Goal: Information Seeking & Learning: Learn about a topic

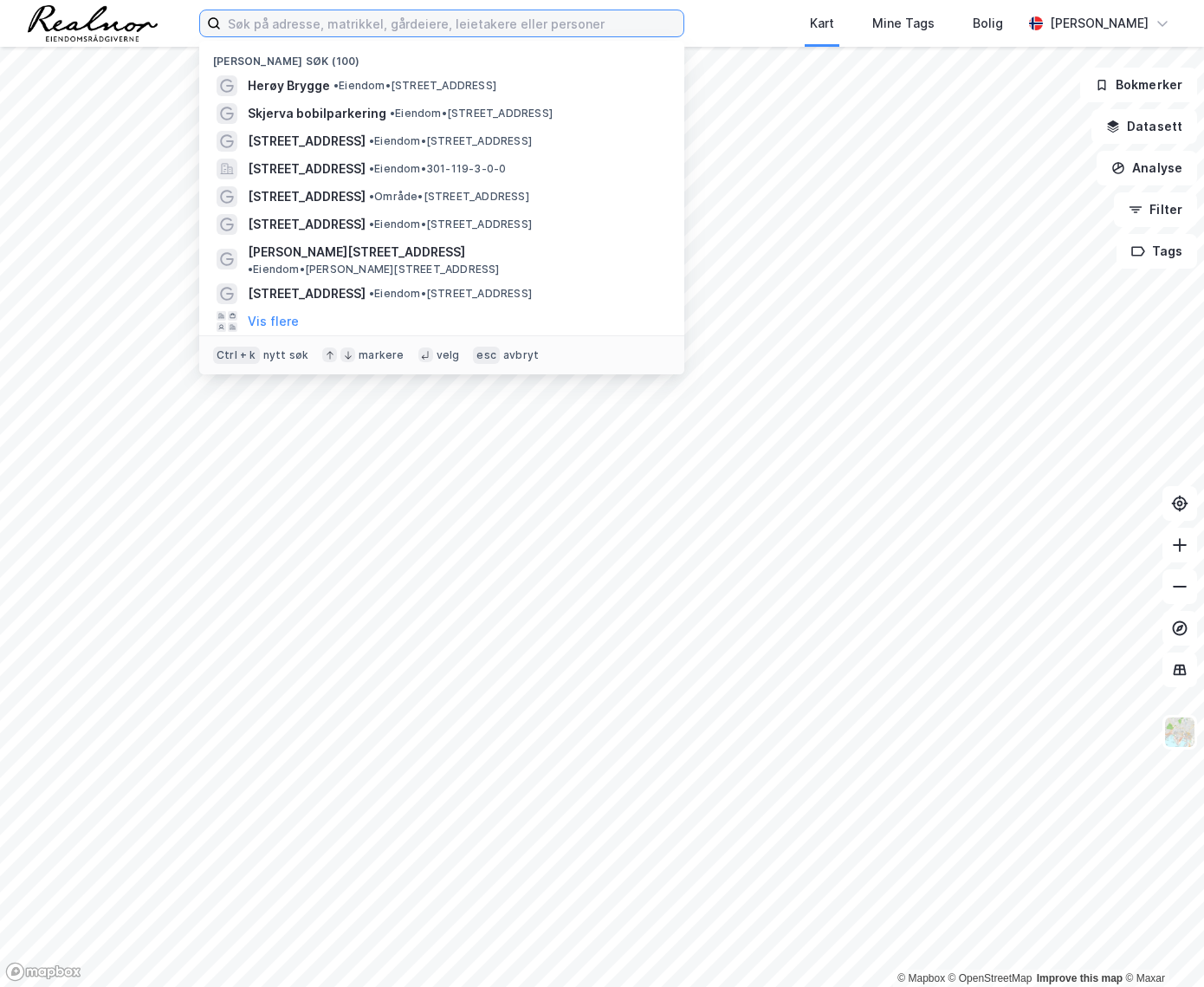
click at [271, 24] on input at bounding box center [452, 23] width 463 height 26
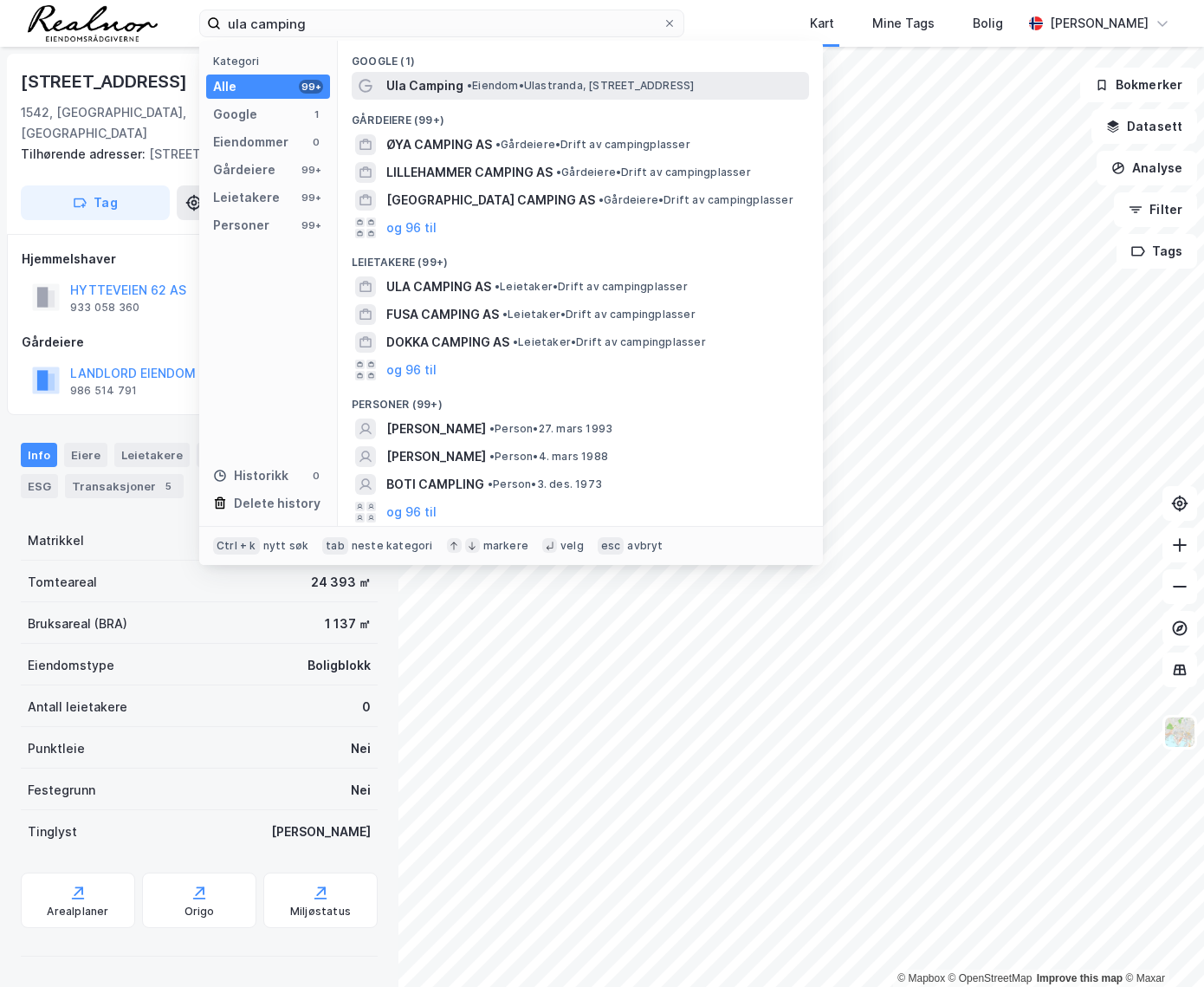
click at [578, 87] on span "• Eiendom • [GEOGRAPHIC_DATA], [STREET_ADDRESS]" at bounding box center [580, 86] width 227 height 14
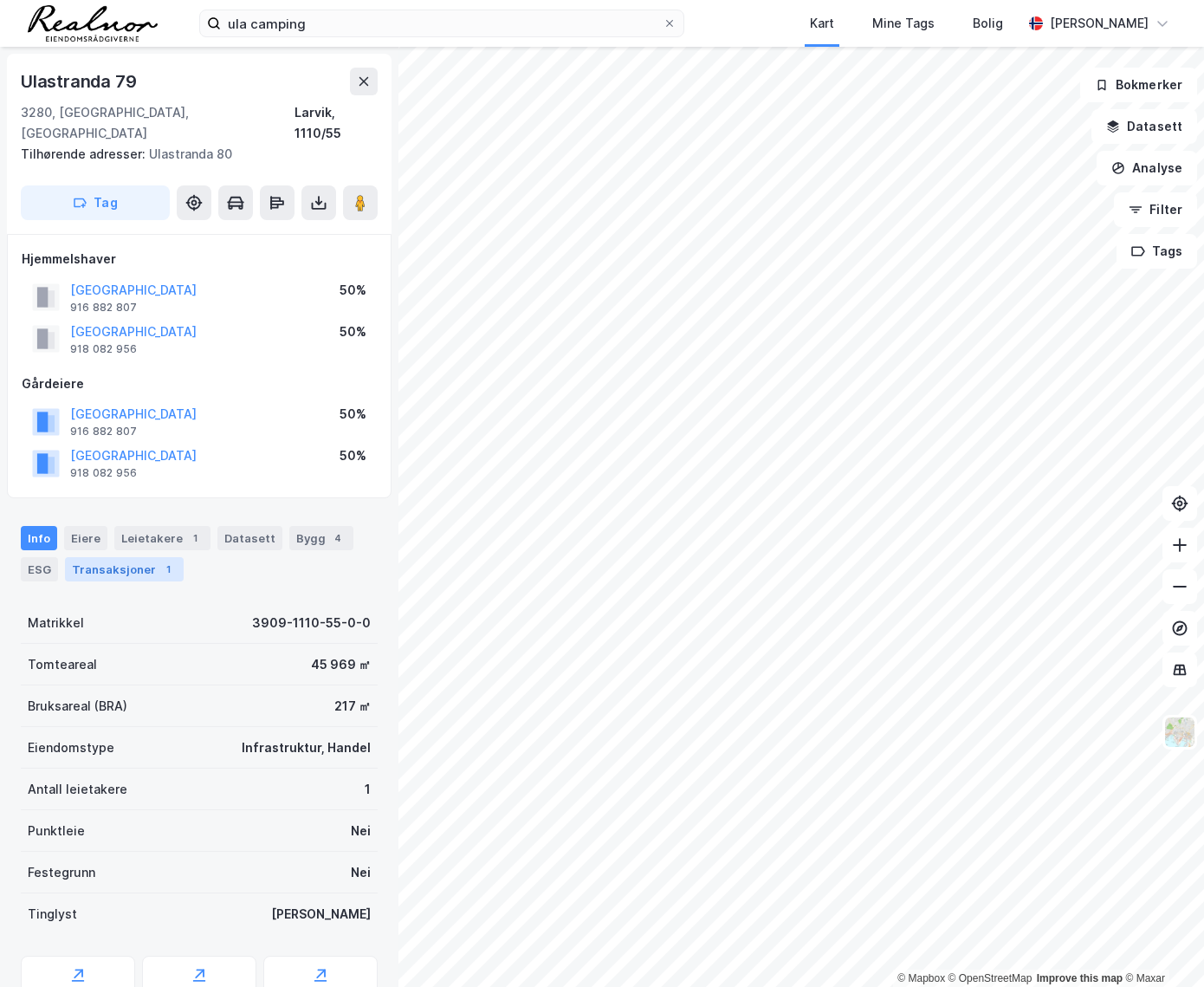
click at [132, 557] on div "Transaksjoner 1" at bounding box center [124, 569] width 119 height 24
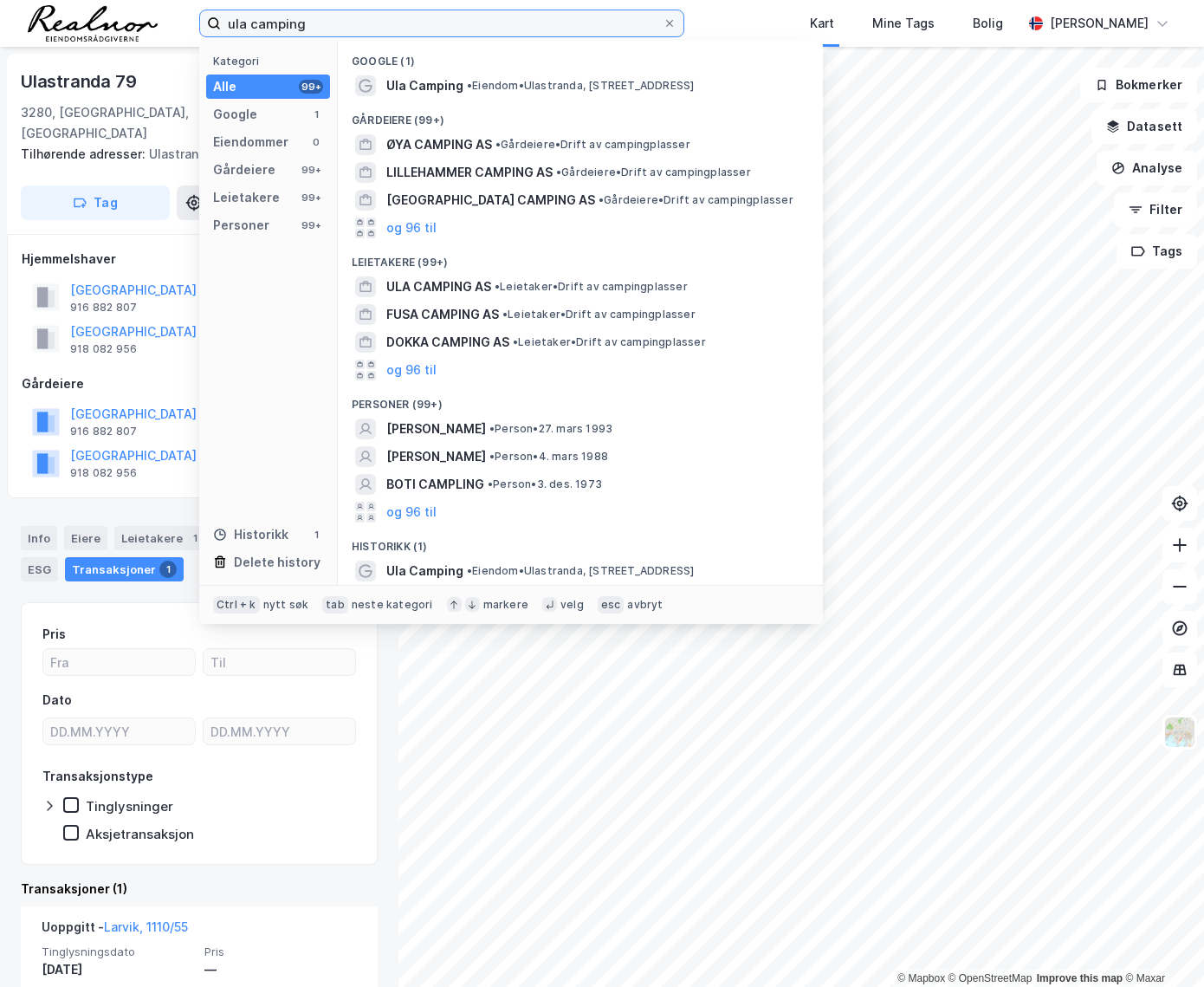
drag, startPoint x: 337, startPoint y: 20, endPoint x: 161, endPoint y: 20, distance: 176.0
click at [161, 20] on div "ula camping Kategori Alle 99+ Google 1 Eiendommer 0 Gårdeiere 99+ Leietakere 99…" at bounding box center [602, 23] width 1204 height 46
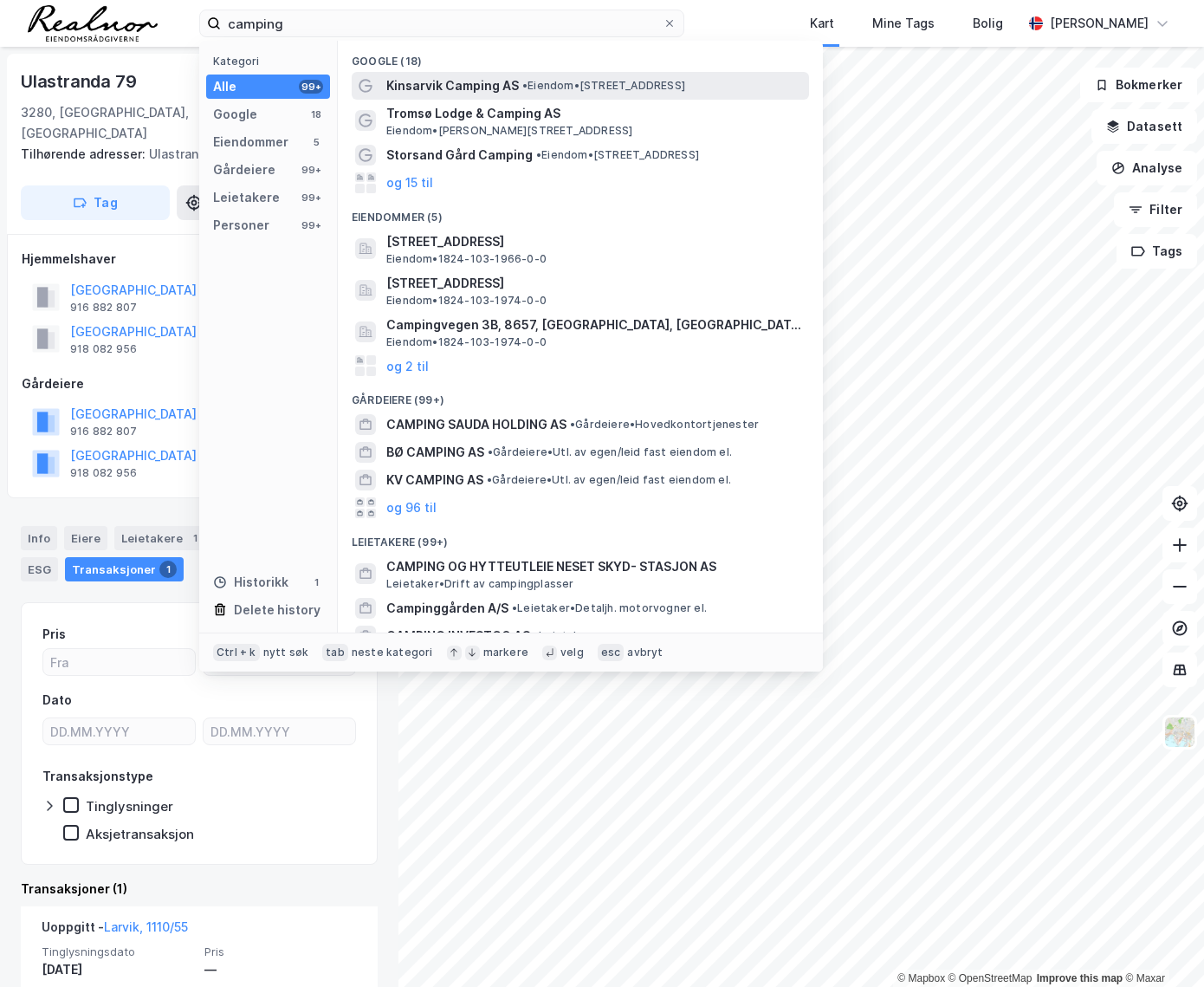
click at [456, 84] on span "Kinsarvik Camping AS" at bounding box center [452, 86] width 133 height 21
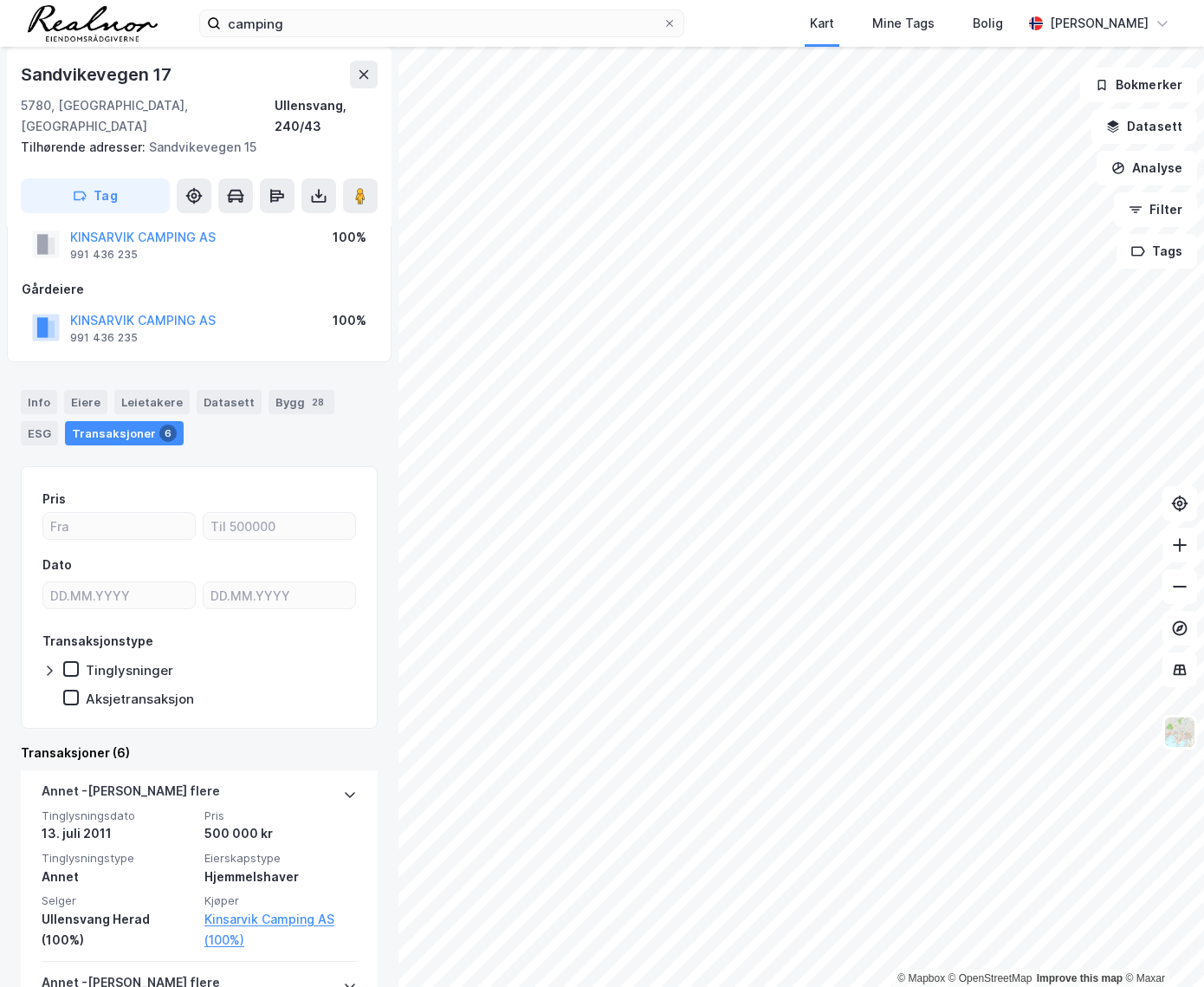
scroll to position [78, 0]
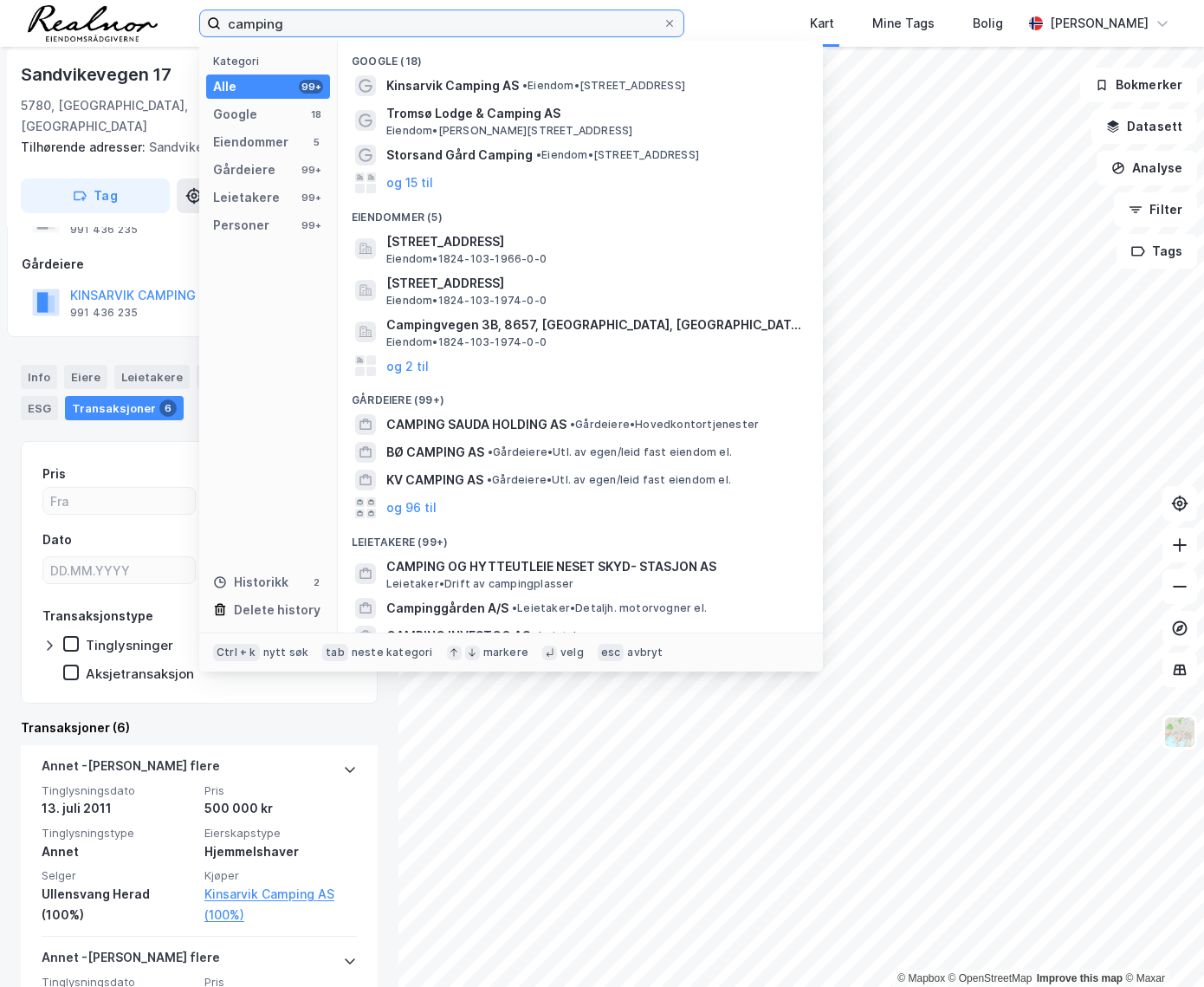
click at [294, 25] on input "camping" at bounding box center [442, 23] width 442 height 26
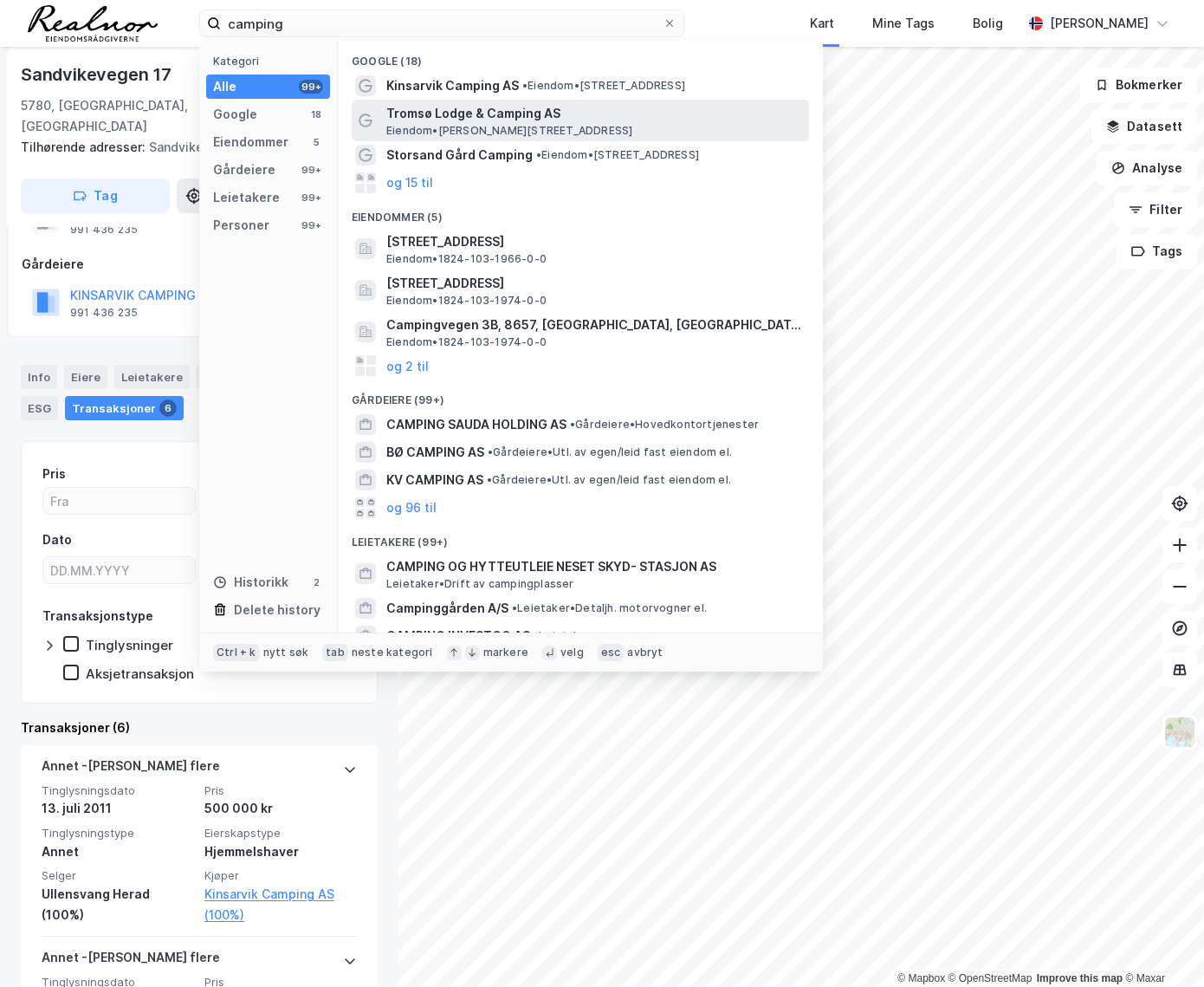
click at [466, 115] on span "Tromsø Lodge & Camping AS" at bounding box center [594, 113] width 415 height 21
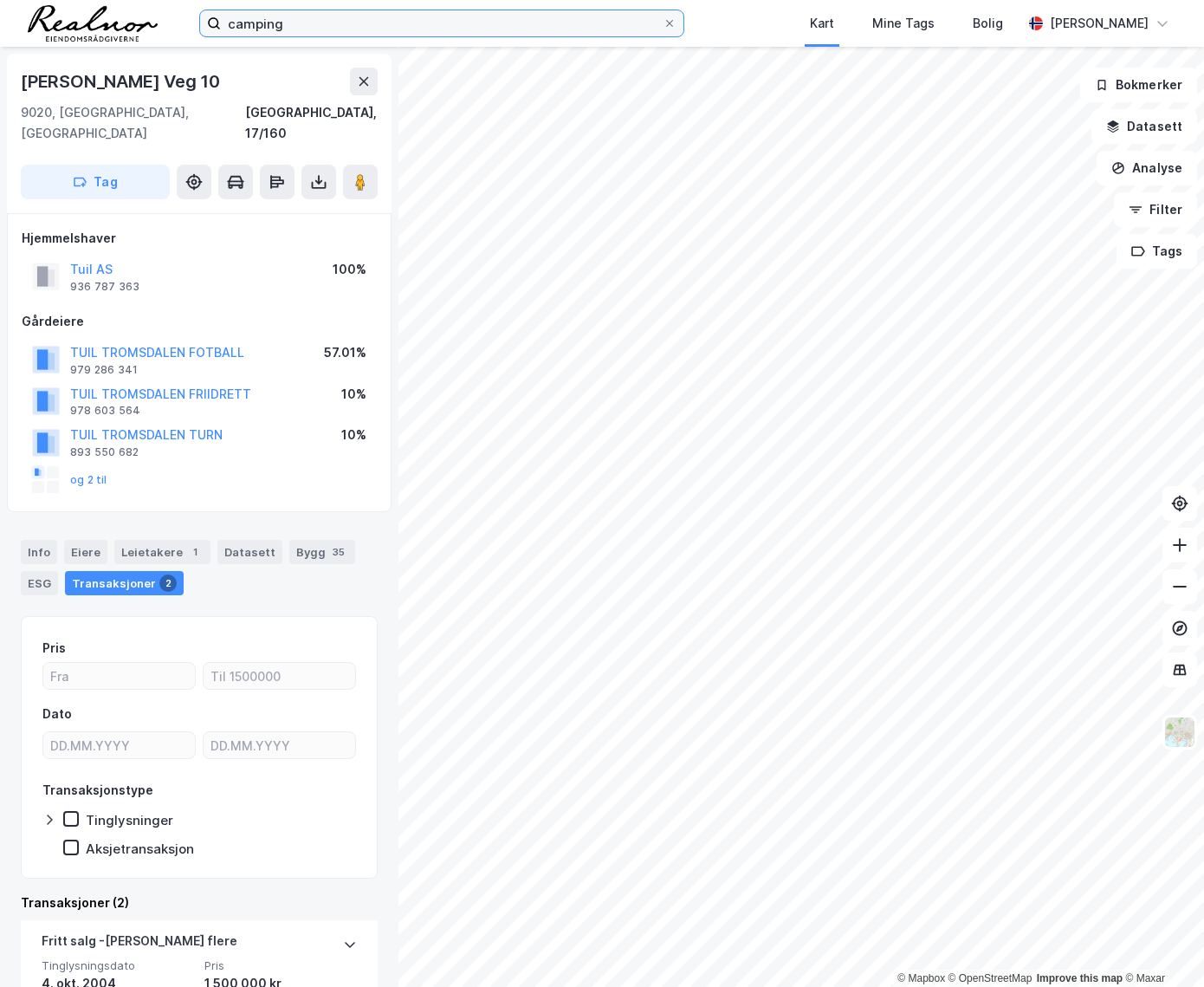
click at [312, 20] on input "camping" at bounding box center [442, 23] width 442 height 26
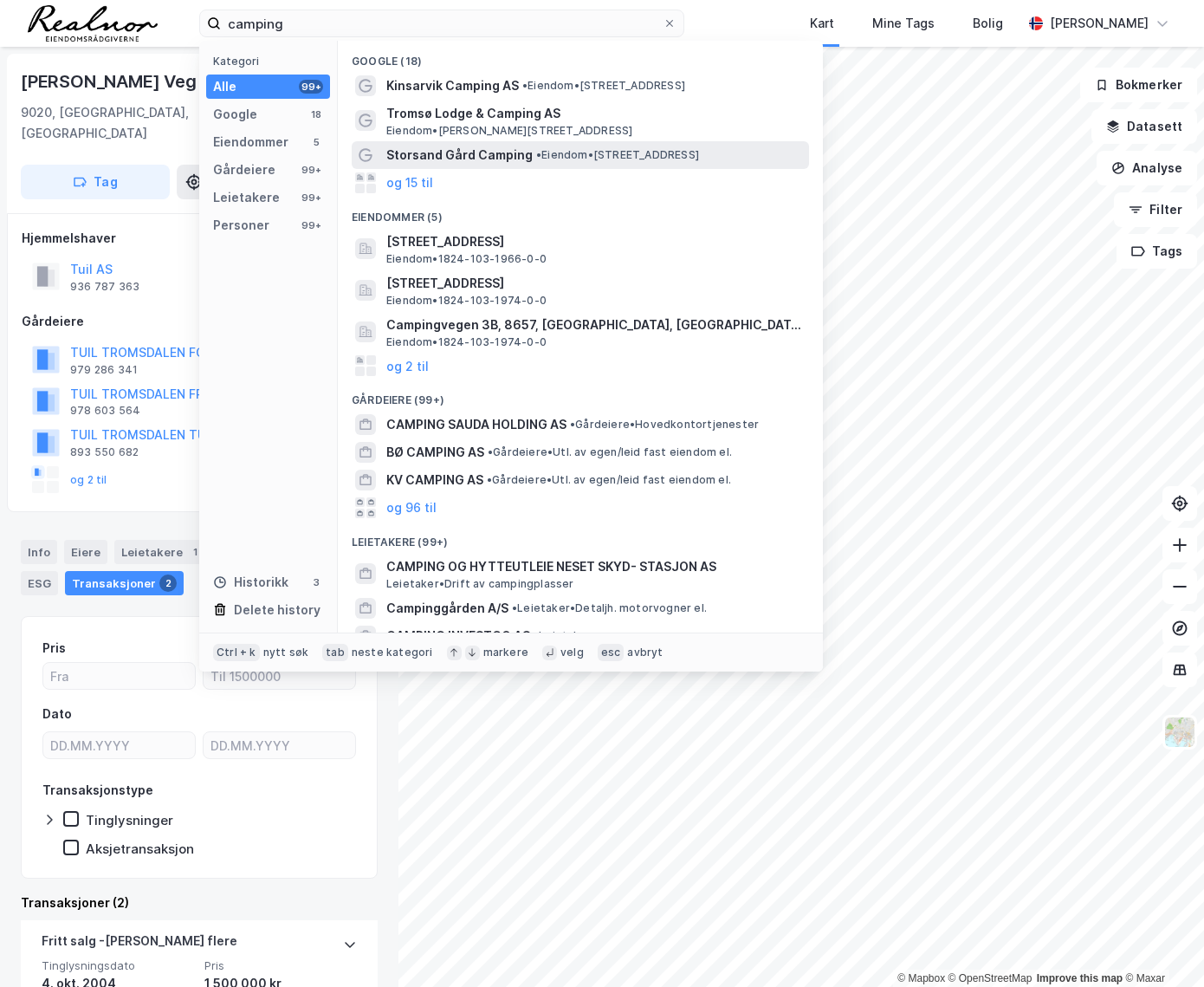
click at [471, 161] on span "Storsand Gård Camping" at bounding box center [459, 154] width 146 height 21
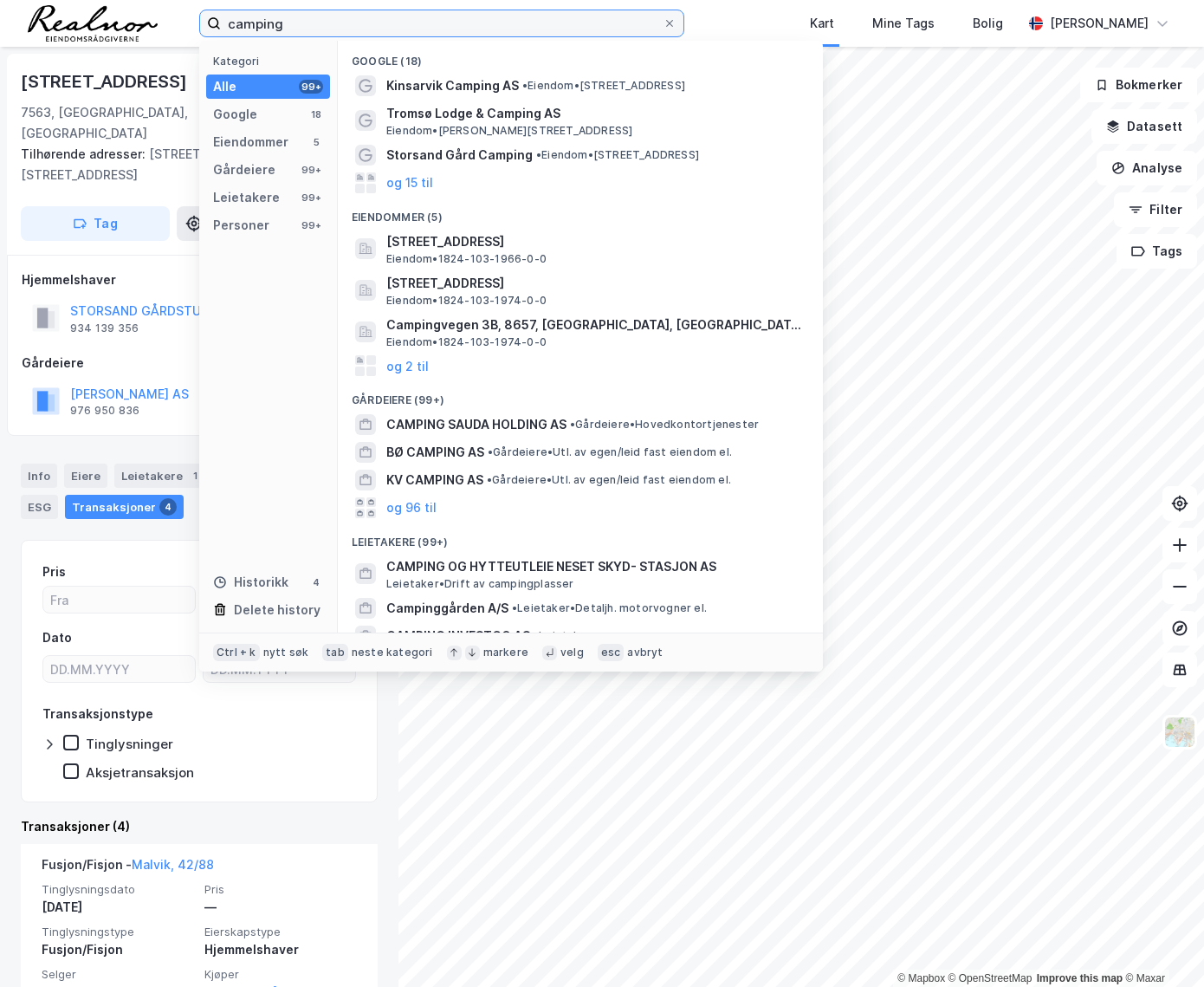
click at [325, 12] on input "camping" at bounding box center [442, 23] width 442 height 26
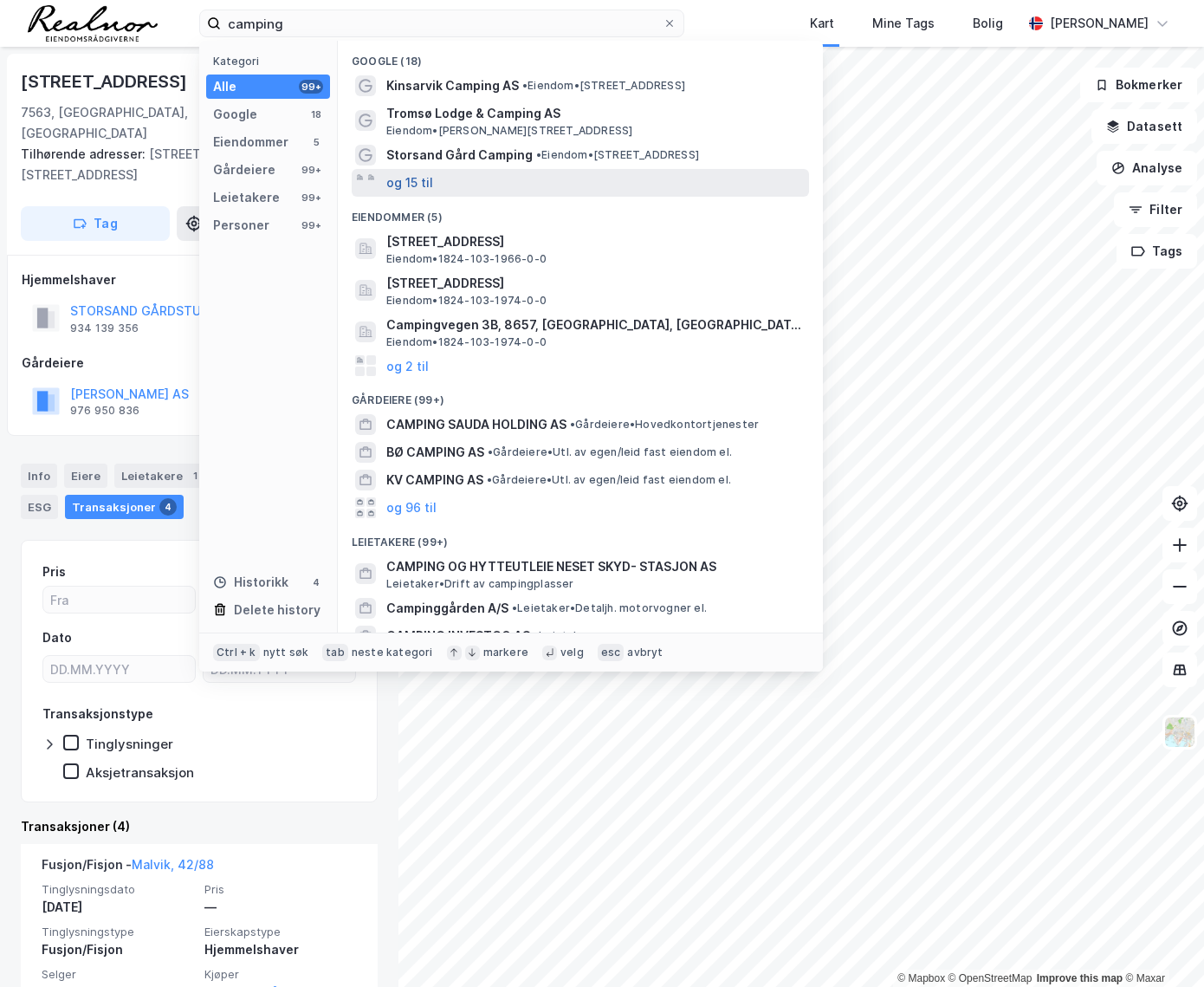
click at [412, 177] on button "og 15 til" at bounding box center [409, 182] width 46 height 21
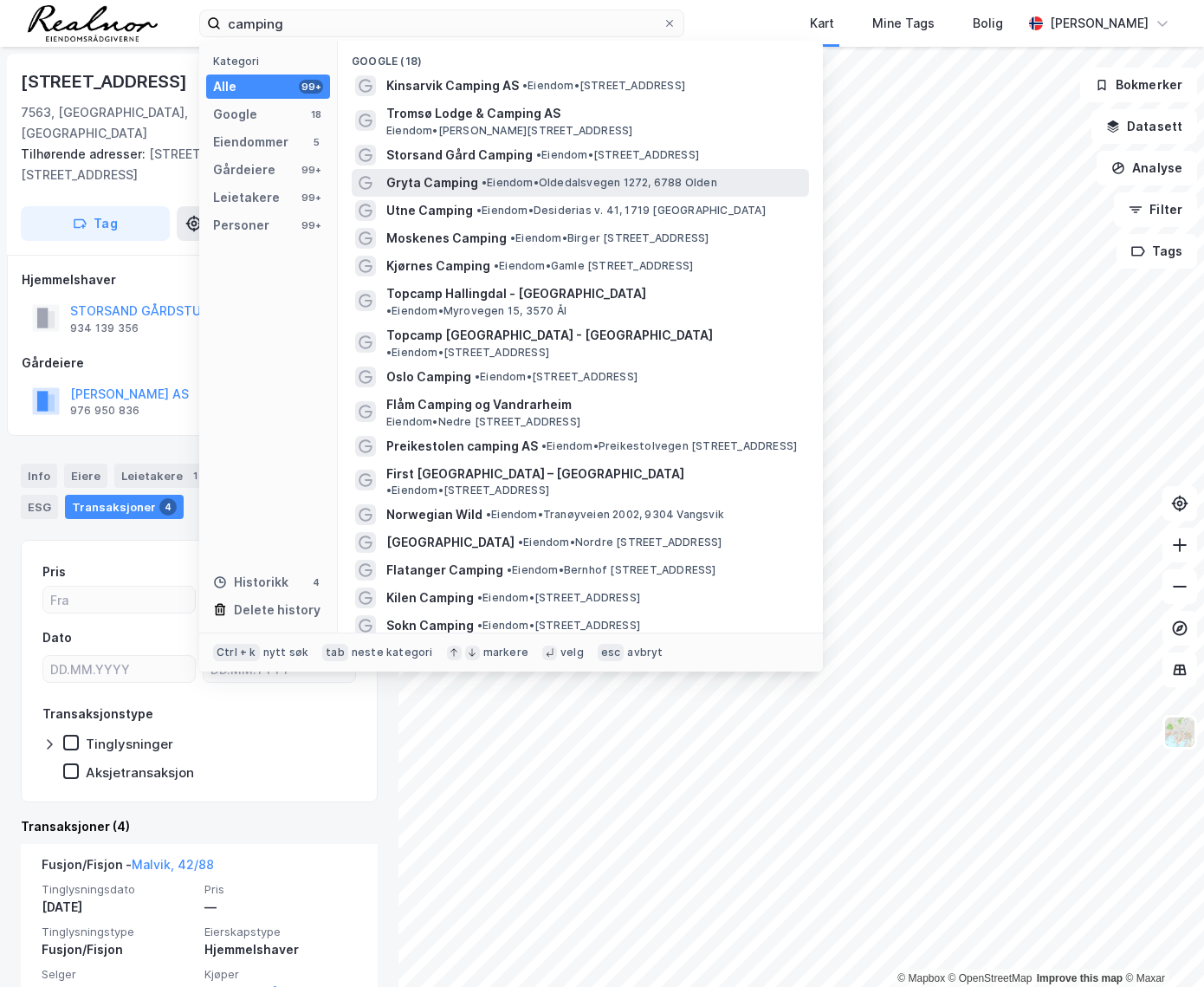
click at [441, 178] on span "Gryta Camping" at bounding box center [431, 182] width 92 height 21
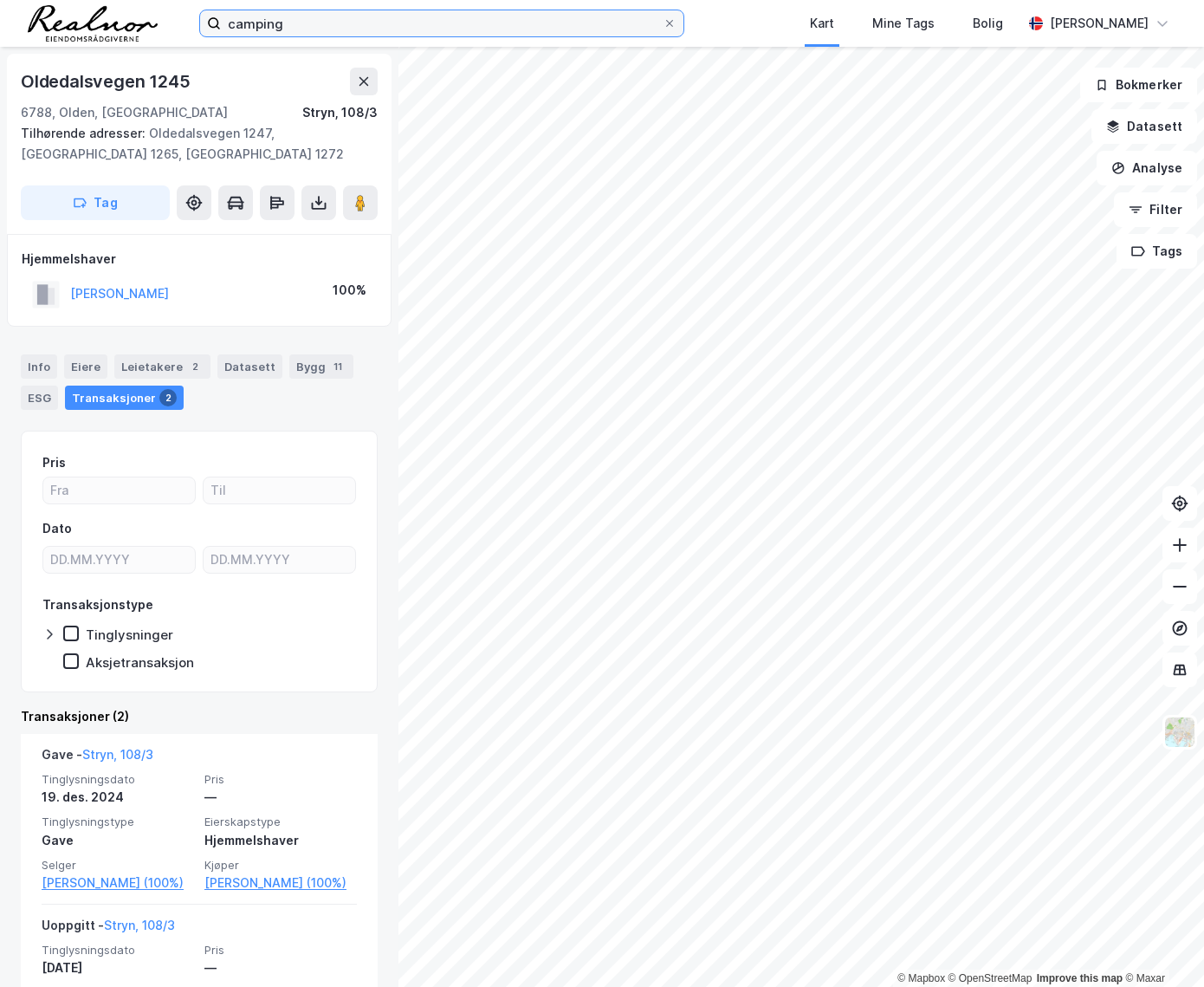
click at [289, 27] on input "camping" at bounding box center [442, 23] width 442 height 26
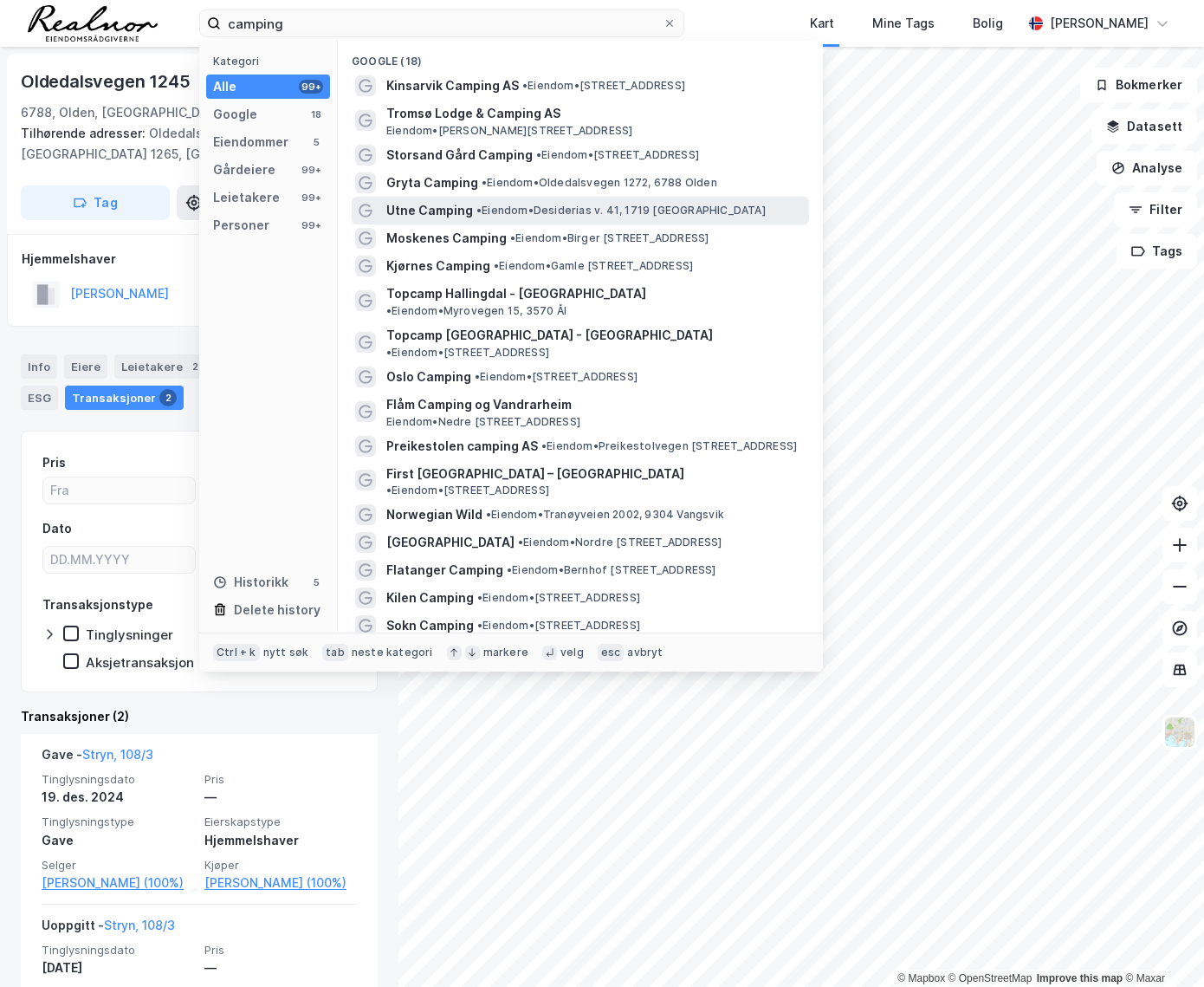
click at [430, 206] on span "Utne Camping" at bounding box center [429, 210] width 86 height 21
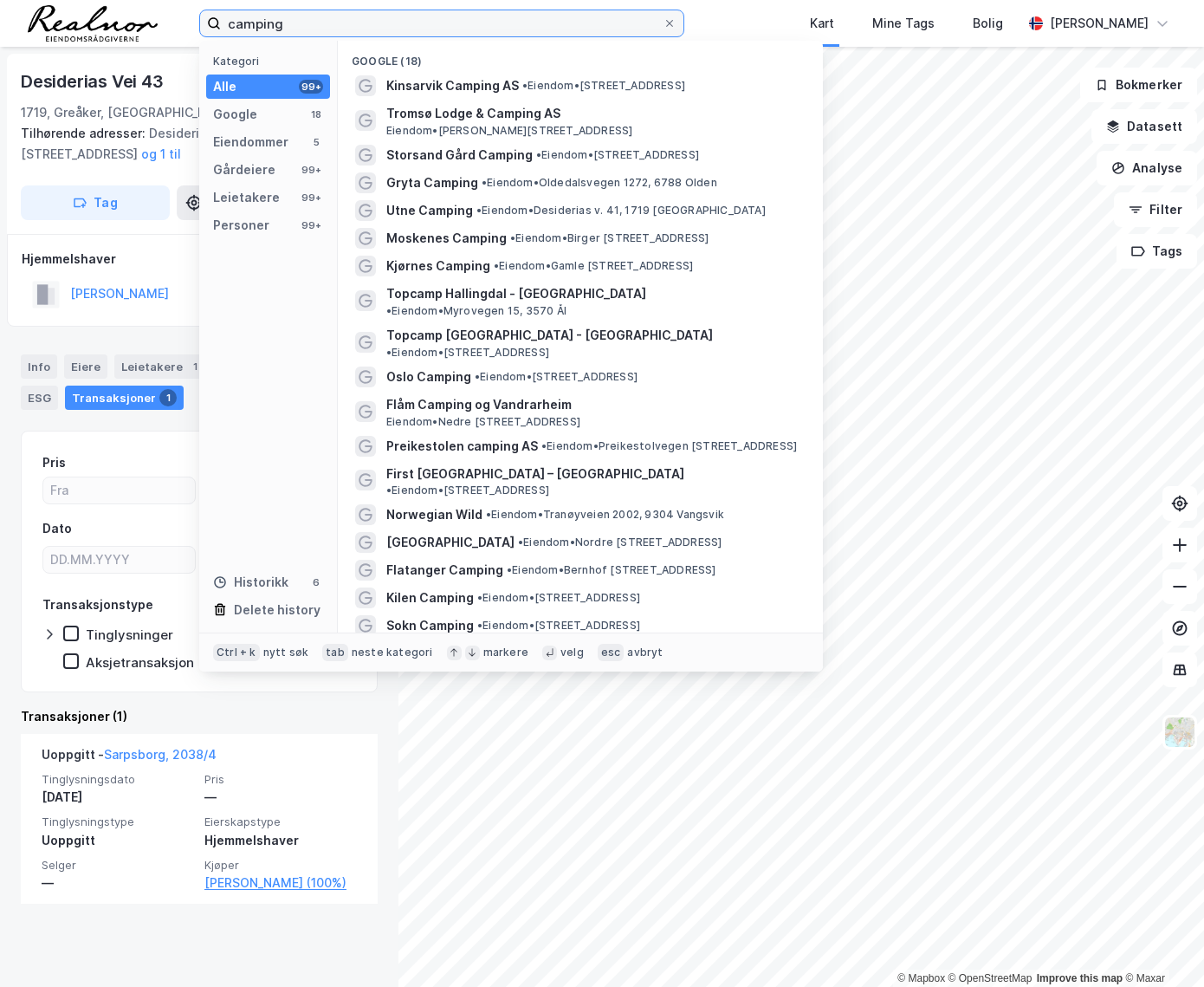
click at [331, 21] on input "camping" at bounding box center [442, 23] width 442 height 26
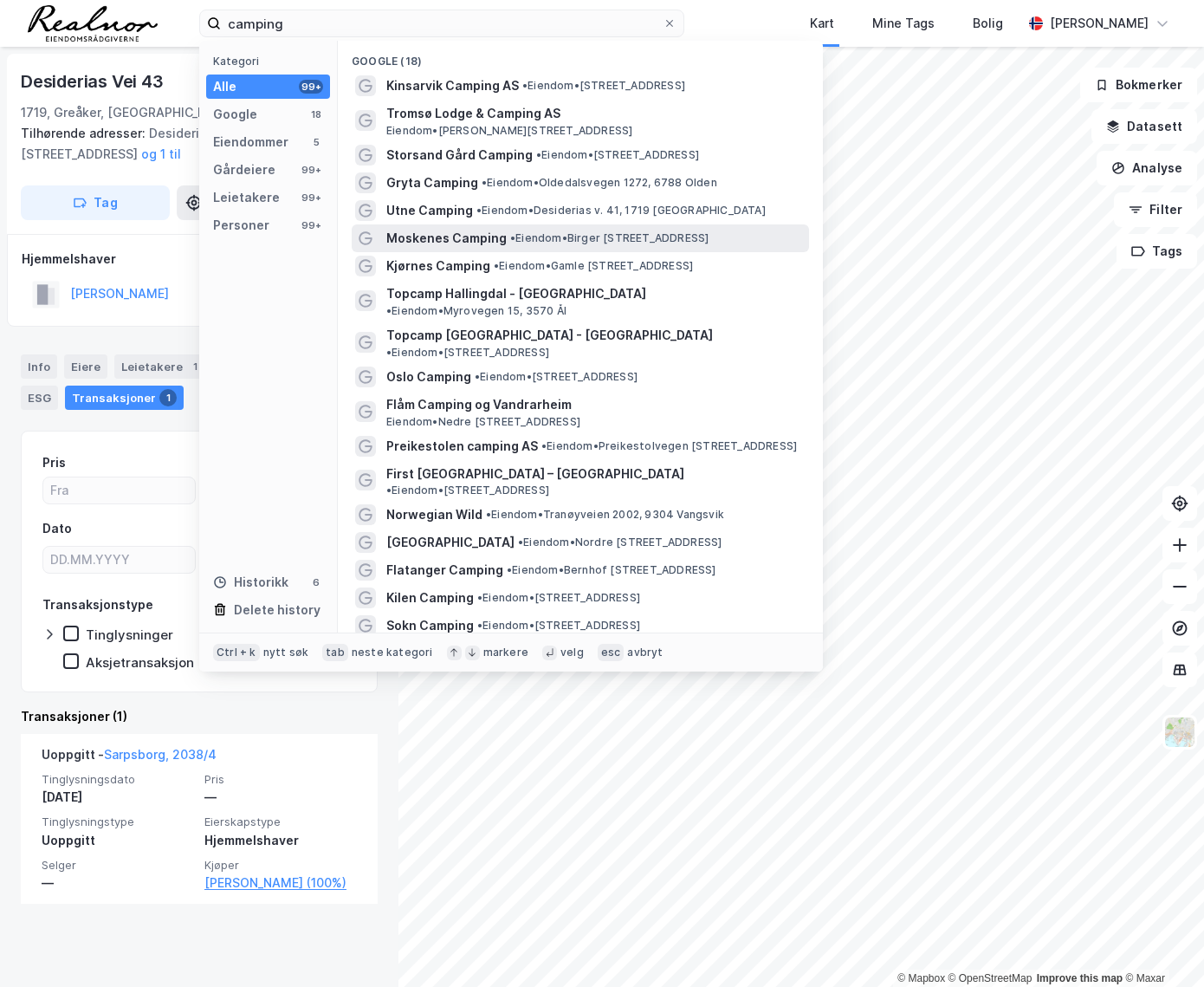
click at [424, 230] on span "Moskenes Camping" at bounding box center [446, 238] width 120 height 21
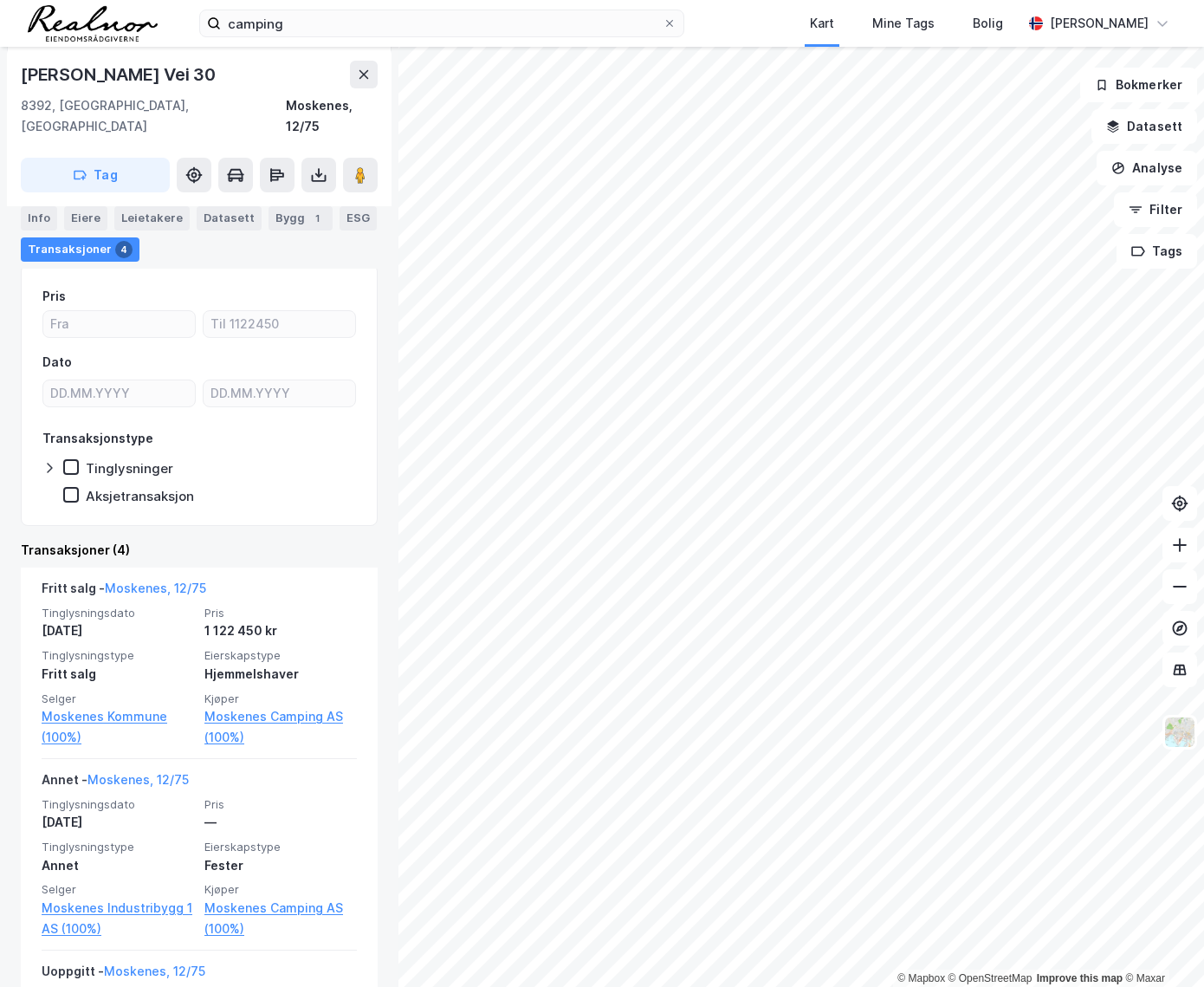
scroll to position [235, 0]
click at [25, 215] on div "Info" at bounding box center [38, 218] width 37 height 24
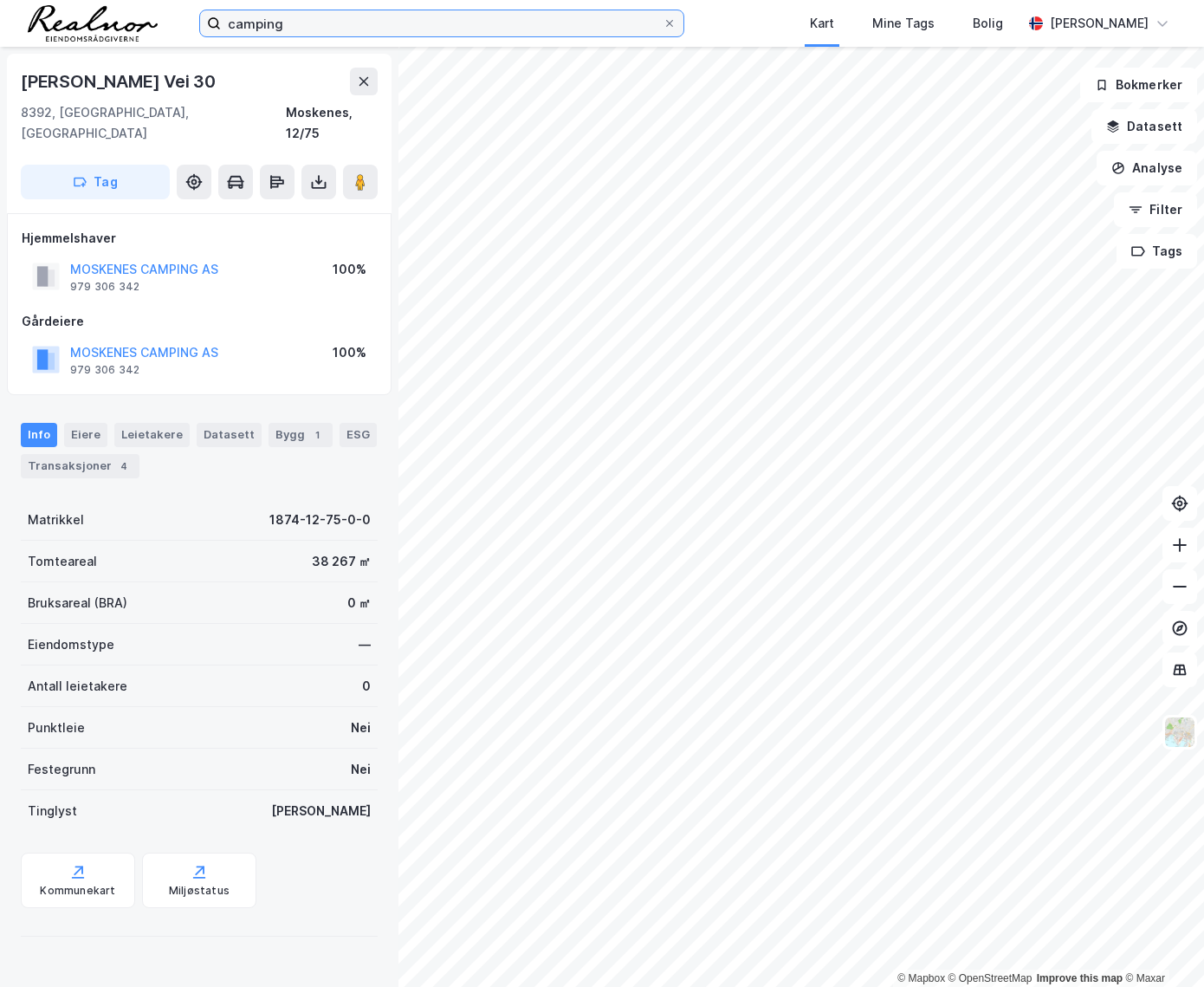
click at [293, 17] on input "camping" at bounding box center [442, 23] width 442 height 26
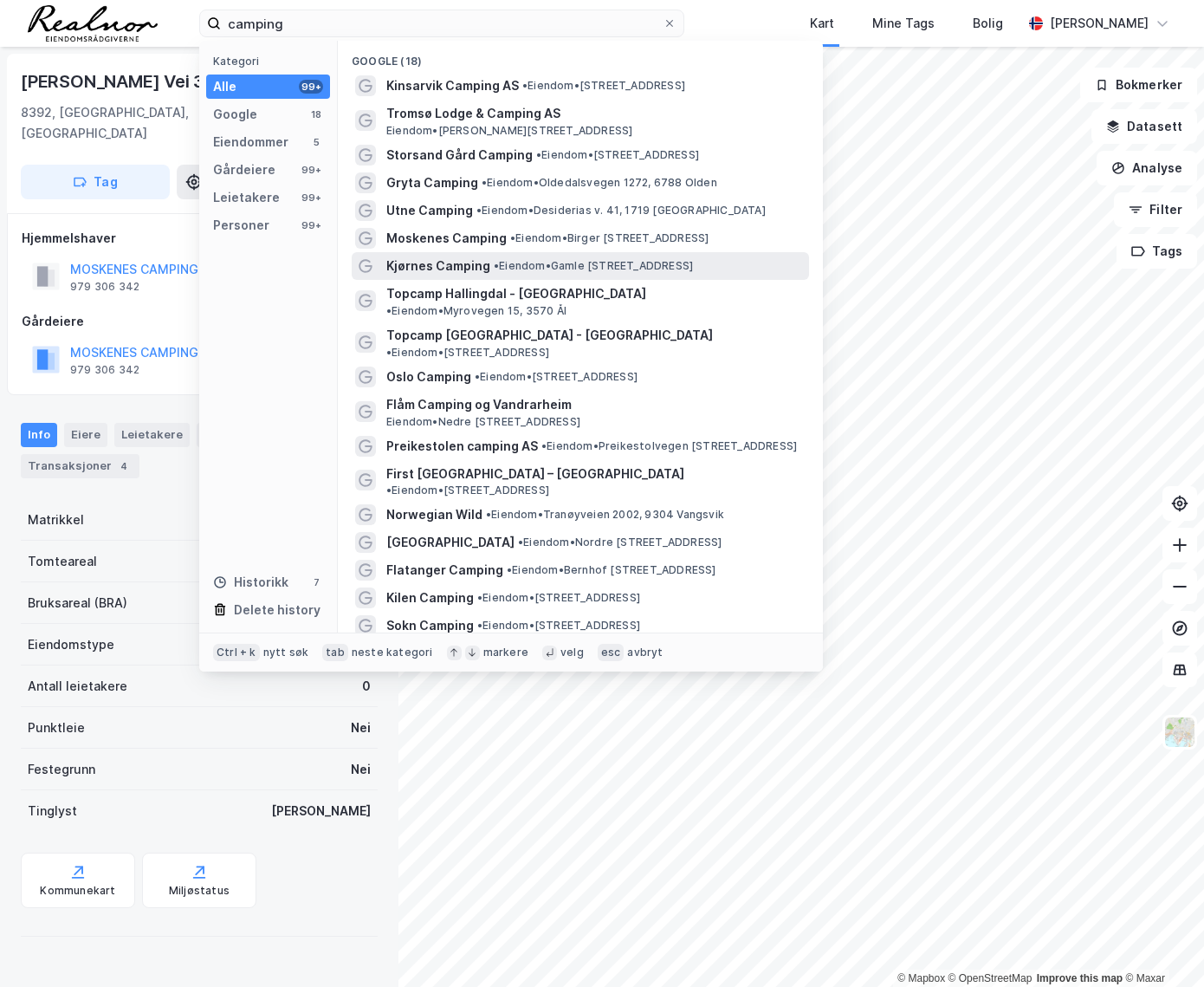
click at [415, 263] on span "Kjørnes Camping" at bounding box center [438, 266] width 104 height 21
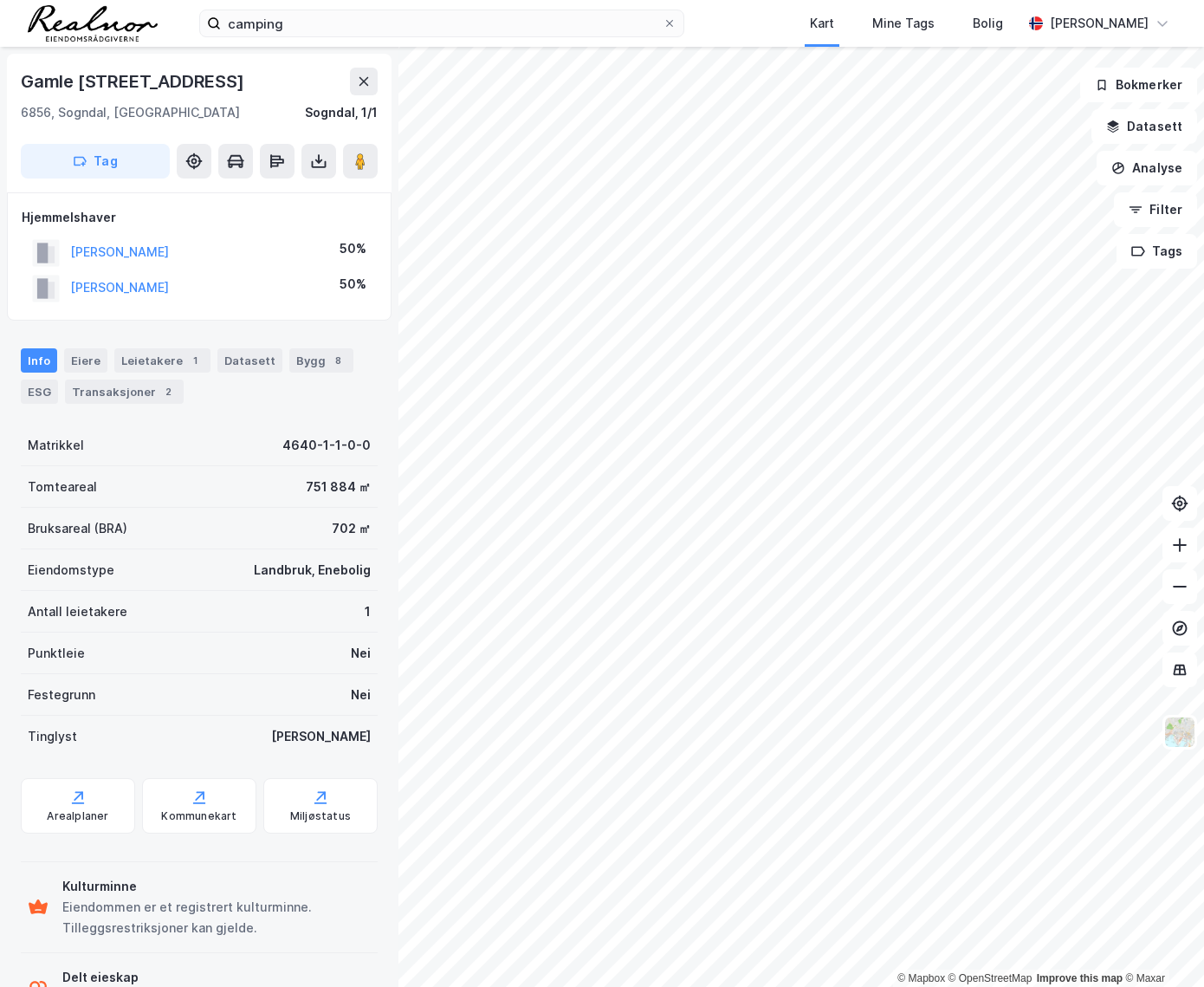
scroll to position [62, 0]
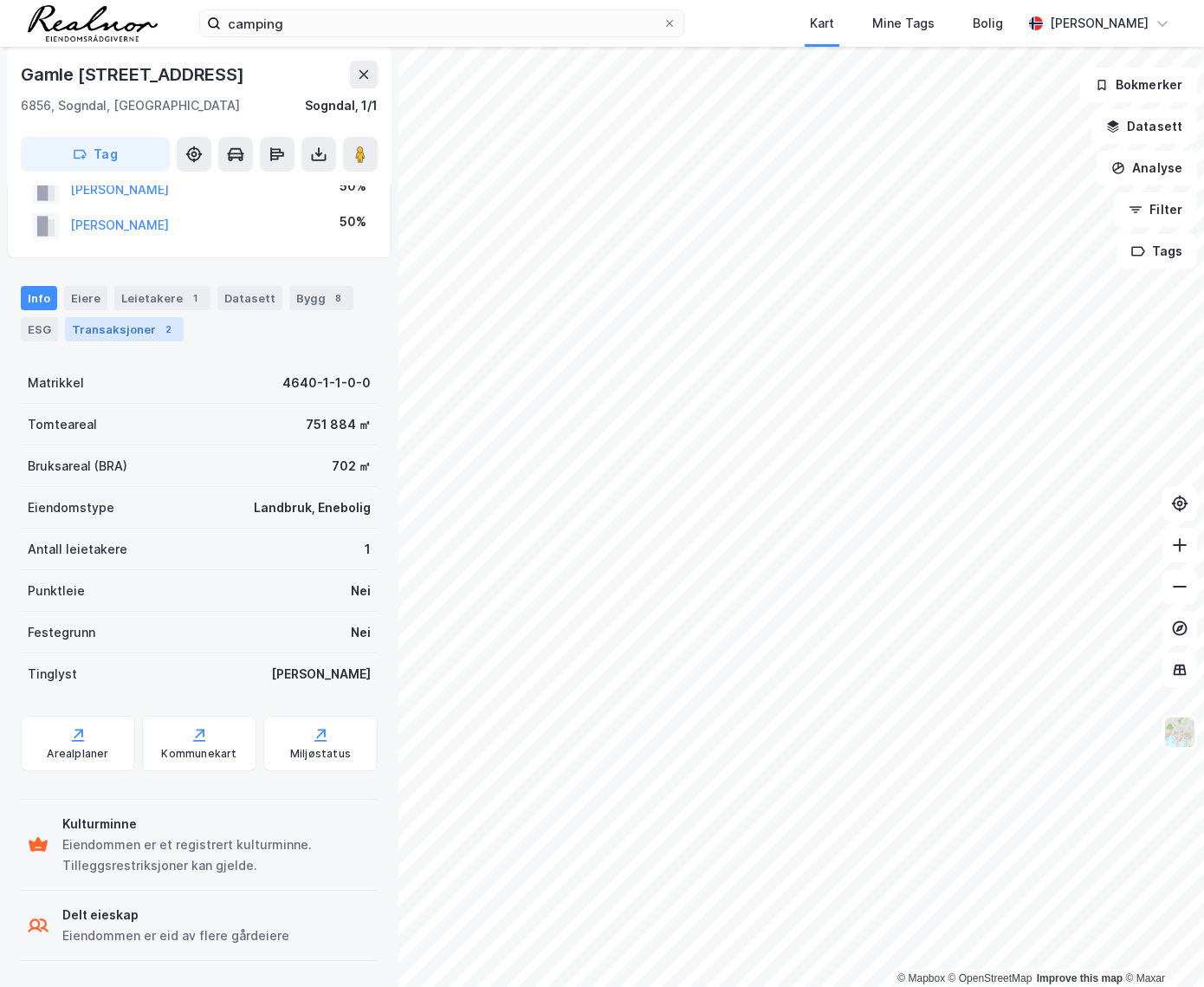
click at [121, 330] on div "Transaksjoner 2" at bounding box center [124, 329] width 119 height 24
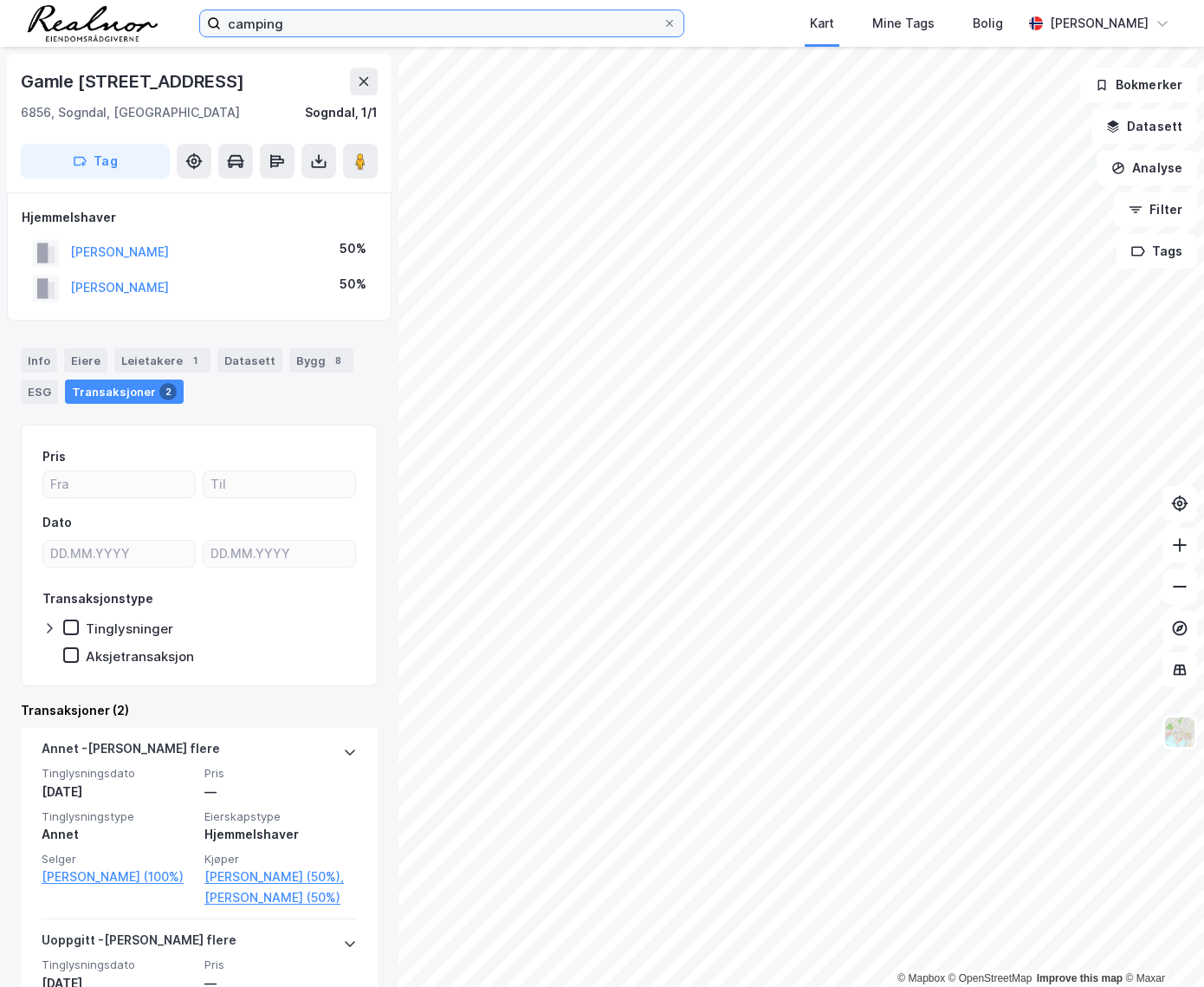
click at [287, 21] on input "camping" at bounding box center [442, 23] width 442 height 26
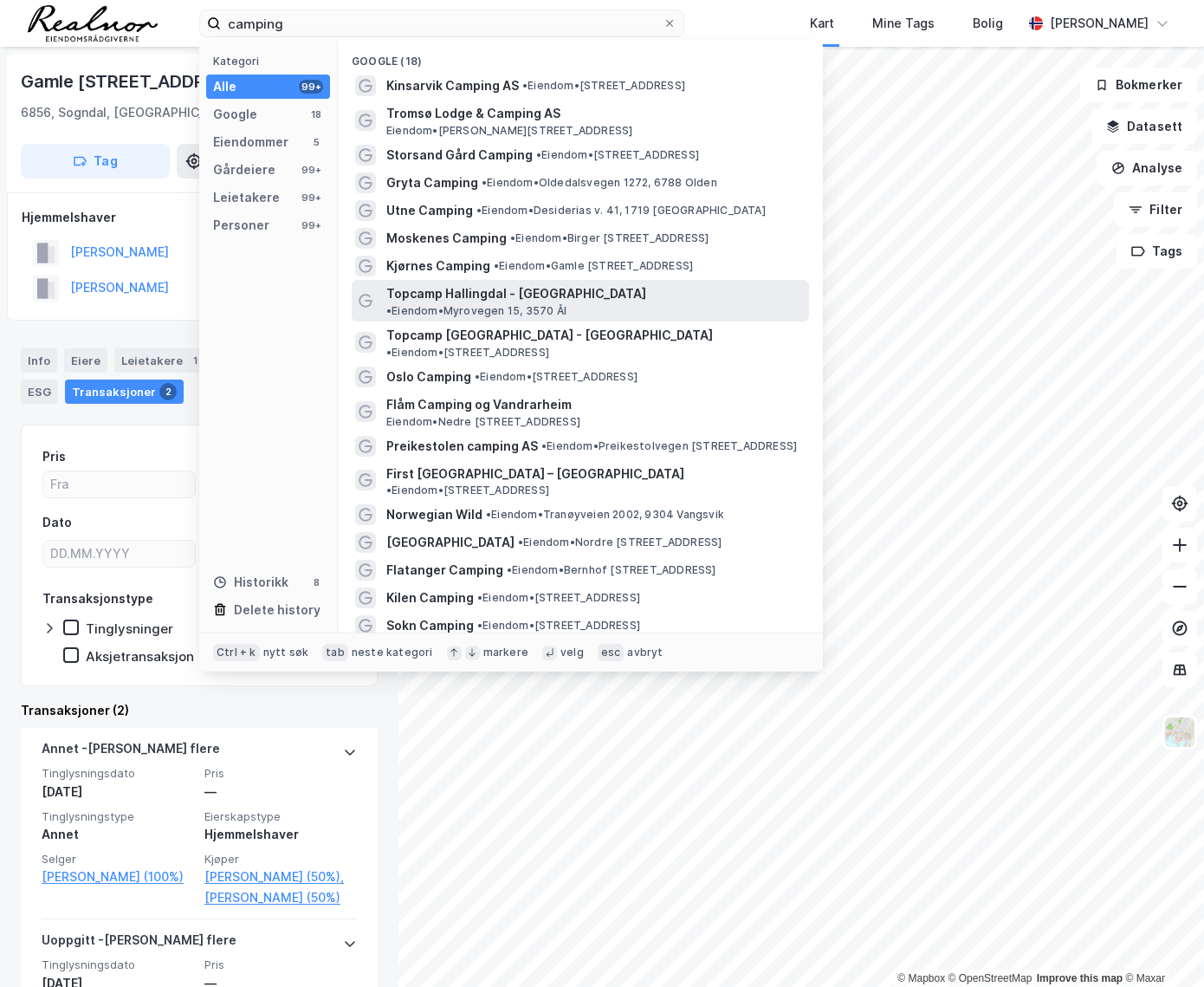
click at [422, 291] on span "Topcamp Hallingdal - [GEOGRAPHIC_DATA]" at bounding box center [516, 293] width 260 height 21
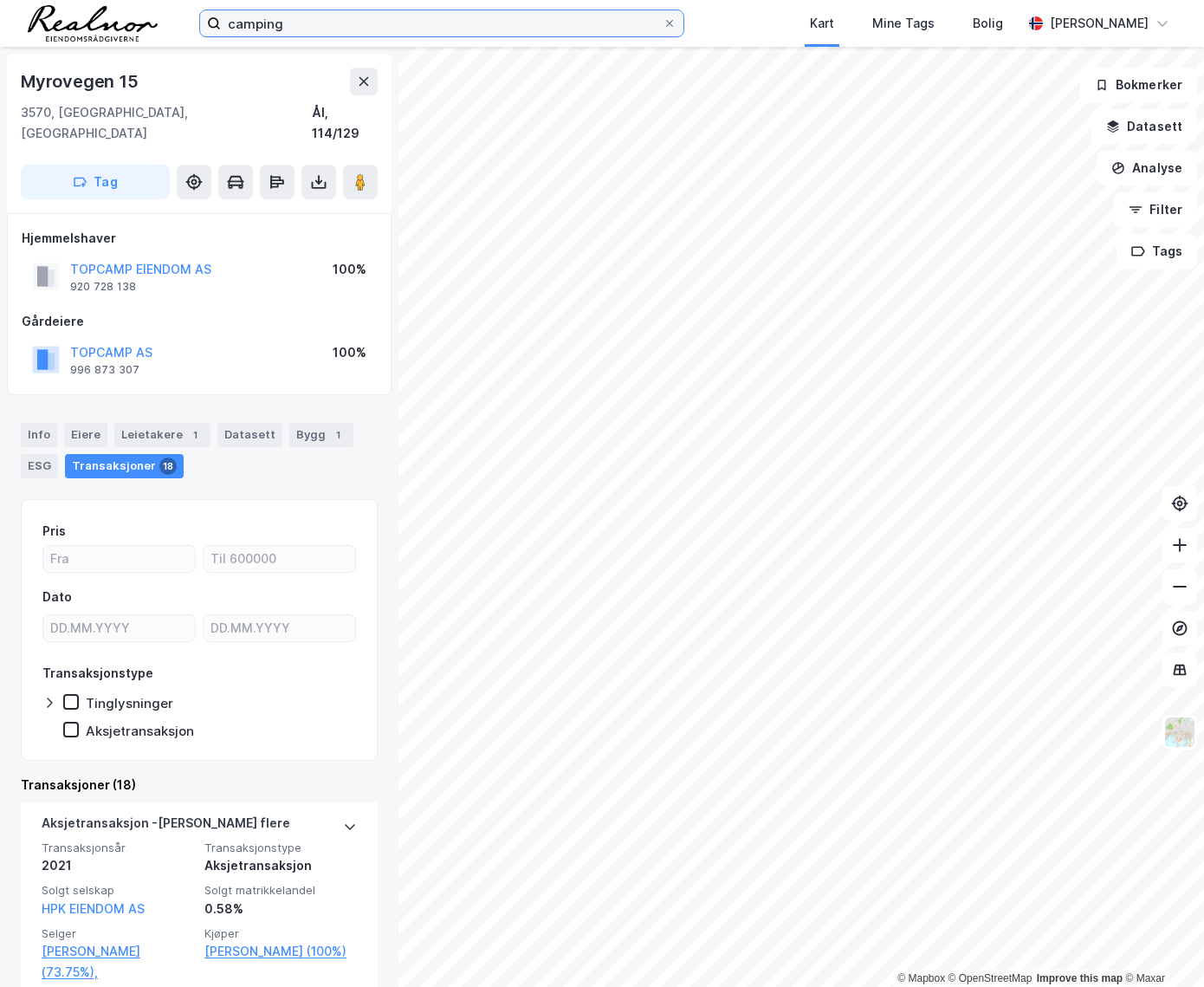
click at [314, 25] on input "camping" at bounding box center [442, 23] width 442 height 26
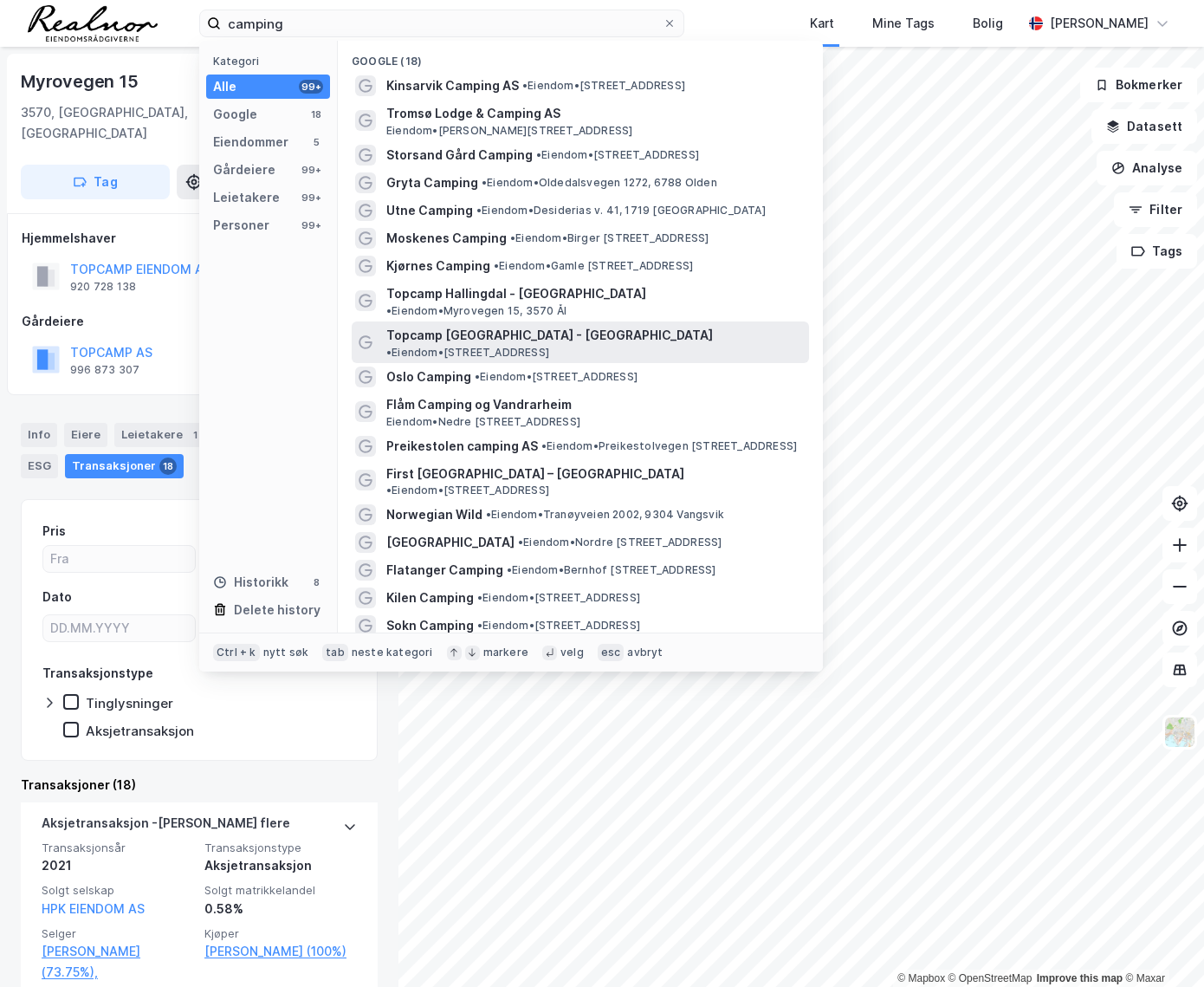
click at [441, 325] on span "Topcamp [GEOGRAPHIC_DATA] - [GEOGRAPHIC_DATA]" at bounding box center [549, 334] width 326 height 21
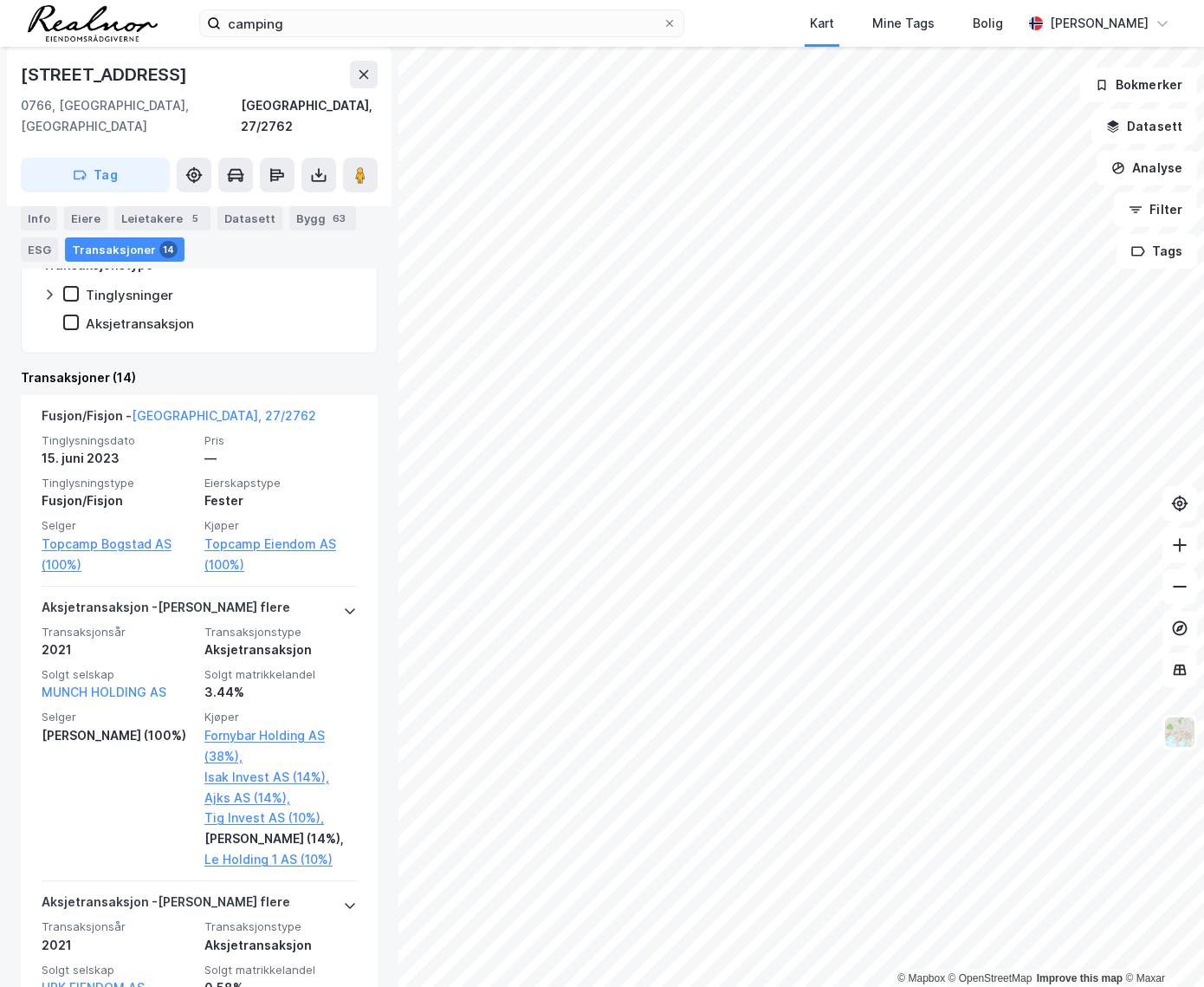
scroll to position [473, 0]
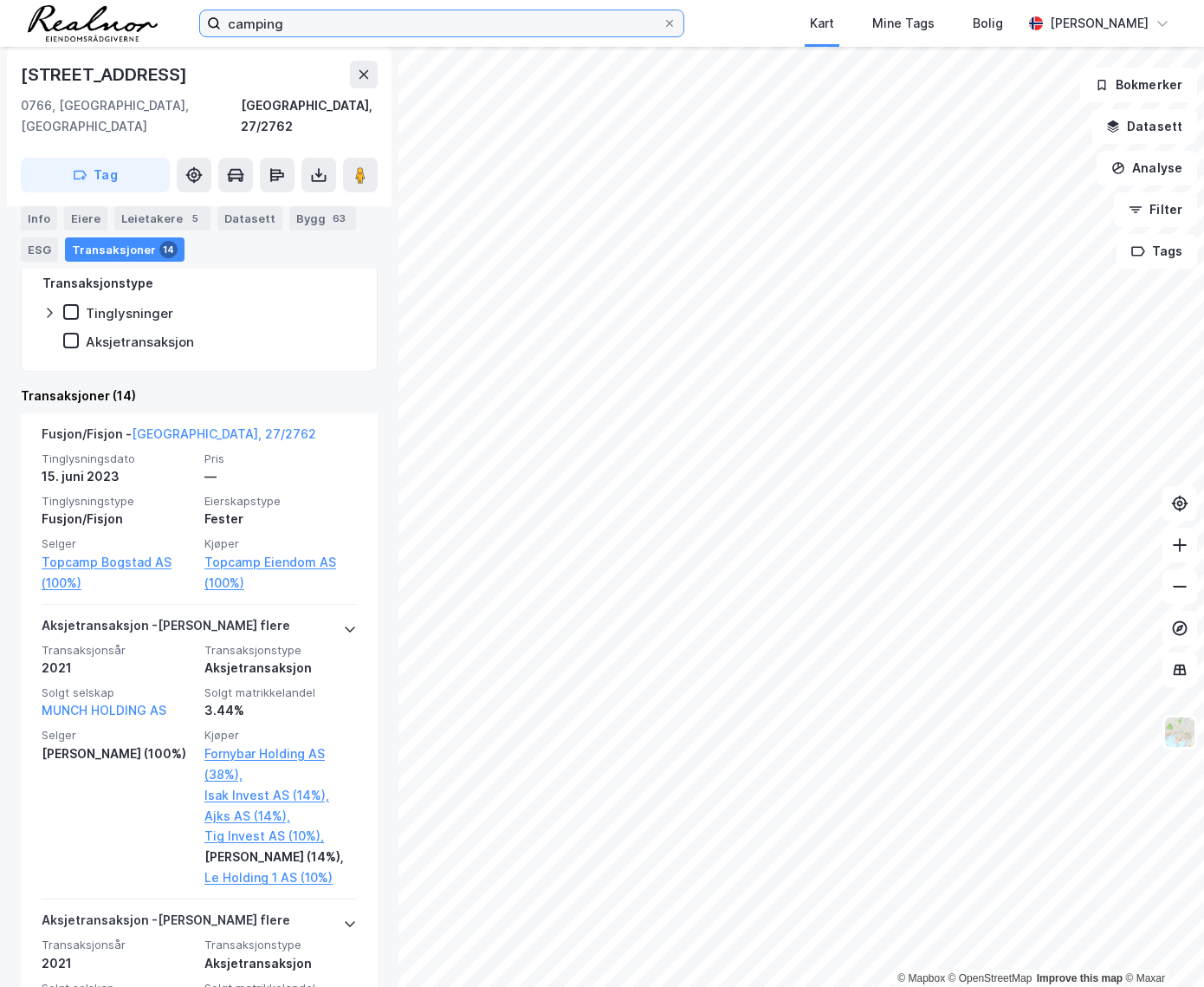
click at [297, 21] on input "camping" at bounding box center [442, 23] width 442 height 26
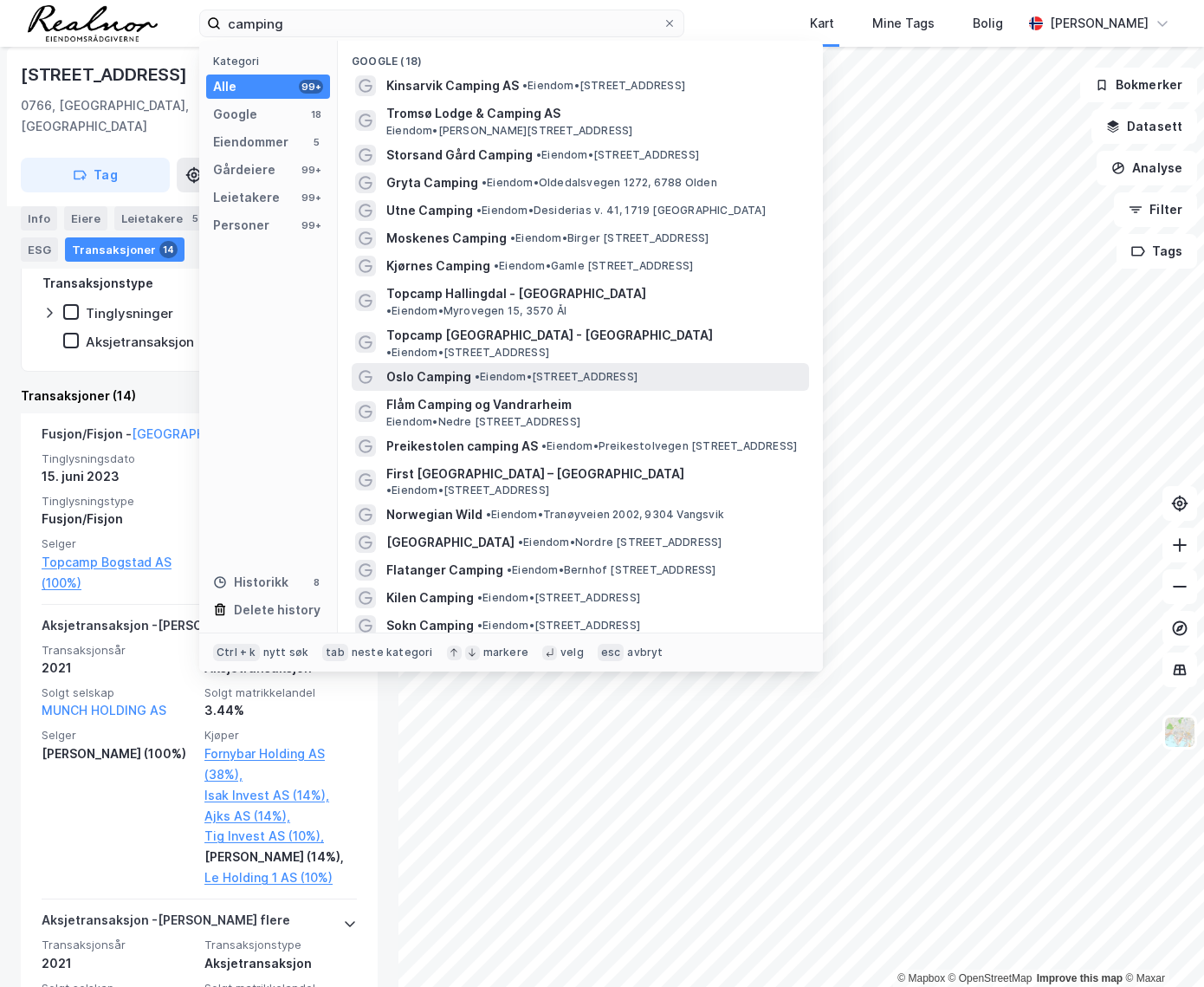
click at [432, 366] on span "Oslo Camping" at bounding box center [428, 376] width 85 height 21
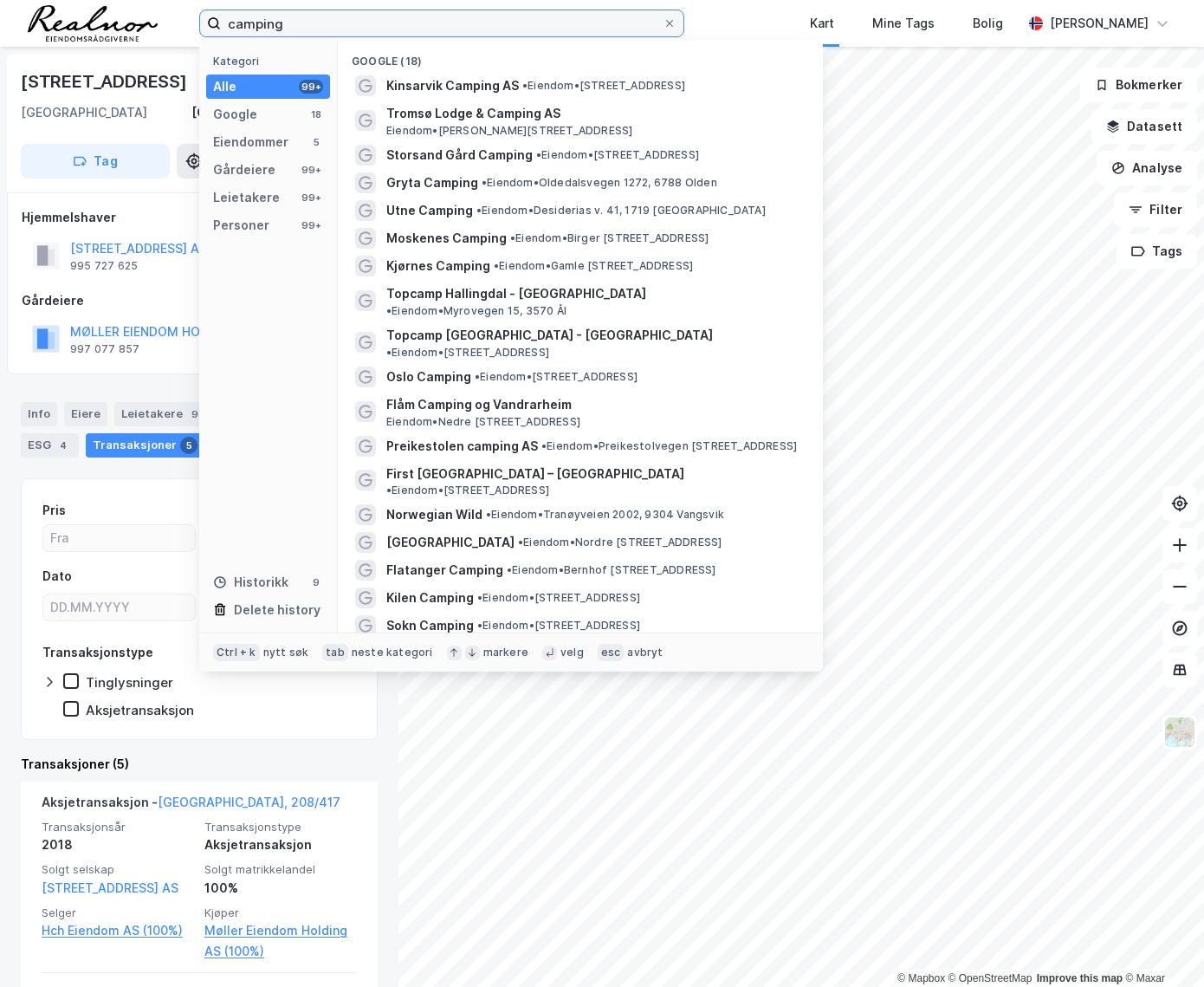
click at [309, 22] on input "camping" at bounding box center [442, 23] width 442 height 26
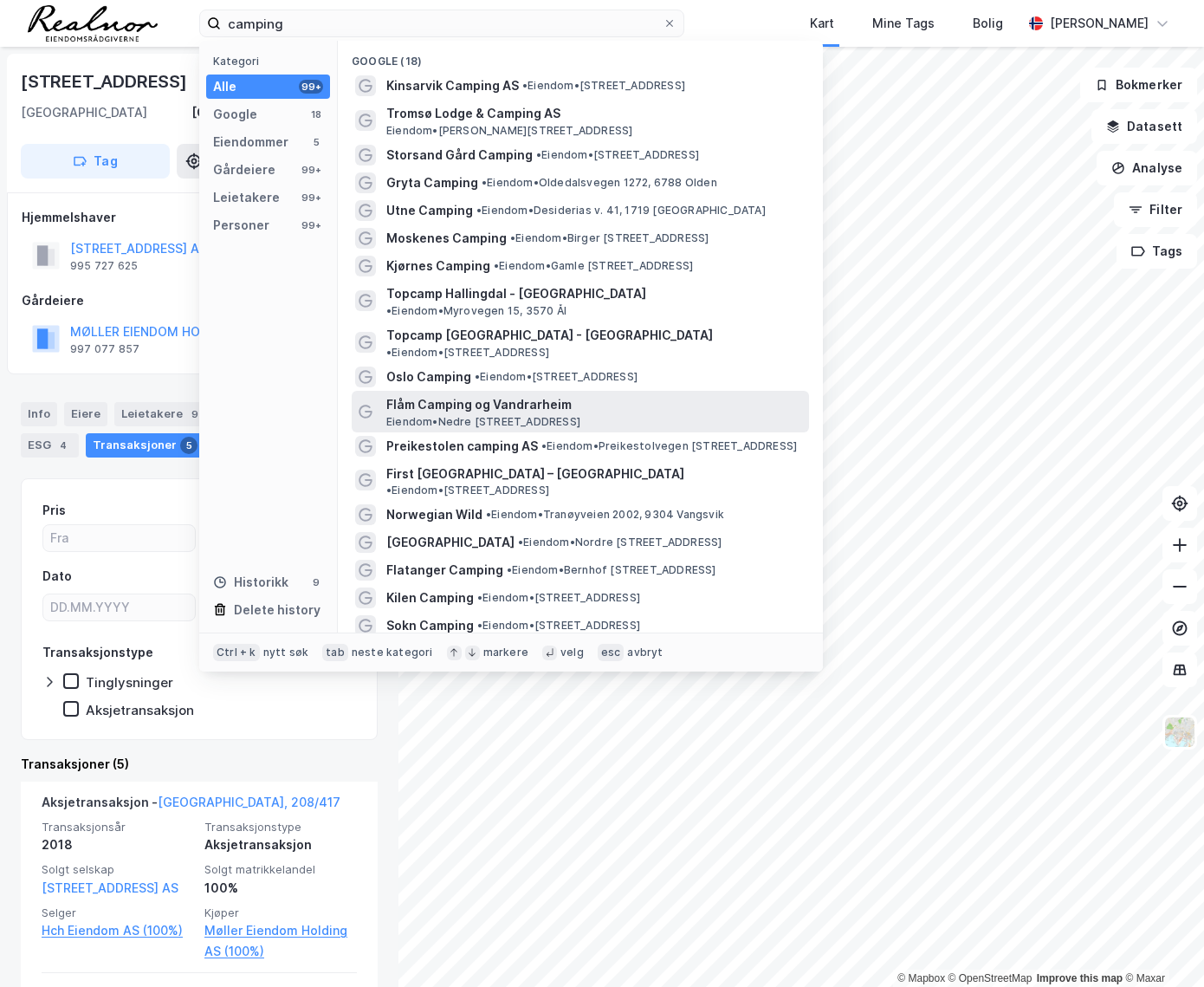
click at [444, 394] on span "Flåm Camping og Vandrarheim" at bounding box center [594, 404] width 415 height 21
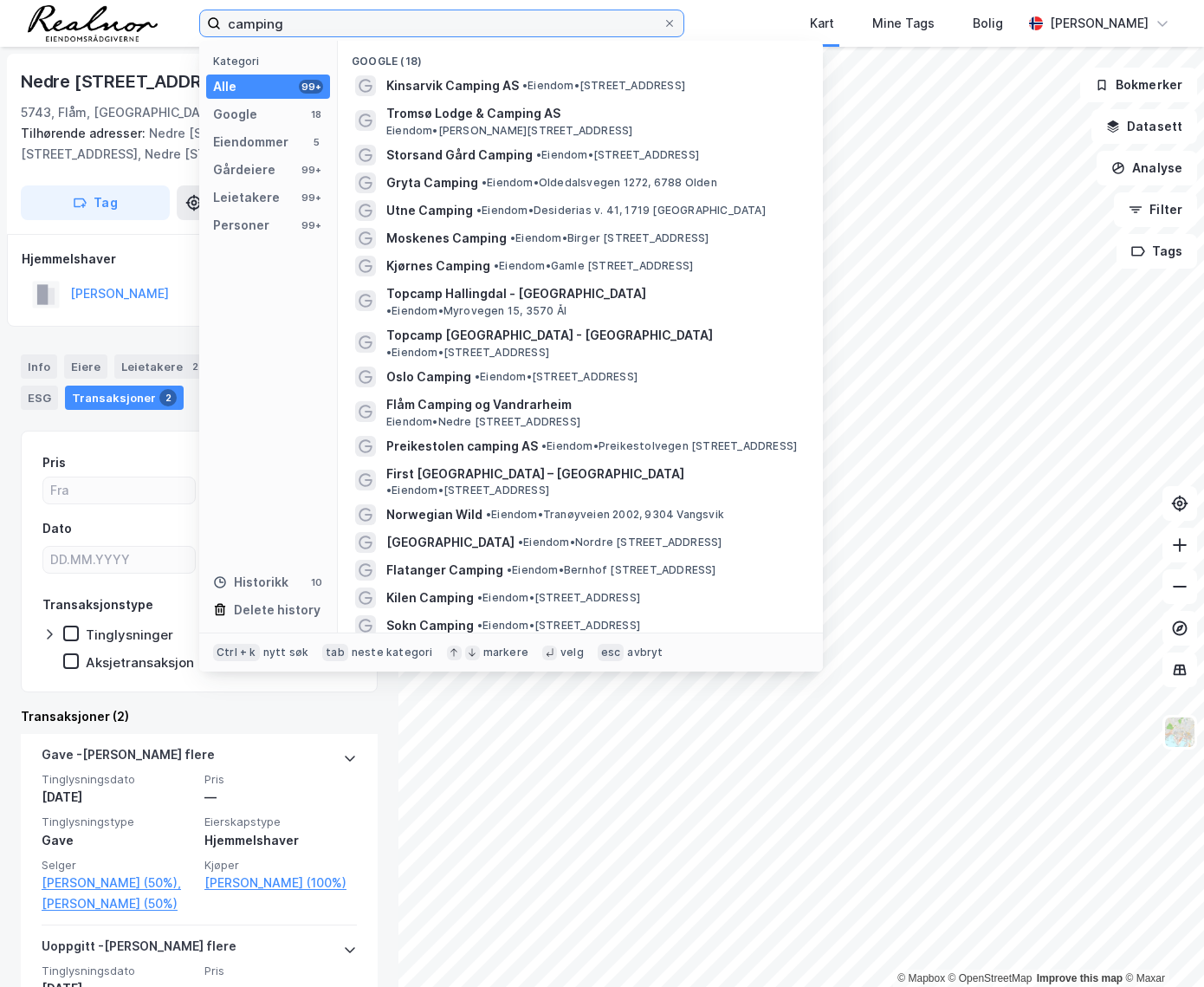
click at [317, 18] on input "camping" at bounding box center [442, 23] width 442 height 26
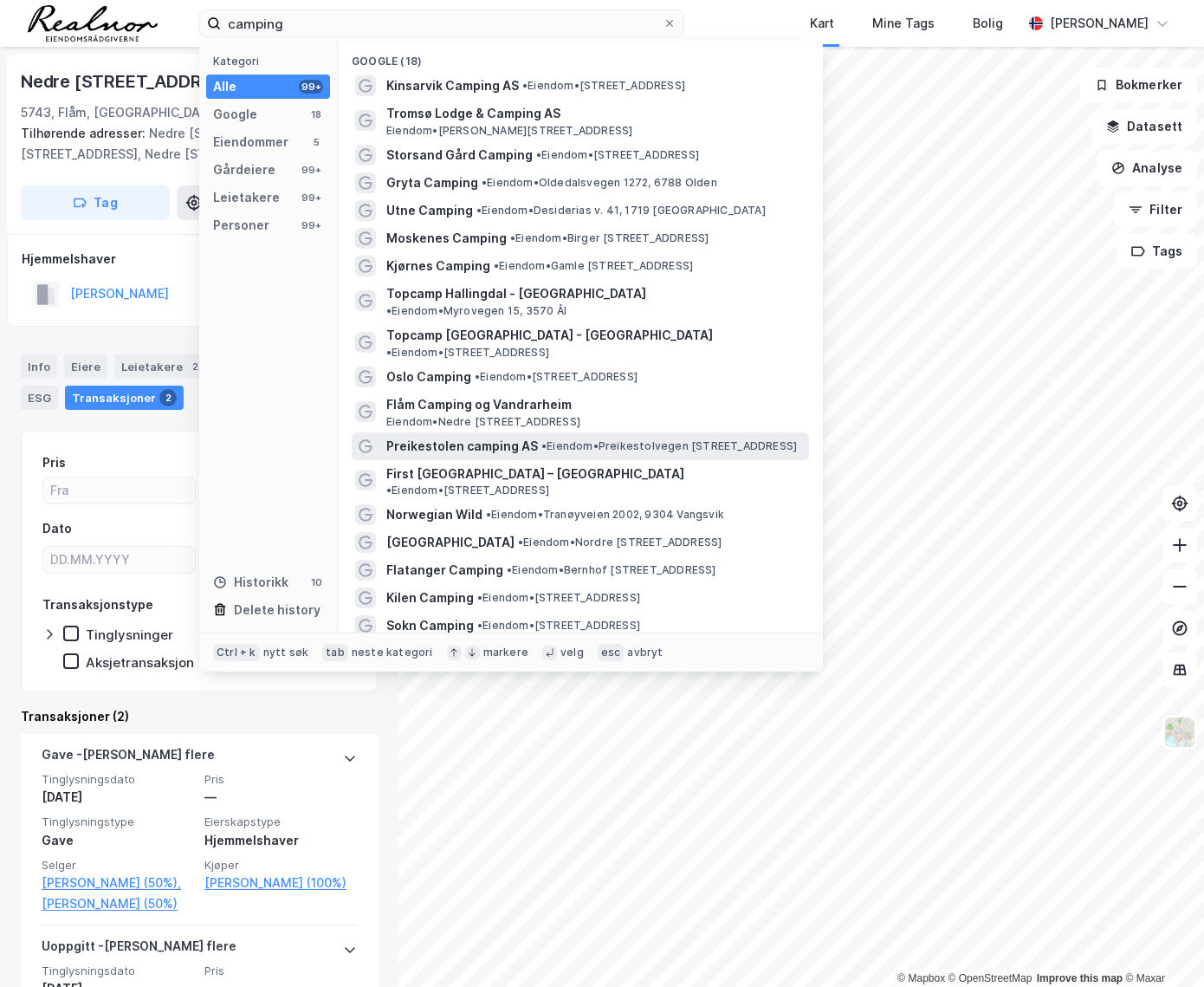
click at [443, 436] on span "Preikestolen camping AS" at bounding box center [462, 446] width 152 height 21
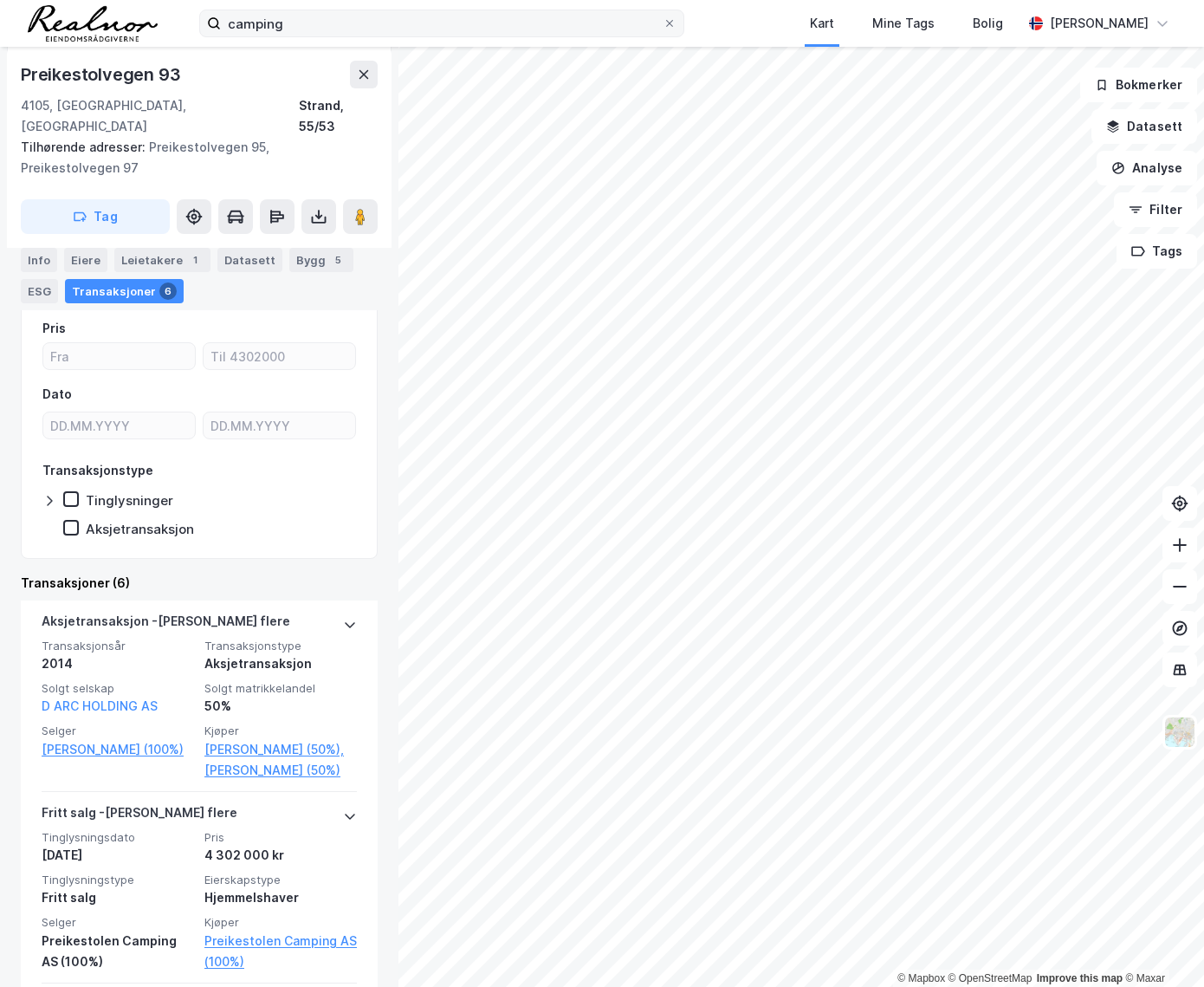
scroll to position [235, 0]
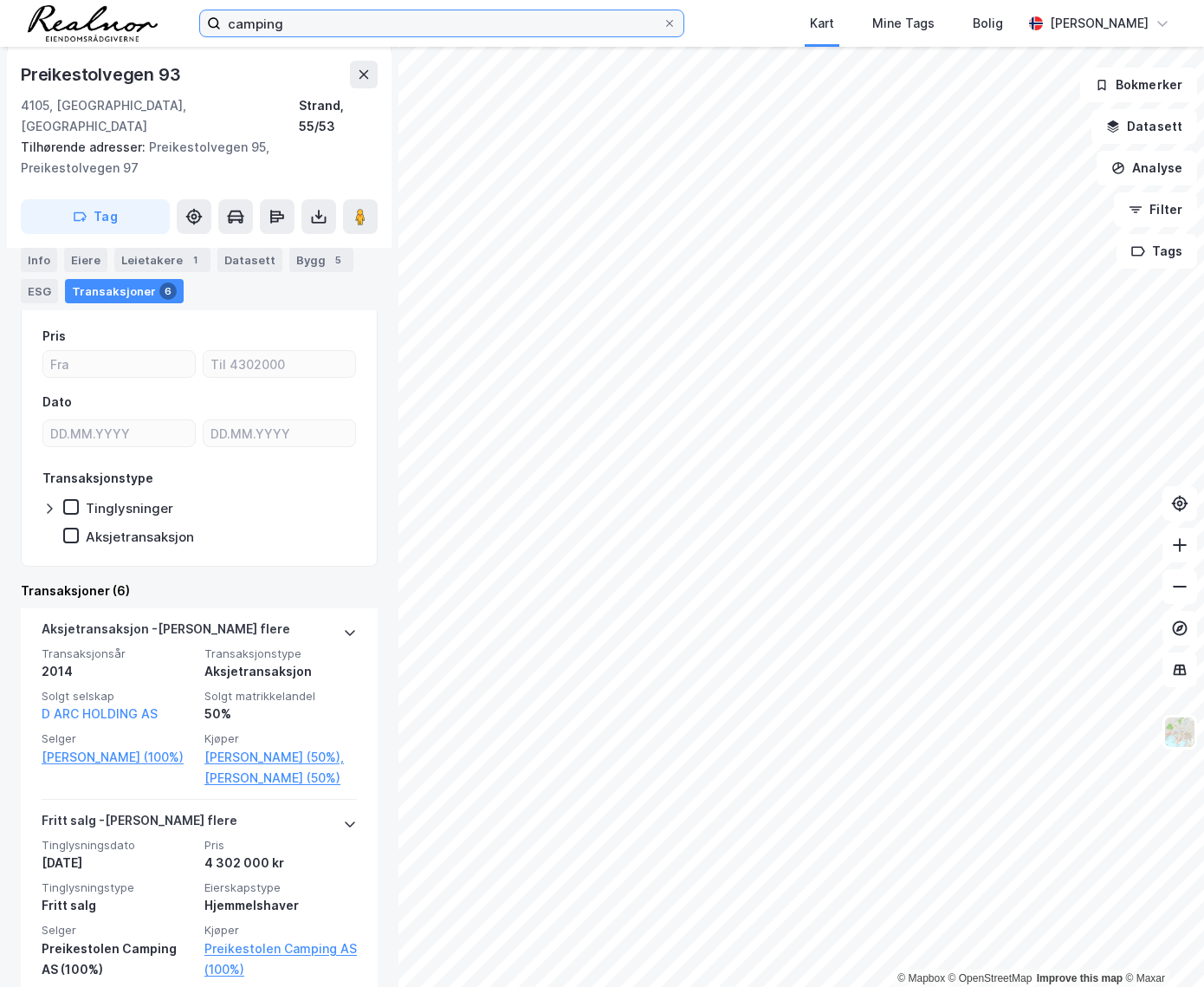
click at [325, 28] on input "camping" at bounding box center [442, 23] width 442 height 26
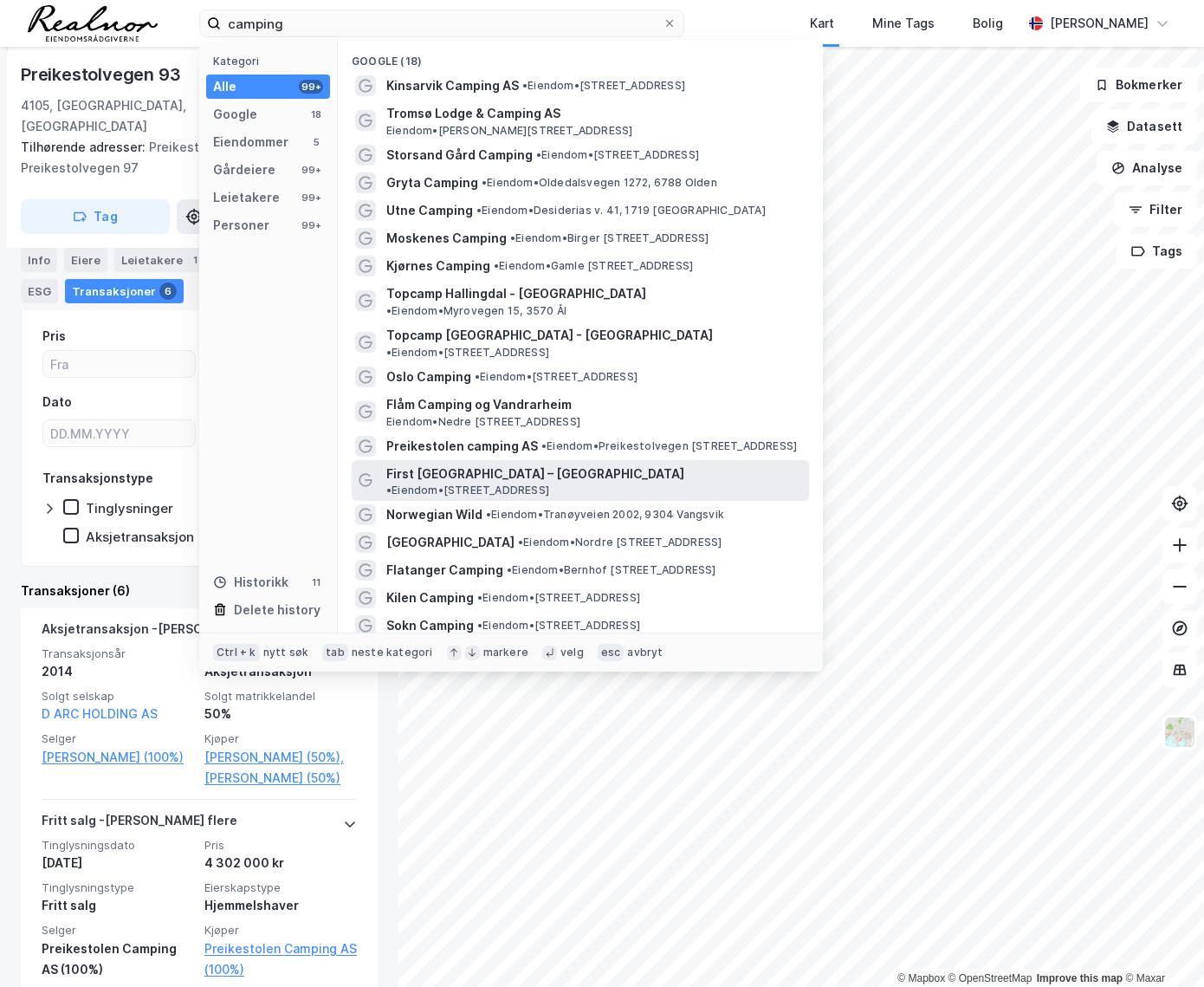
click at [483, 464] on span "First [GEOGRAPHIC_DATA] – [GEOGRAPHIC_DATA]" at bounding box center [535, 473] width 298 height 21
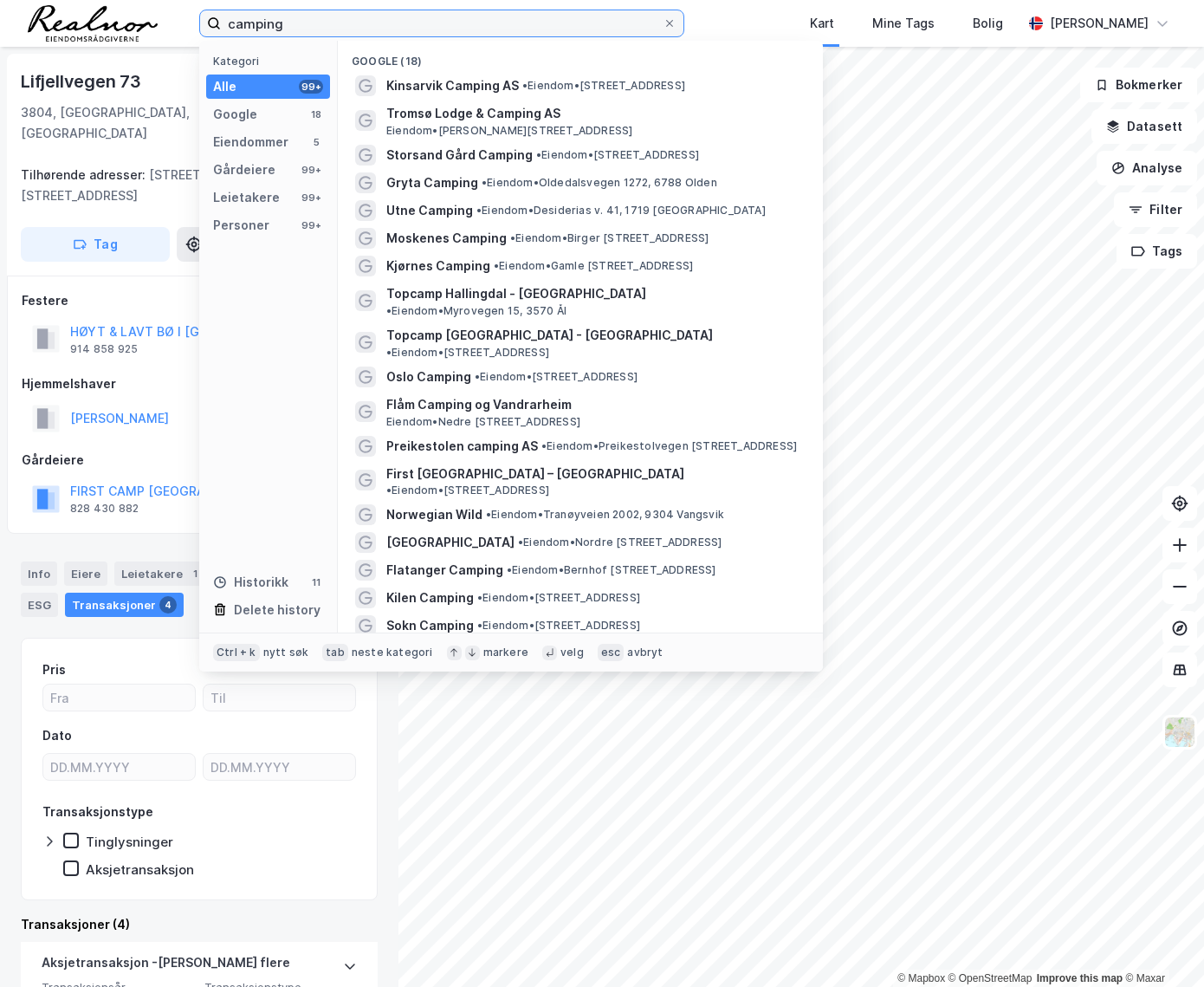
click at [333, 17] on input "camping" at bounding box center [442, 23] width 442 height 26
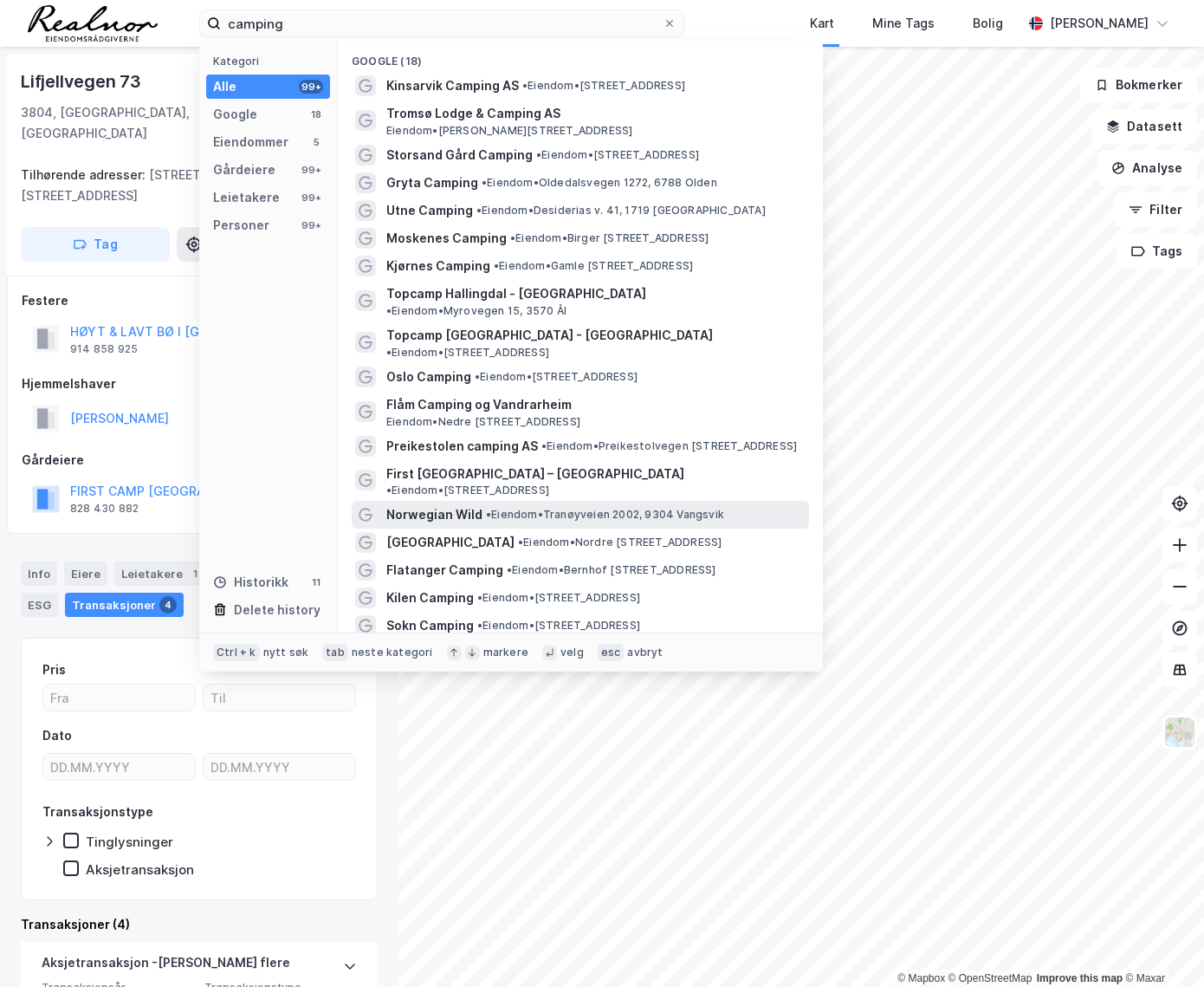
click at [457, 505] on span "Norwegian Wild" at bounding box center [434, 514] width 96 height 21
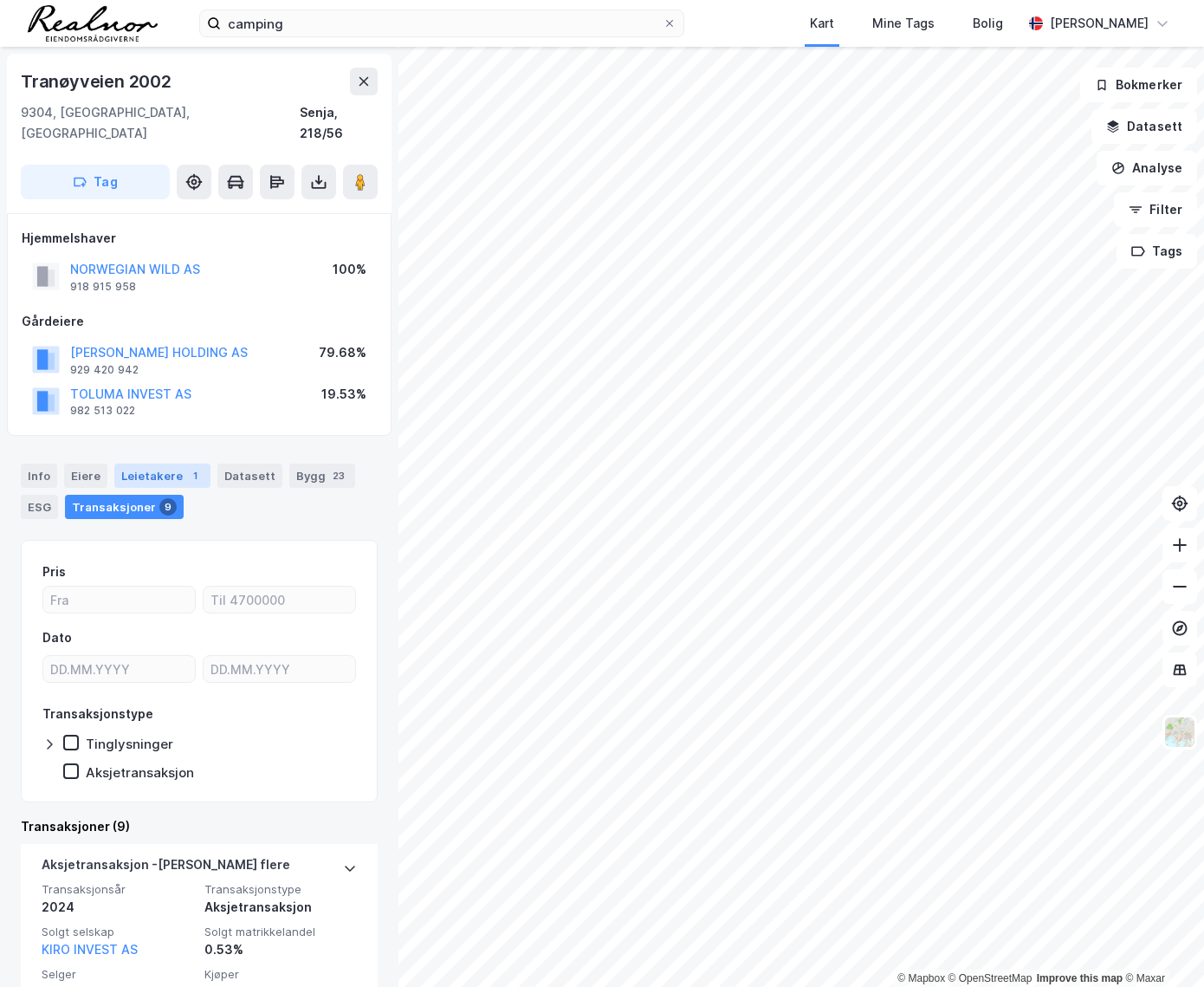
click at [162, 464] on div "Leietakere 1" at bounding box center [162, 475] width 96 height 24
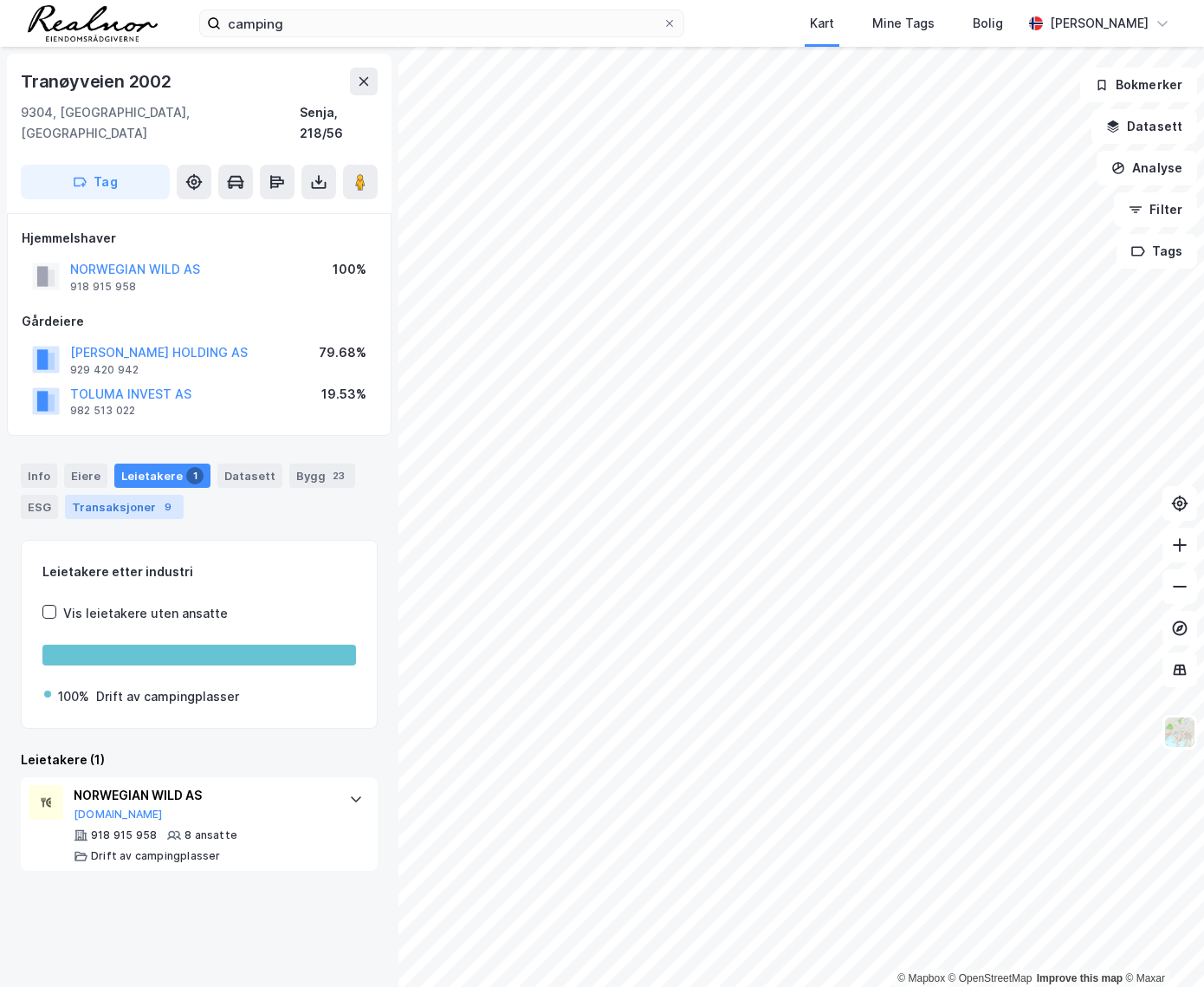
click at [140, 495] on div "Transaksjoner 9" at bounding box center [124, 506] width 119 height 24
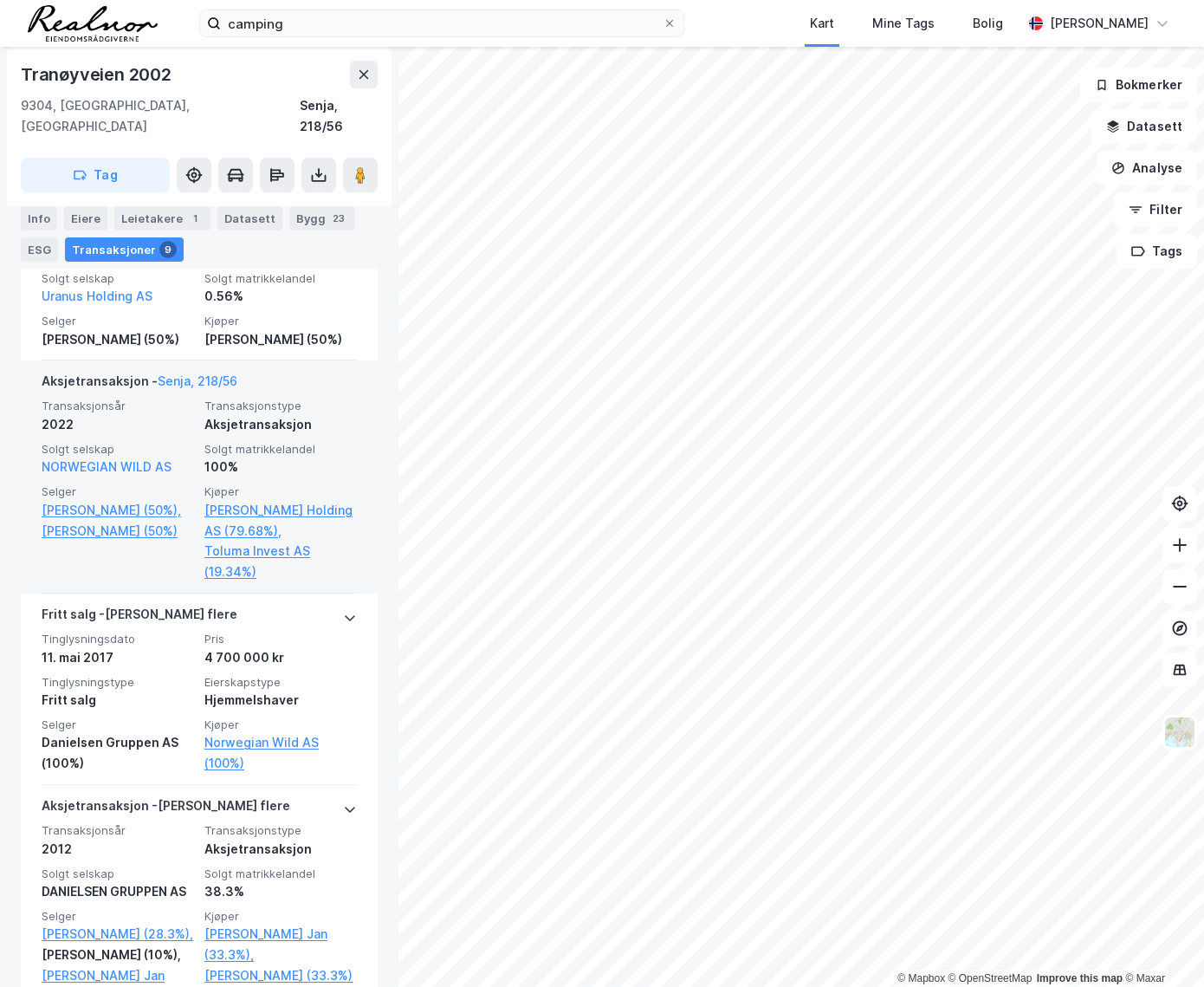
scroll to position [944, 0]
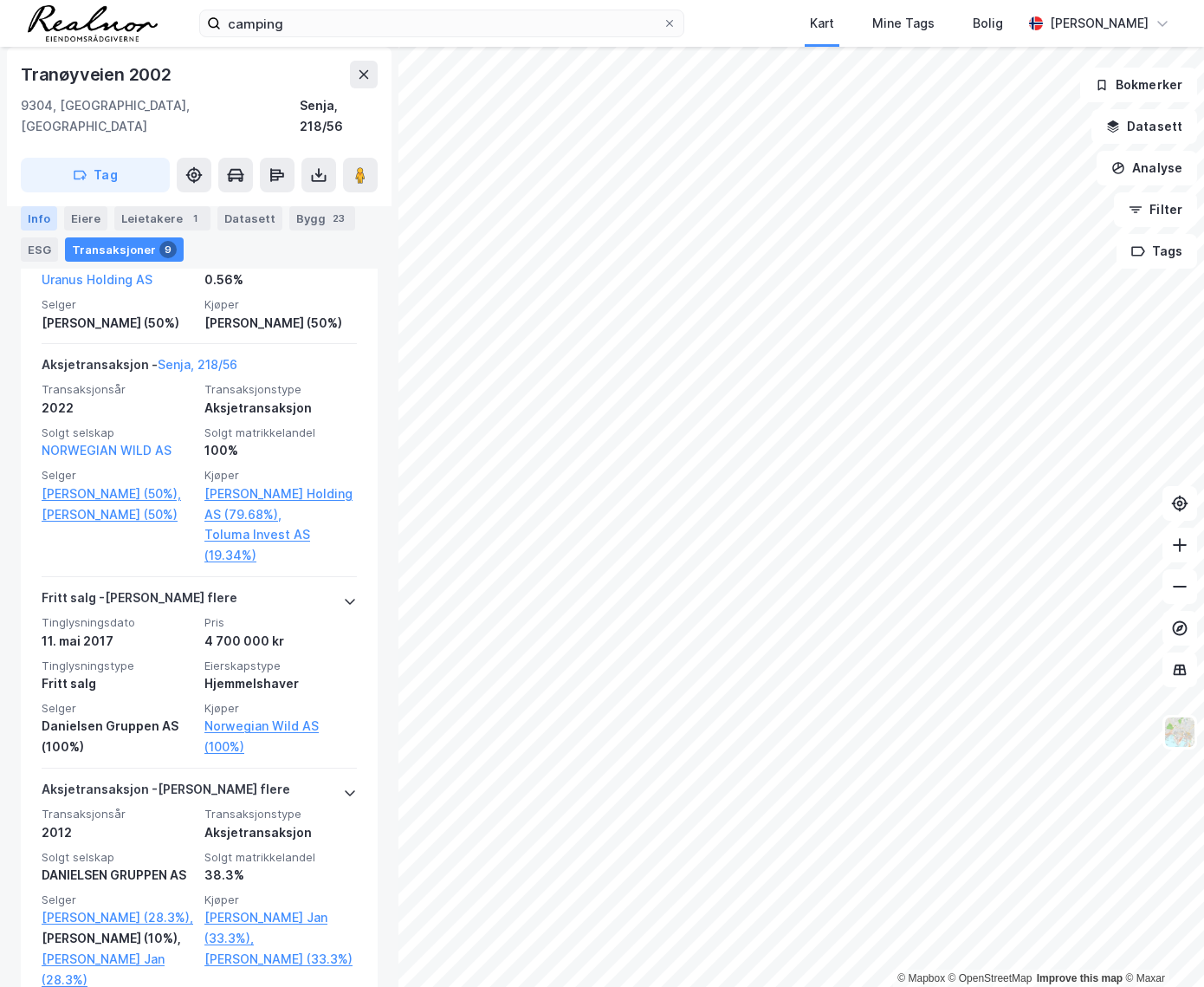
click at [42, 219] on div "Info" at bounding box center [38, 218] width 37 height 24
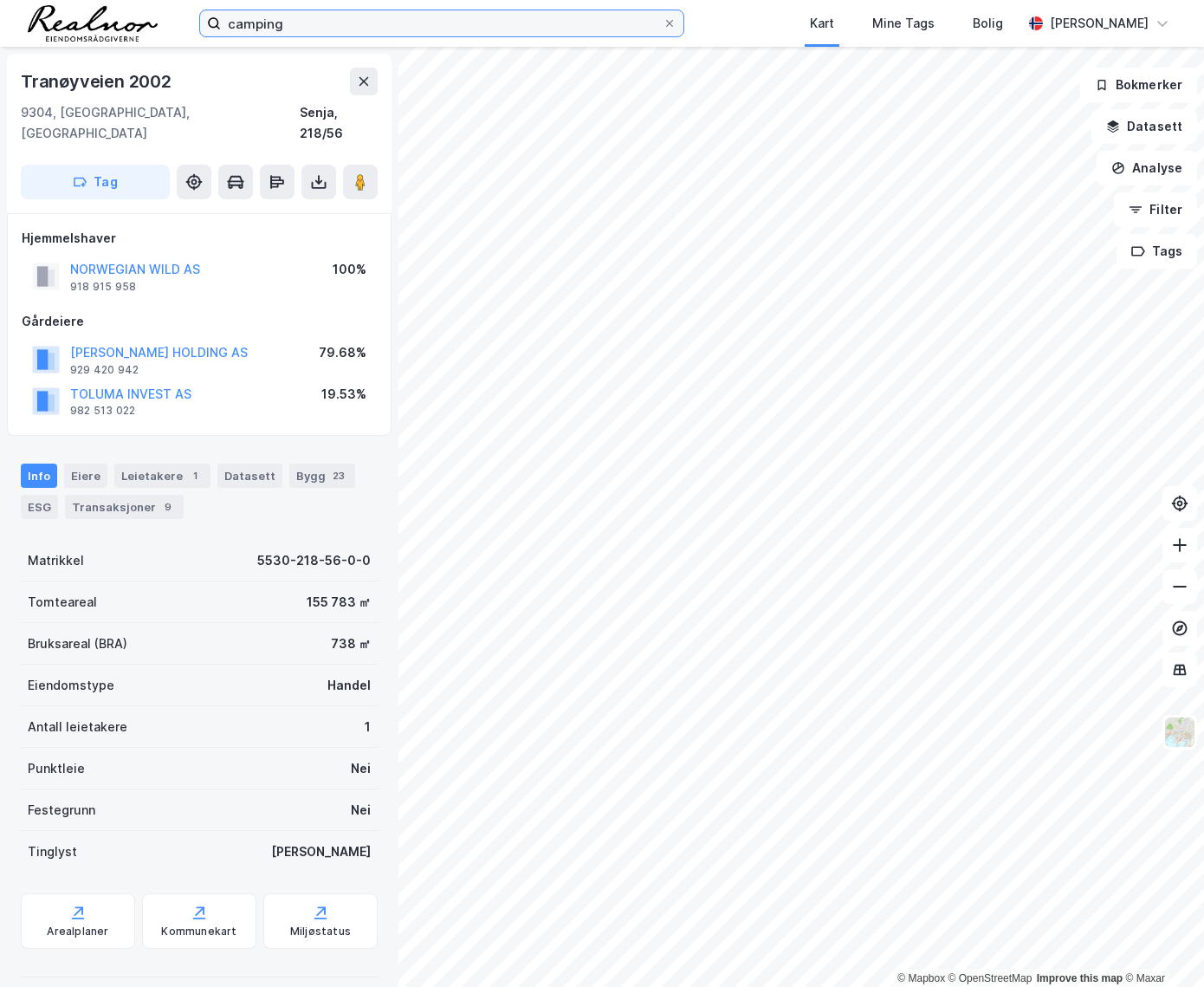
click at [326, 12] on input "camping" at bounding box center [442, 23] width 442 height 26
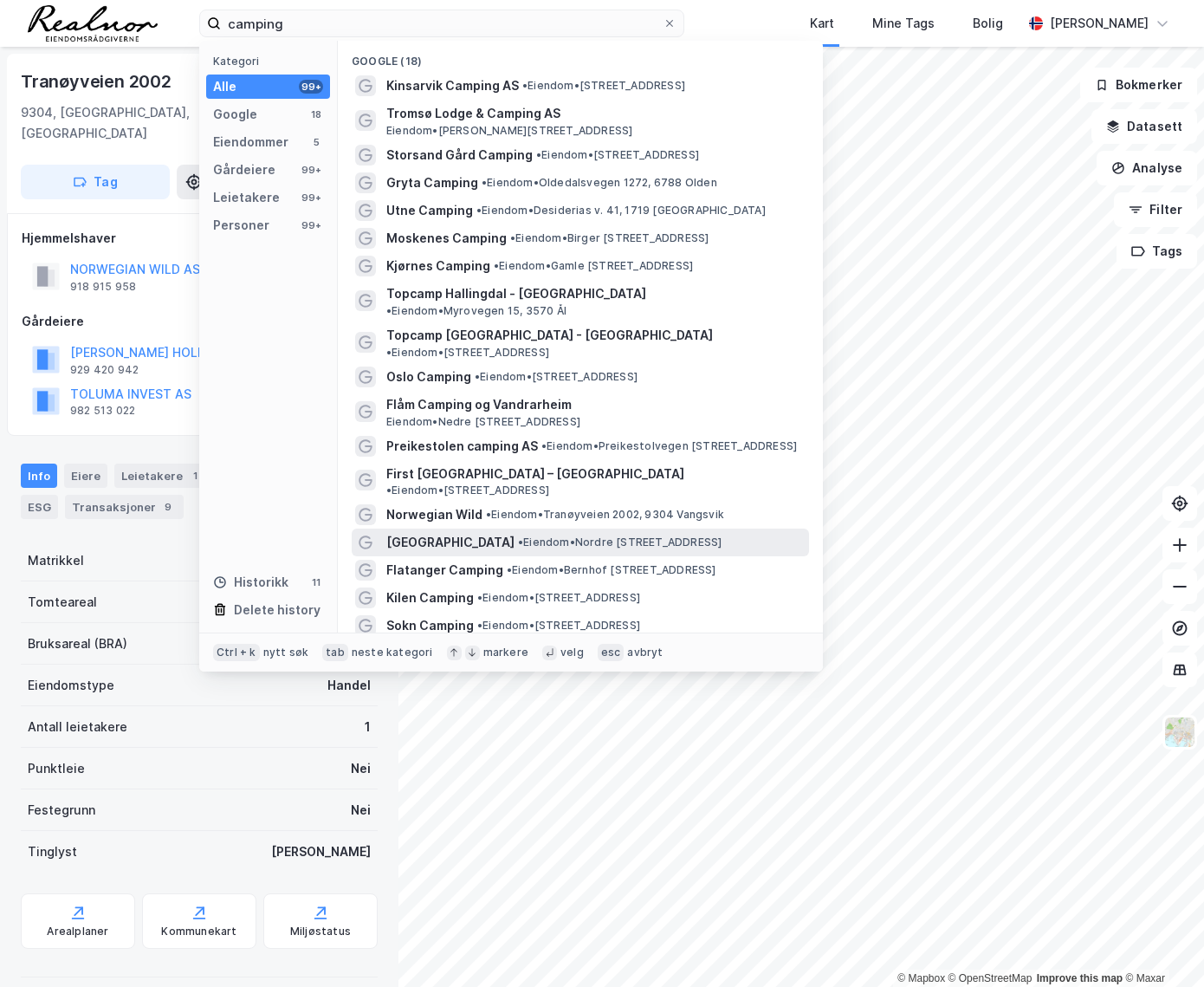
click at [456, 532] on span "[GEOGRAPHIC_DATA]" at bounding box center [450, 542] width 128 height 21
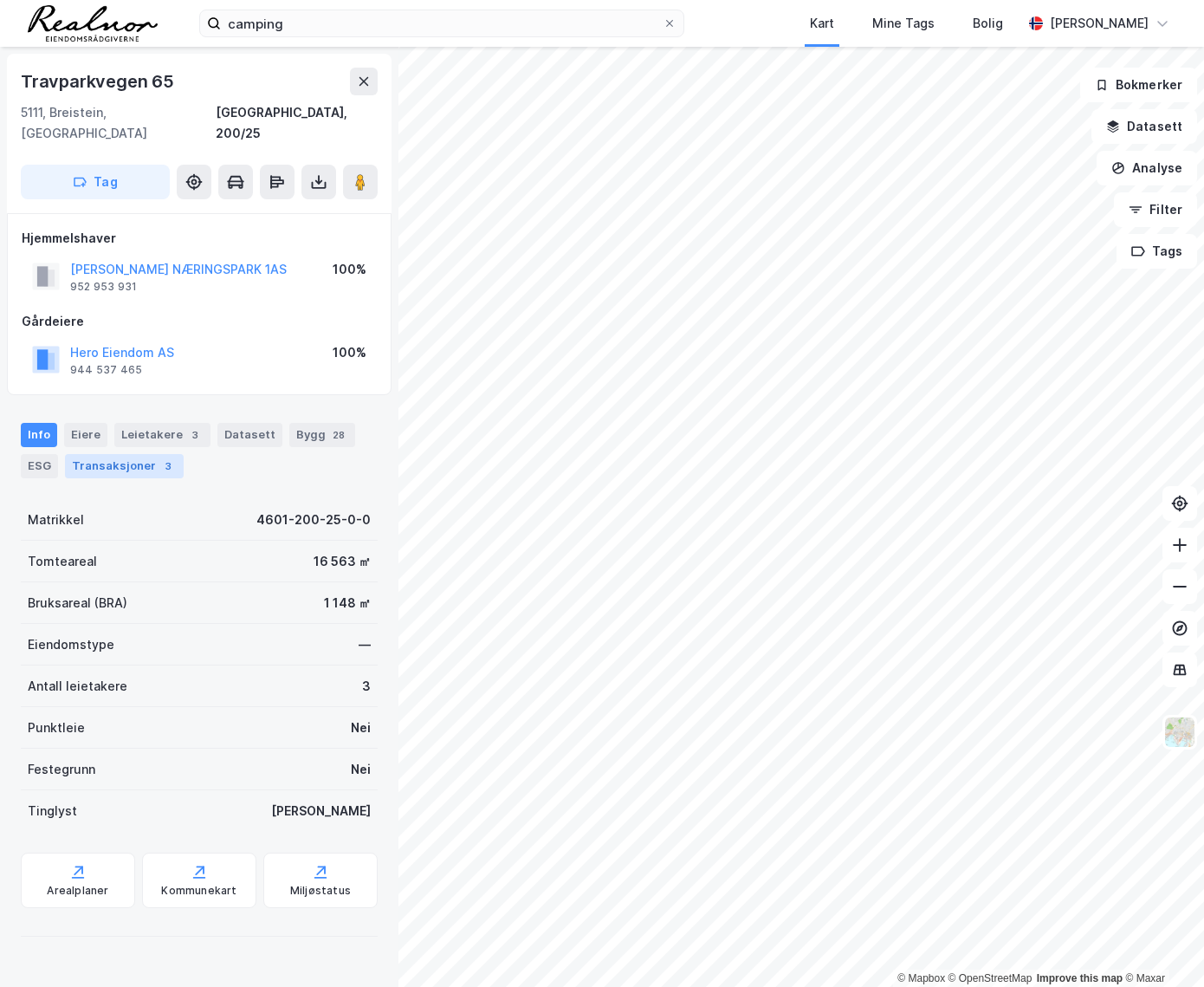
click at [102, 454] on div "Transaksjoner 3" at bounding box center [124, 465] width 119 height 24
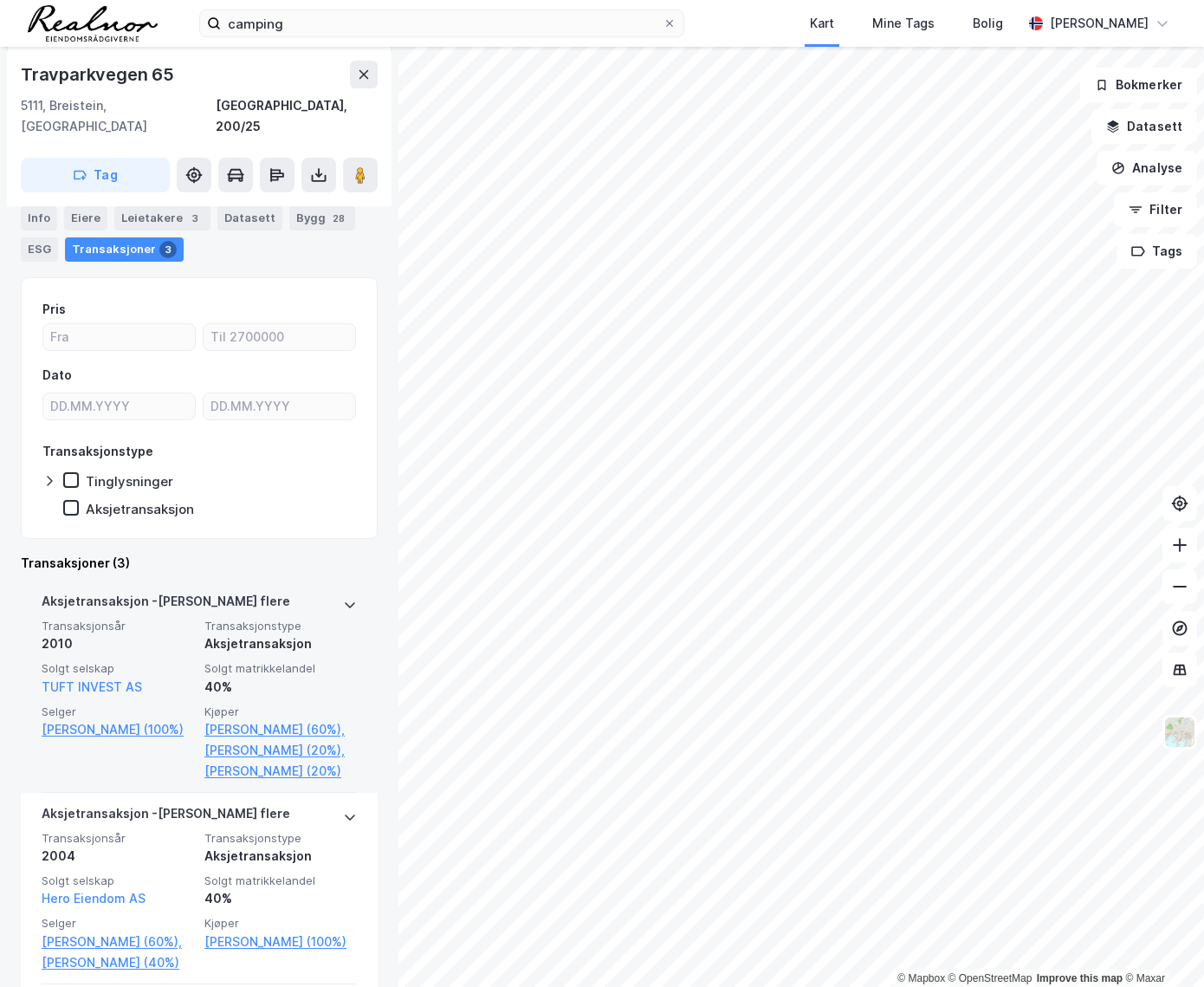
scroll to position [103, 0]
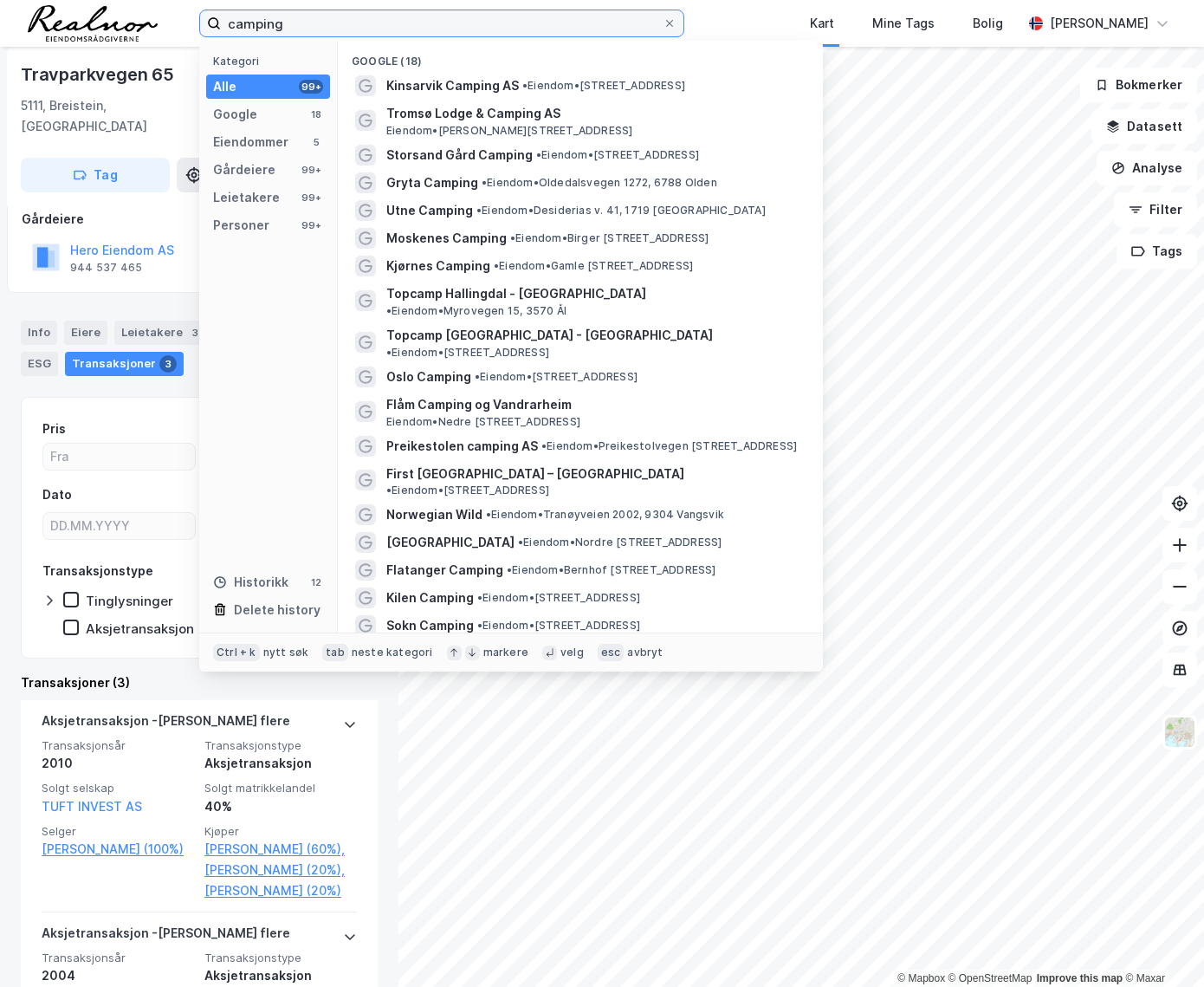
click at [294, 25] on input "camping" at bounding box center [442, 23] width 442 height 26
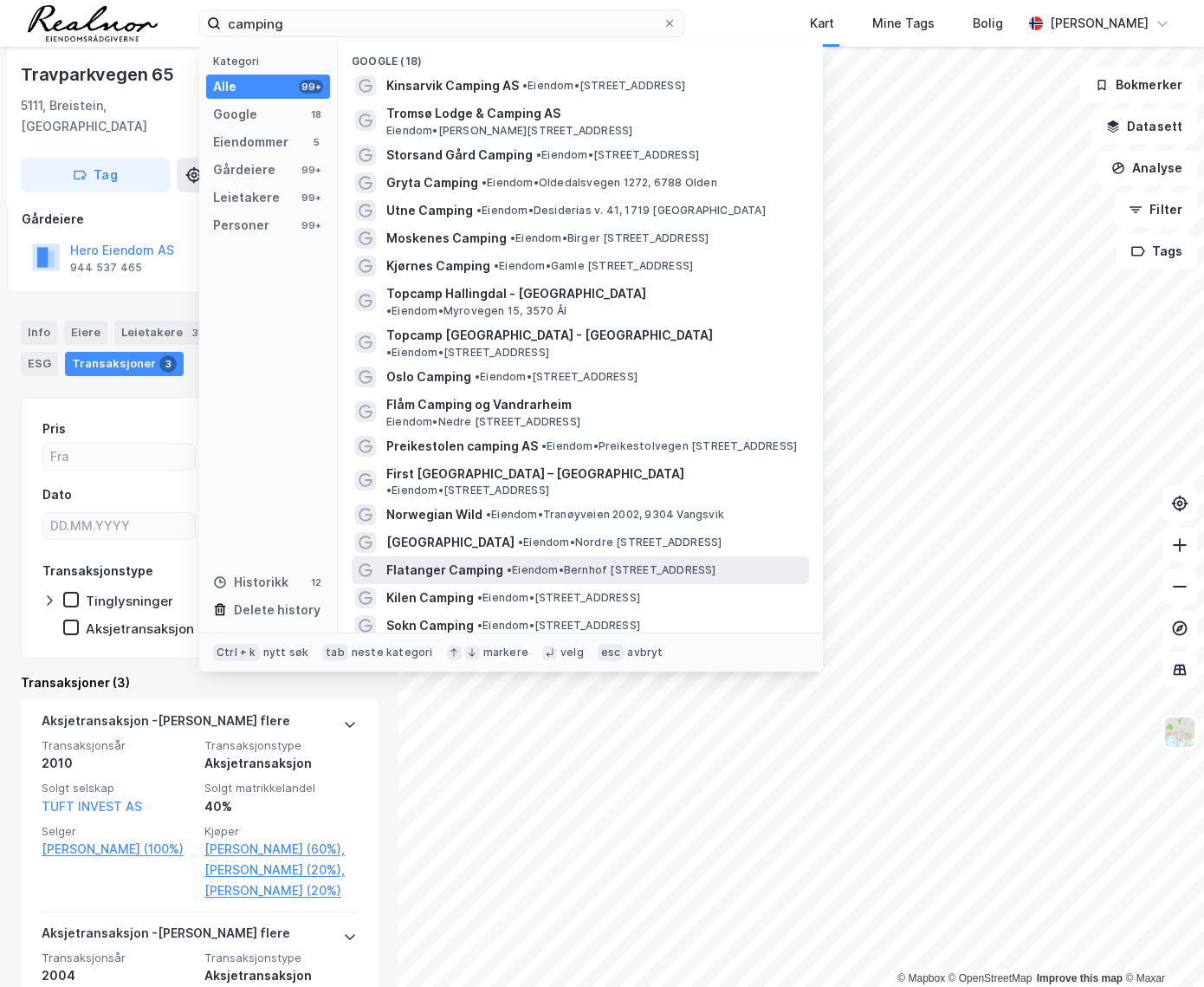
click at [432, 560] on span "Flatanger Camping" at bounding box center [444, 570] width 117 height 21
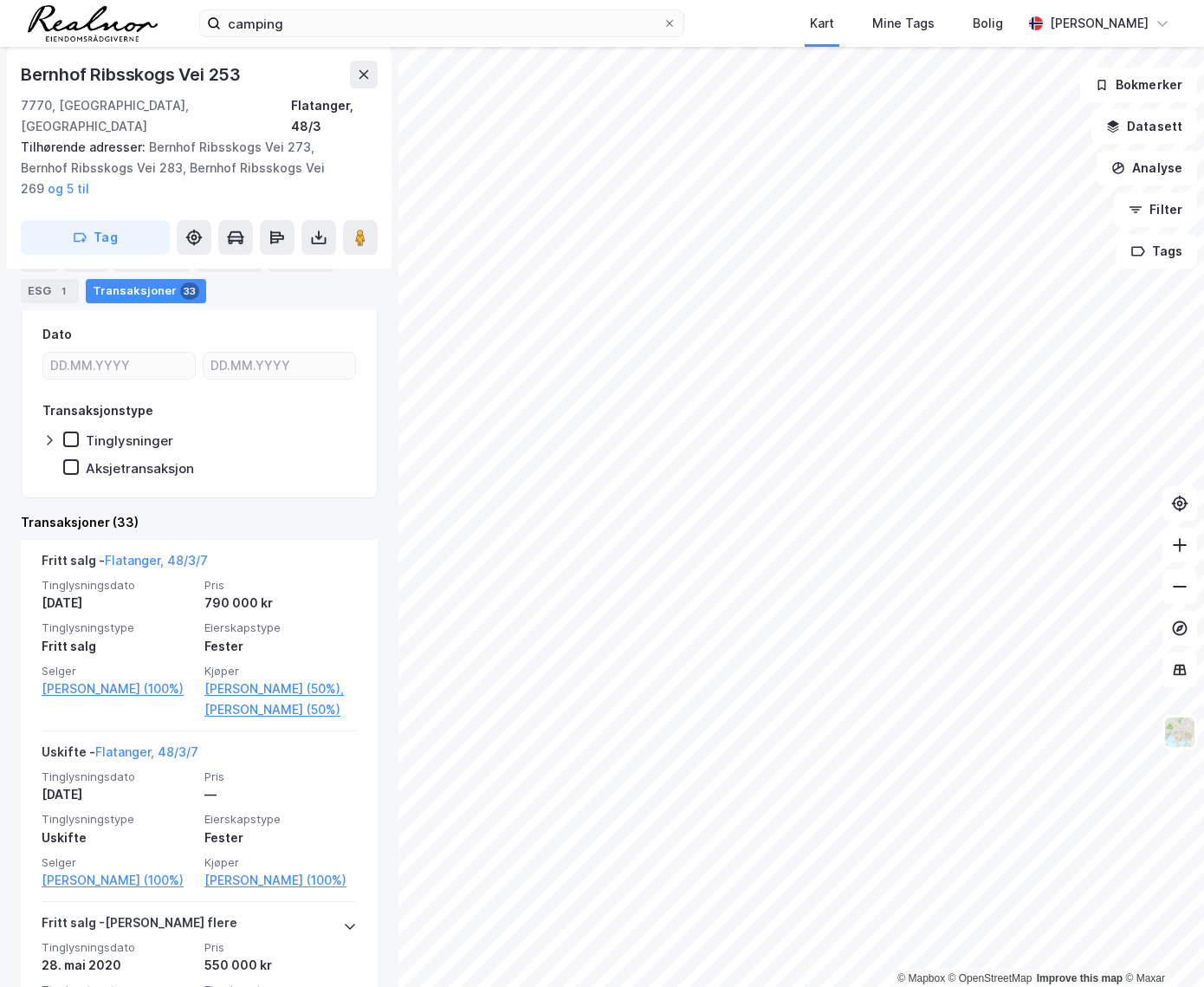
scroll to position [157, 0]
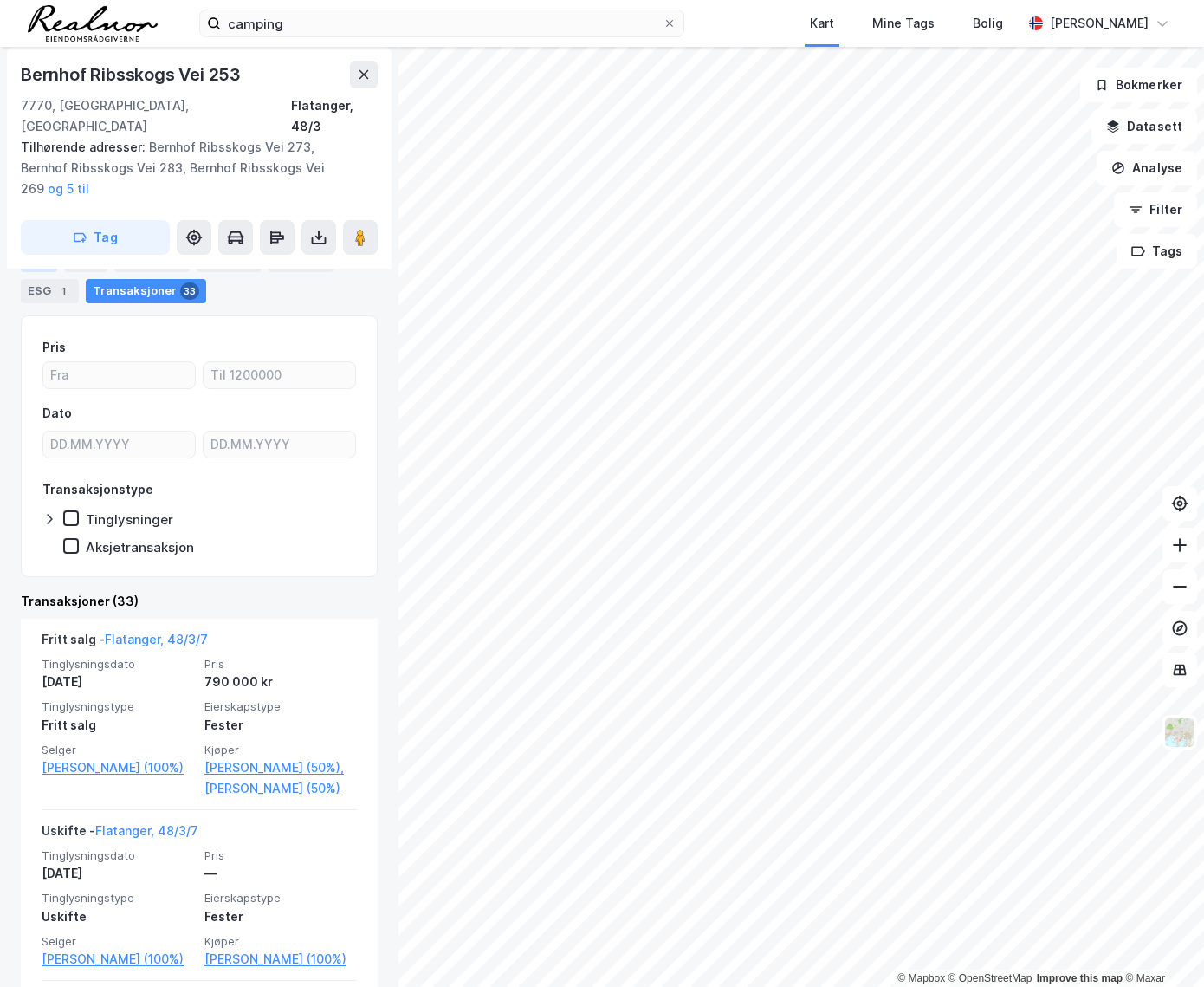
click at [43, 251] on div "Info" at bounding box center [38, 259] width 37 height 24
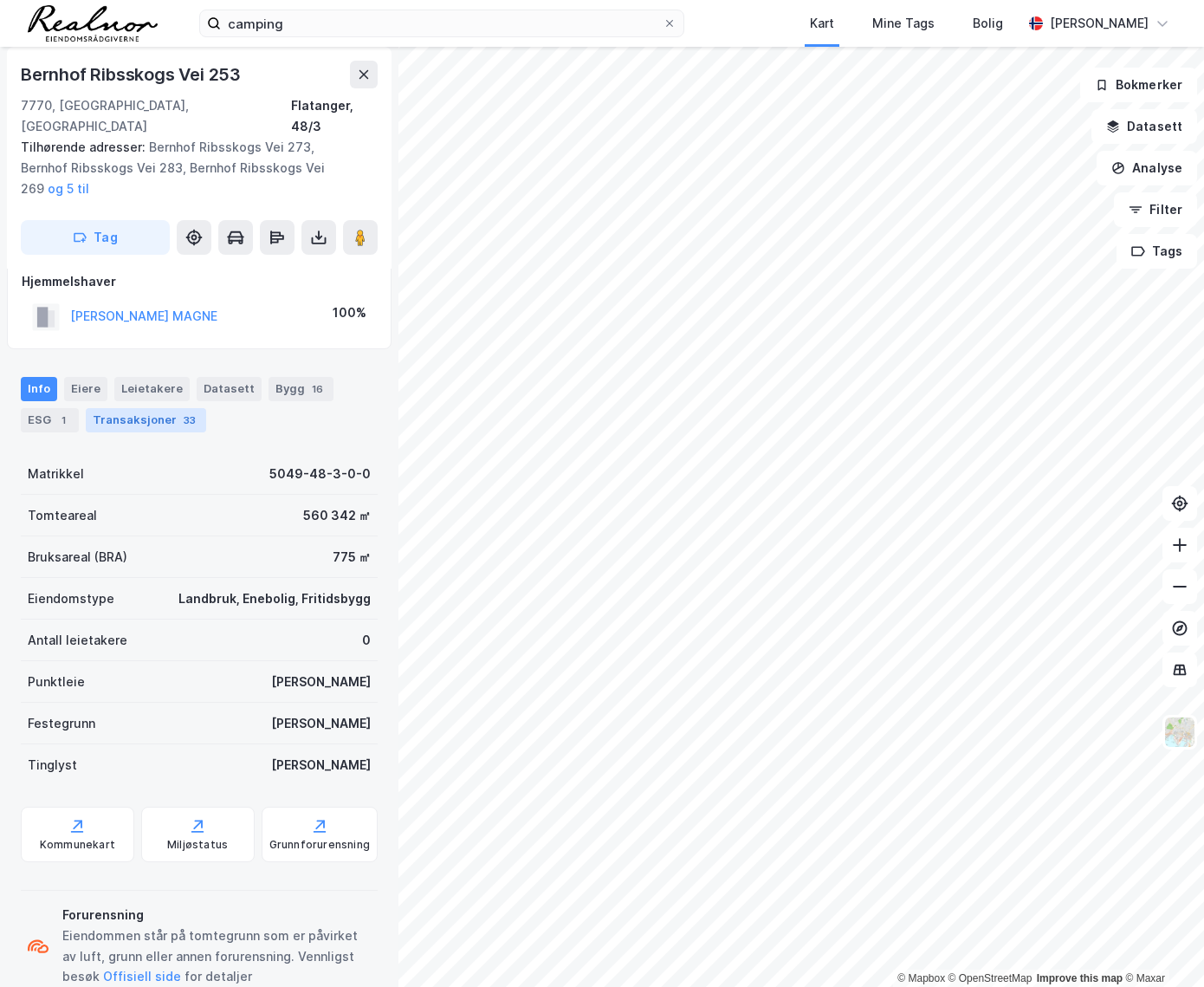
click at [143, 408] on div "Transaksjoner 33" at bounding box center [145, 420] width 120 height 24
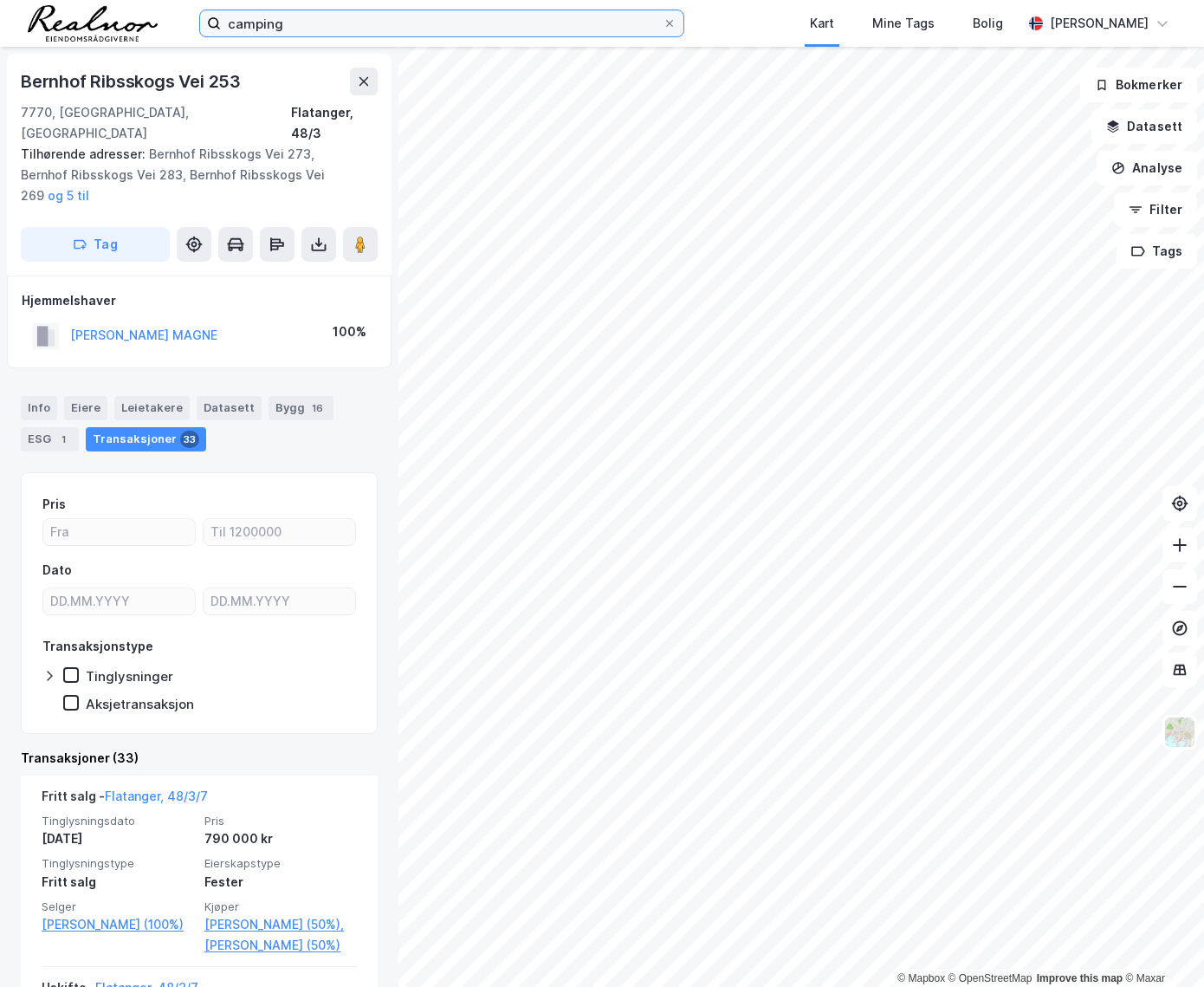
click at [337, 15] on input "camping" at bounding box center [442, 23] width 442 height 26
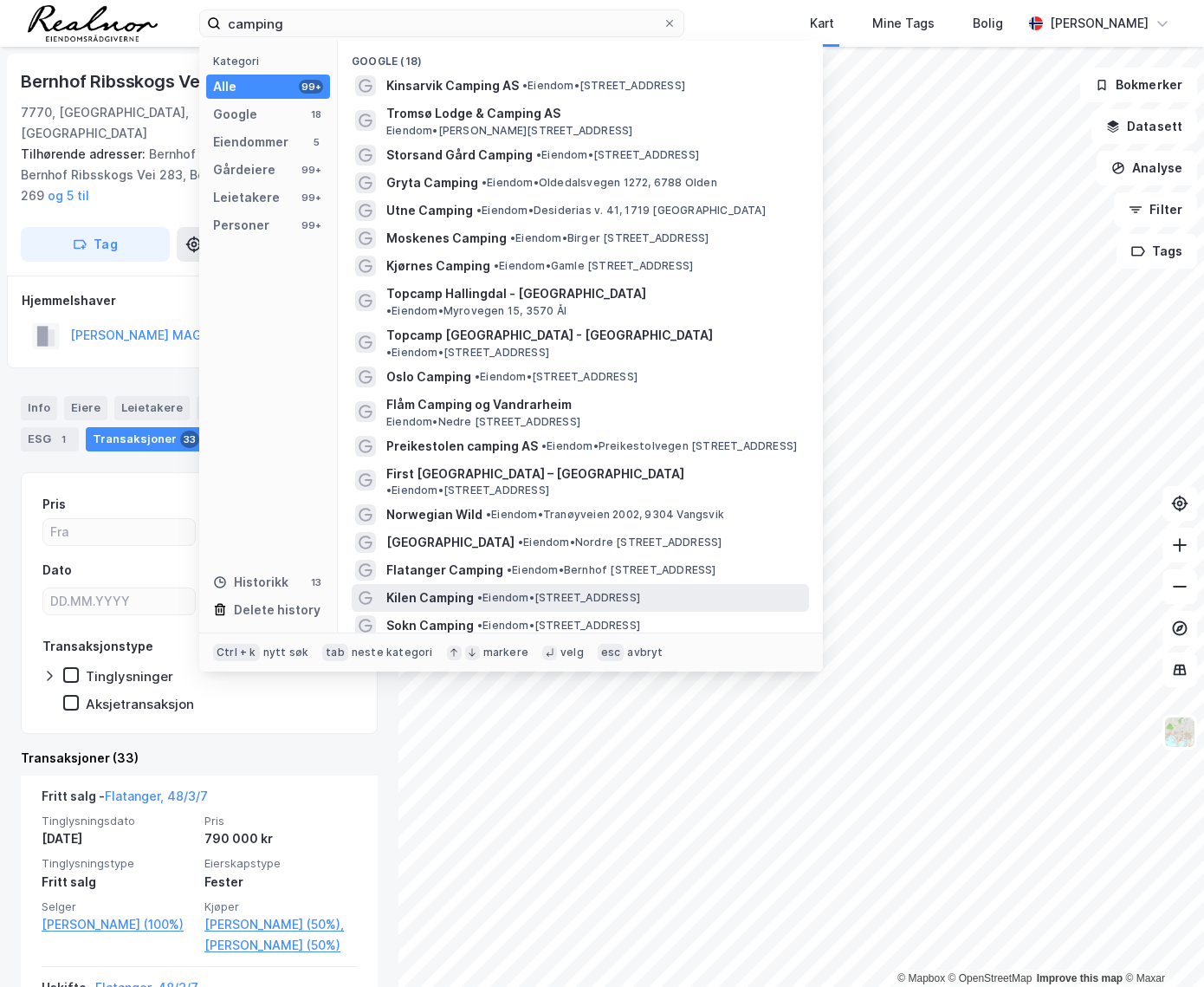
click at [497, 591] on span "• Eiendom • [STREET_ADDRESS]" at bounding box center [558, 598] width 163 height 14
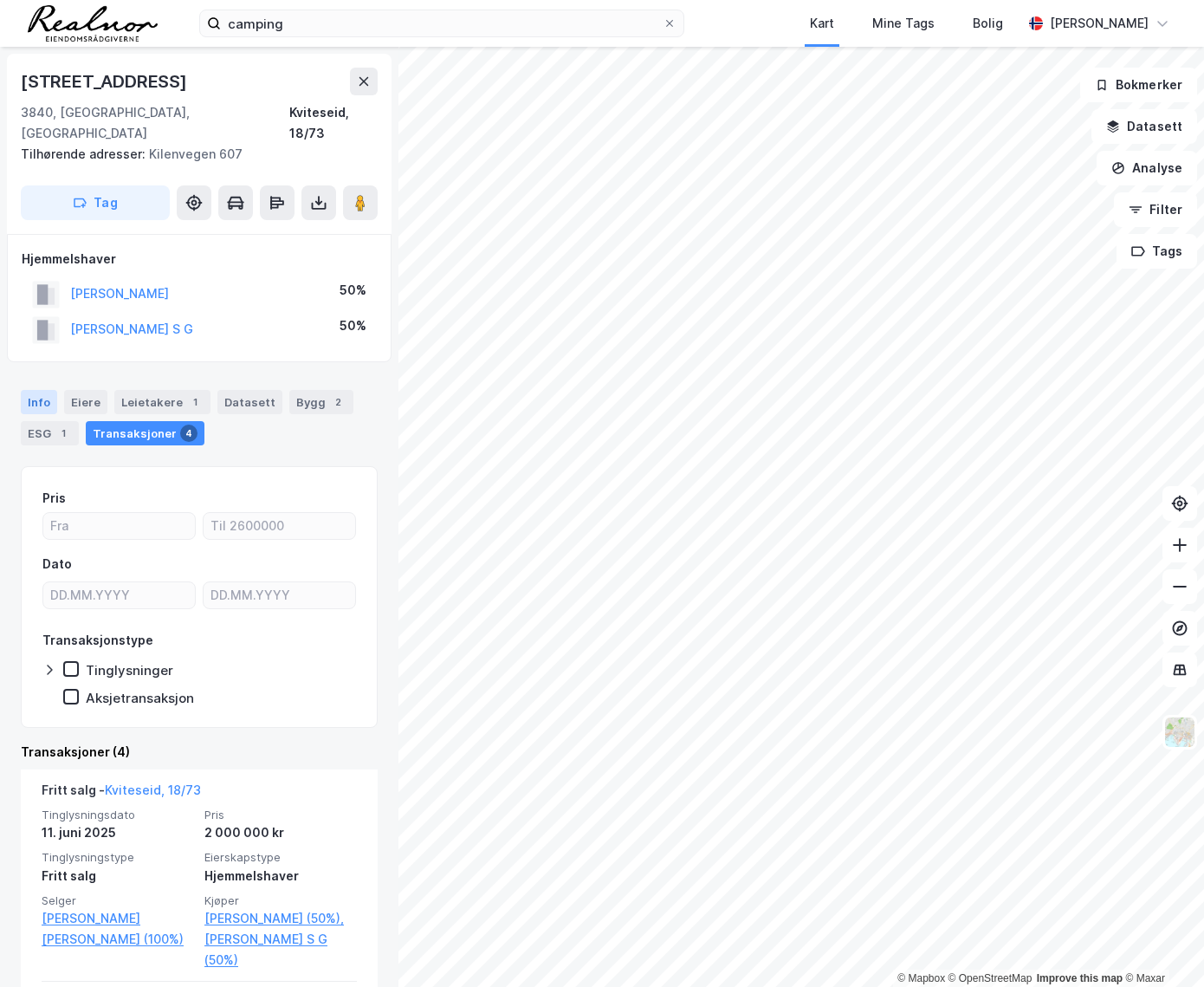
click at [41, 390] on div "Info" at bounding box center [38, 401] width 37 height 24
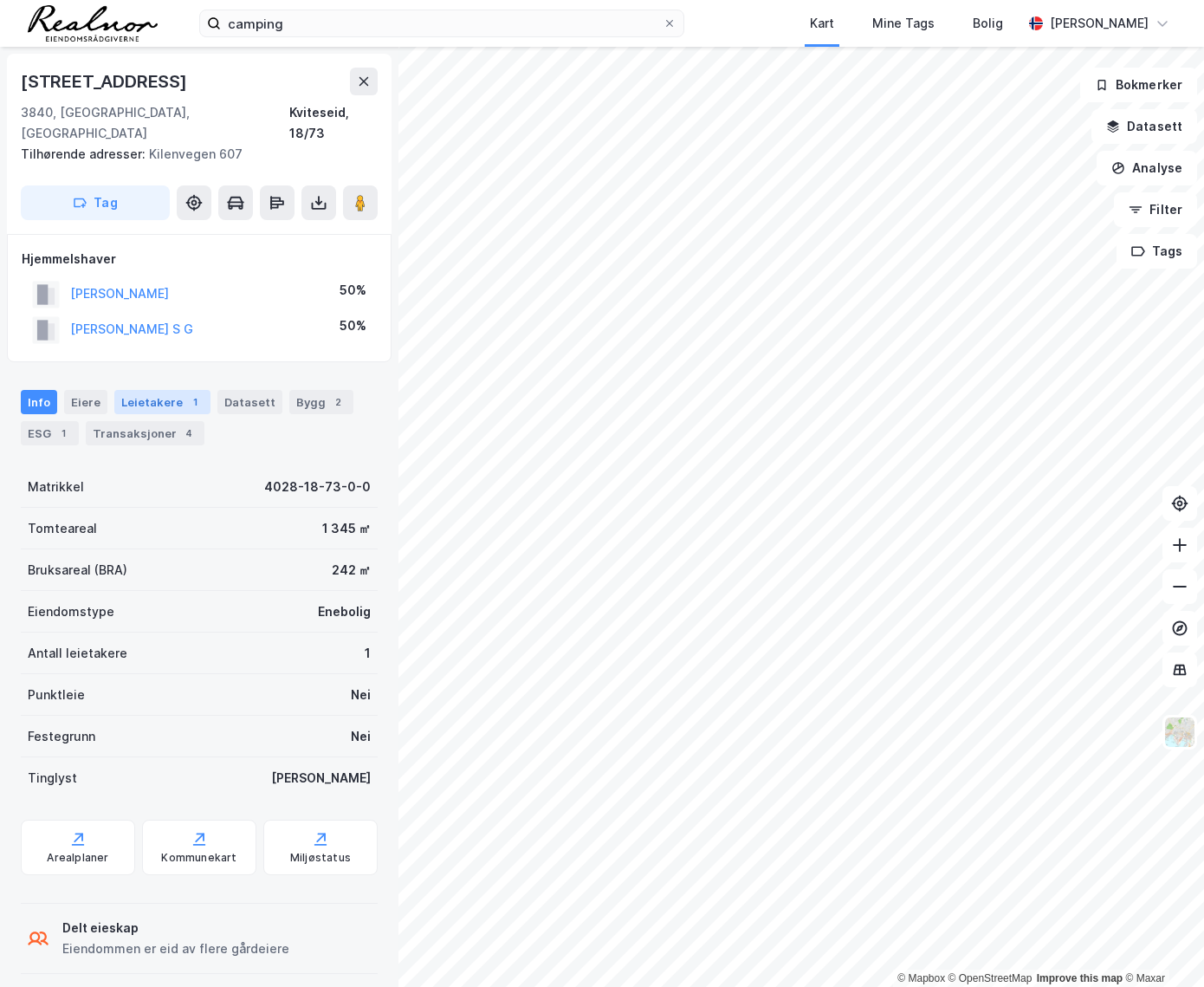
click at [137, 390] on div "Leietakere 1" at bounding box center [162, 401] width 96 height 24
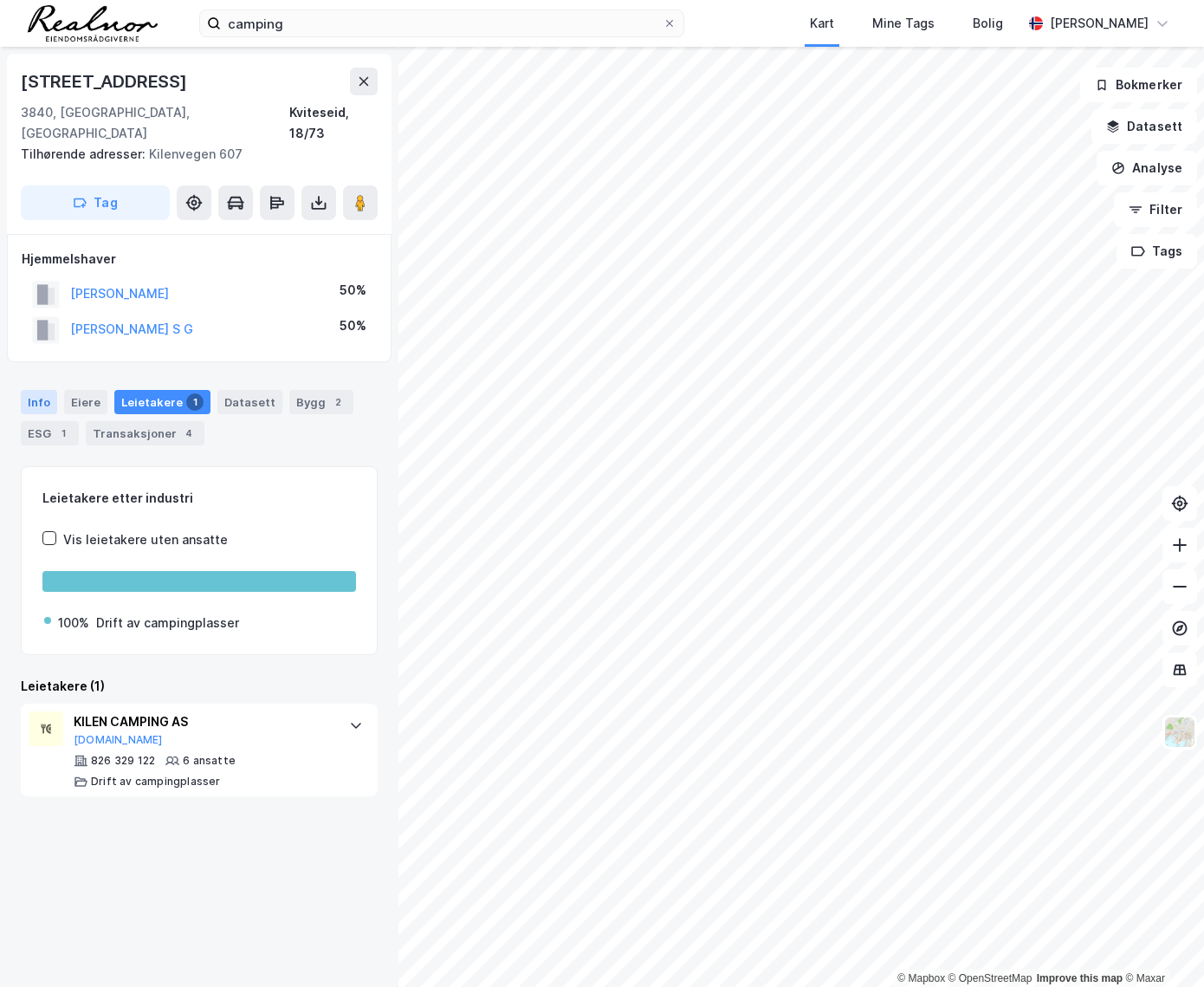
click at [33, 390] on div "Info" at bounding box center [38, 401] width 37 height 24
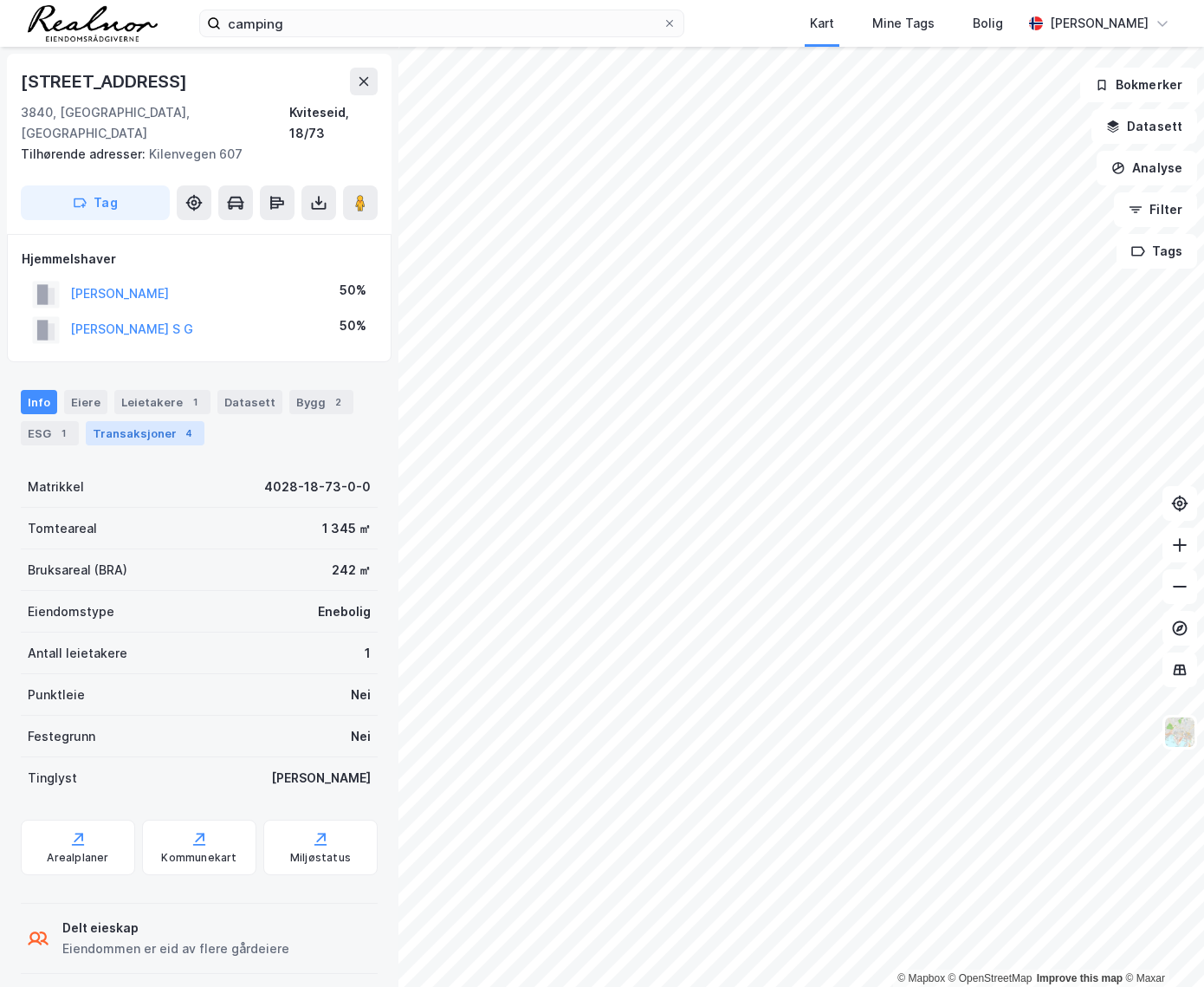
click at [119, 421] on div "Transaksjoner 4" at bounding box center [144, 432] width 119 height 24
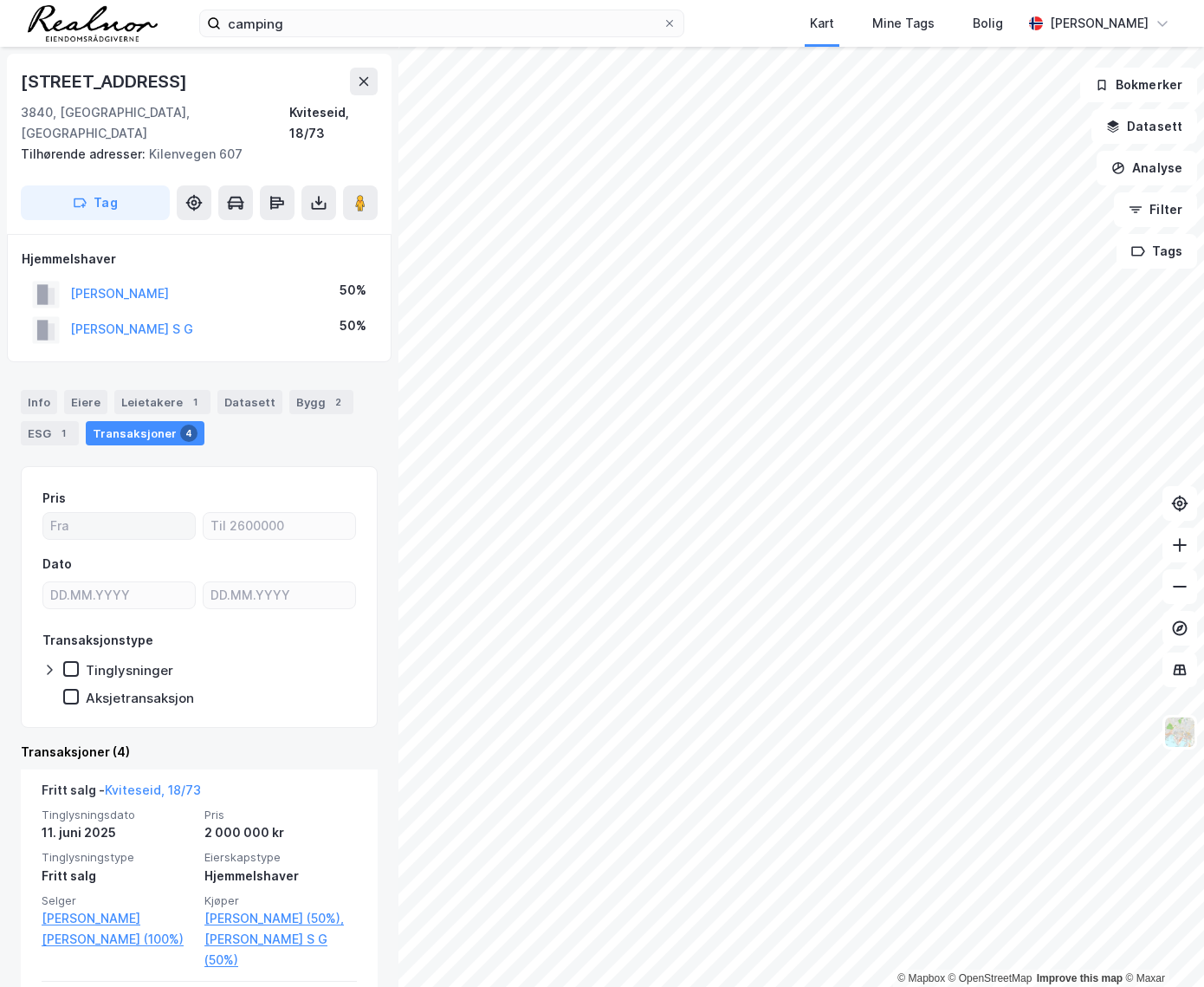
scroll to position [78, 0]
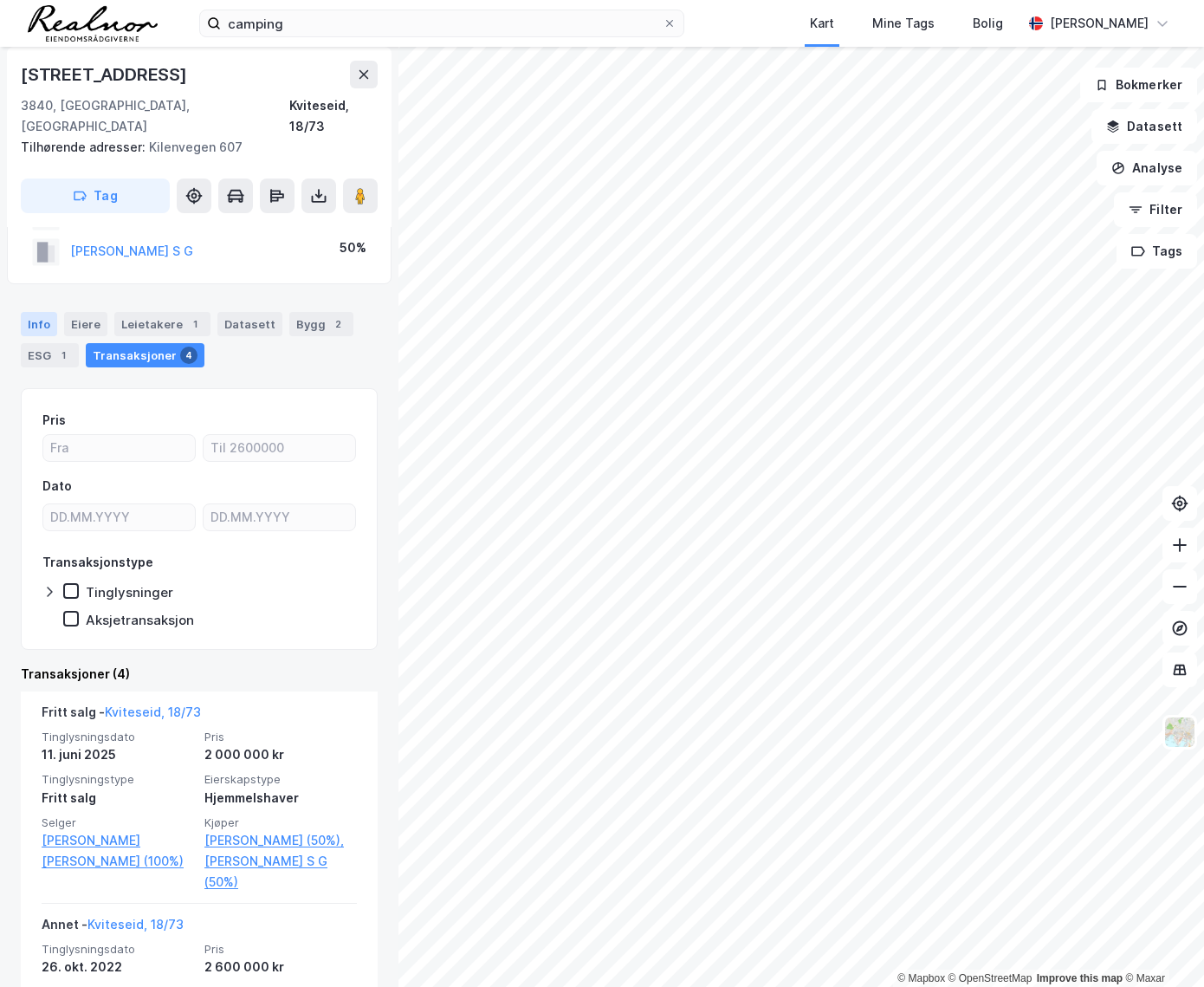
click at [45, 312] on div "Info" at bounding box center [38, 324] width 37 height 24
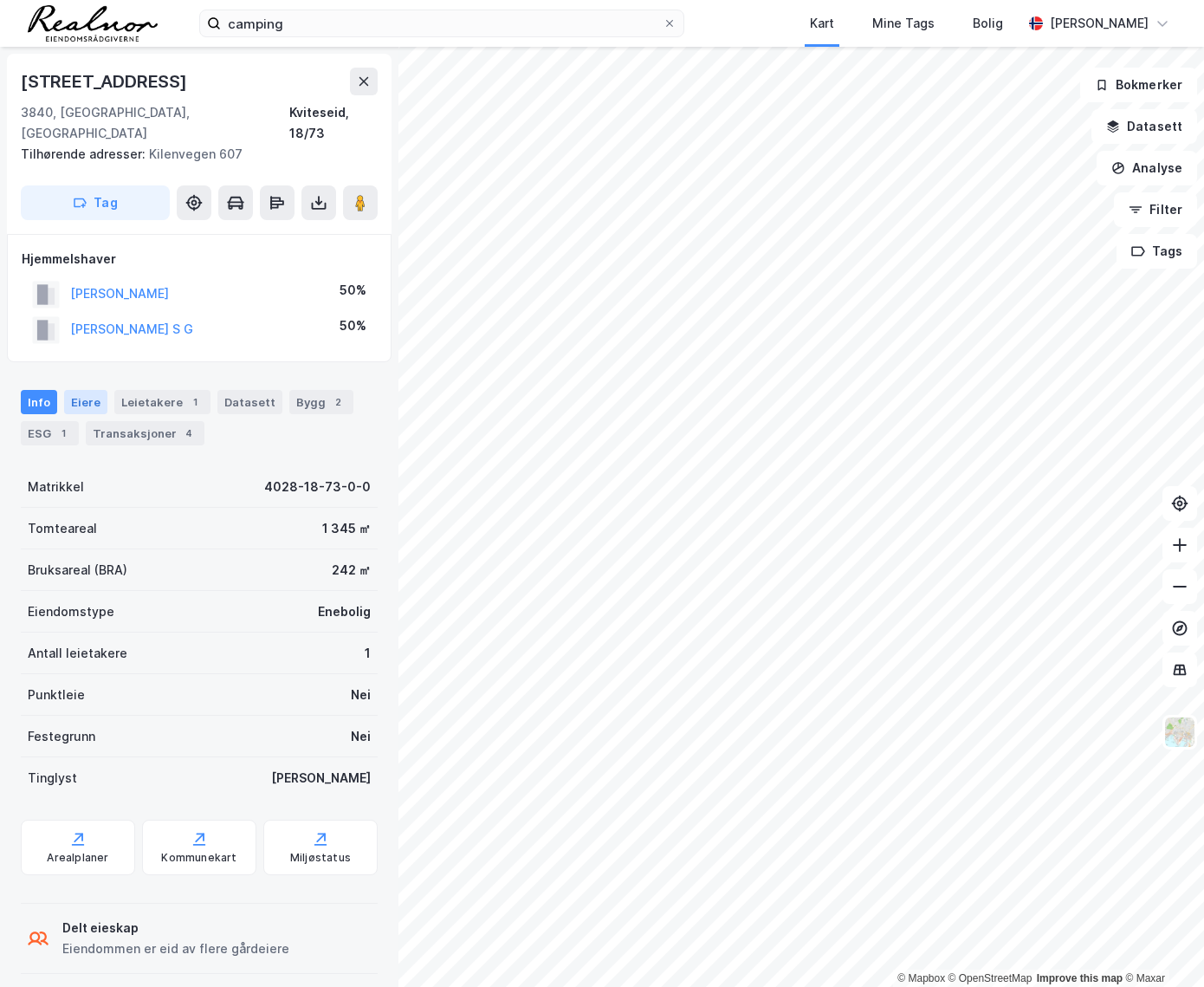
click at [89, 390] on div "Eiere" at bounding box center [86, 401] width 44 height 24
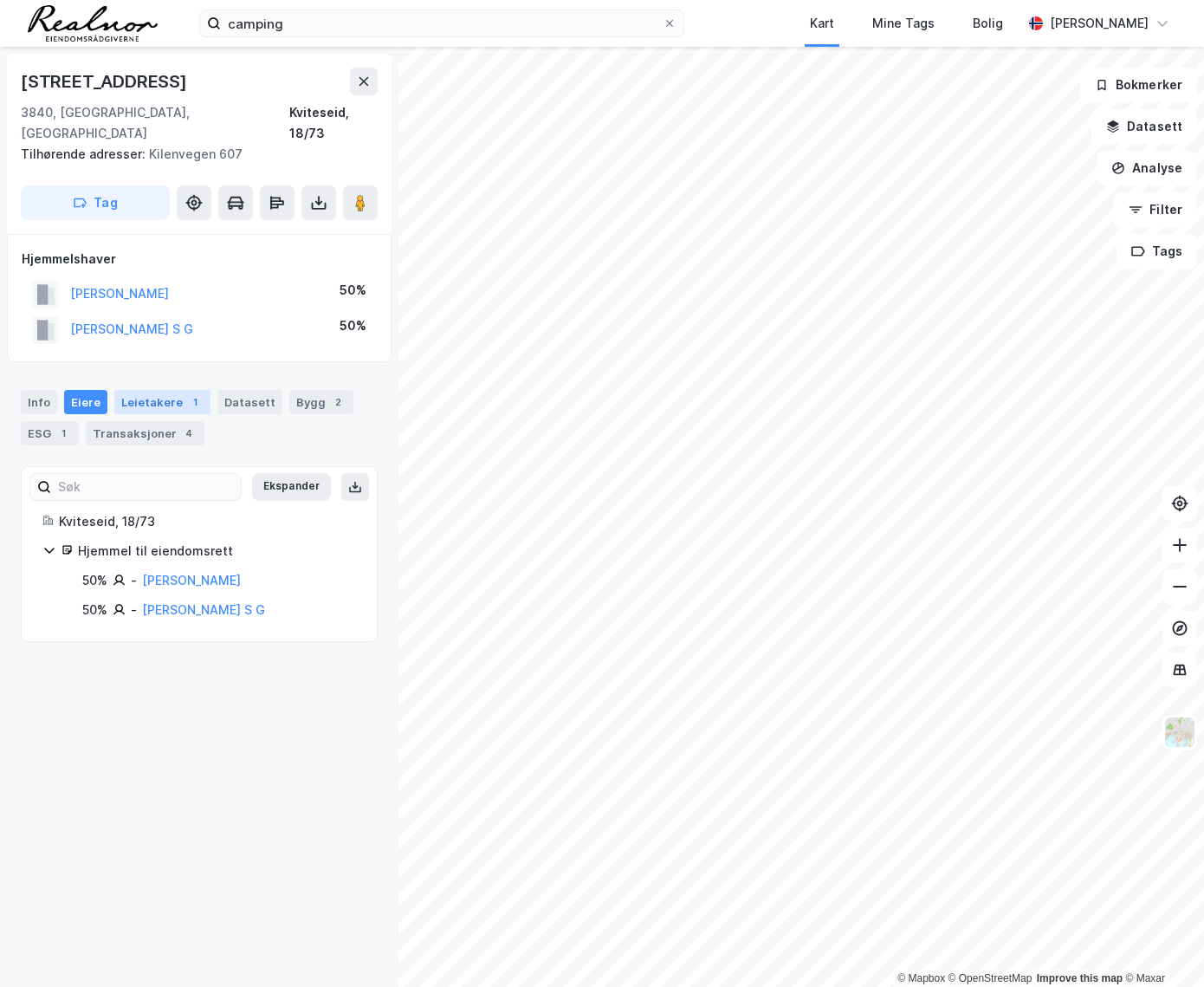
click at [165, 390] on div "Leietakere 1" at bounding box center [162, 401] width 96 height 24
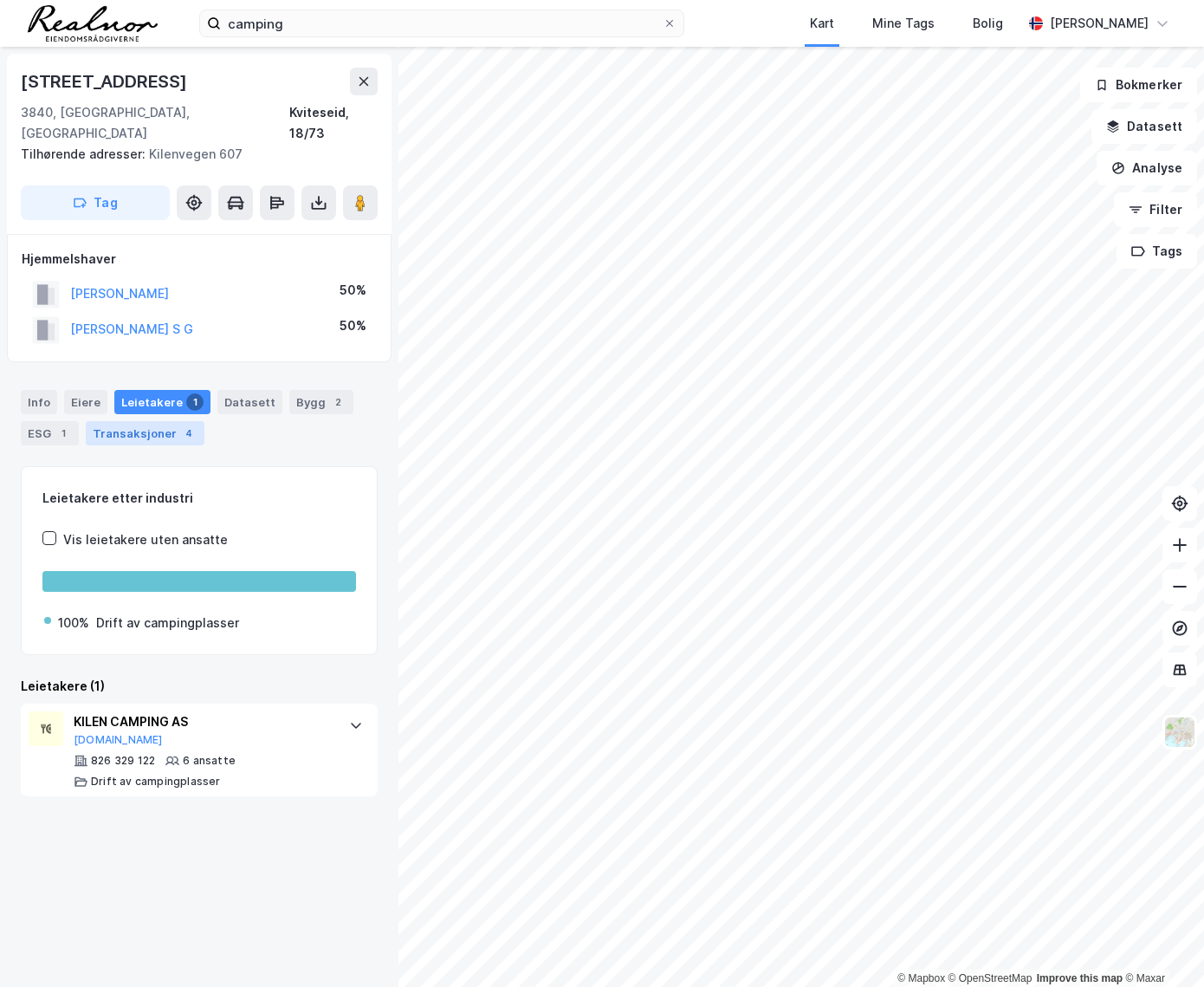
click at [153, 423] on div "Transaksjoner 4" at bounding box center [144, 432] width 119 height 24
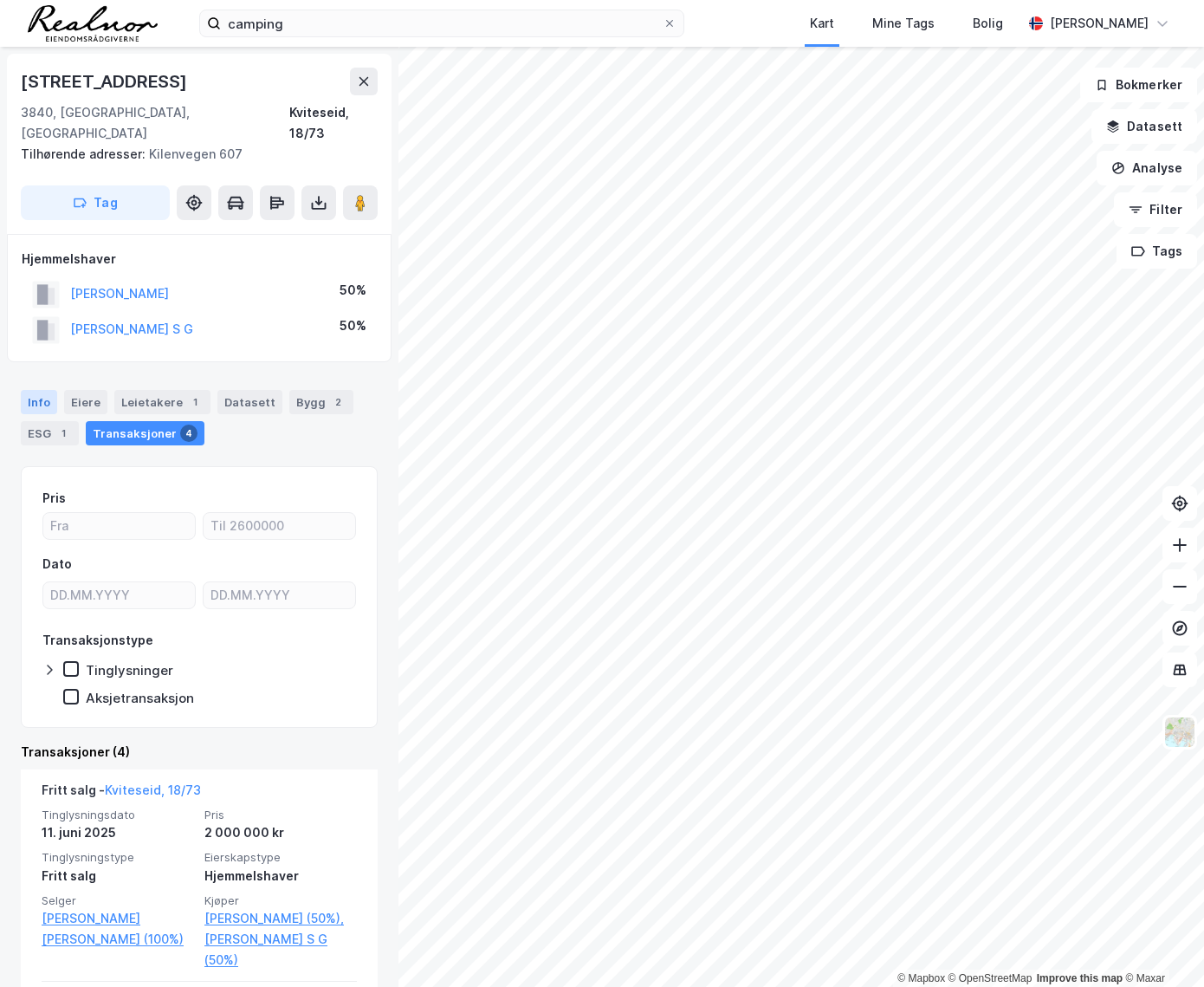
click at [47, 390] on div "Info" at bounding box center [38, 401] width 37 height 24
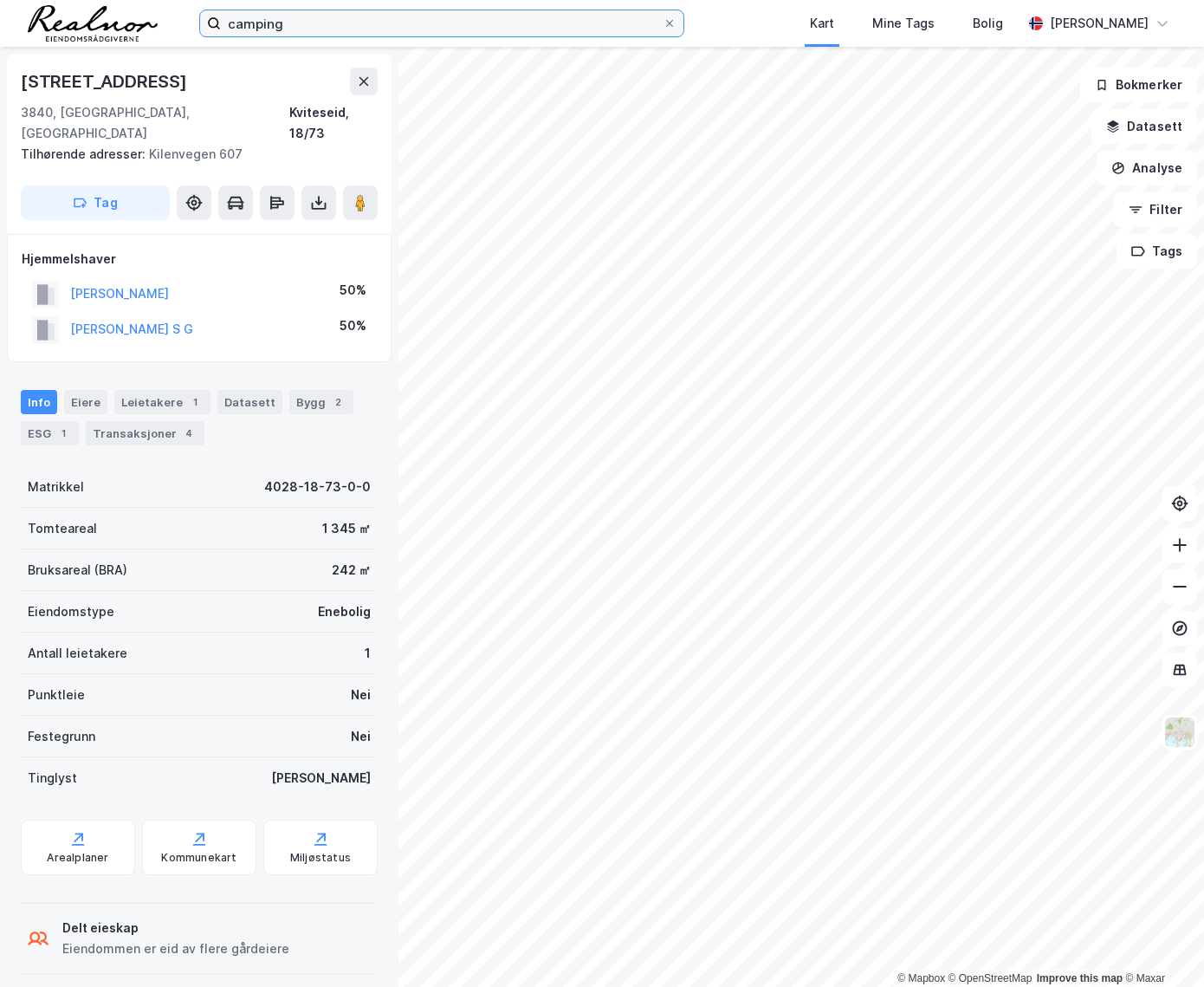
click at [481, 17] on input "camping" at bounding box center [442, 23] width 442 height 26
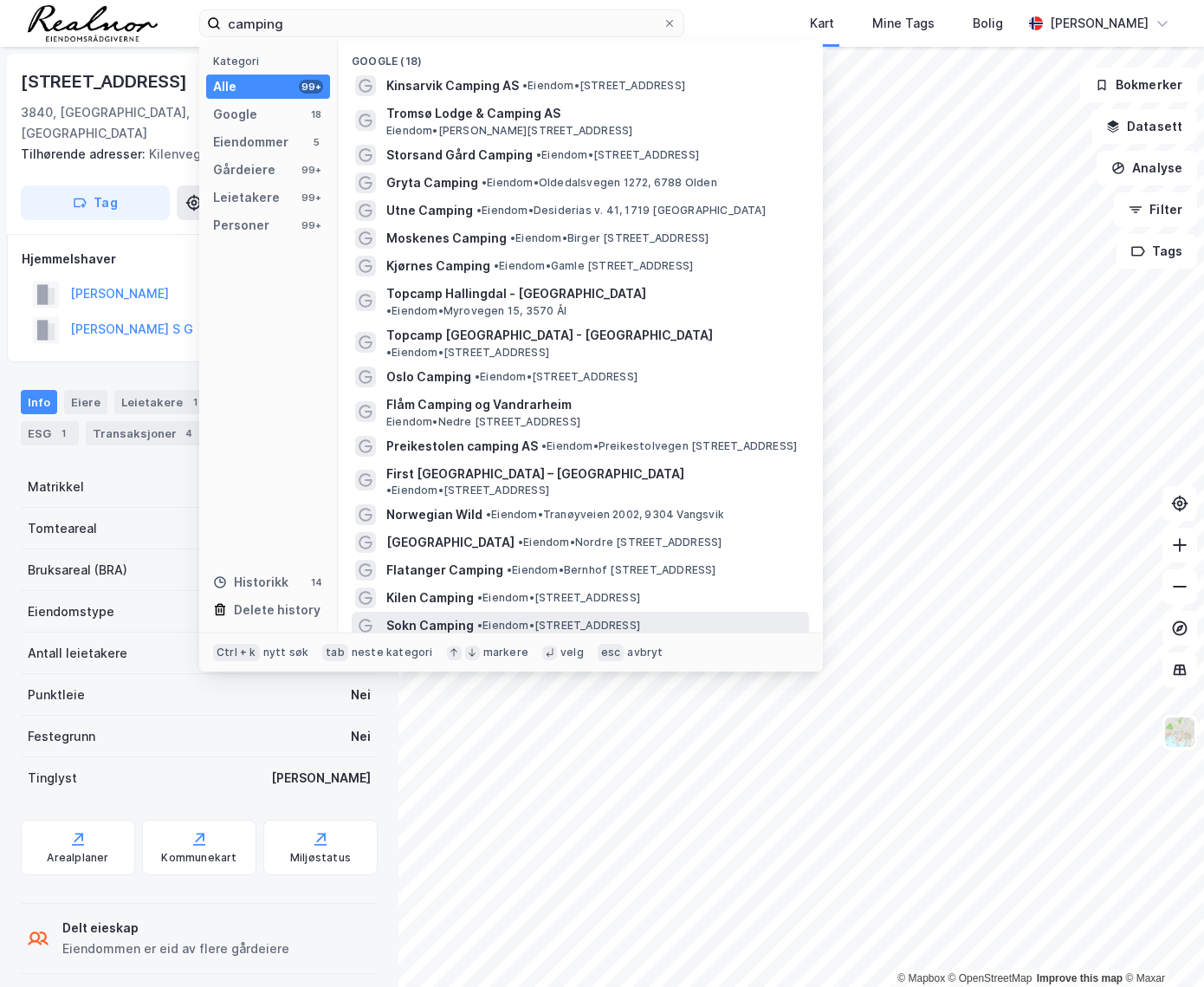
click at [489, 619] on span "• Eiendom • [STREET_ADDRESS]" at bounding box center [558, 626] width 163 height 14
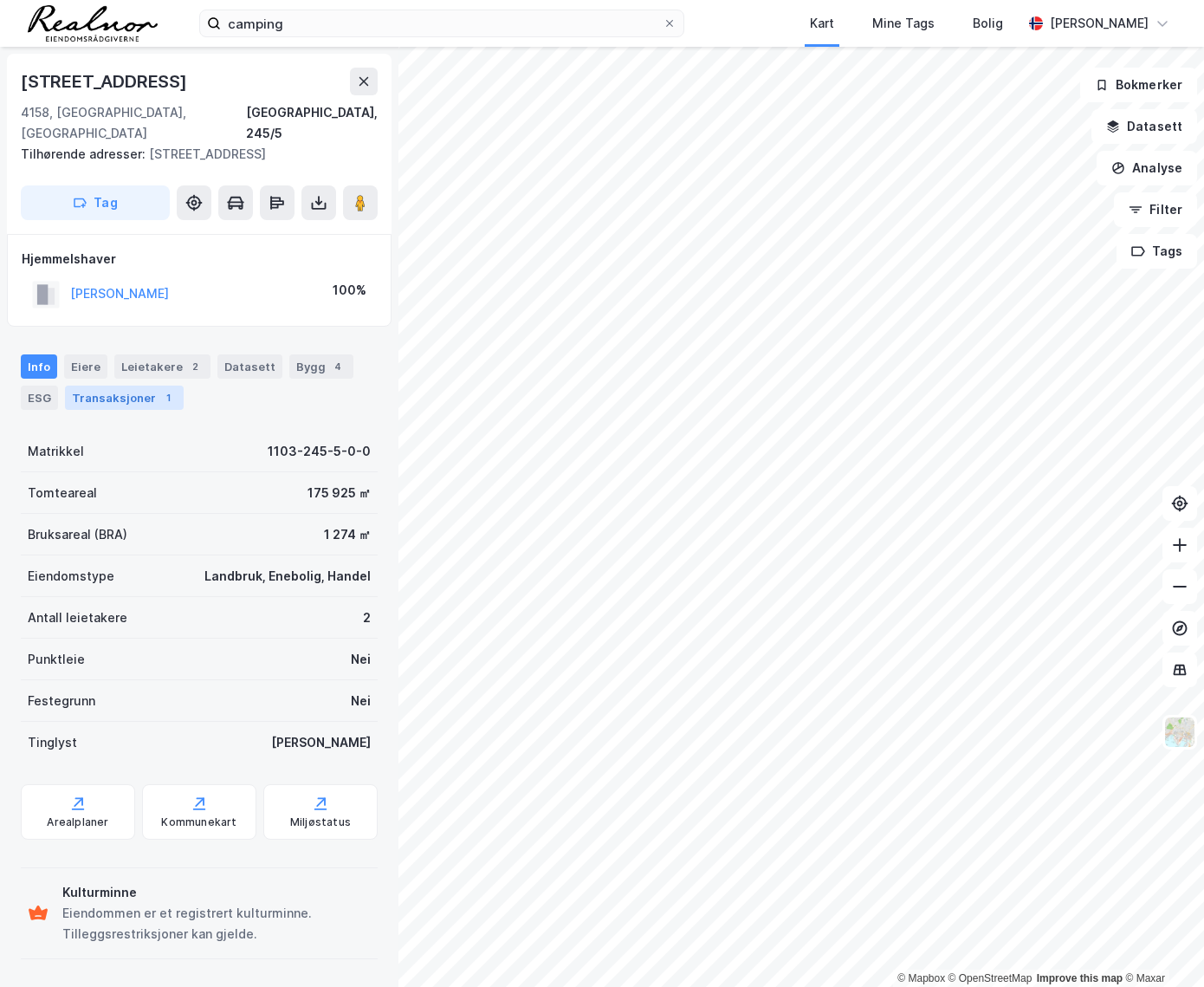
click at [147, 385] on div "Transaksjoner 1" at bounding box center [124, 397] width 119 height 24
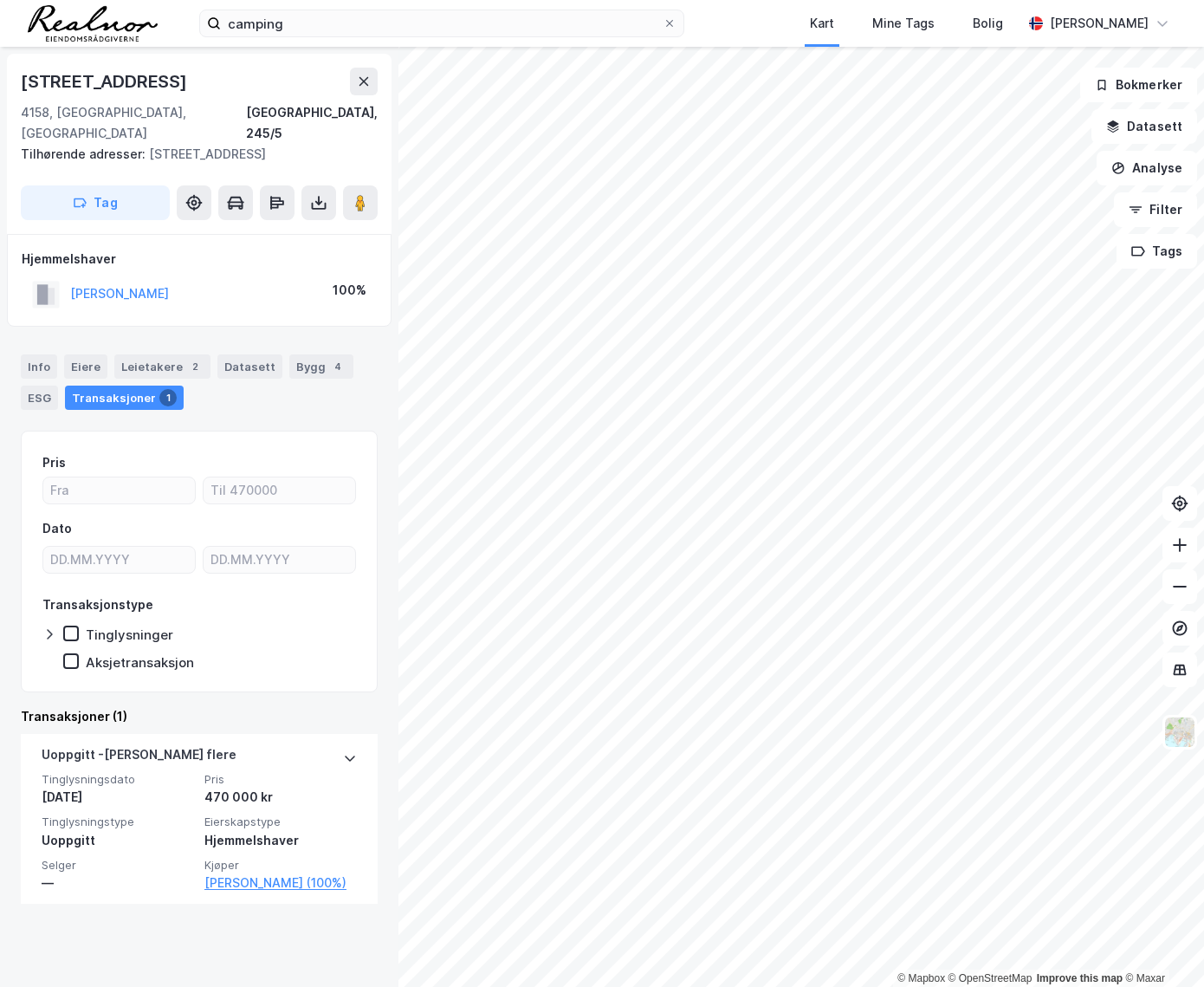
click at [5, 202] on div "[STREET_ADDRESS], 245/5 Tilhørende adresser: [STREET_ADDRESS], [STREET_ADDRESS]…" at bounding box center [199, 516] width 398 height 940
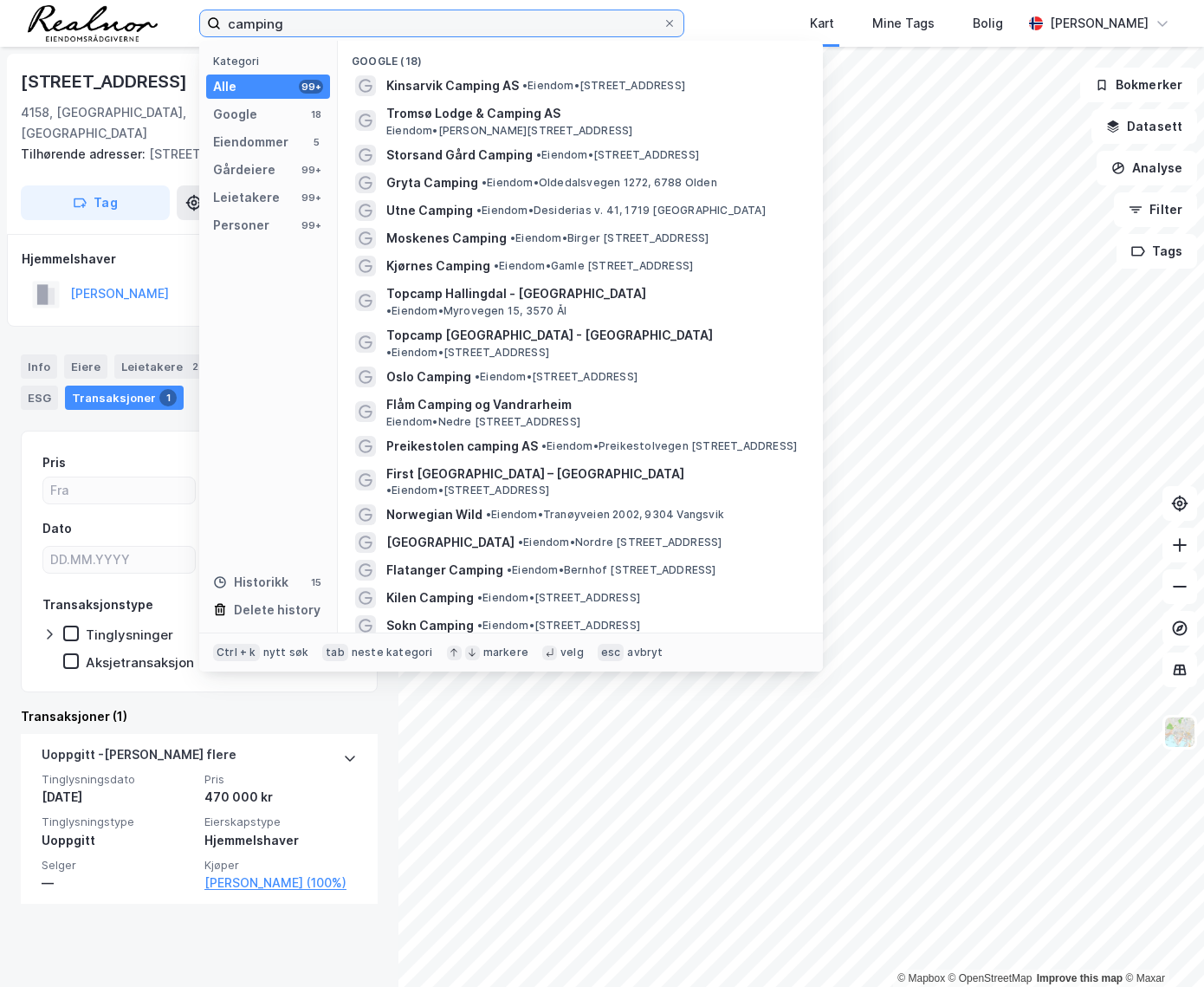
drag, startPoint x: 505, startPoint y: 19, endPoint x: 182, endPoint y: 19, distance: 323.0
click at [182, 19] on div "camping Kategori Alle 99+ Google 18 Eiendommer 5 Gårdeiere 99+ Leietakere 99+ P…" at bounding box center [602, 23] width 1204 height 46
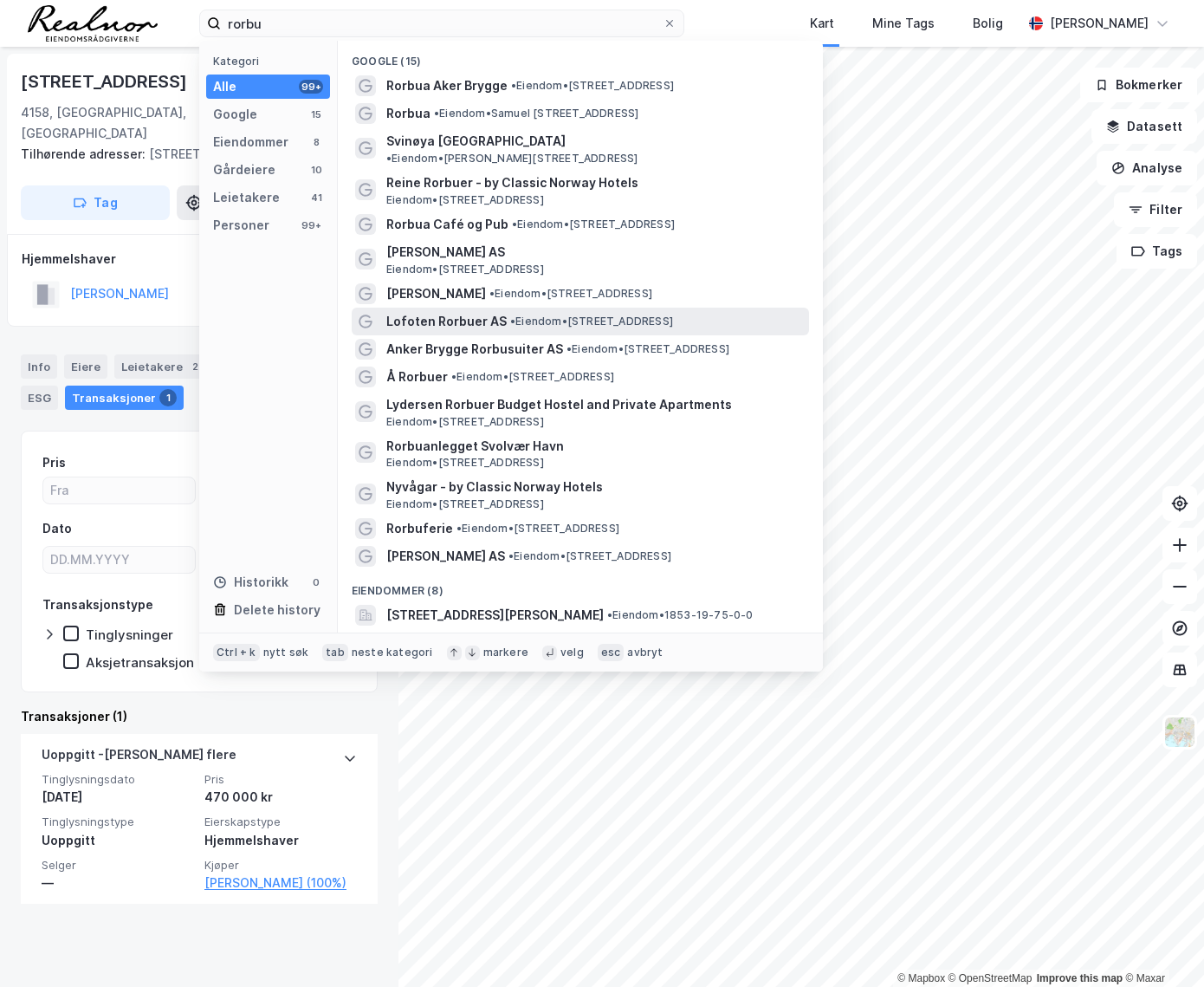
click at [442, 311] on span "Lofoten Rorbuer AS" at bounding box center [446, 321] width 120 height 21
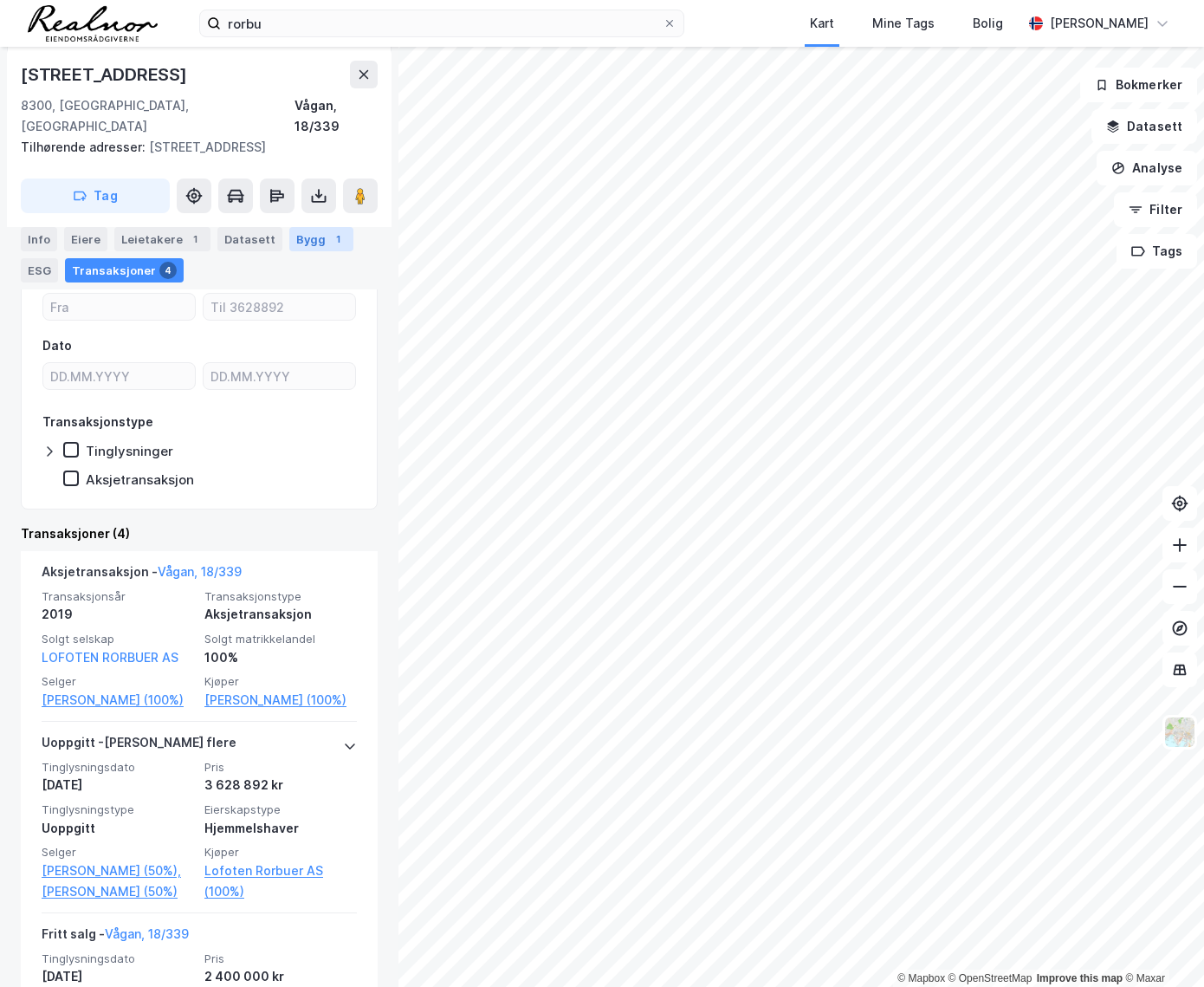
scroll to position [157, 0]
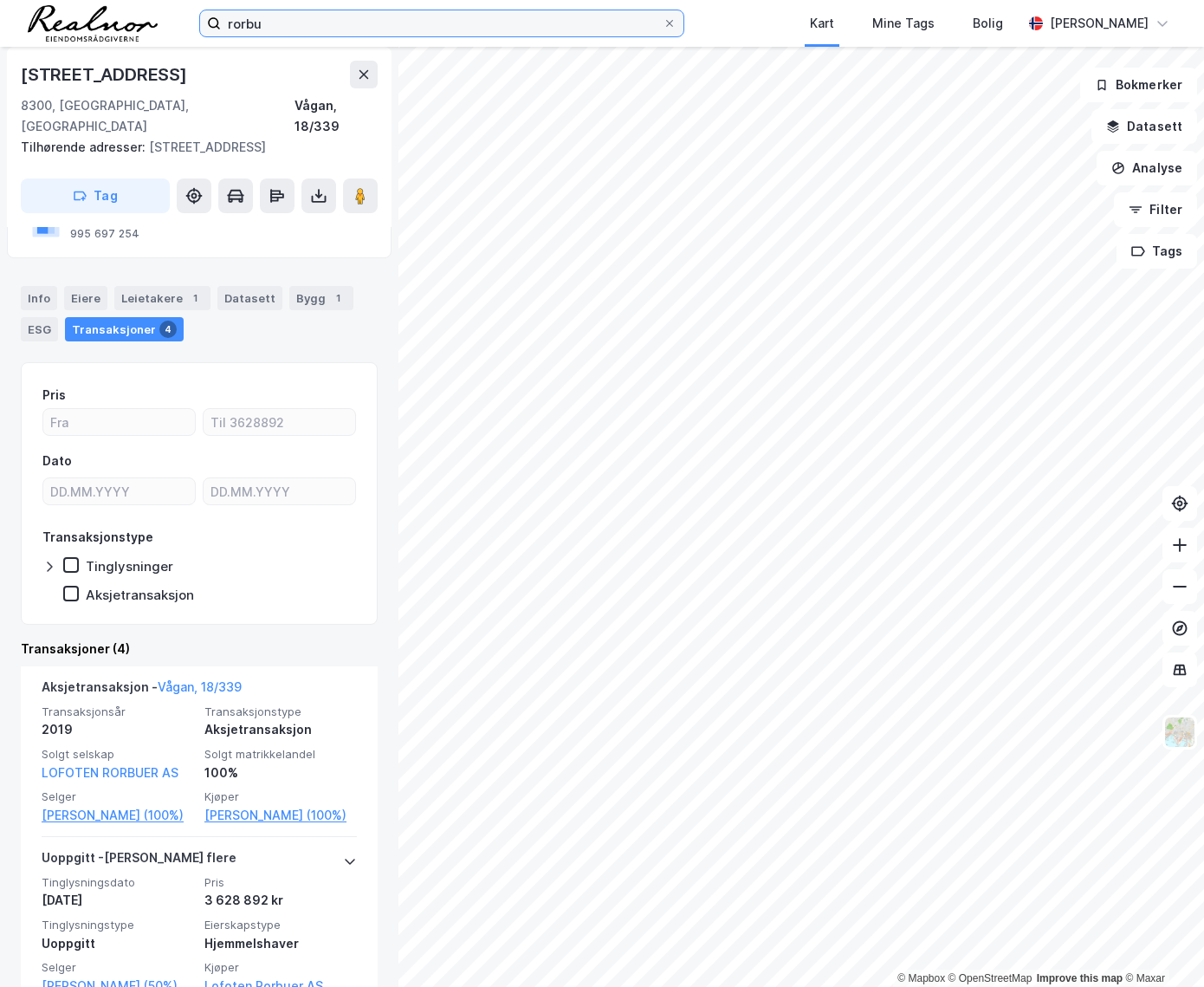
click at [305, 27] on input "rorbu" at bounding box center [442, 23] width 442 height 26
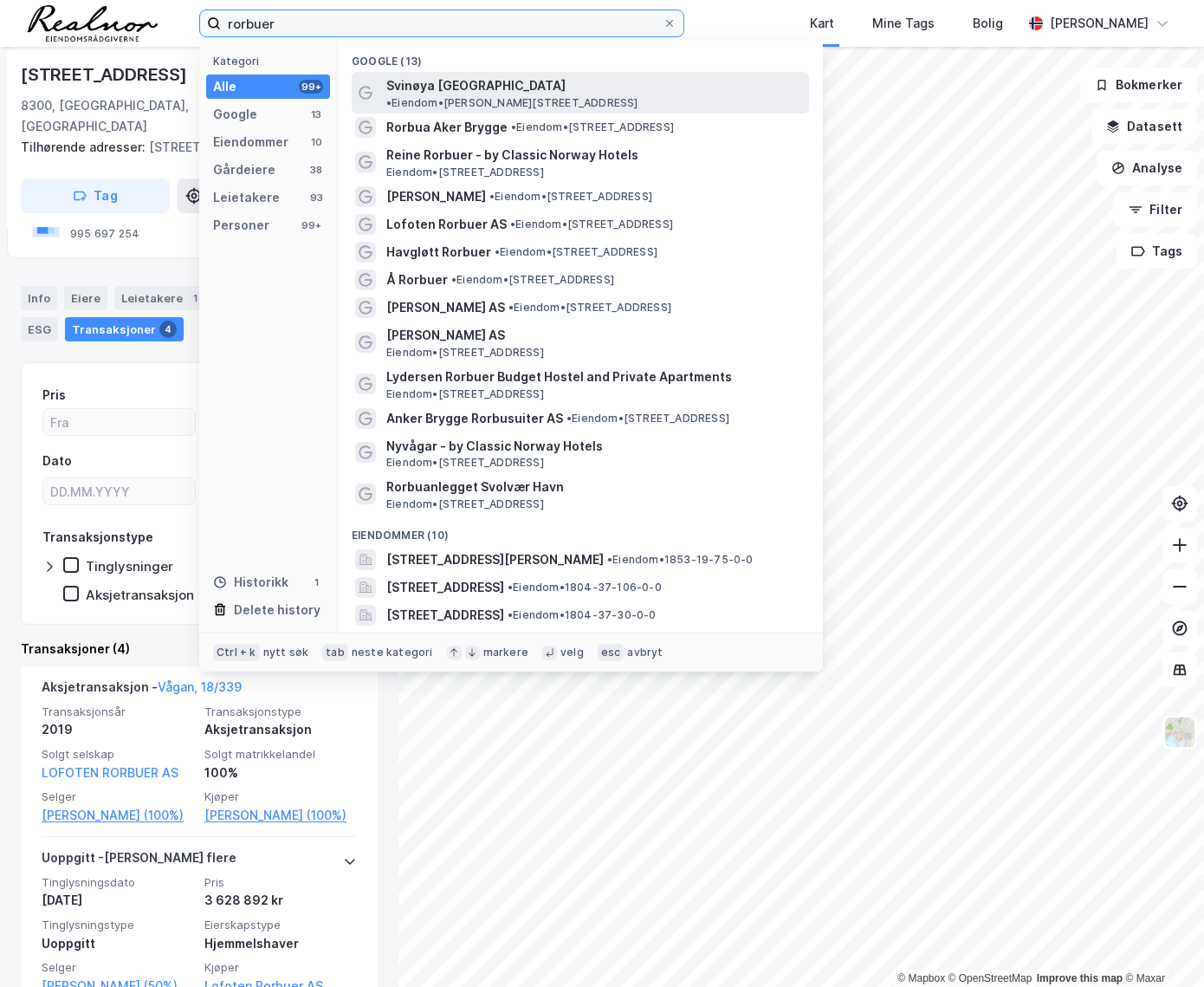
type input "rorbuer"
click at [468, 79] on span "Svinøya [GEOGRAPHIC_DATA]" at bounding box center [475, 86] width 179 height 21
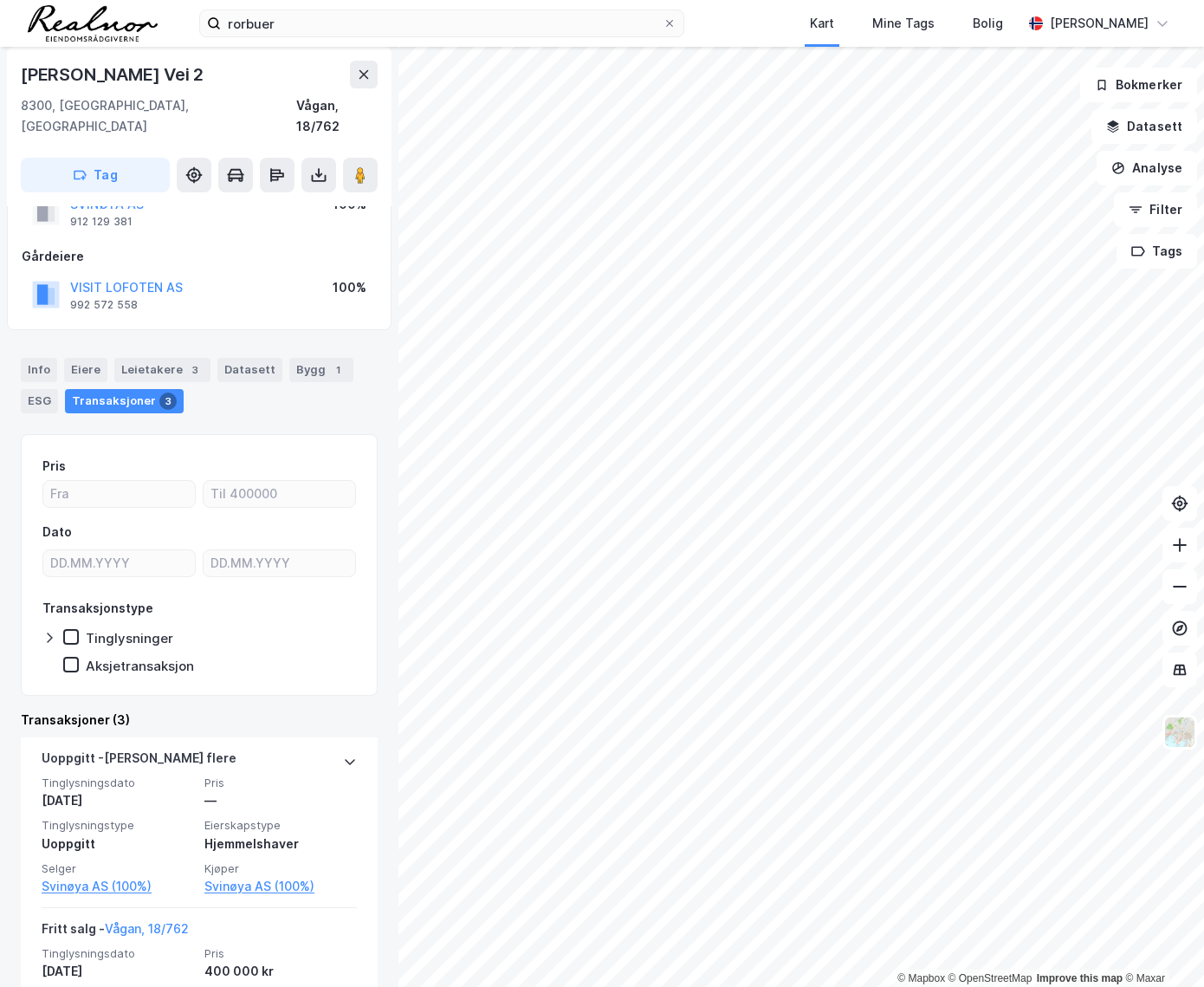
scroll to position [235, 0]
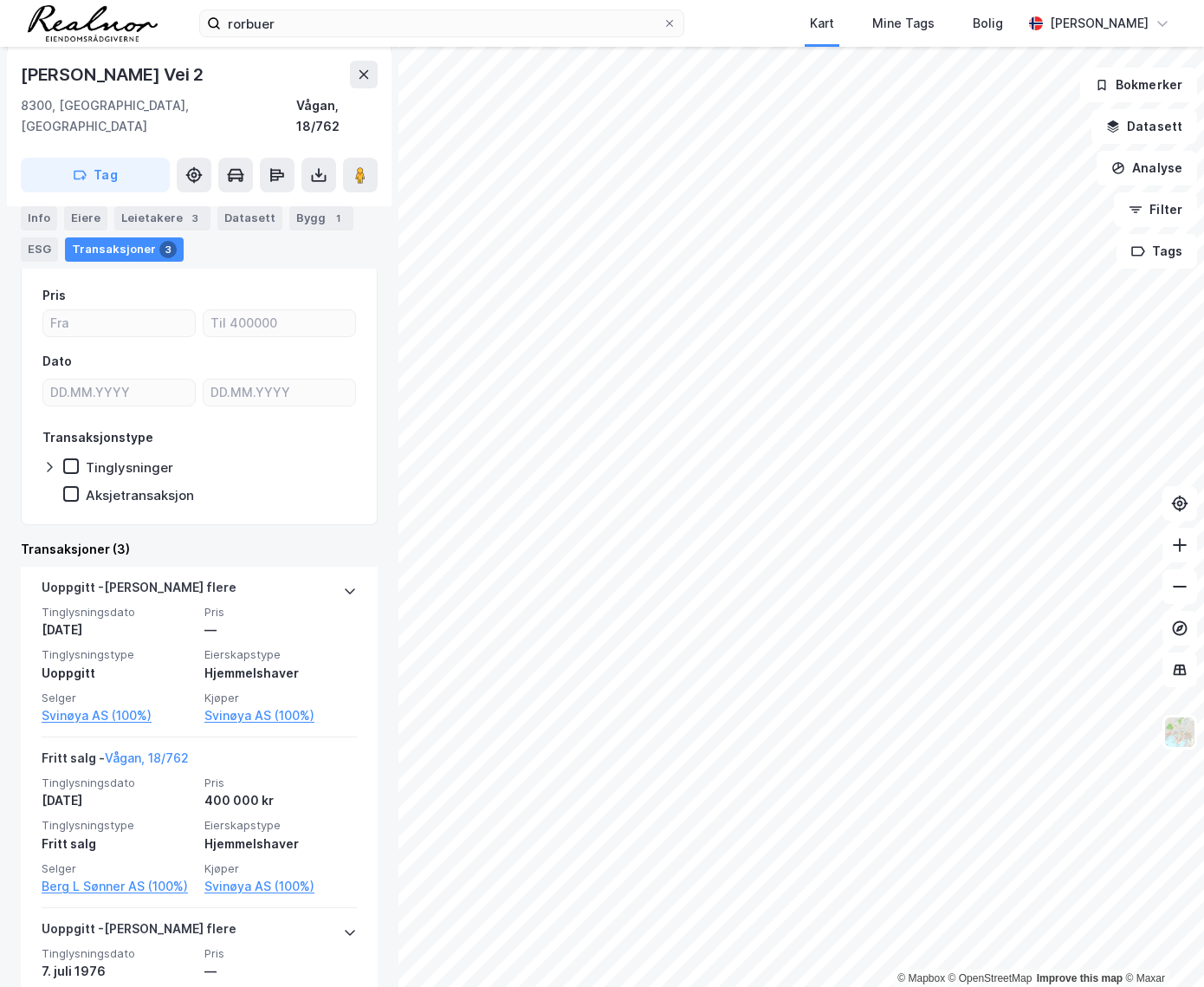
click at [343, 38] on div "rorbuer Kart Mine Tags Bolig [PERSON_NAME]" at bounding box center [602, 23] width 1204 height 46
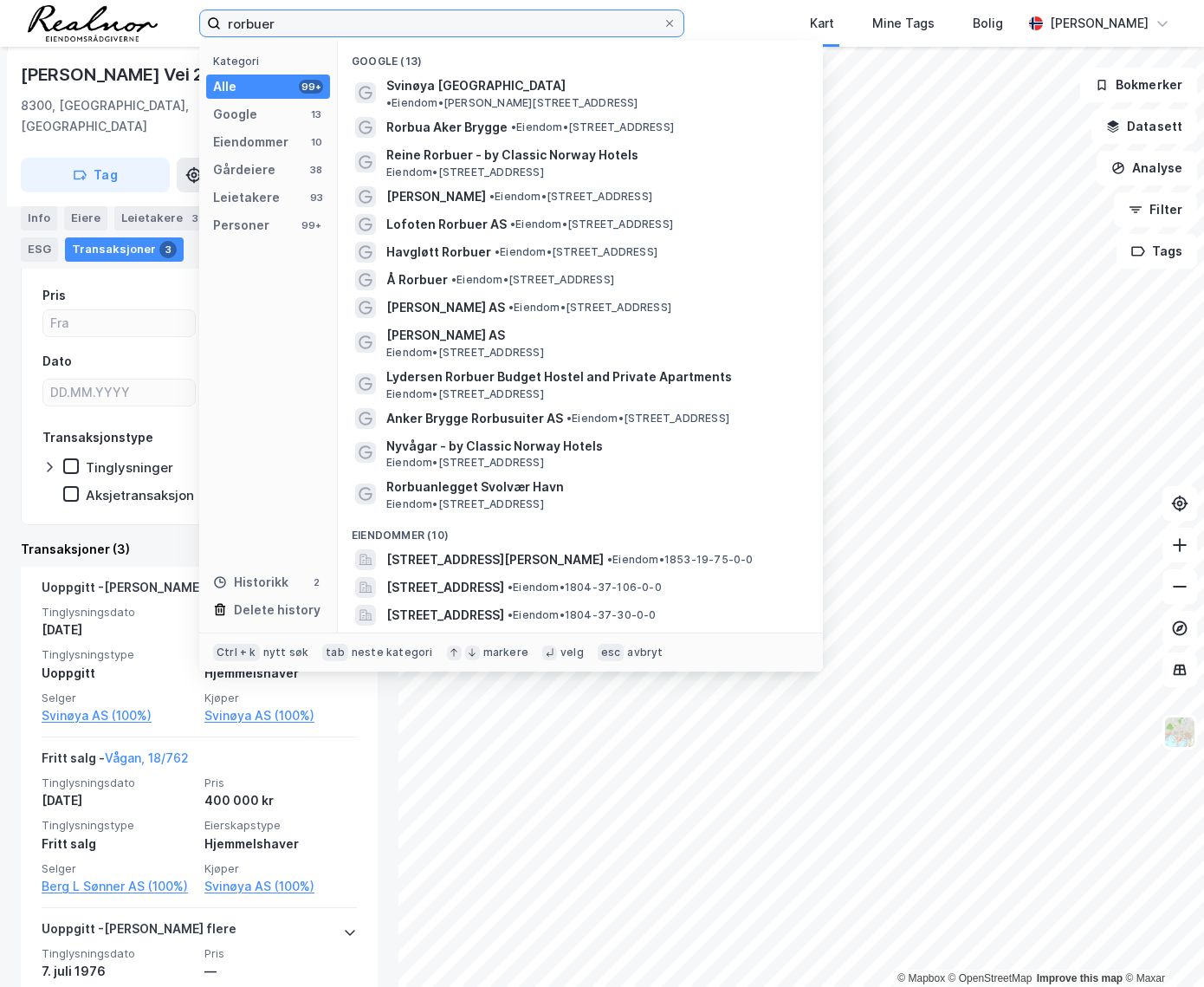
click at [330, 22] on input "rorbuer" at bounding box center [442, 23] width 442 height 26
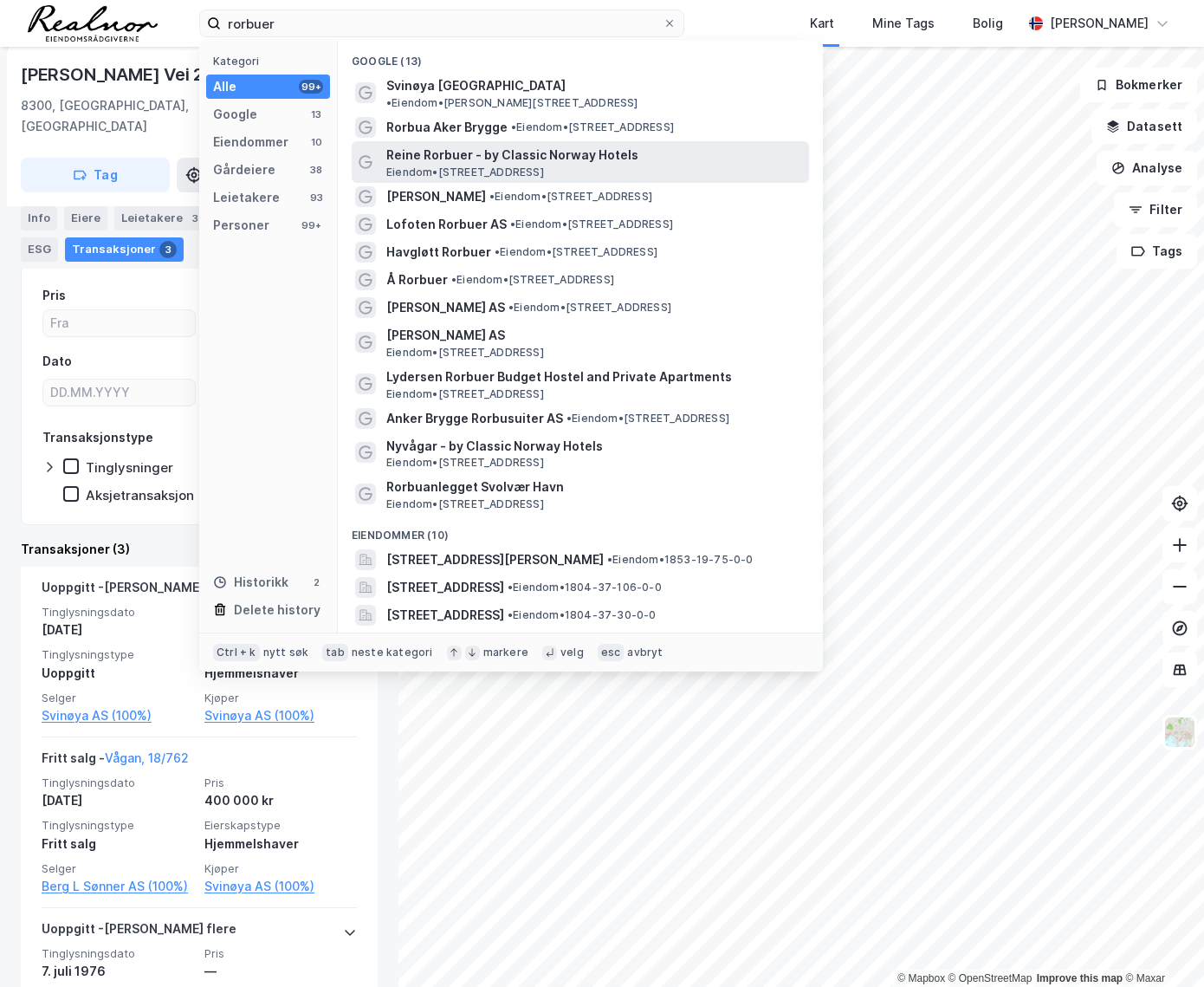
click at [466, 144] on span "Reine Rorbuer - by Classic Norway Hotels" at bounding box center [594, 154] width 415 height 21
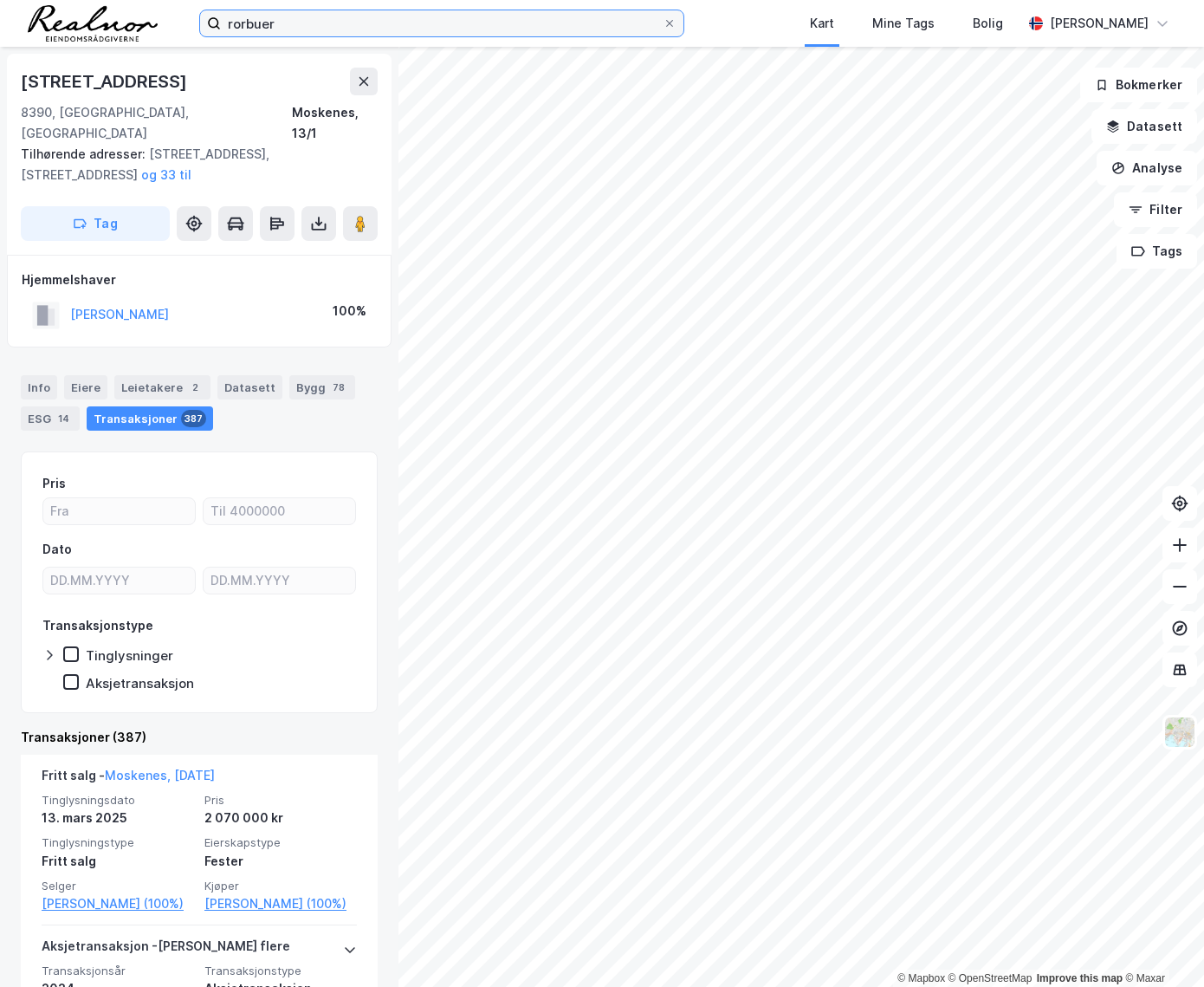
click at [303, 29] on input "rorbuer" at bounding box center [442, 23] width 442 height 26
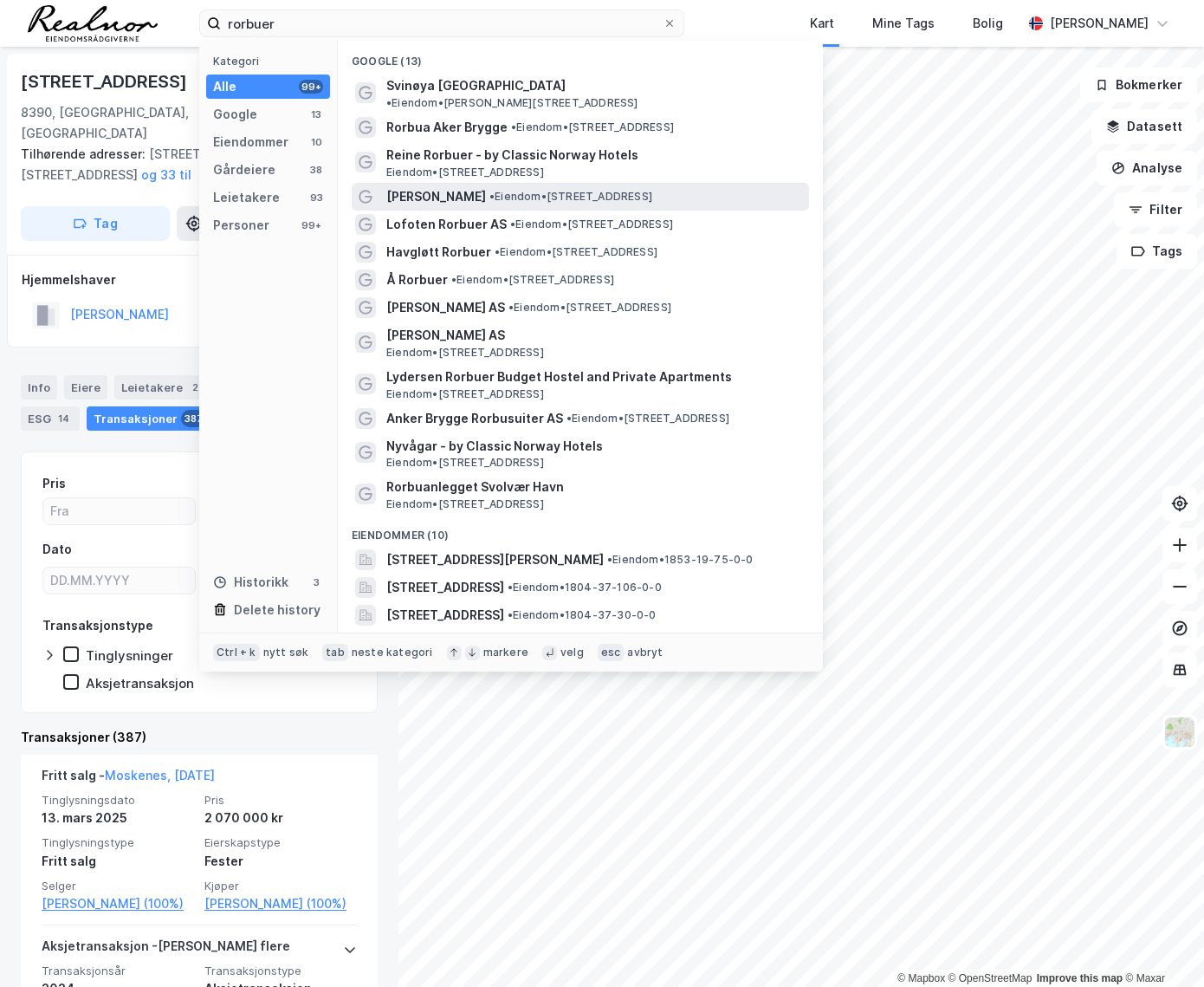
click at [521, 190] on span "• Eiendom • [STREET_ADDRESS]" at bounding box center [570, 197] width 163 height 14
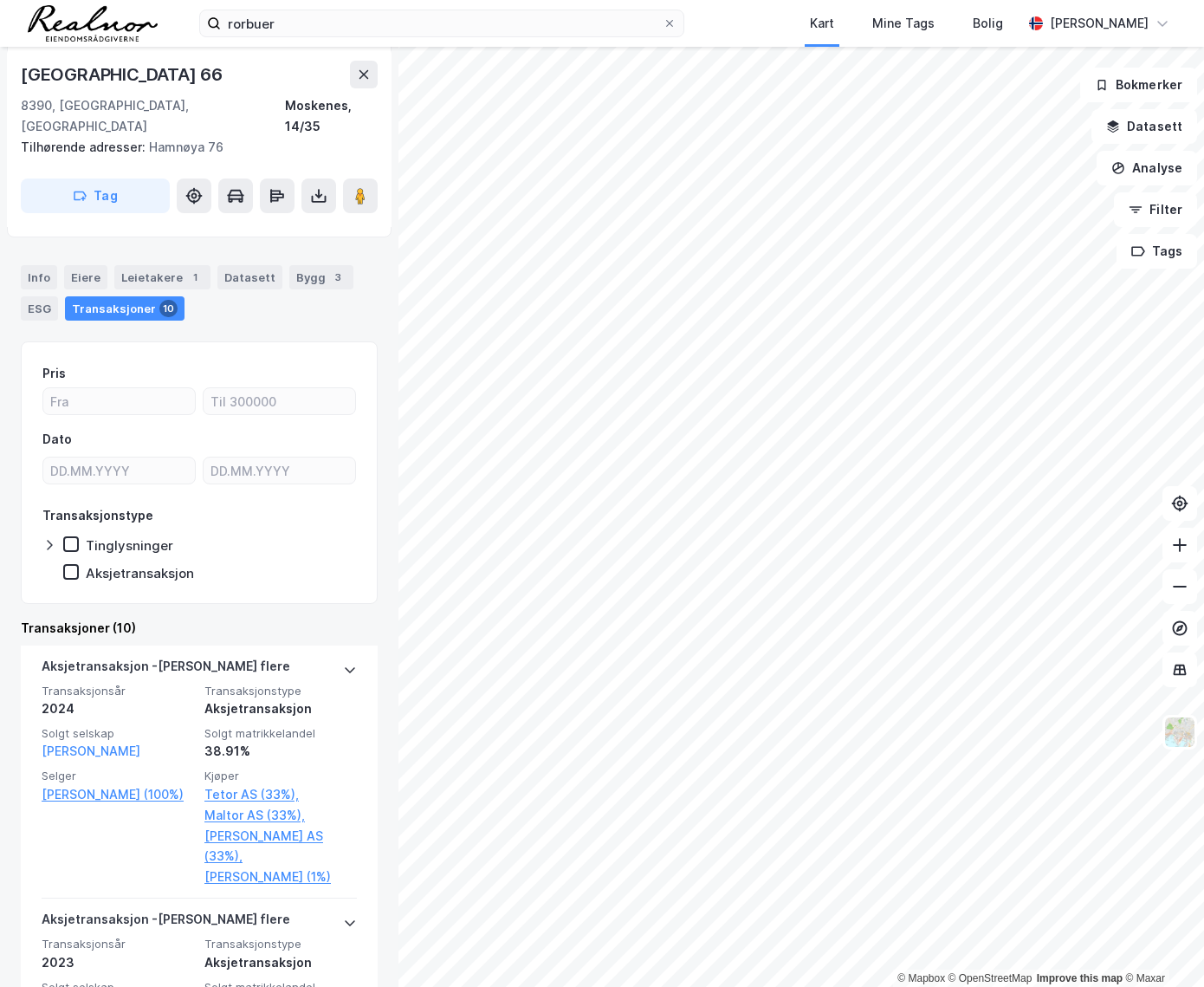
scroll to position [157, 0]
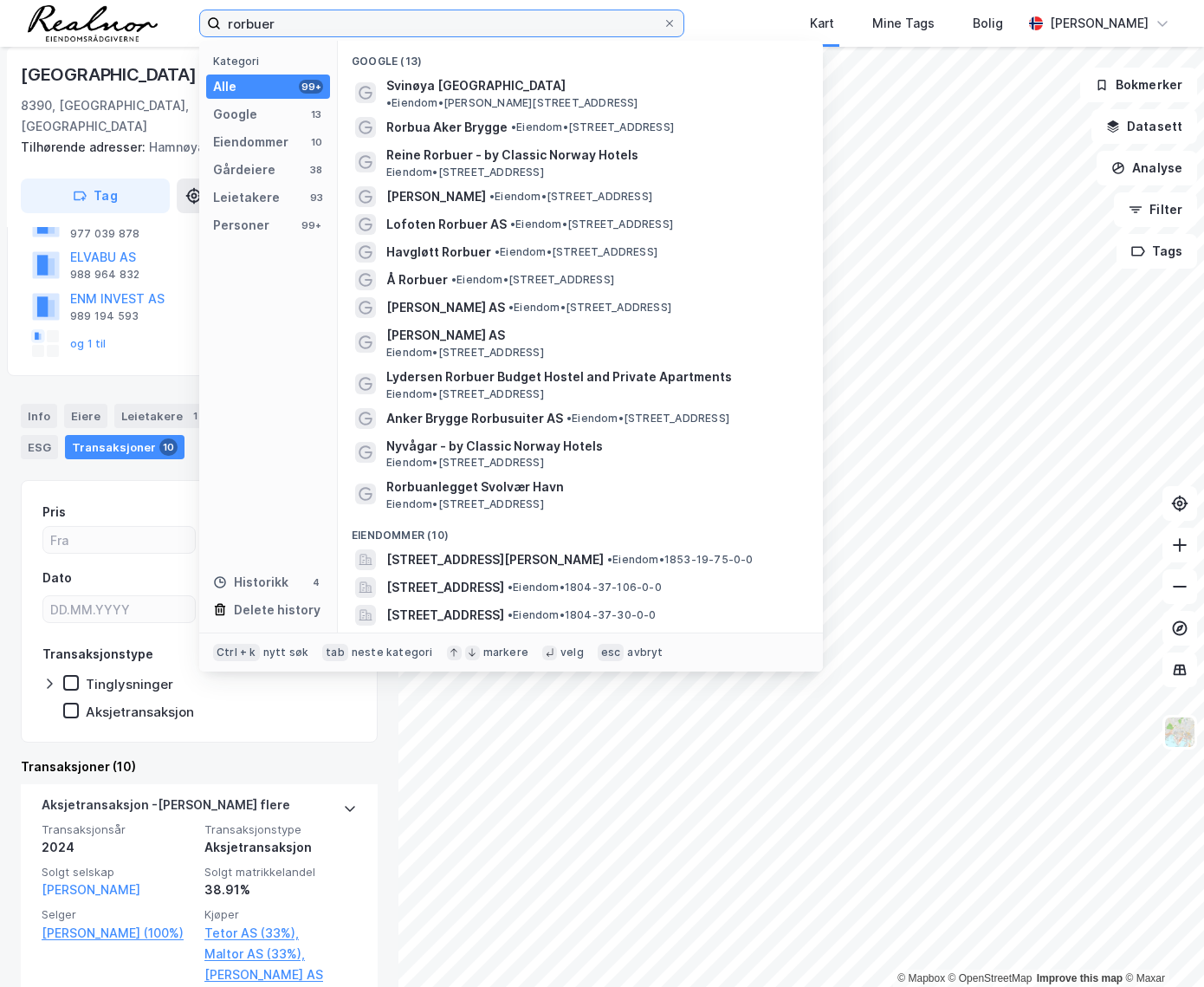
click at [317, 29] on input "rorbuer" at bounding box center [442, 23] width 442 height 26
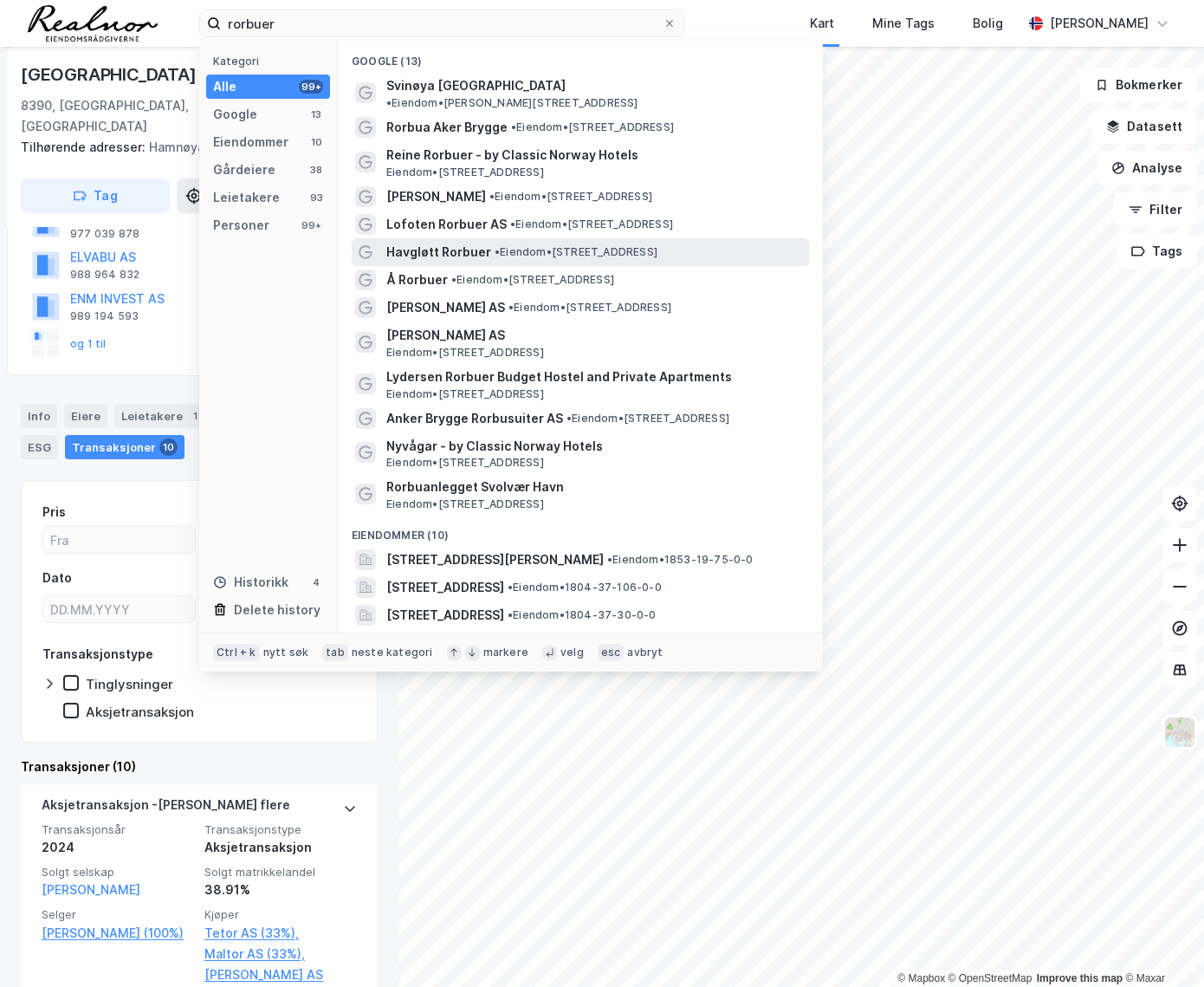
click at [453, 242] on span "Havgløtt Rorbuer" at bounding box center [438, 251] width 105 height 21
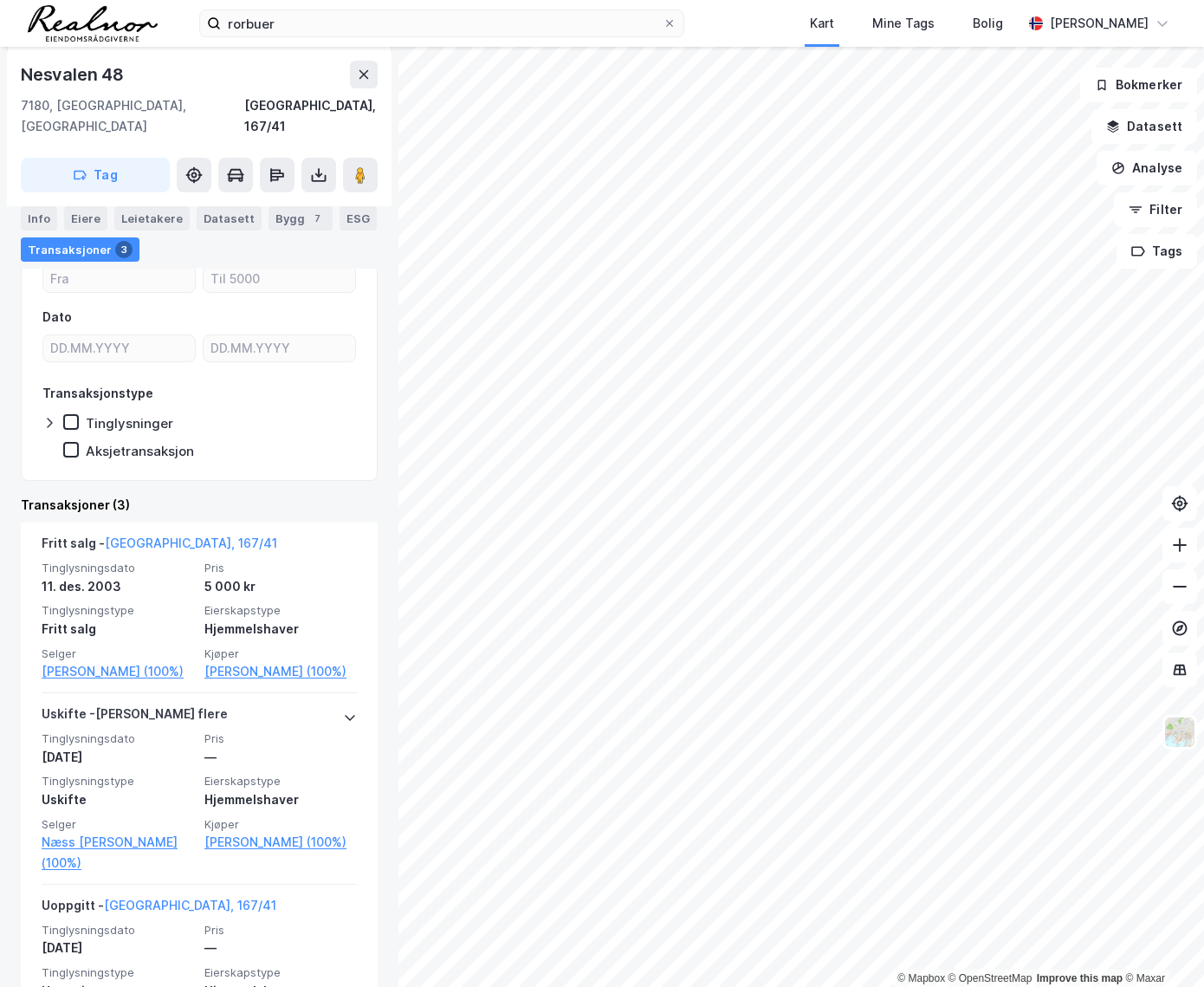
scroll to position [299, 0]
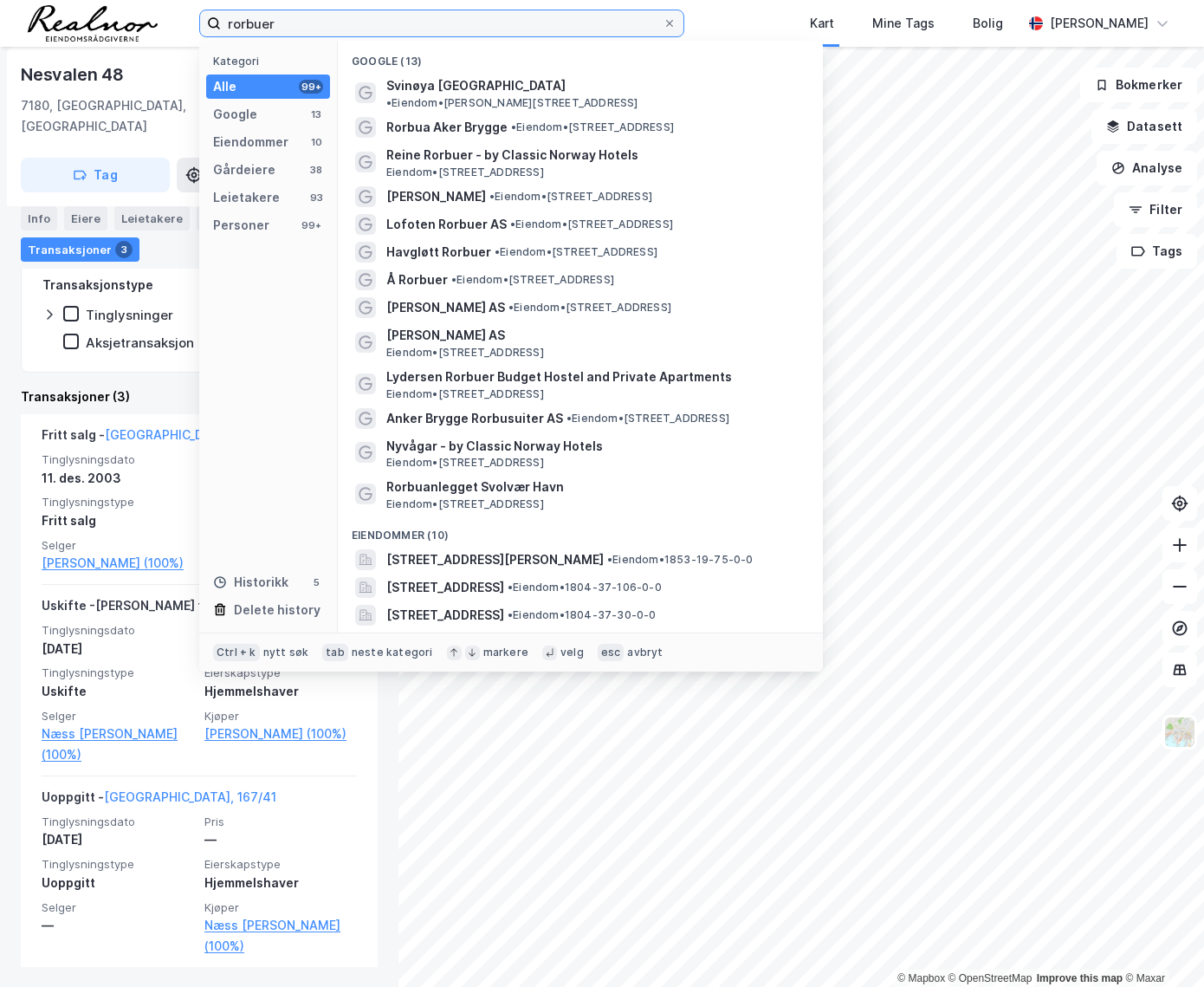
click at [286, 29] on input "rorbuer" at bounding box center [442, 23] width 442 height 26
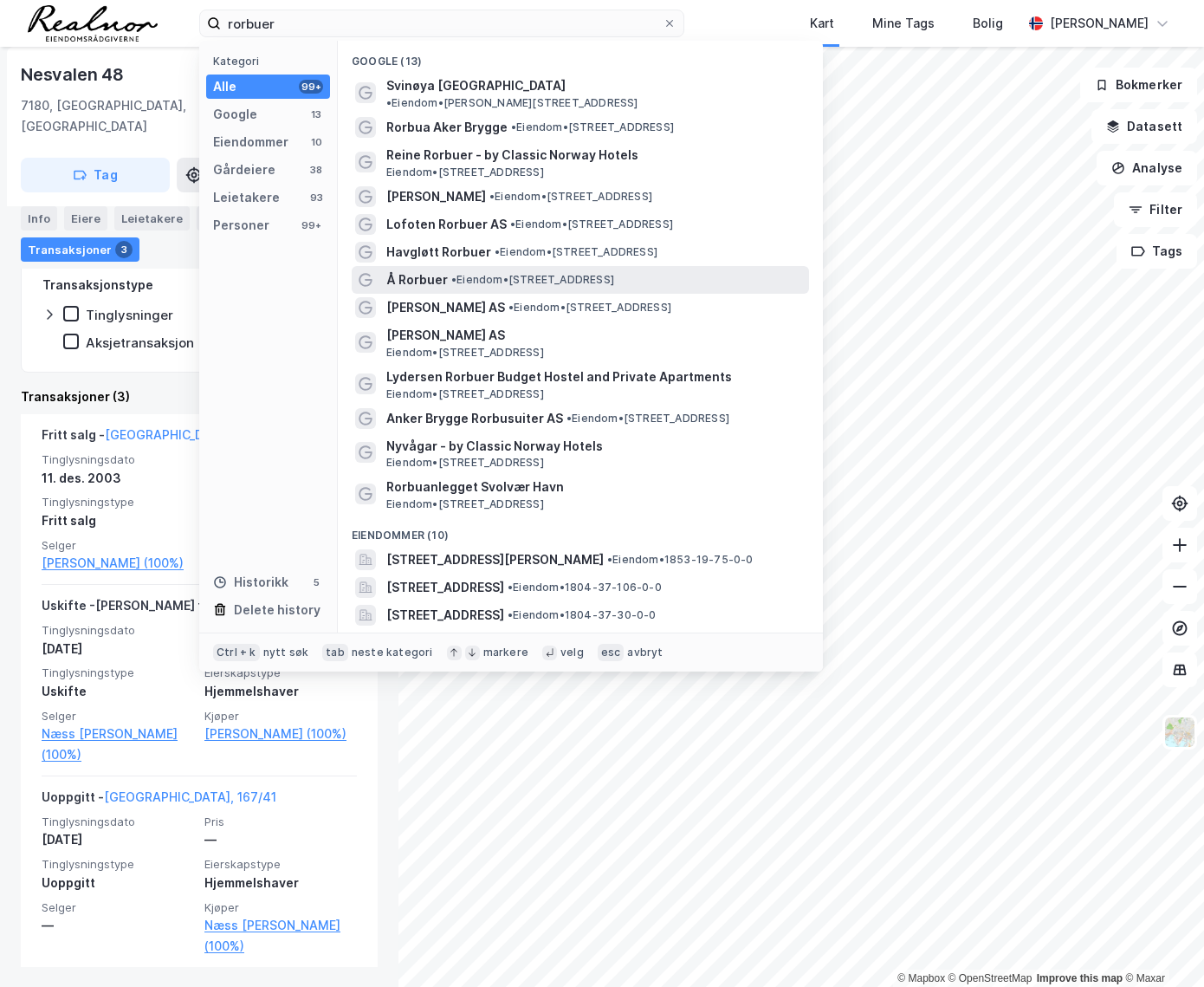
click at [498, 273] on span "• Eiendom • [STREET_ADDRESS]" at bounding box center [532, 280] width 163 height 14
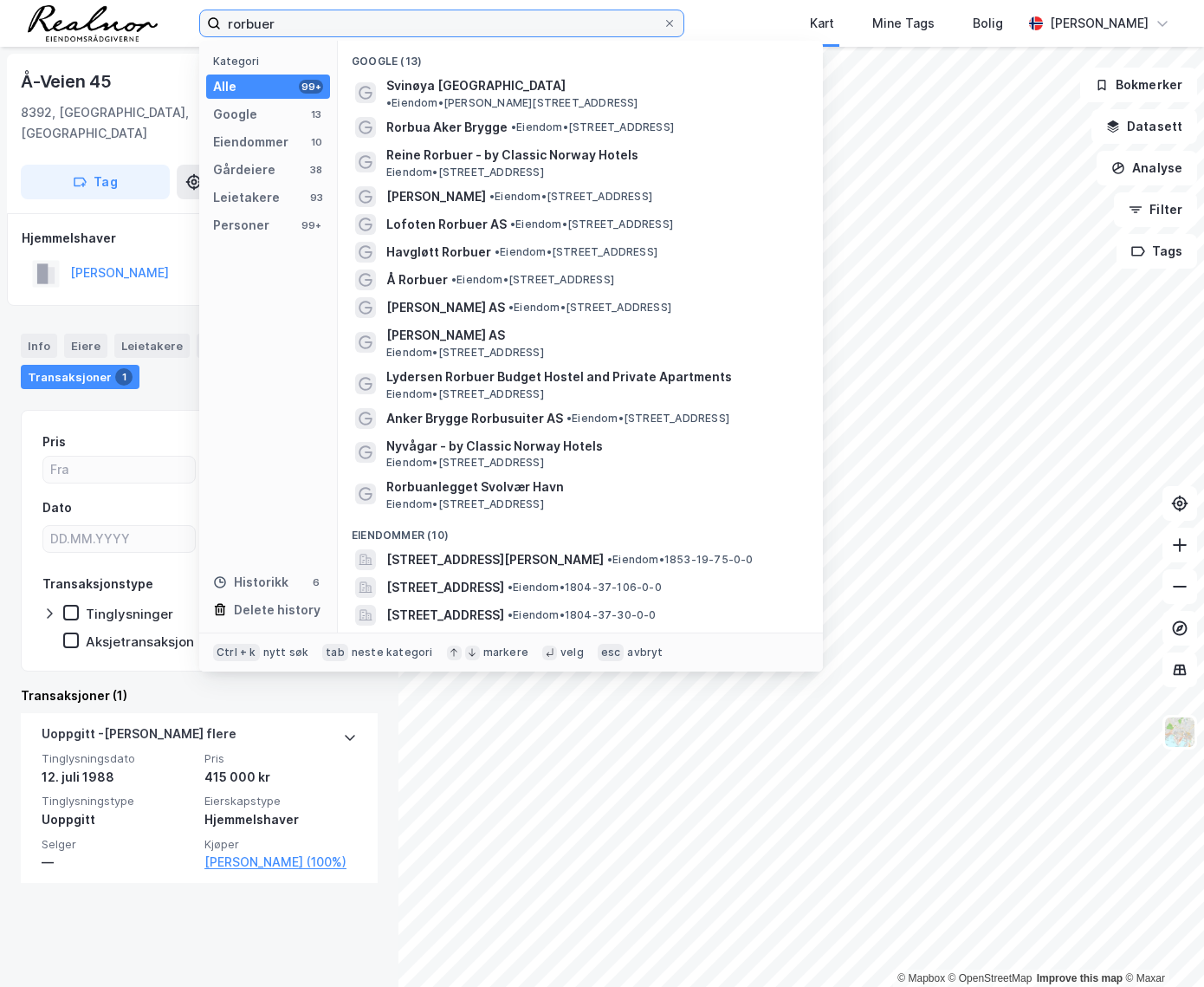
click at [298, 23] on input "rorbuer" at bounding box center [442, 23] width 442 height 26
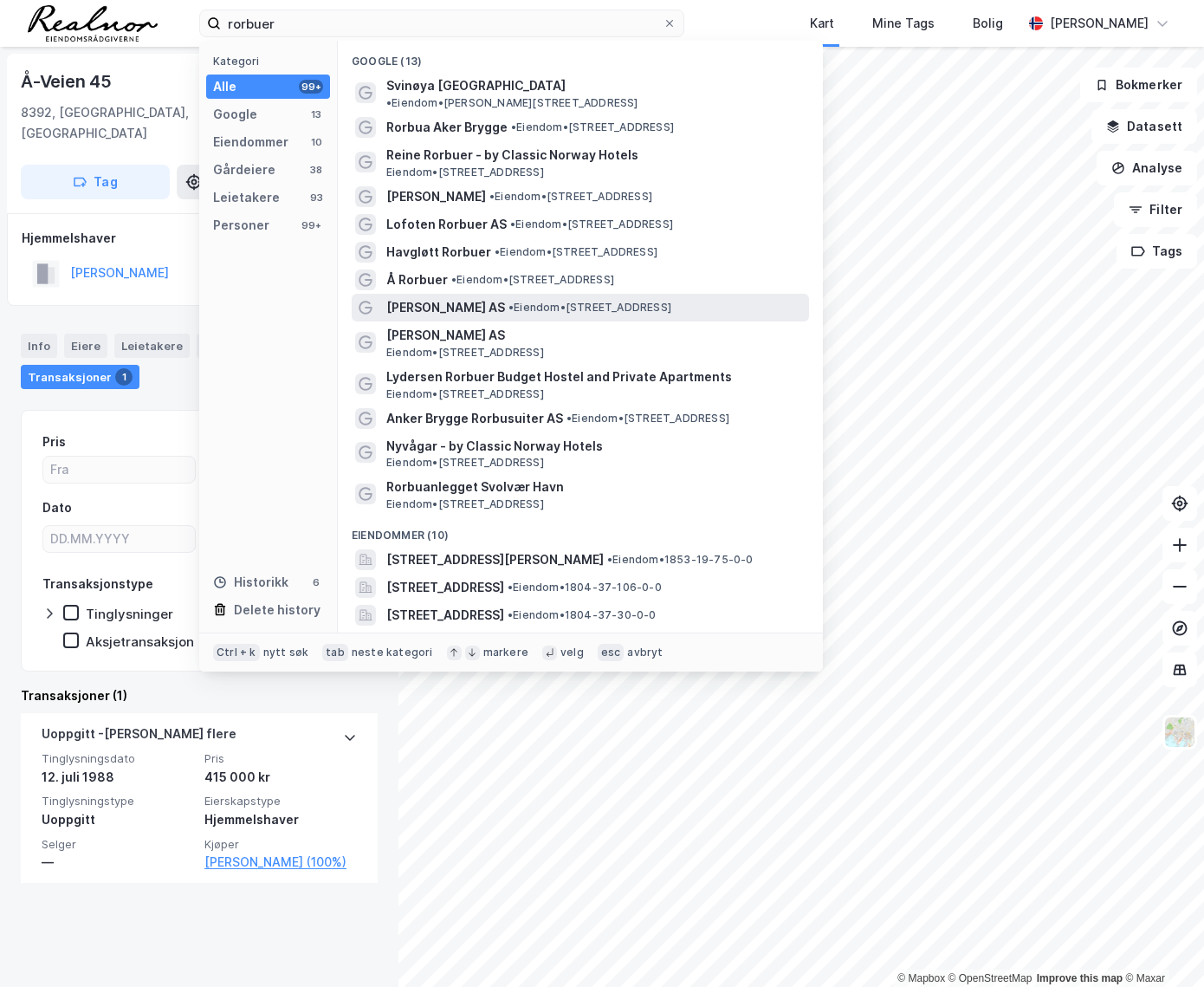
click at [476, 297] on span "[PERSON_NAME] AS" at bounding box center [445, 307] width 119 height 21
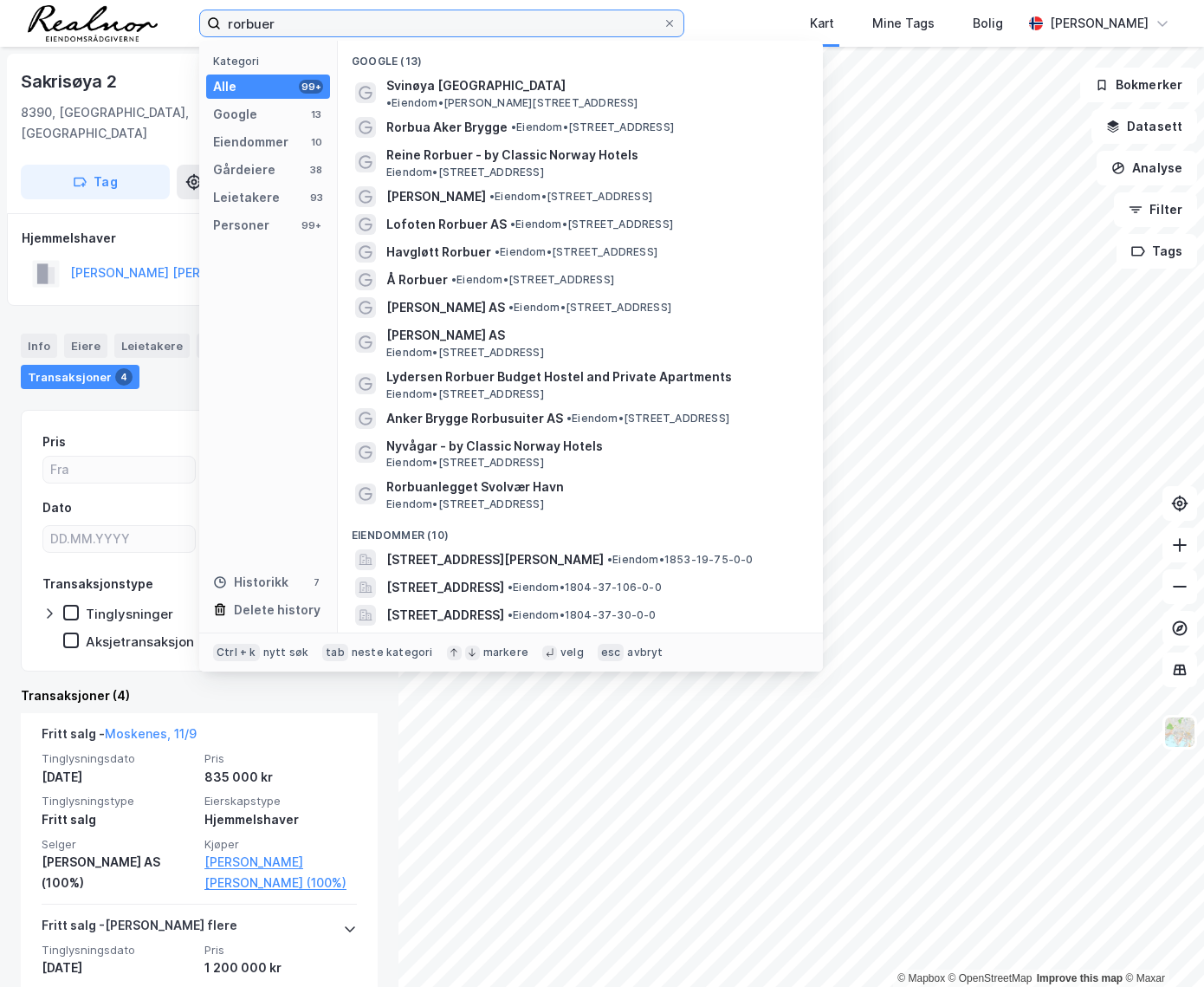
click at [280, 18] on input "rorbuer" at bounding box center [442, 23] width 442 height 26
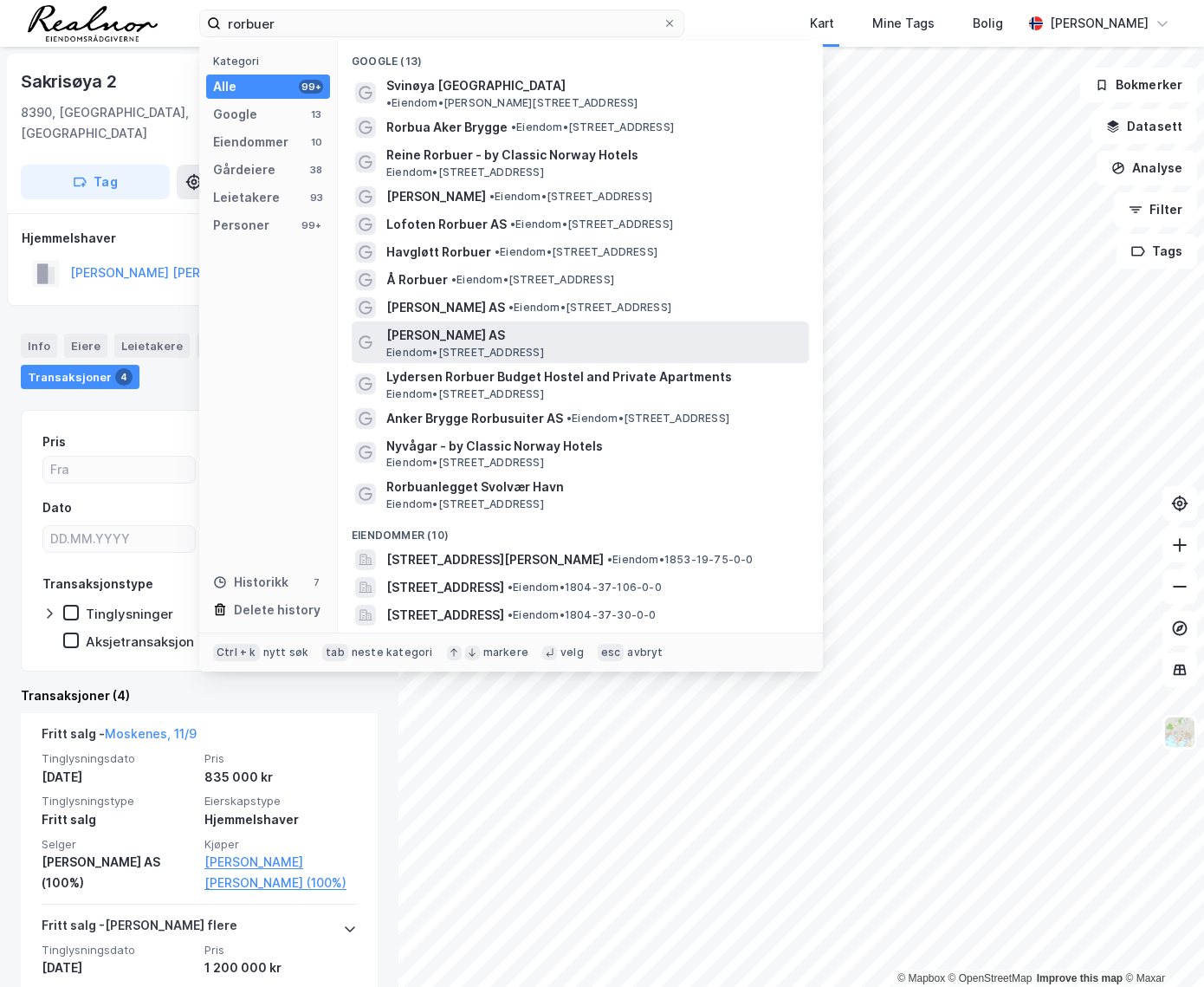
click at [448, 346] on span "Eiendom • [STREET_ADDRESS]" at bounding box center [464, 353] width 158 height 14
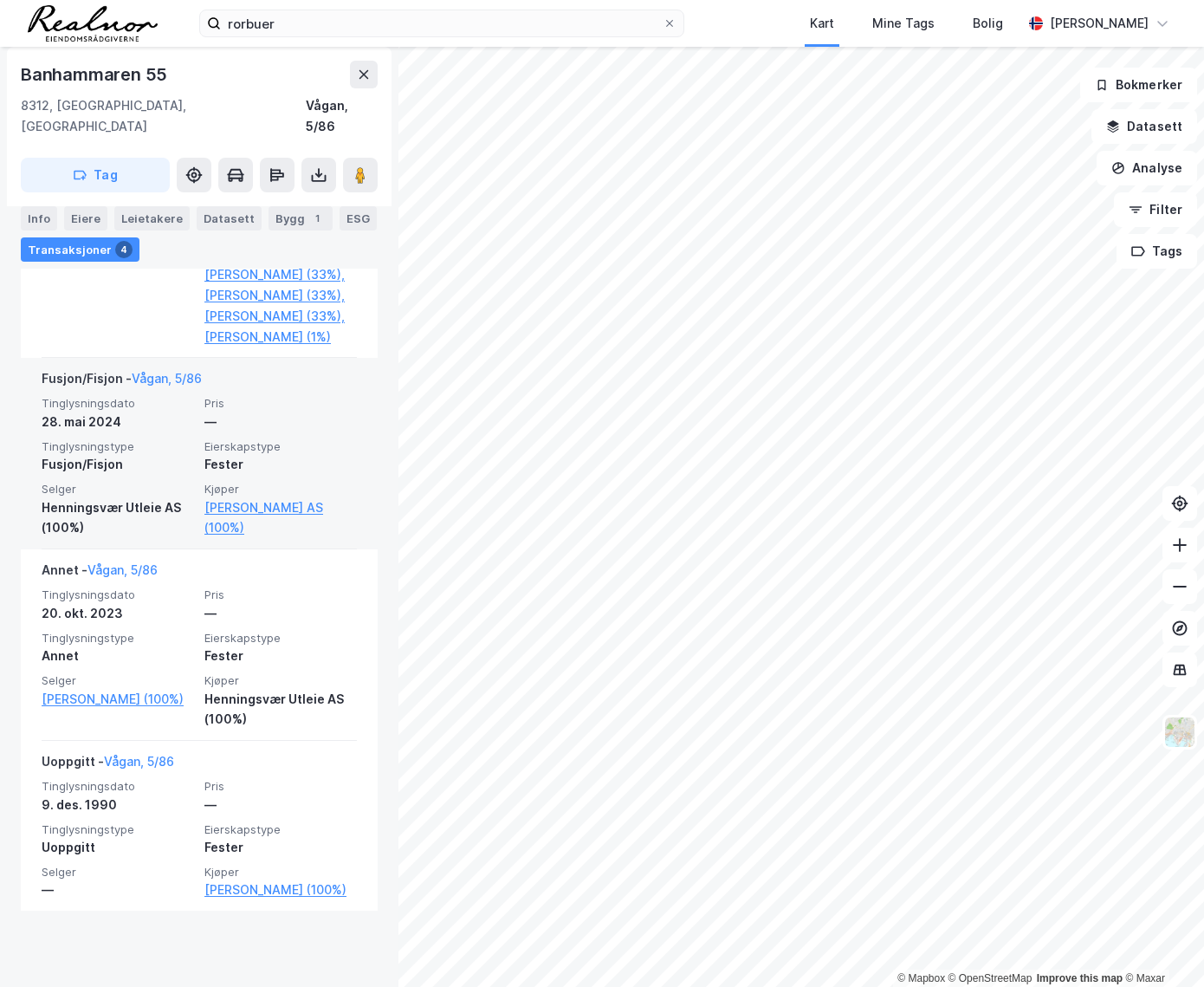
scroll to position [786, 0]
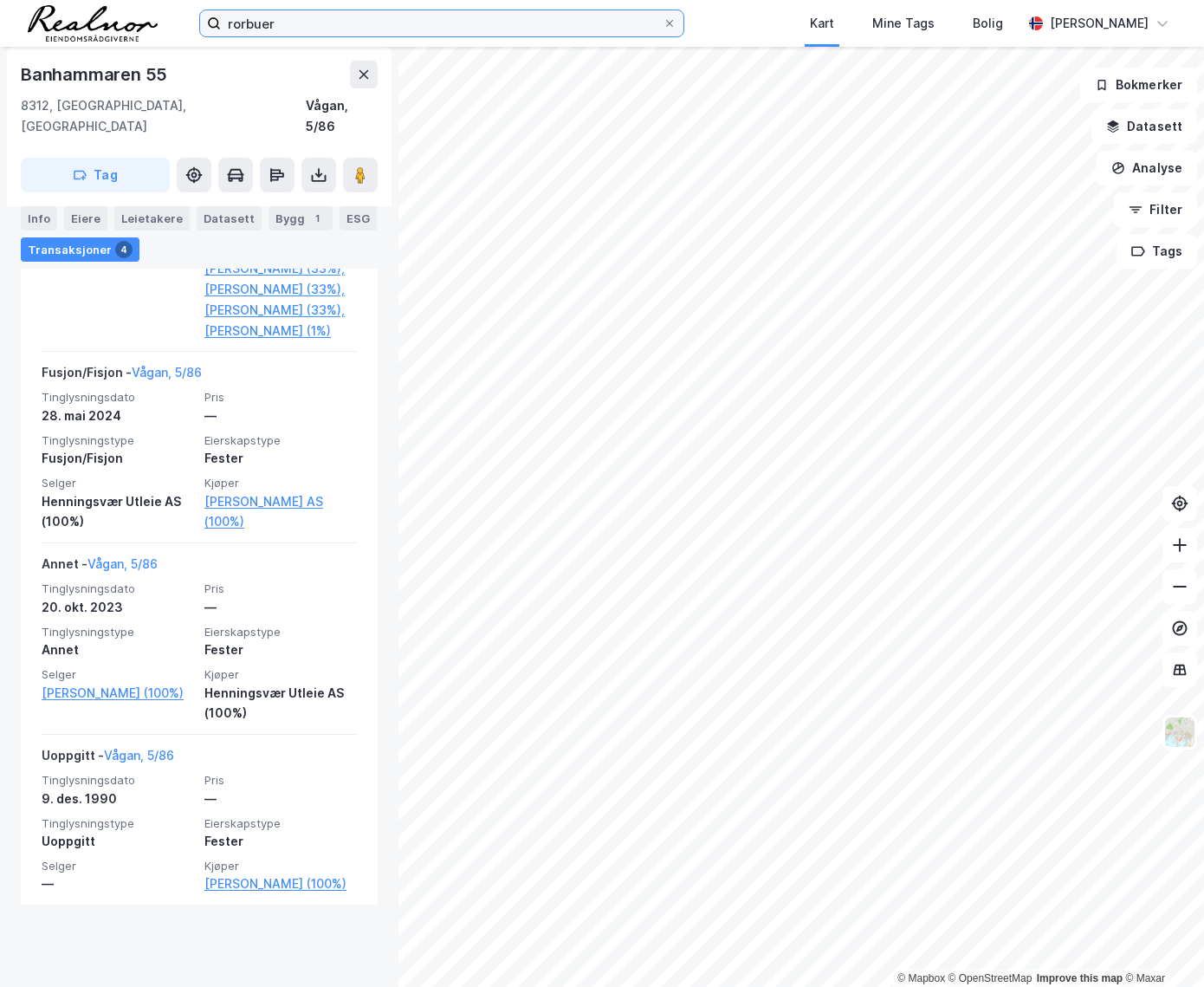
click at [299, 23] on input "rorbuer" at bounding box center [442, 23] width 442 height 26
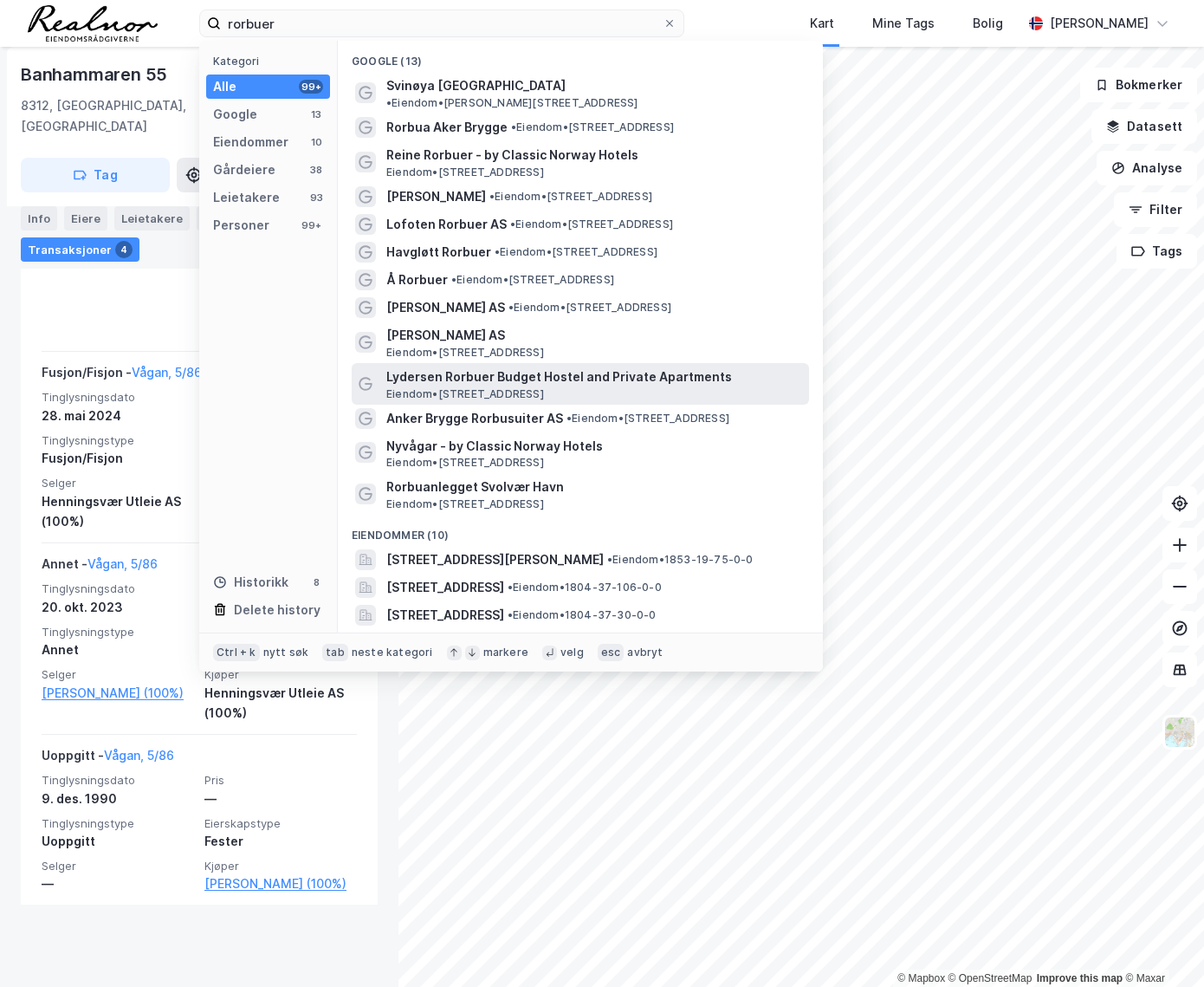
click at [491, 366] on span "Lydersen Rorbuer Budget Hostel and Private Apartments" at bounding box center [594, 376] width 415 height 21
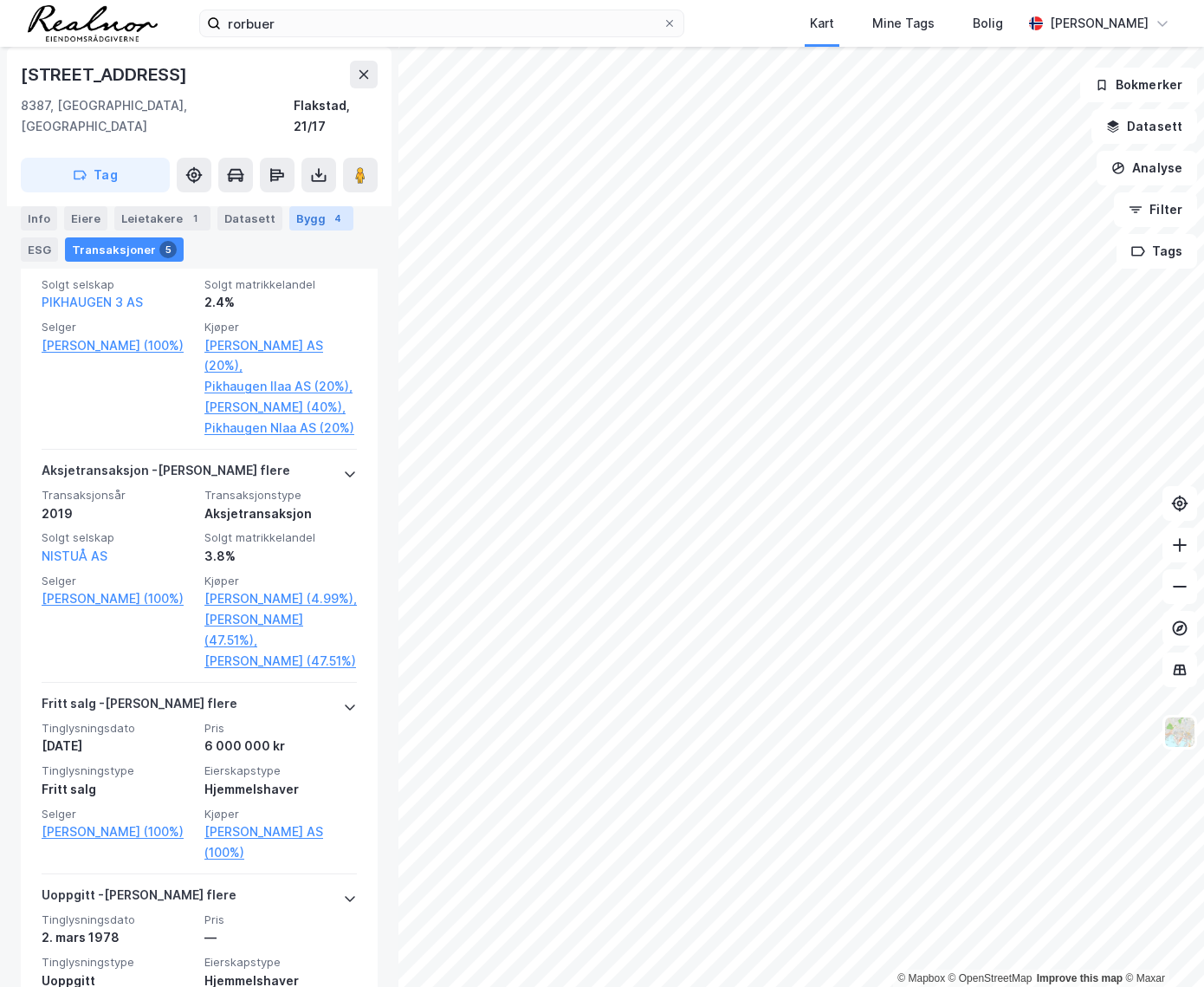
scroll to position [1024, 0]
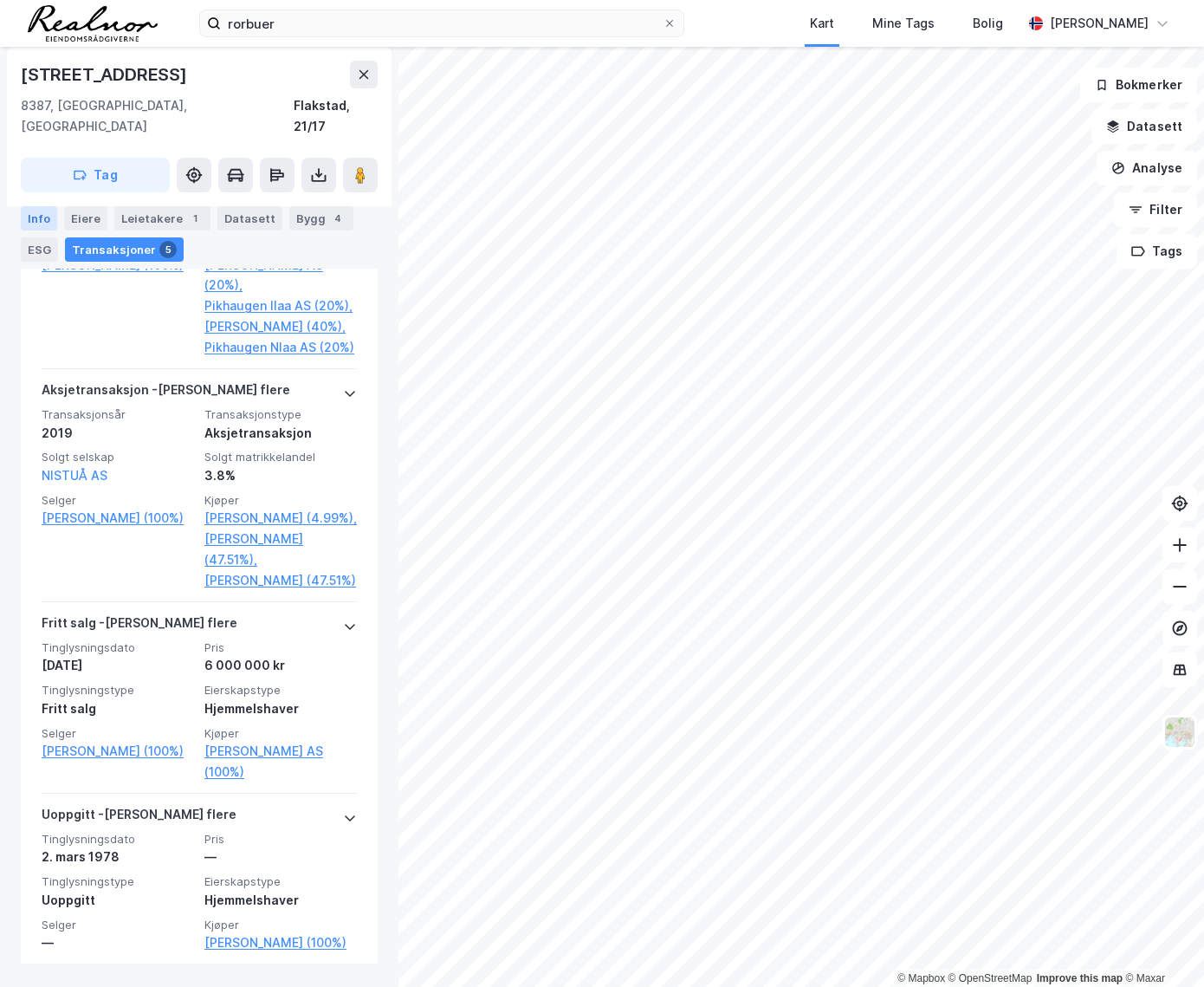
click at [30, 216] on div "Info" at bounding box center [38, 218] width 37 height 24
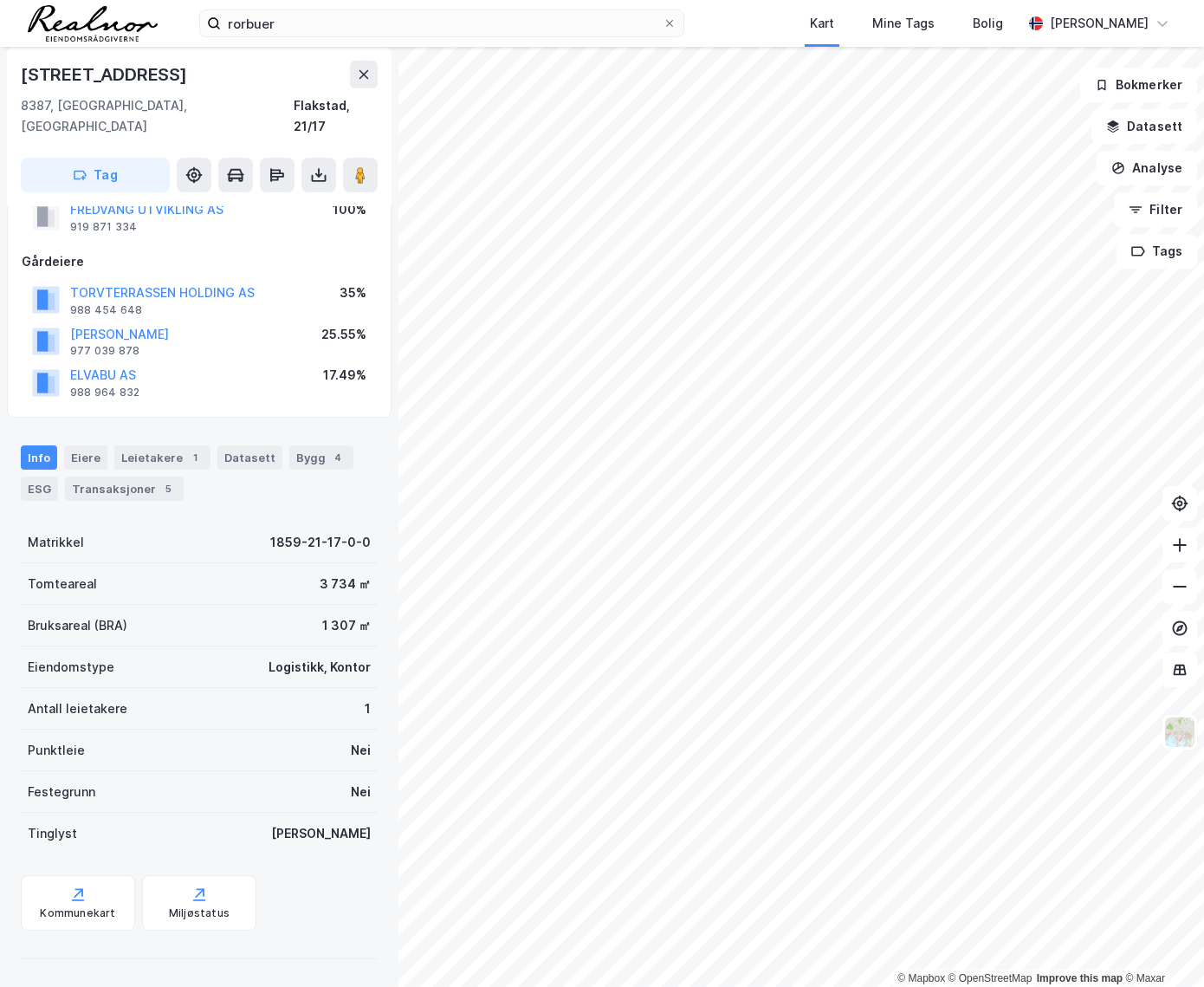
scroll to position [38, 0]
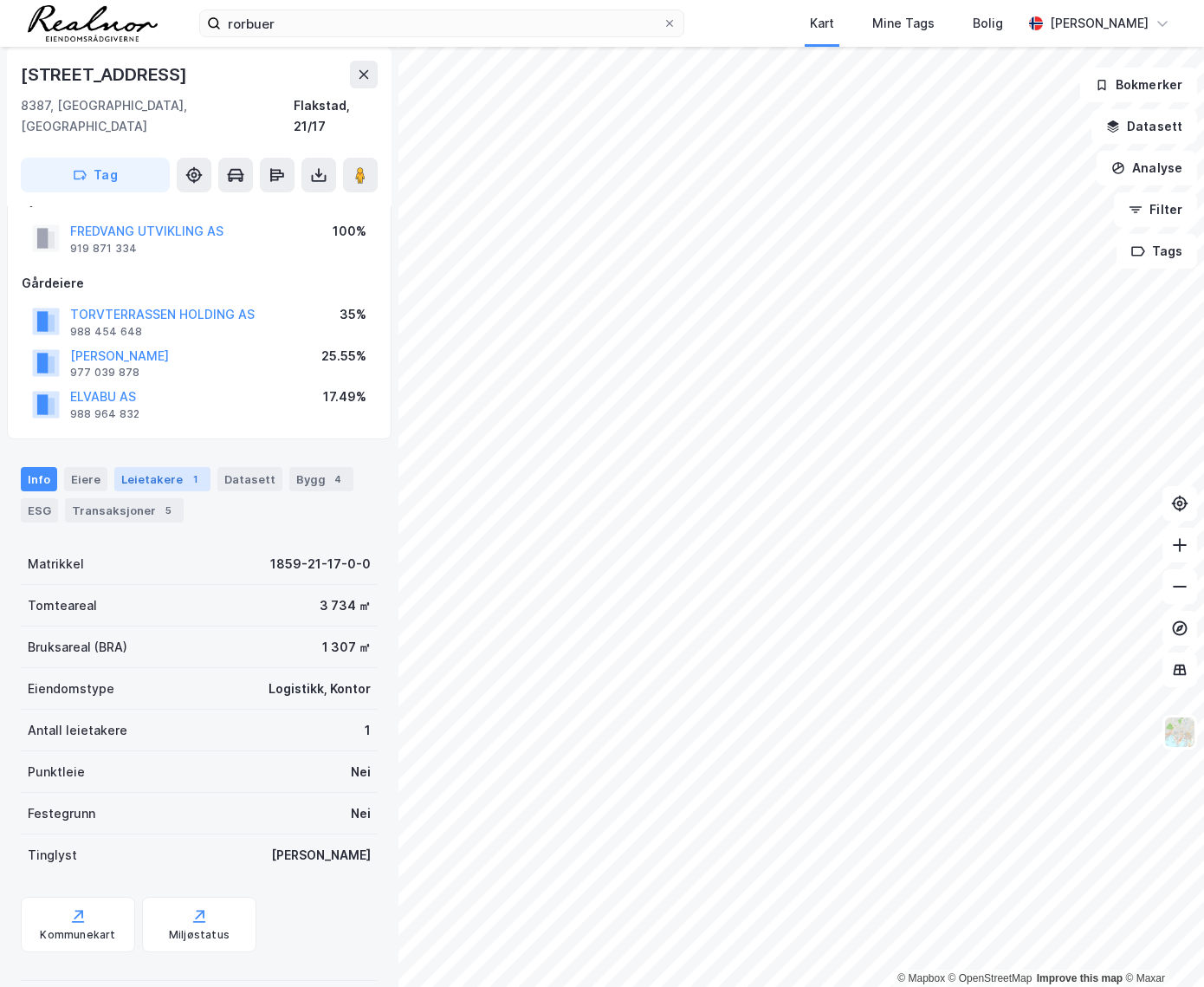
click at [147, 467] on div "Leietakere 1" at bounding box center [162, 479] width 96 height 24
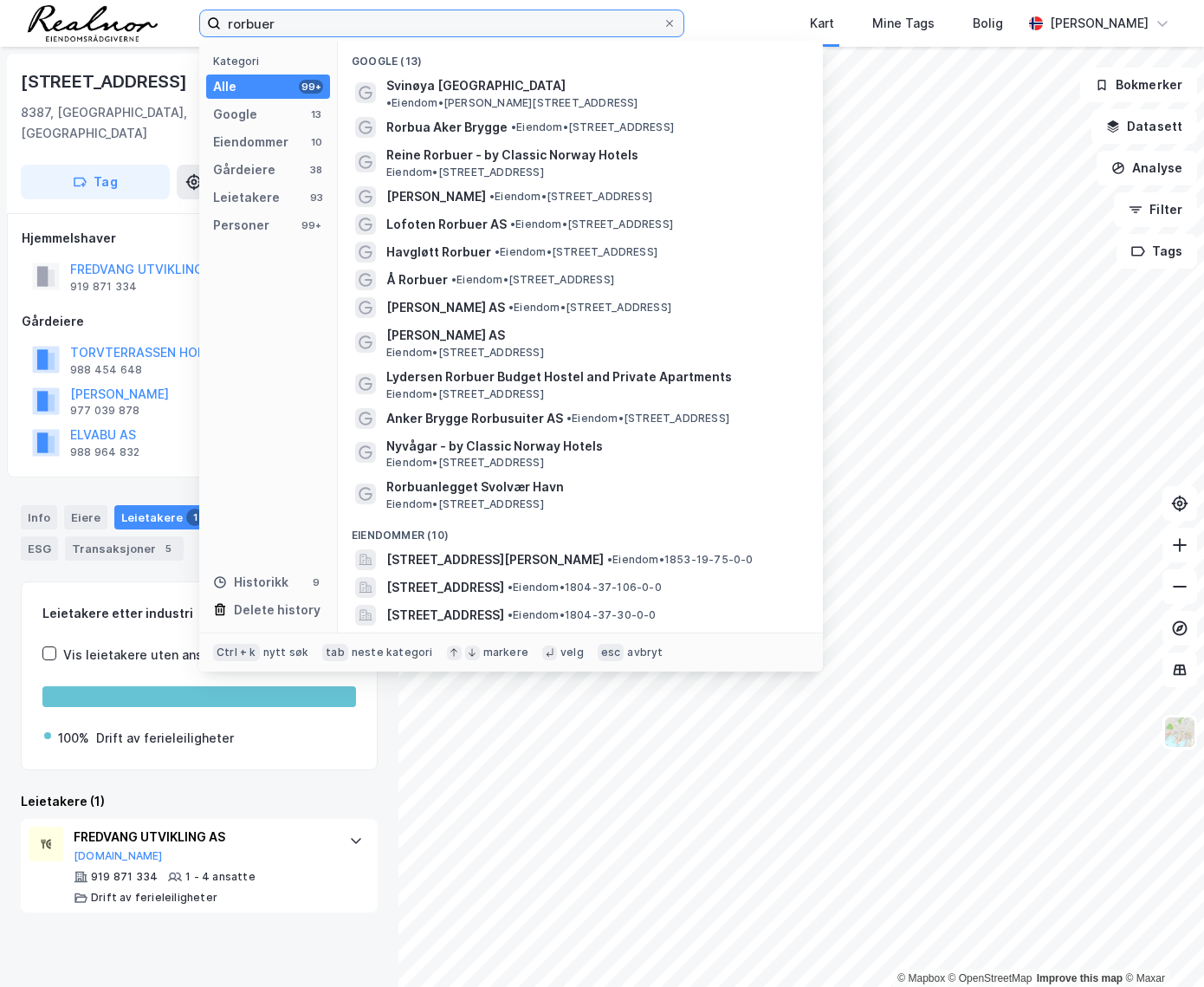
click at [303, 21] on input "rorbuer" at bounding box center [442, 23] width 442 height 26
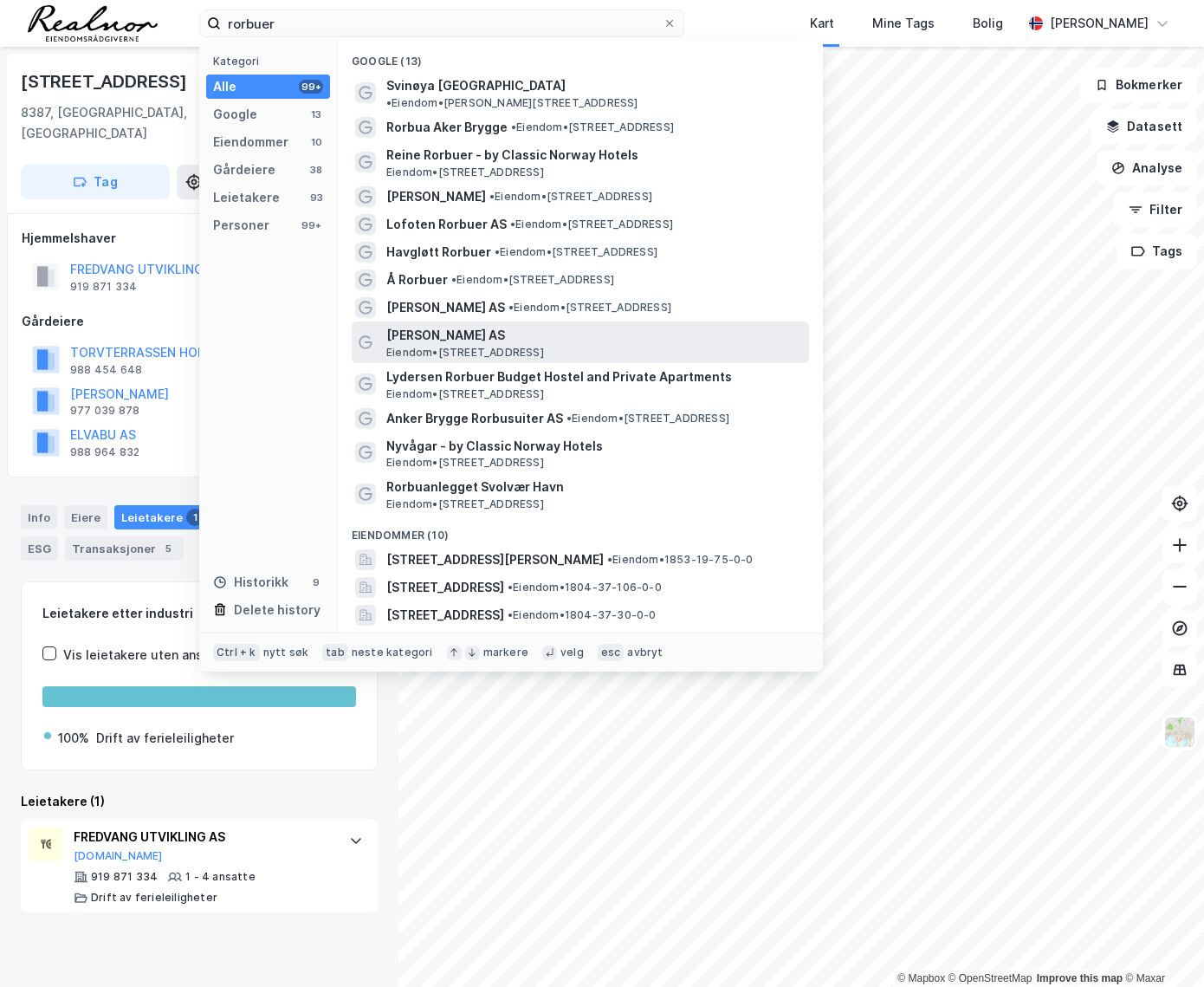
click at [435, 325] on span "[PERSON_NAME] AS" at bounding box center [594, 334] width 415 height 21
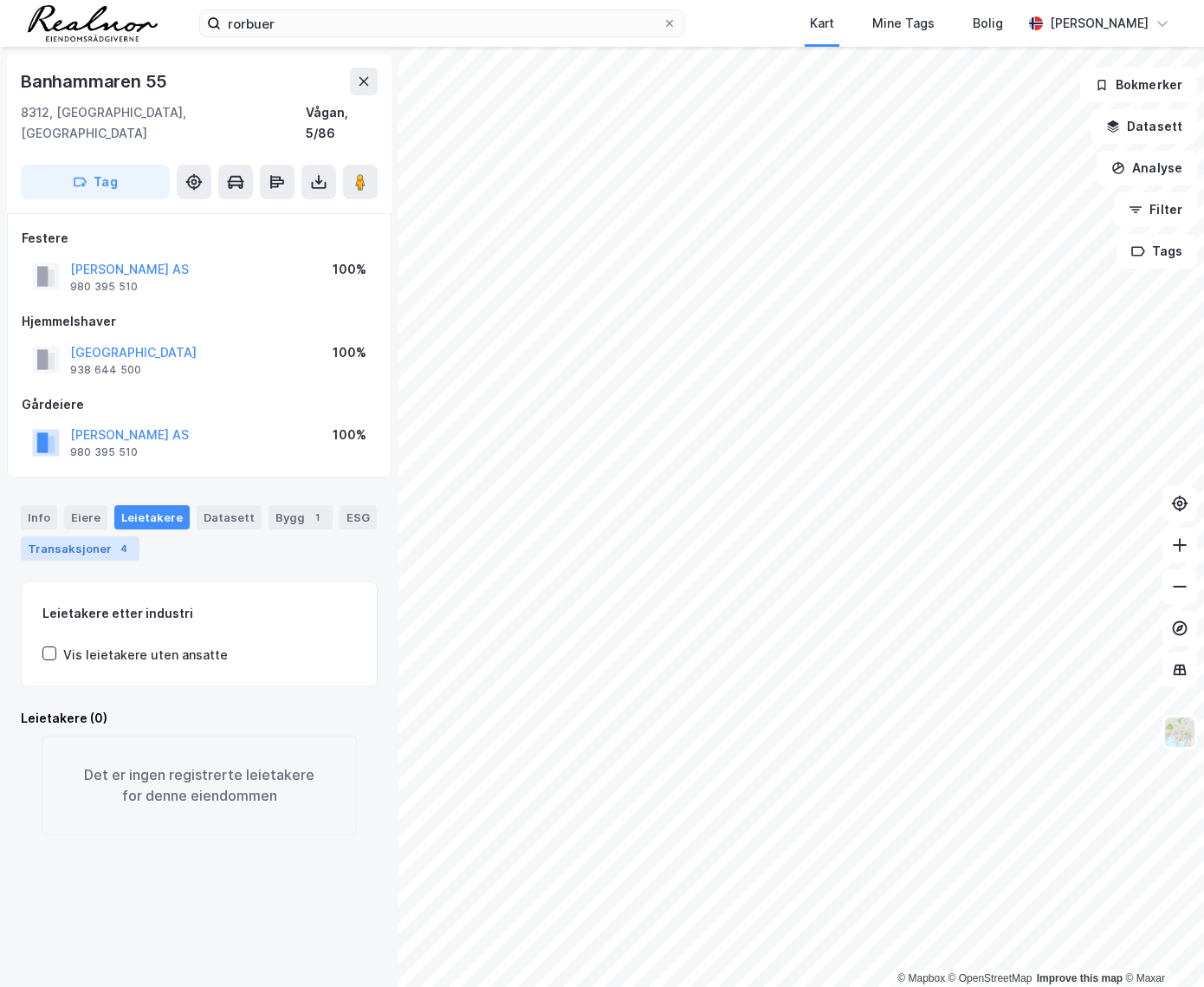
click at [93, 537] on div "Transaksjoner 4" at bounding box center [79, 548] width 119 height 24
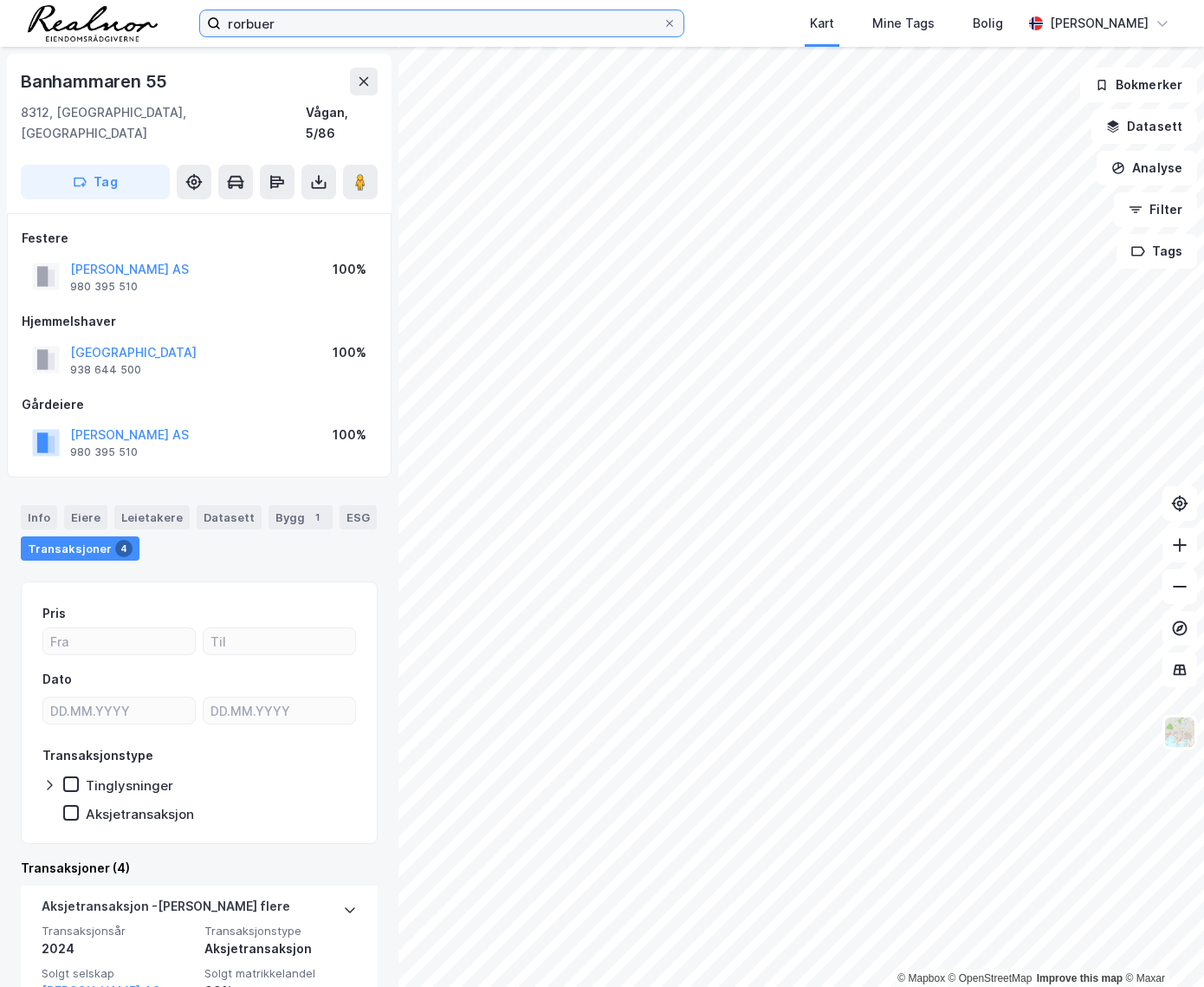
click at [281, 25] on input "rorbuer" at bounding box center [442, 23] width 442 height 26
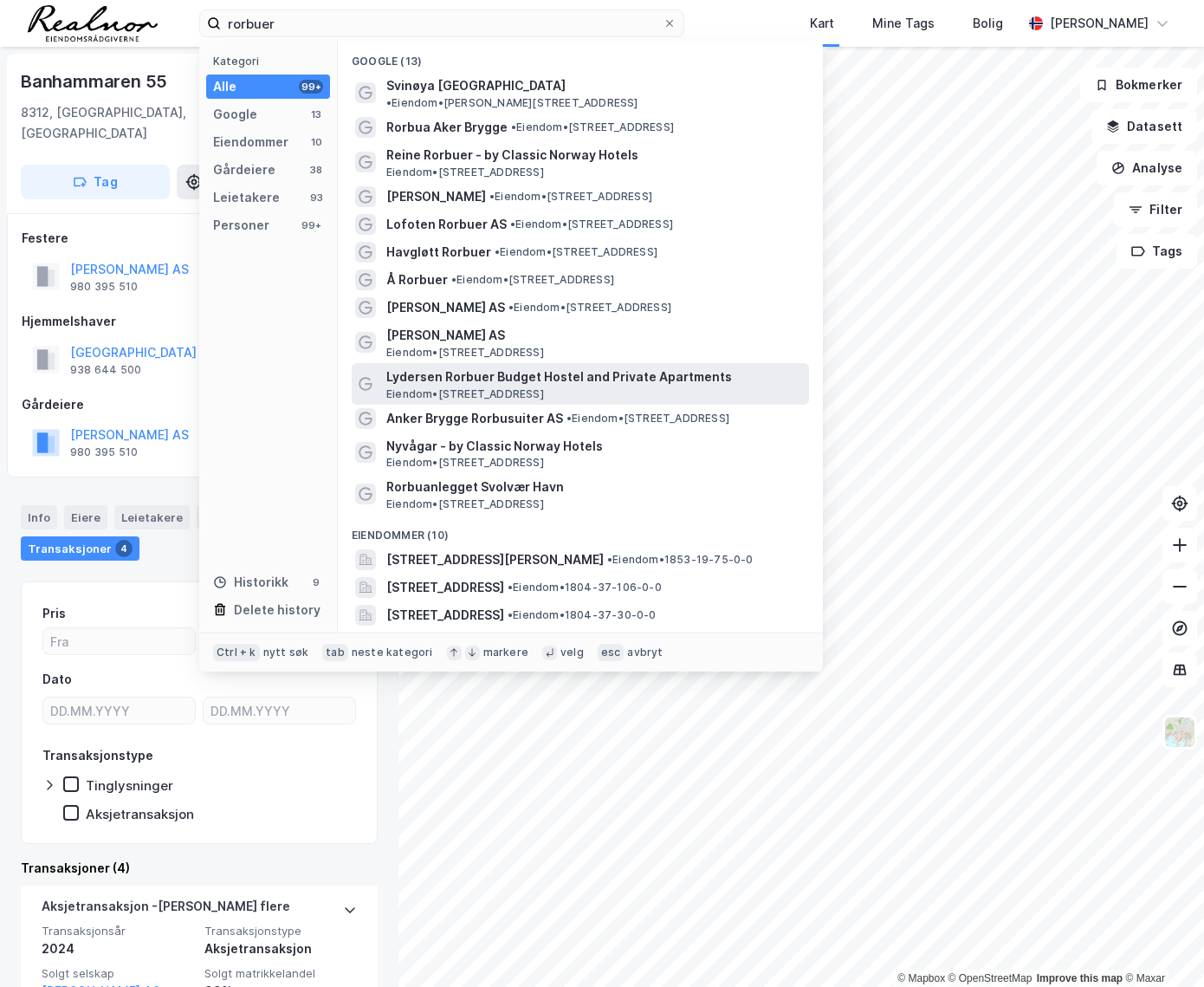
click at [445, 372] on span "Lydersen Rorbuer Budget Hostel and Private Apartments" at bounding box center [594, 376] width 415 height 21
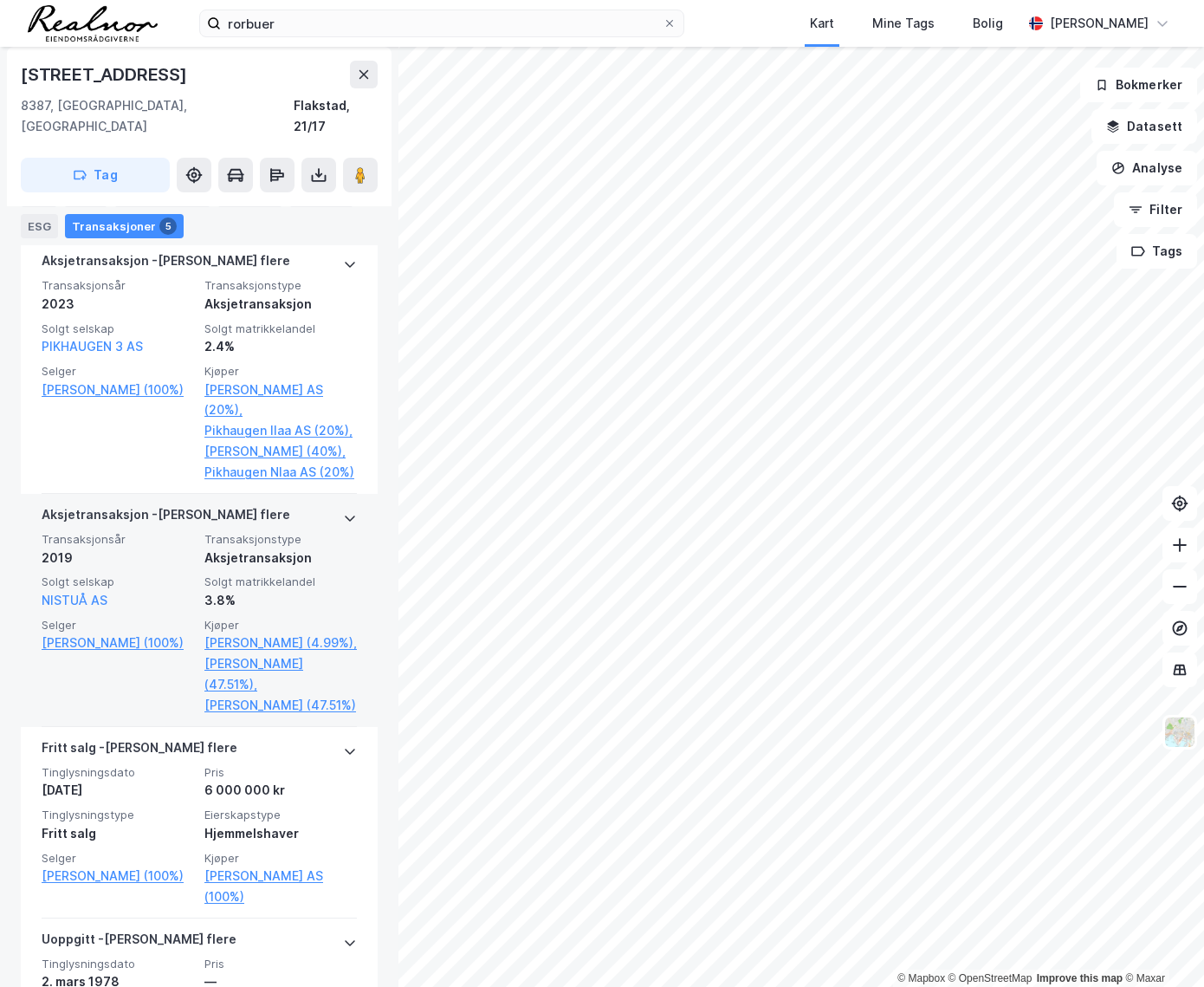
scroll to position [1024, 0]
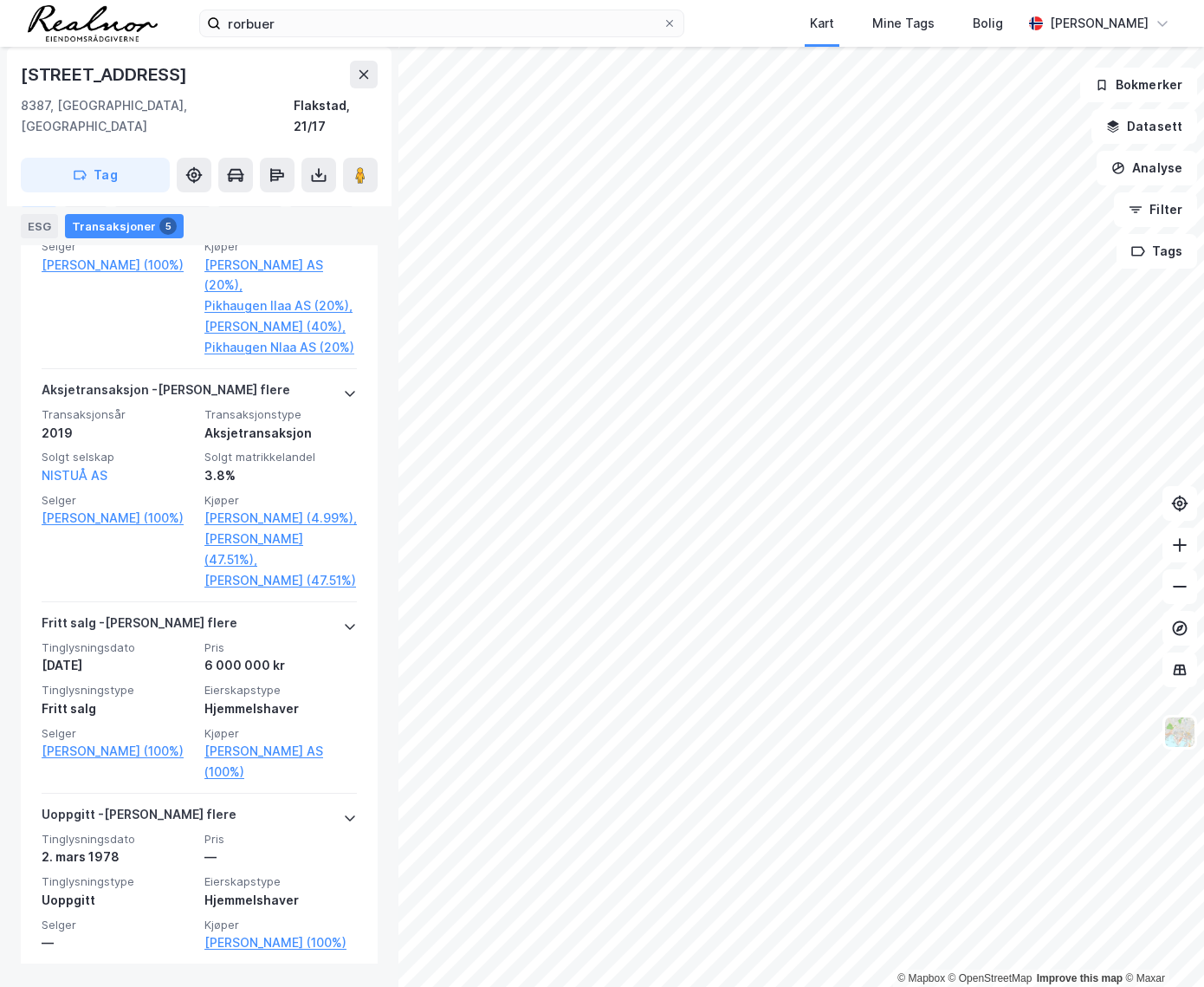
click at [36, 196] on div "Info" at bounding box center [38, 194] width 37 height 24
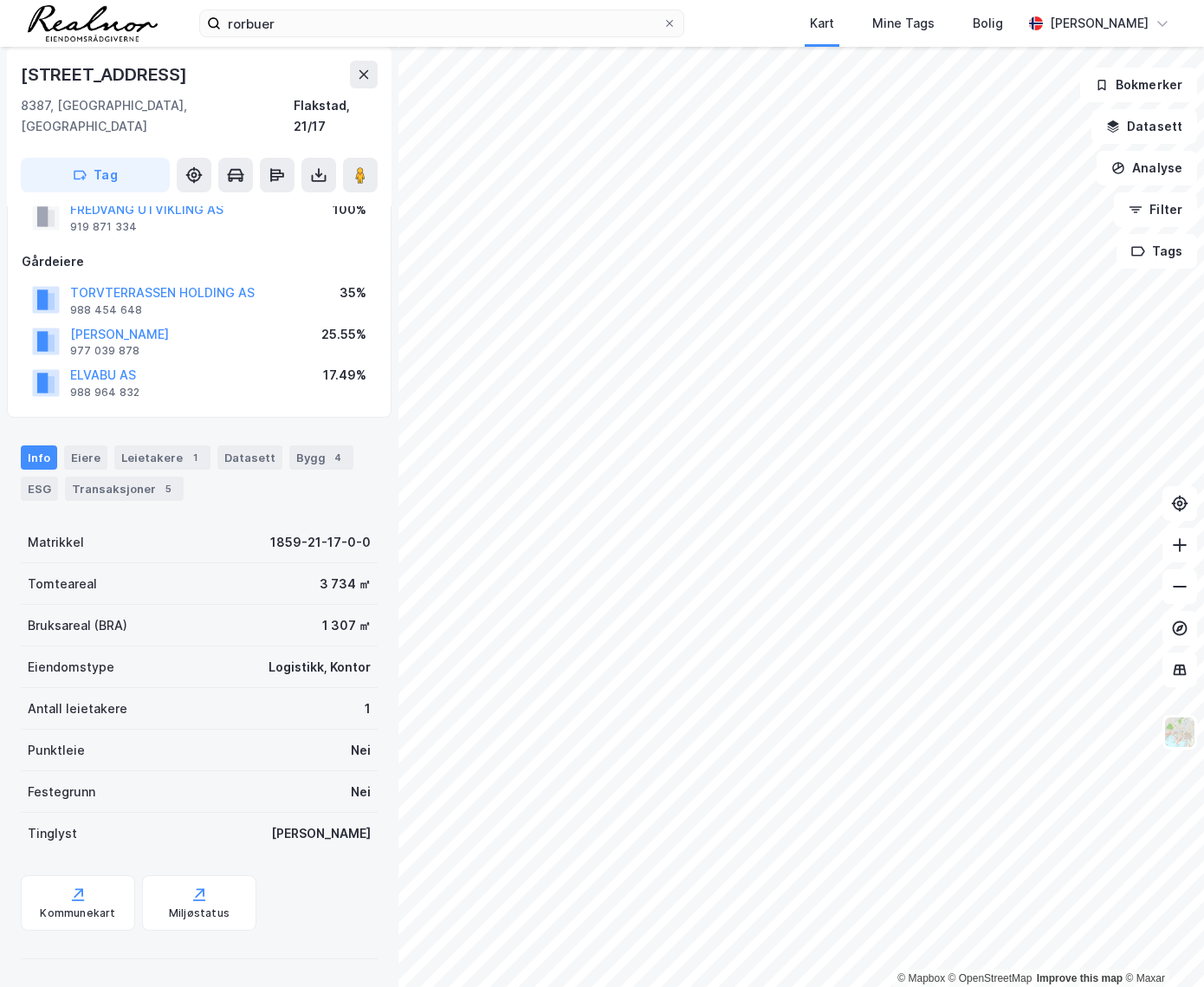
scroll to position [38, 0]
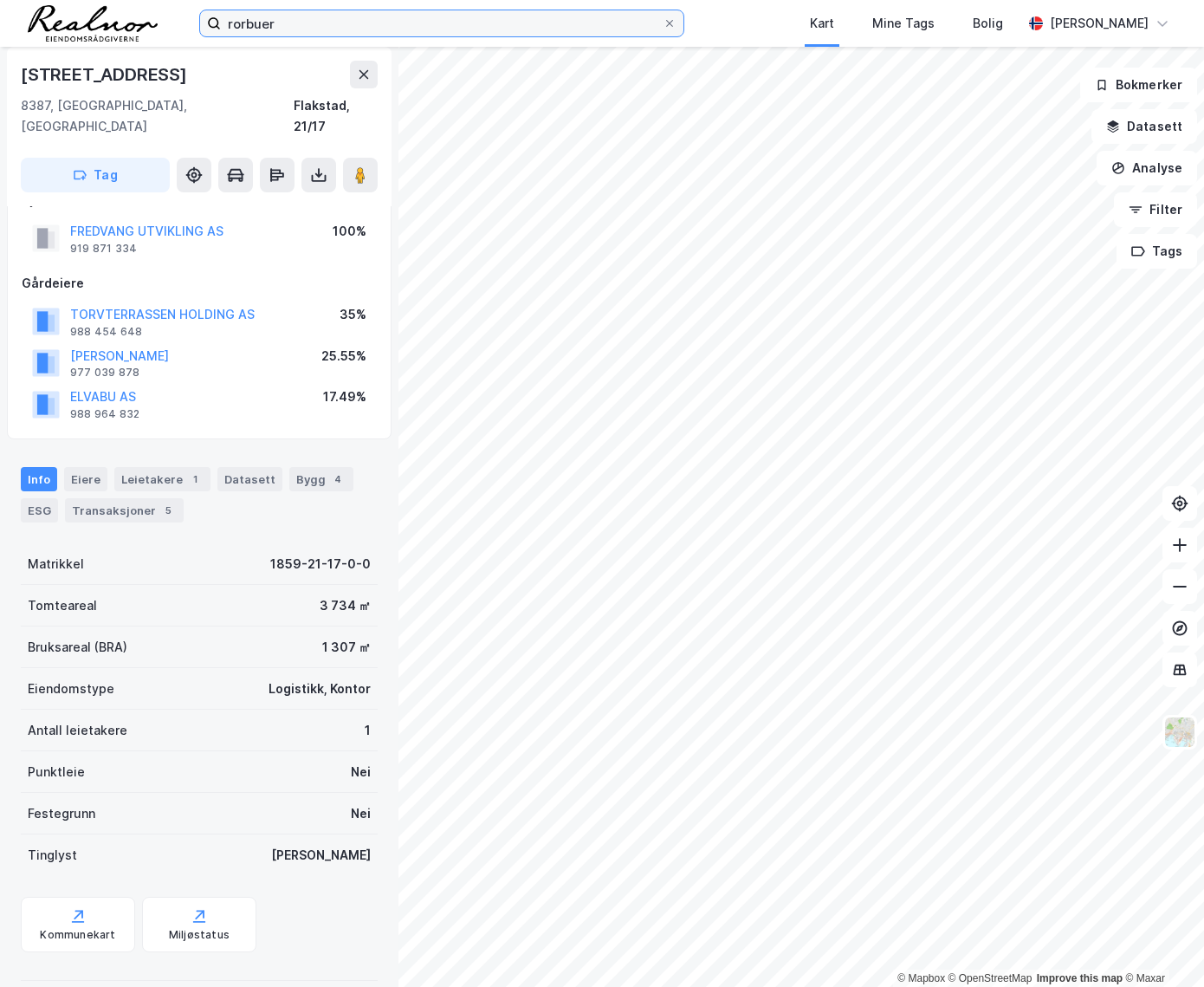
click at [313, 21] on input "rorbuer" at bounding box center [442, 23] width 442 height 26
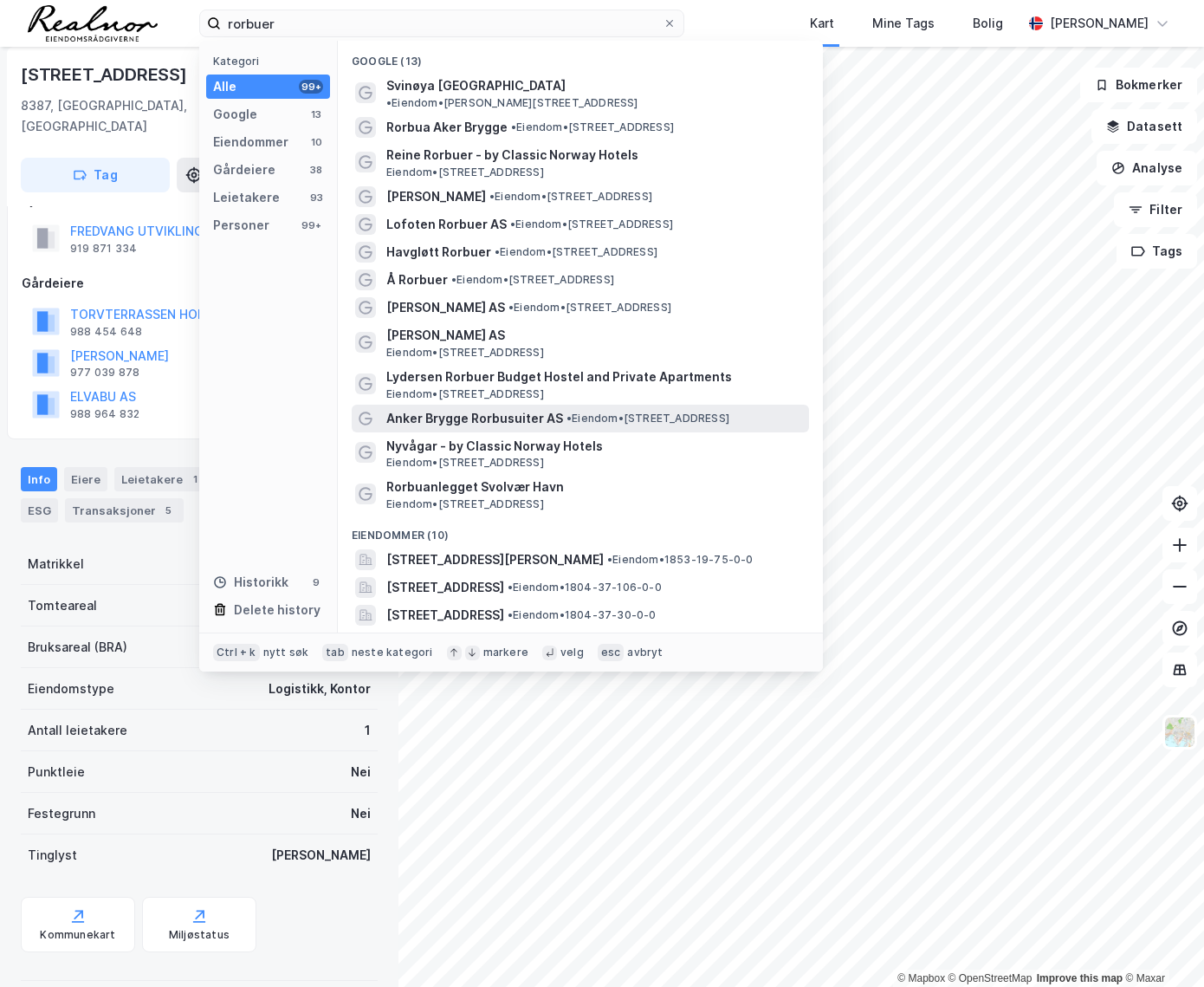
click at [444, 408] on span "Anker Brygge Rorbusuiter AS" at bounding box center [474, 418] width 176 height 21
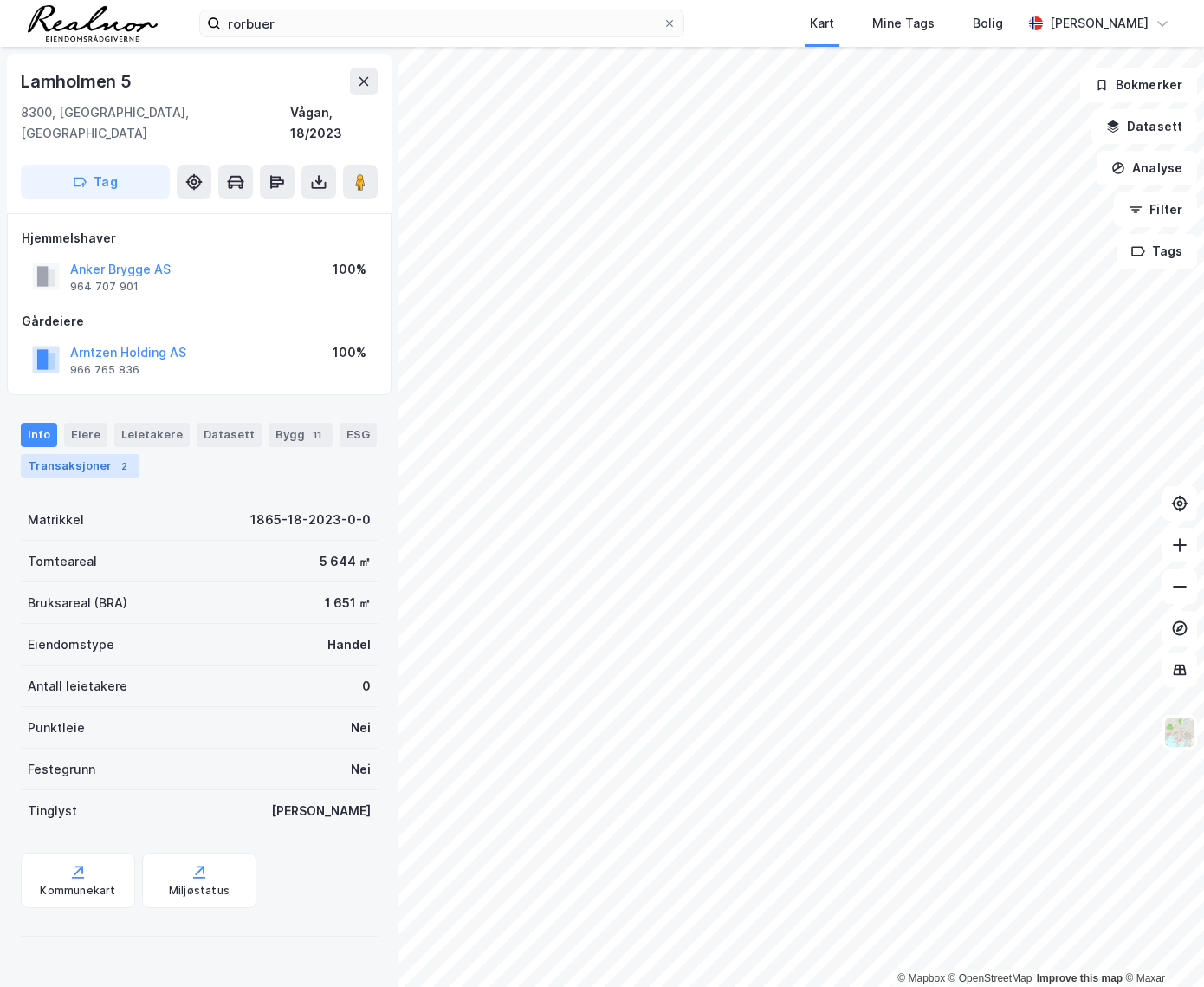
click at [93, 454] on div "Transaksjoner 2" at bounding box center [79, 465] width 119 height 24
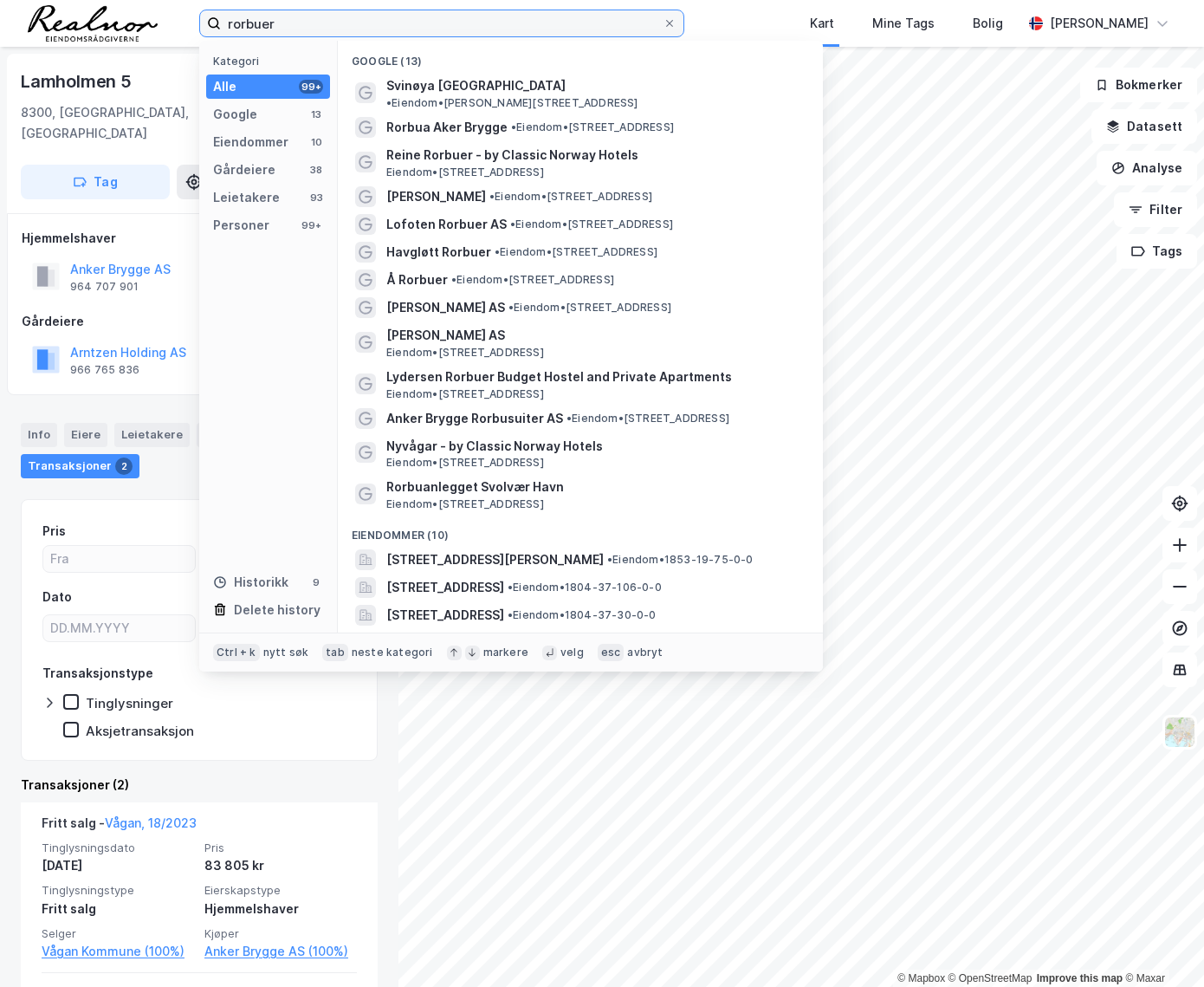
click at [319, 21] on input "rorbuer" at bounding box center [442, 23] width 442 height 26
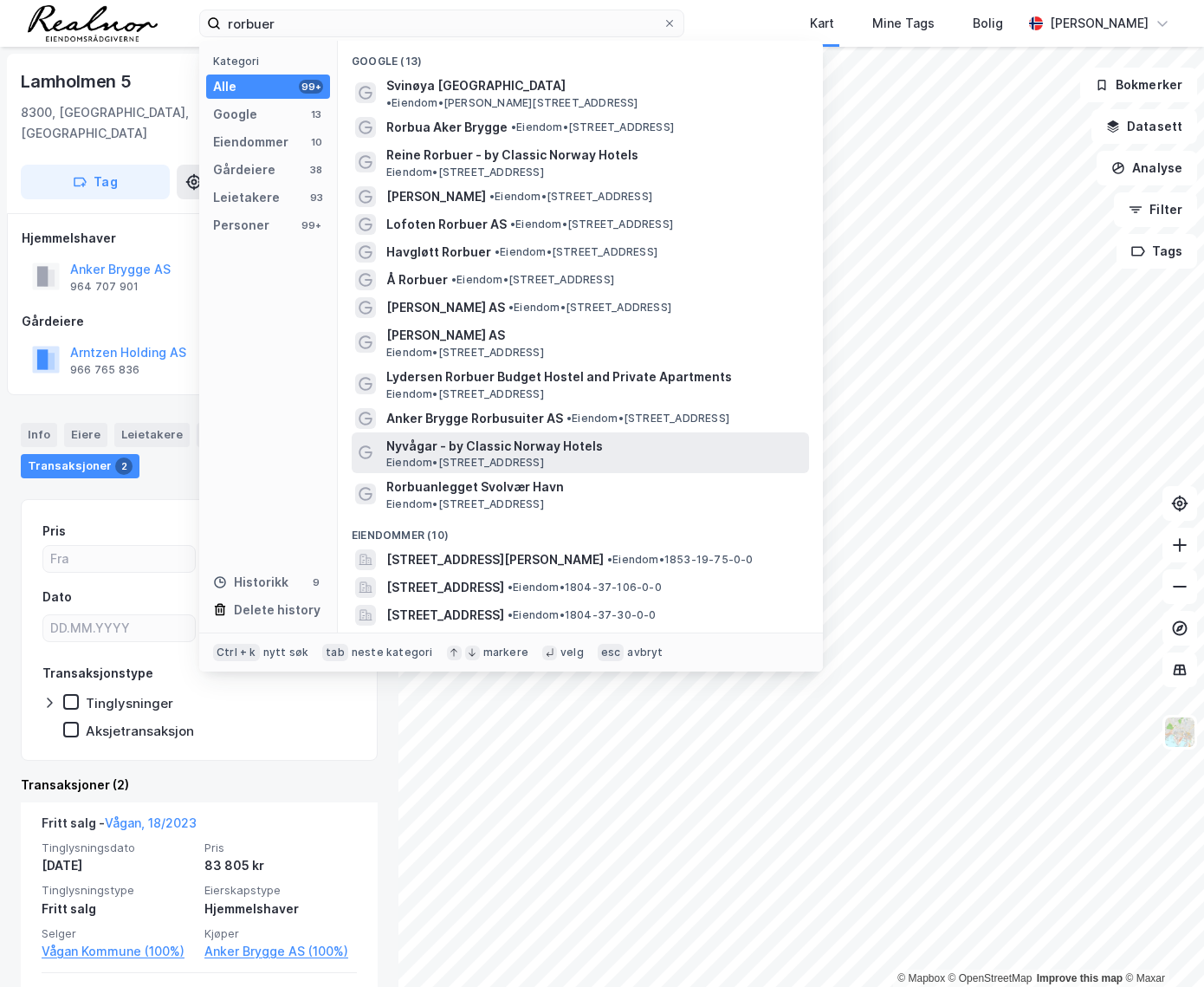
click at [520, 436] on span "Nyvågar - by Classic Norway Hotels" at bounding box center [594, 446] width 415 height 21
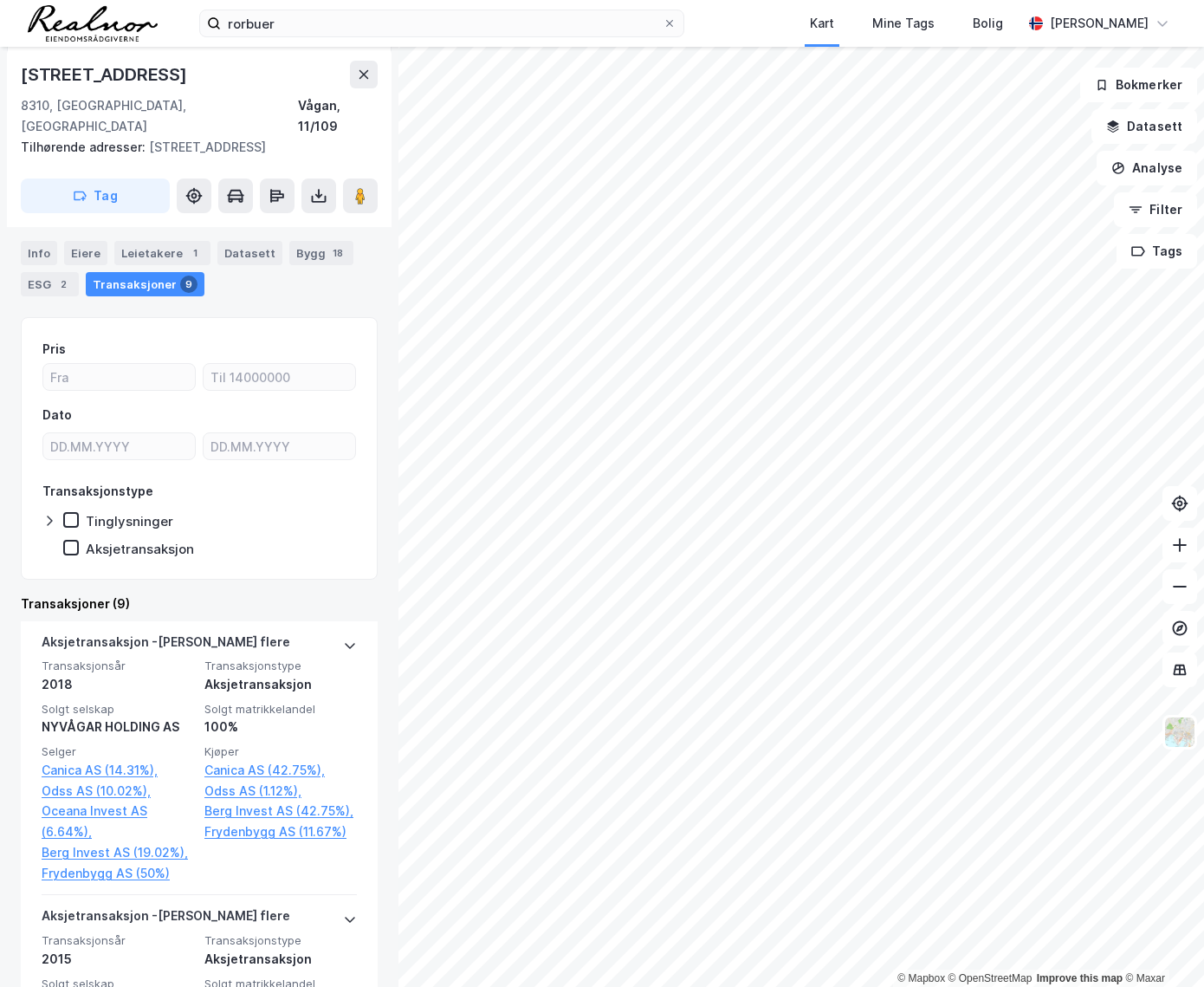
scroll to position [235, 0]
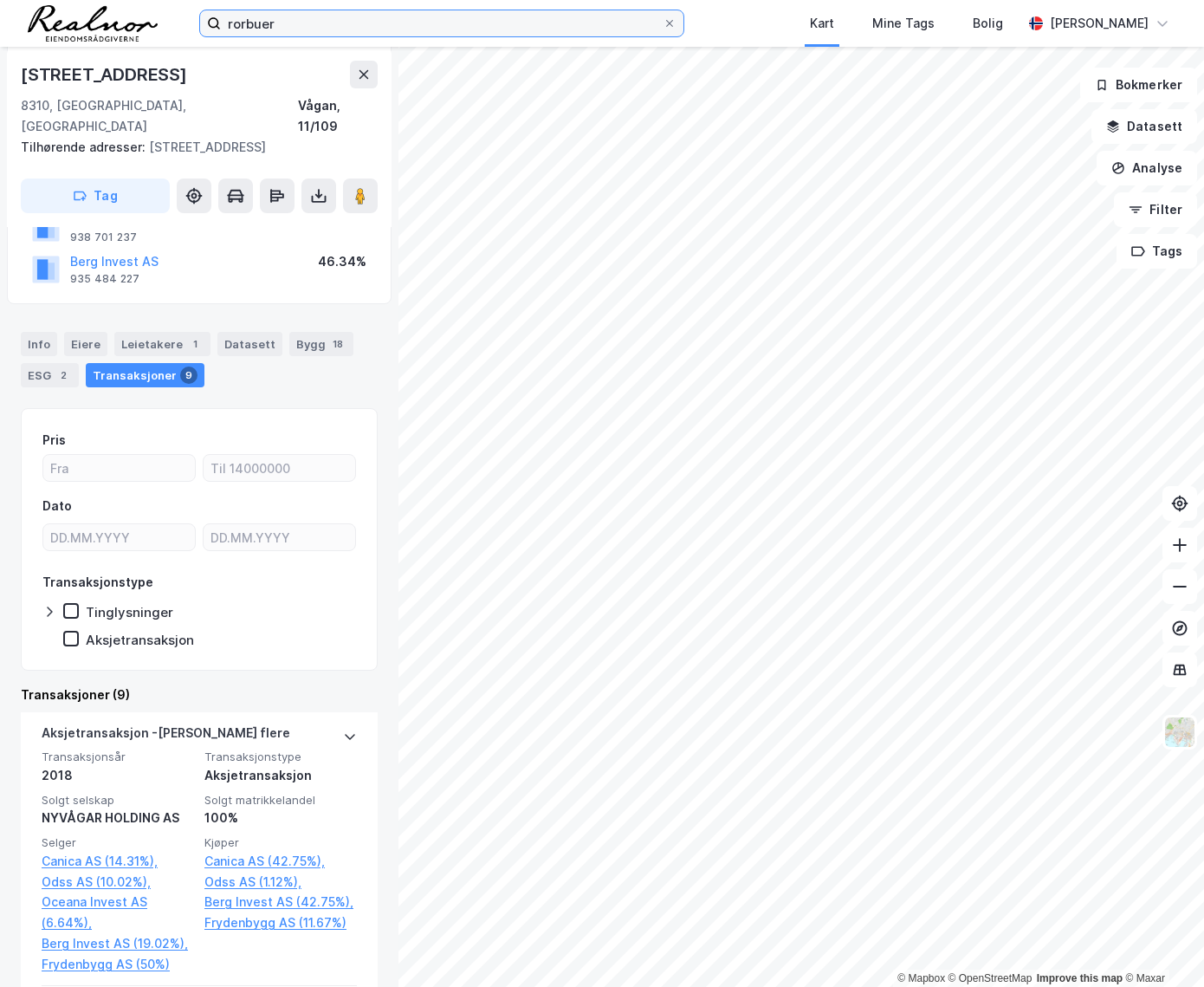
click at [308, 23] on input "rorbuer" at bounding box center [442, 23] width 442 height 26
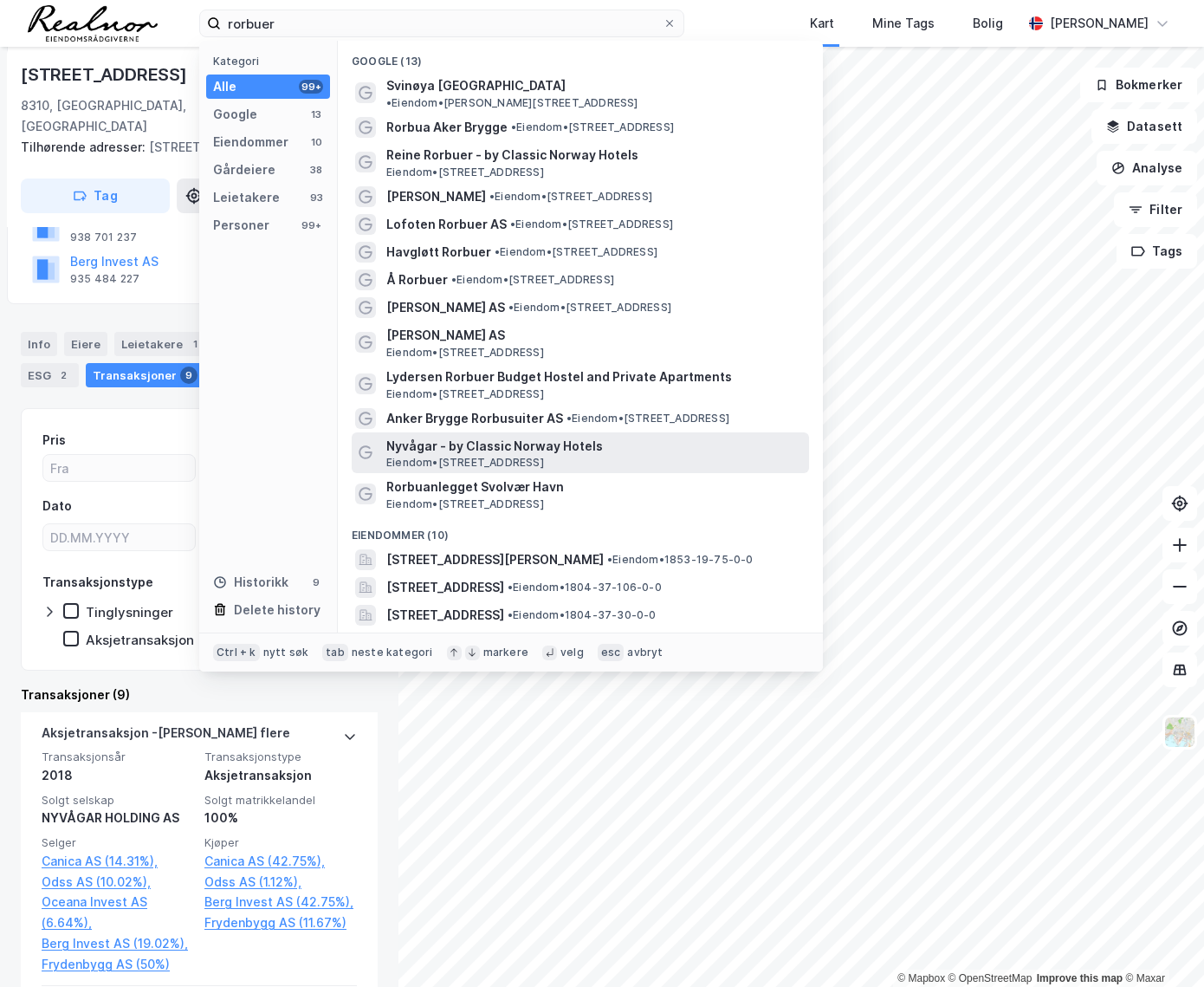
click at [484, 441] on span "Nyvågar - by Classic Norway Hotels" at bounding box center [594, 446] width 415 height 21
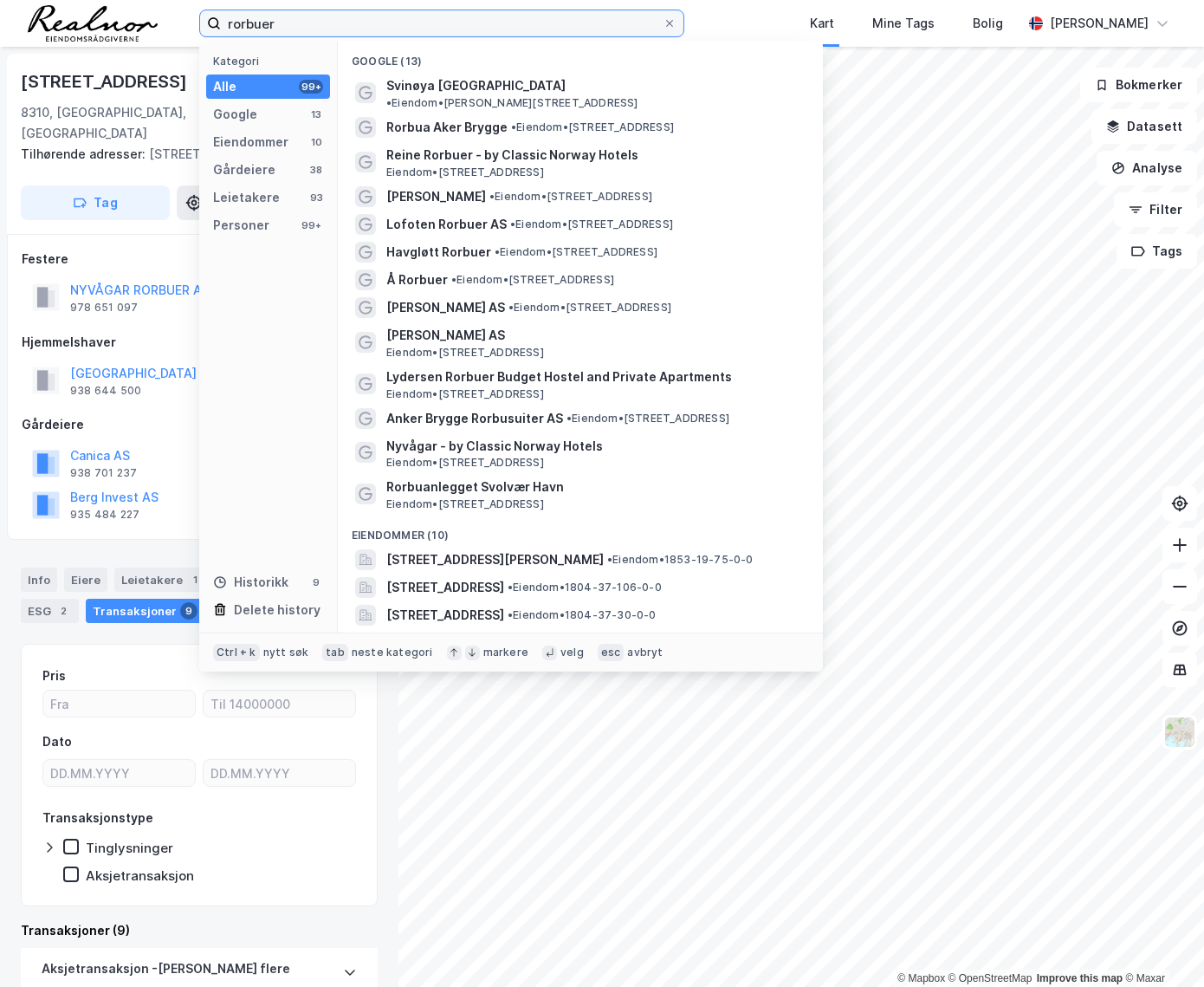
click at [338, 26] on input "rorbuer" at bounding box center [442, 23] width 442 height 26
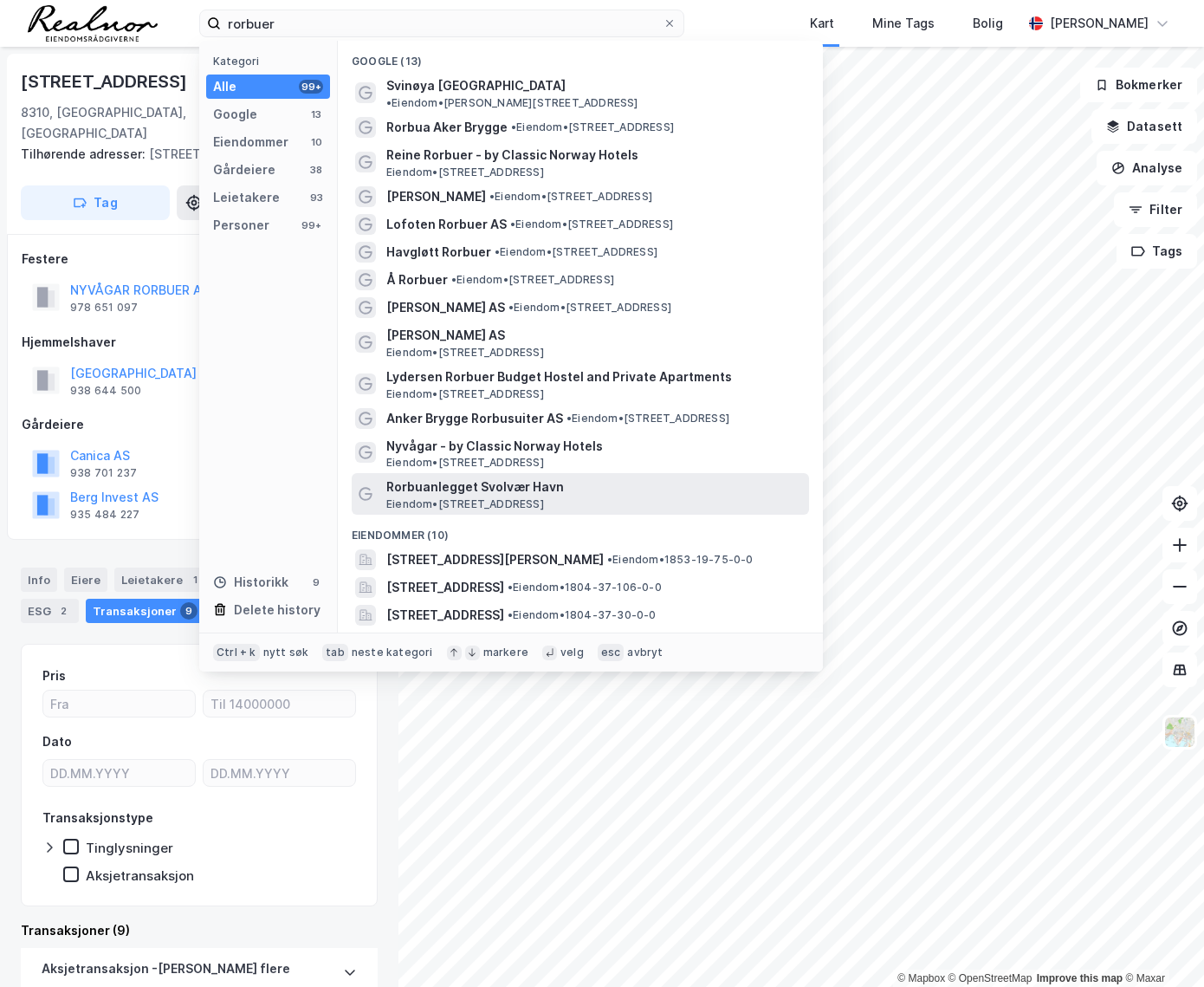
click at [482, 476] on span "Rorbuanlegget Svolvær Havn" at bounding box center [594, 486] width 415 height 21
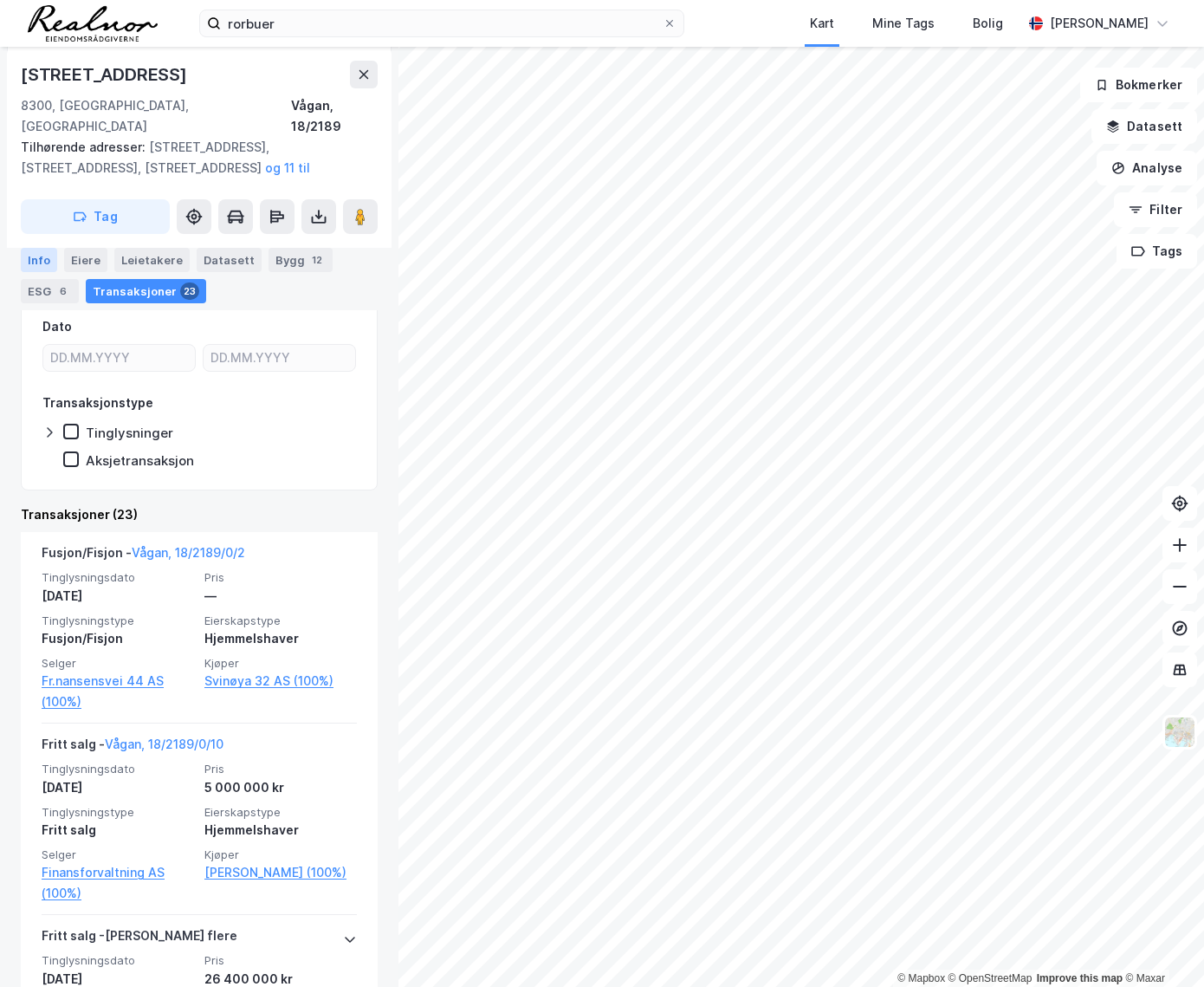
scroll to position [372, 0]
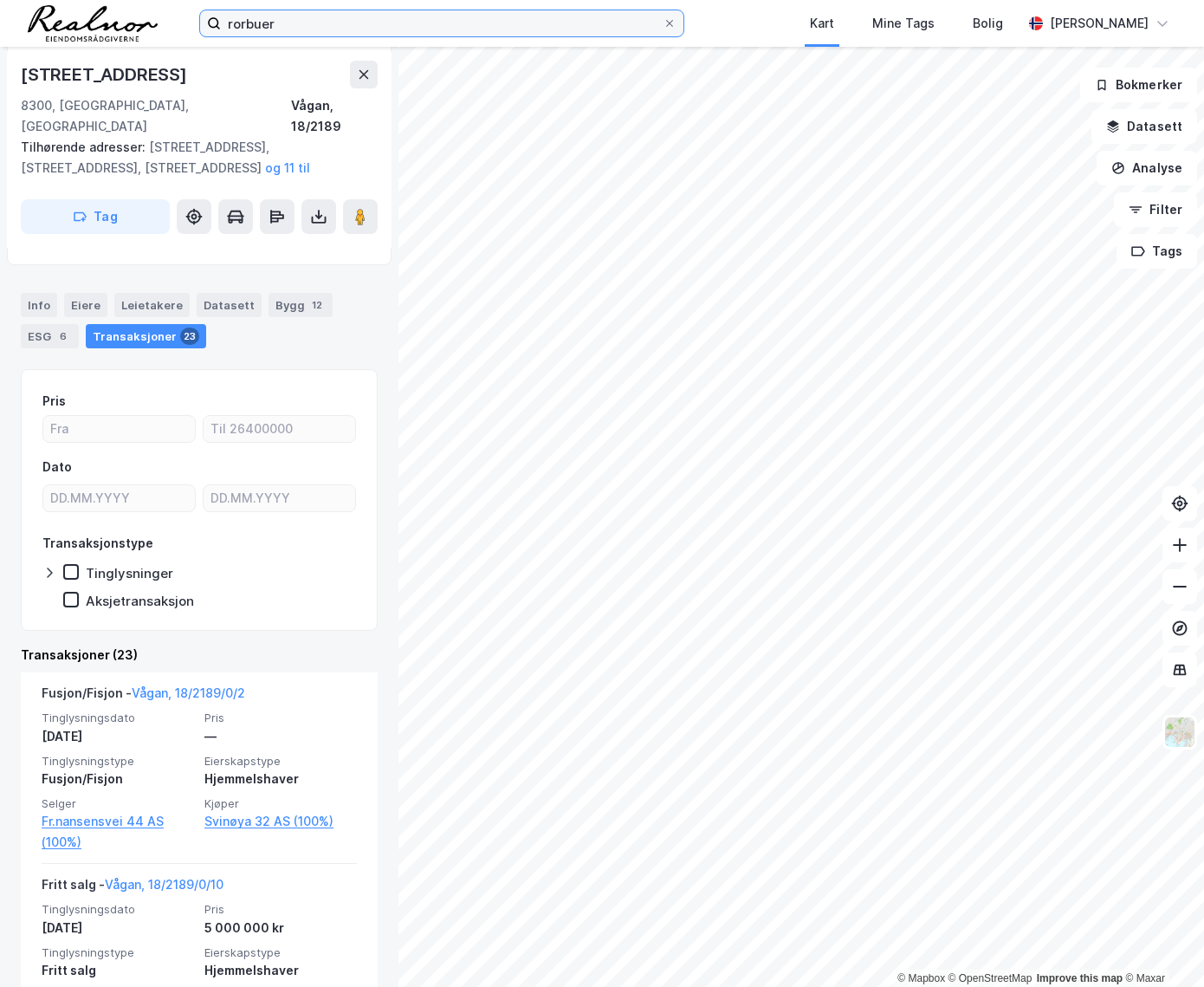
click at [355, 20] on input "rorbuer" at bounding box center [442, 23] width 442 height 26
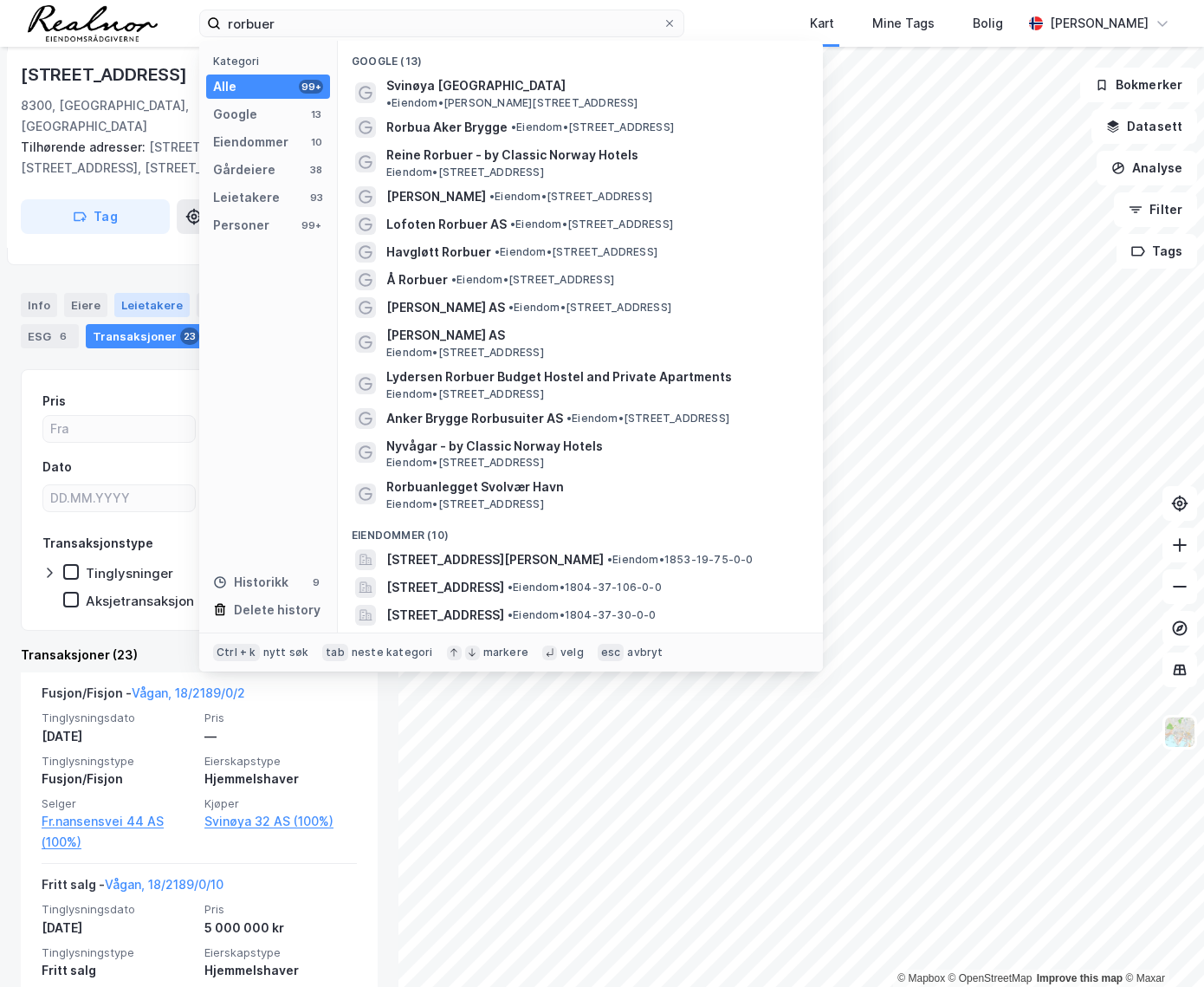
click at [147, 292] on div "Leietakere" at bounding box center [152, 304] width 76 height 24
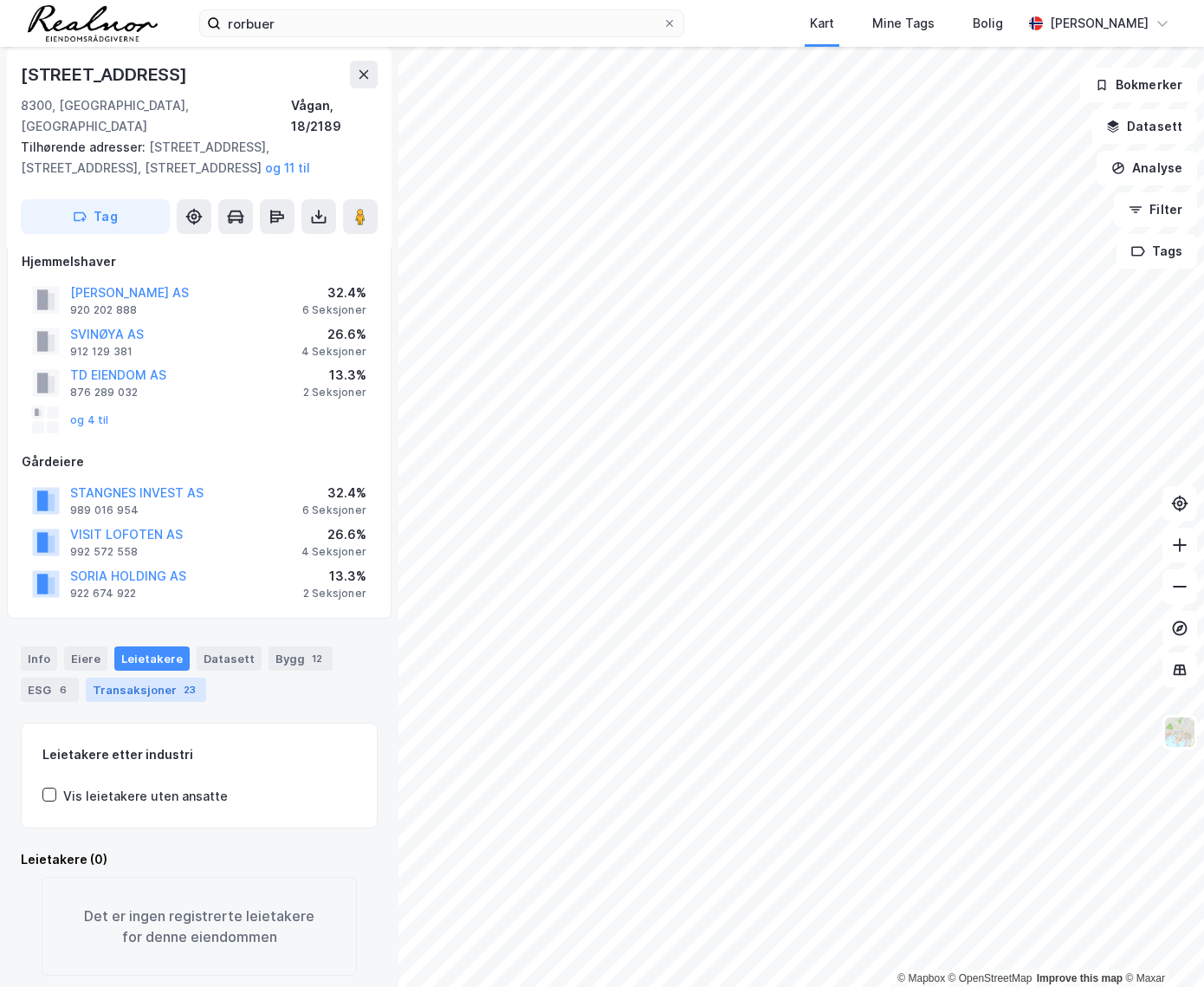
scroll to position [26, 0]
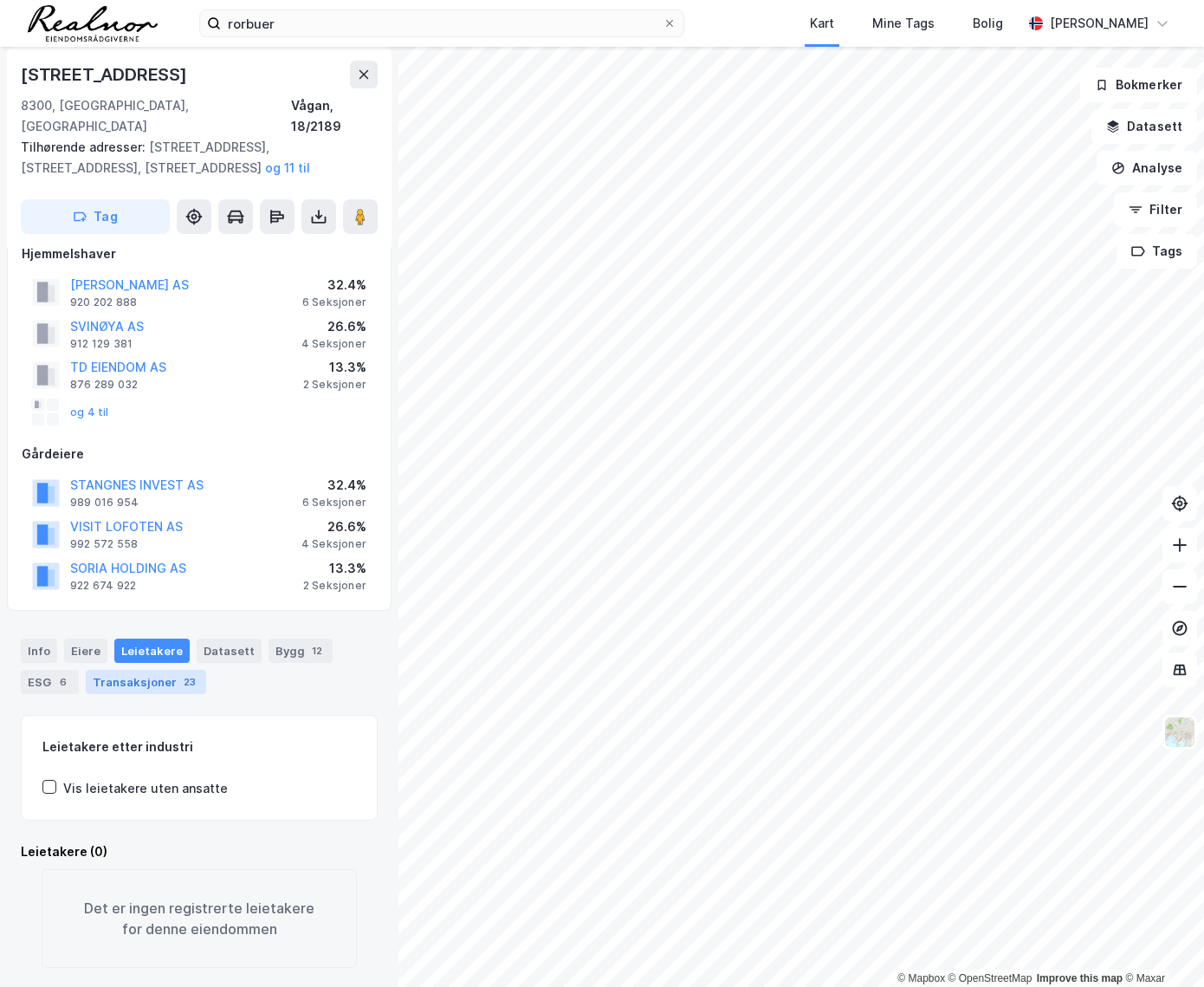
click at [138, 670] on div "Transaksjoner 23" at bounding box center [145, 681] width 120 height 24
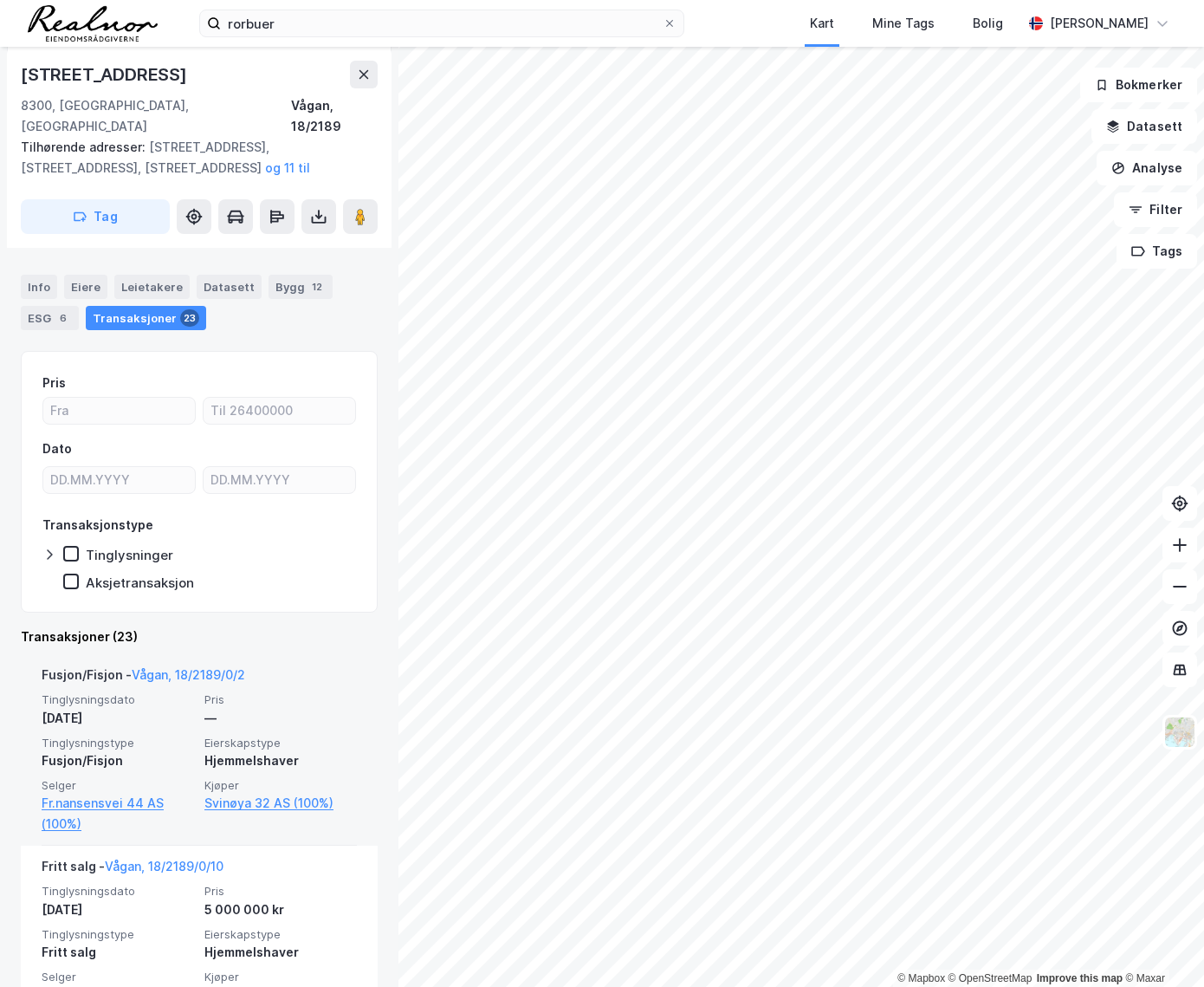
scroll to position [687, 0]
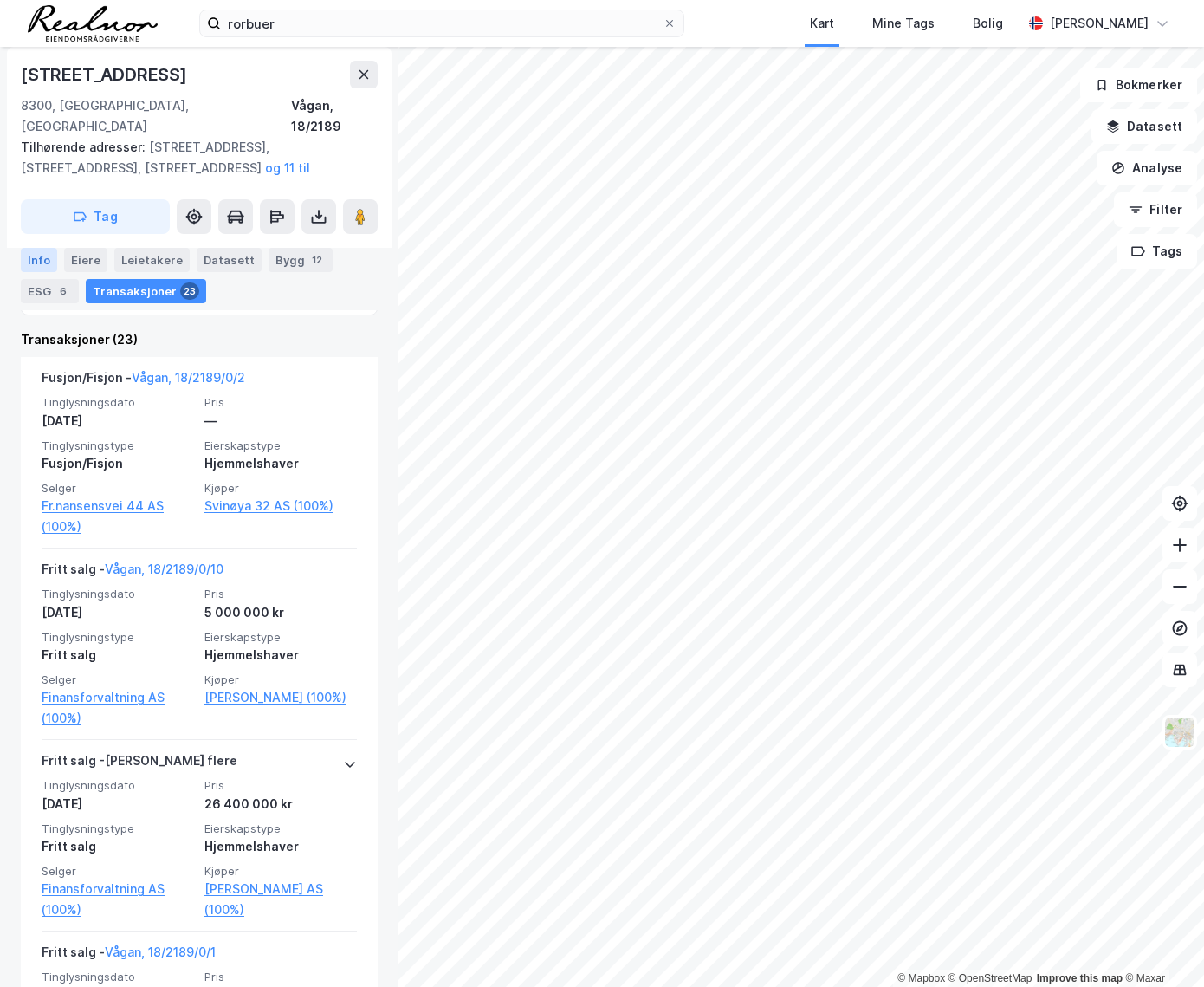
click at [35, 258] on div "Info" at bounding box center [38, 259] width 37 height 24
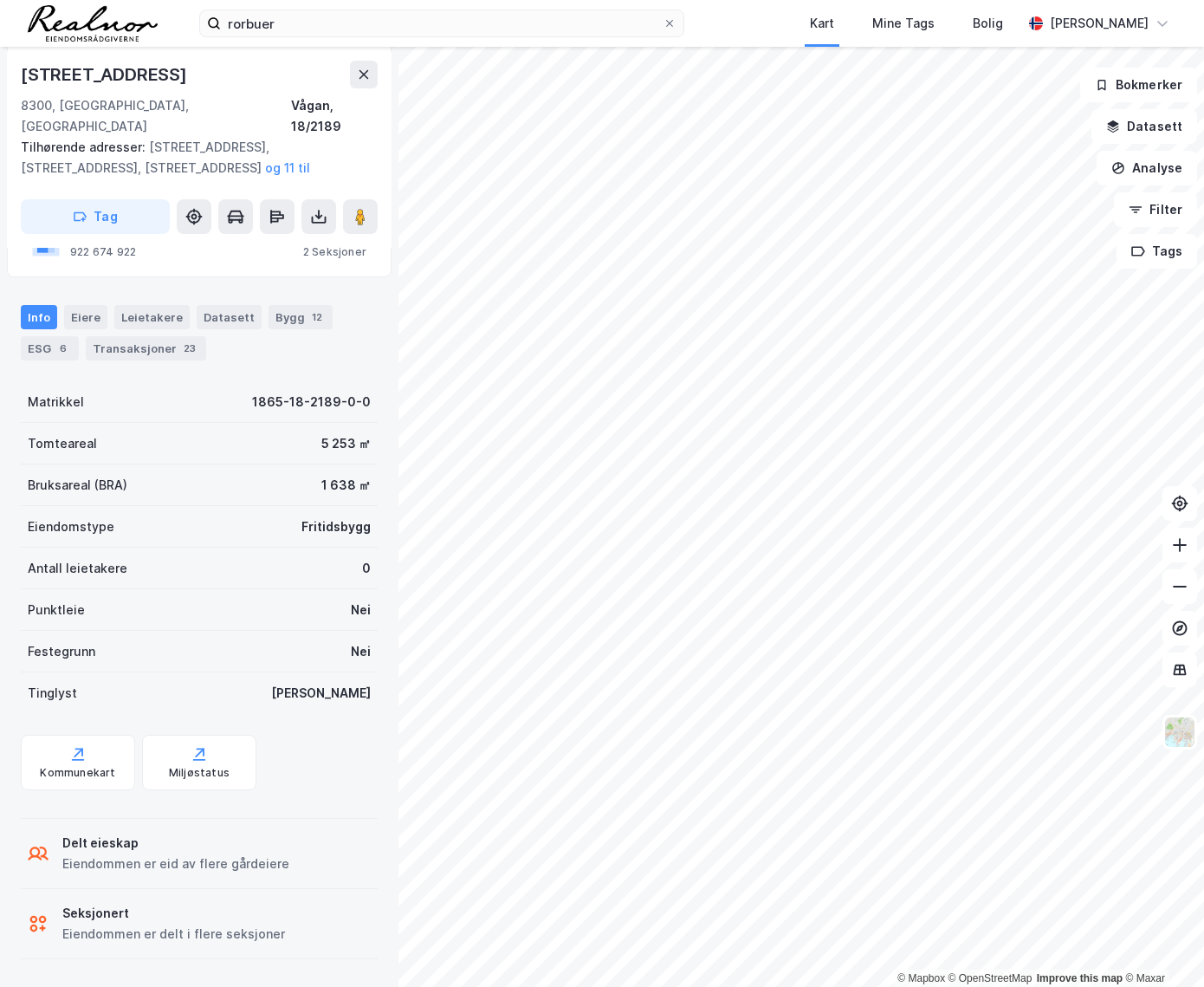
scroll to position [338, 0]
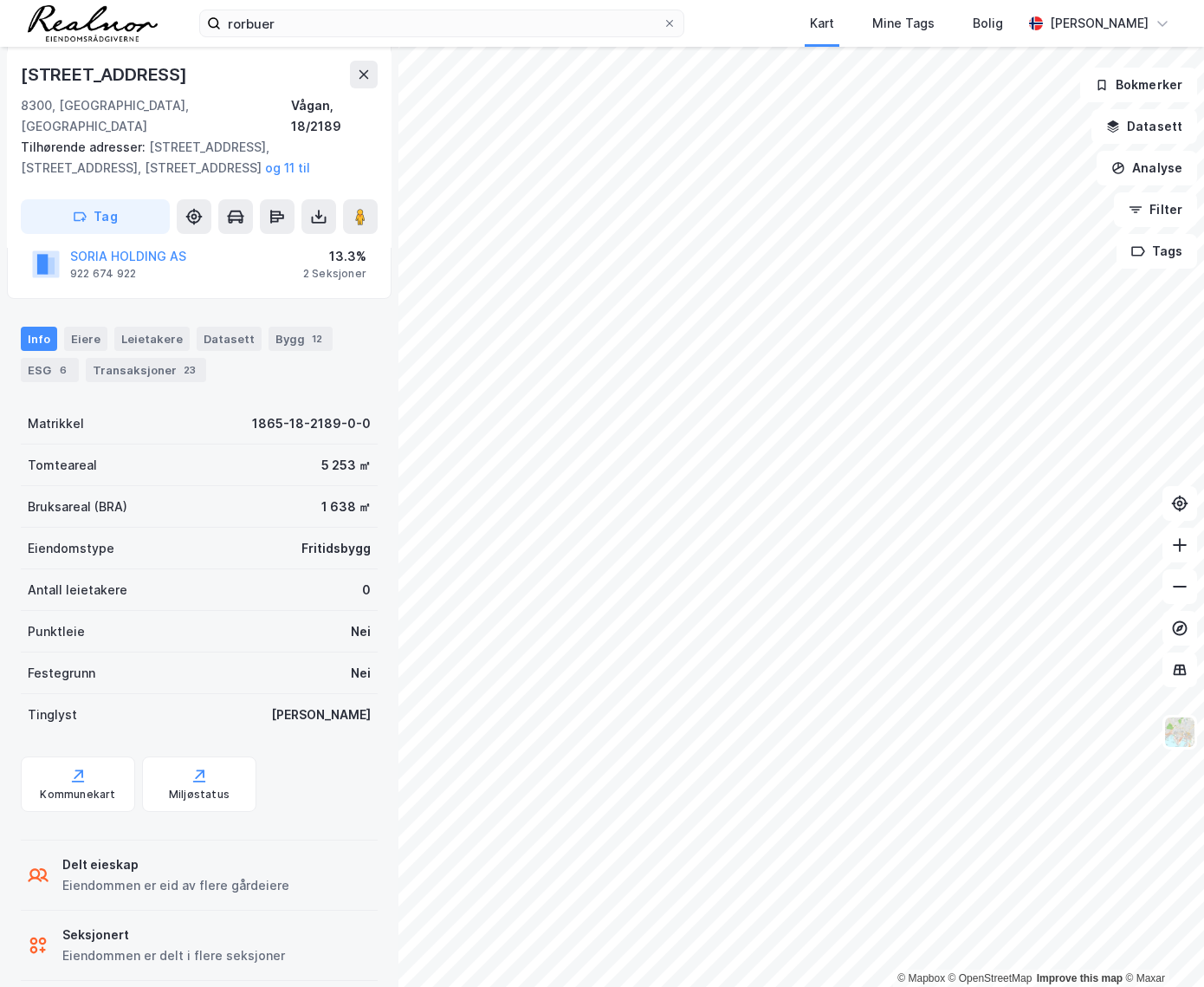
click at [12, 375] on div "[STREET_ADDRESS], [GEOGRAPHIC_DATA] [GEOGRAPHIC_DATA], 18/2189 Tilhørende adres…" at bounding box center [199, 516] width 398 height 940
